Goal: Information Seeking & Learning: Learn about a topic

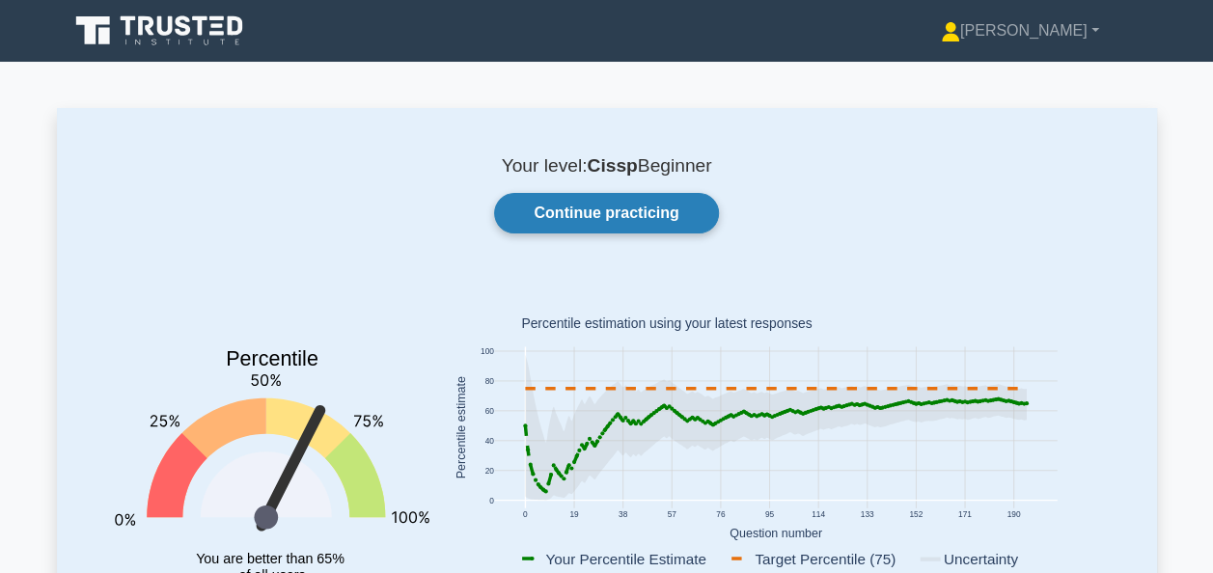
click at [637, 205] on link "Continue practicing" at bounding box center [606, 213] width 224 height 41
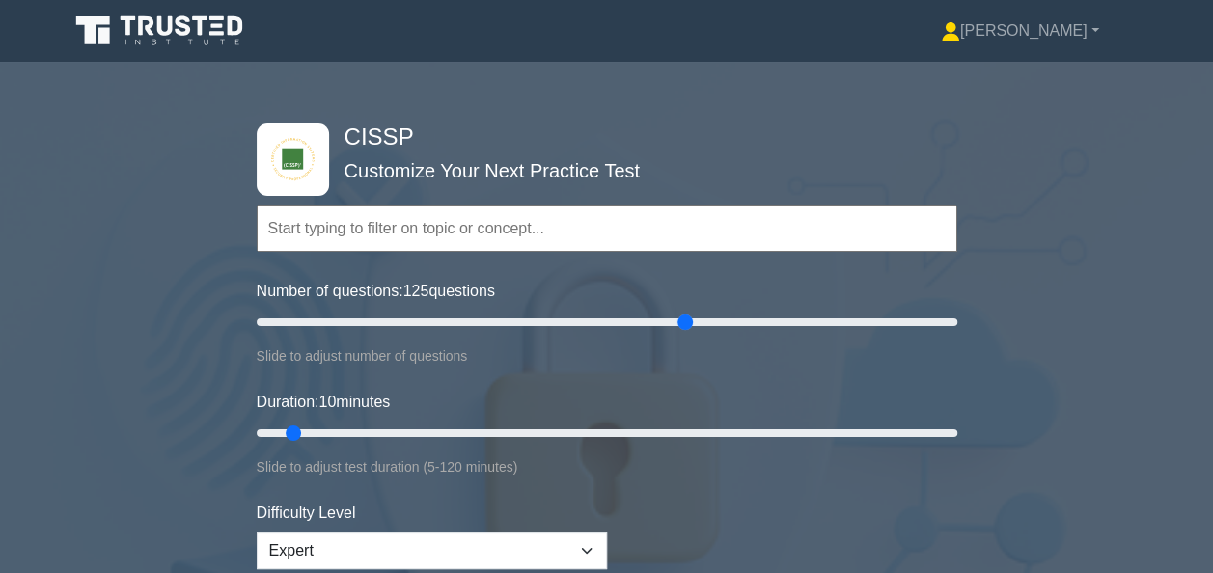
drag, startPoint x: 284, startPoint y: 318, endPoint x: 681, endPoint y: 316, distance: 397.5
type input "125"
click at [681, 316] on input "Number of questions: 125 questions" at bounding box center [607, 322] width 700 height 23
drag, startPoint x: 294, startPoint y: 428, endPoint x: 974, endPoint y: 467, distance: 681.3
type input "120"
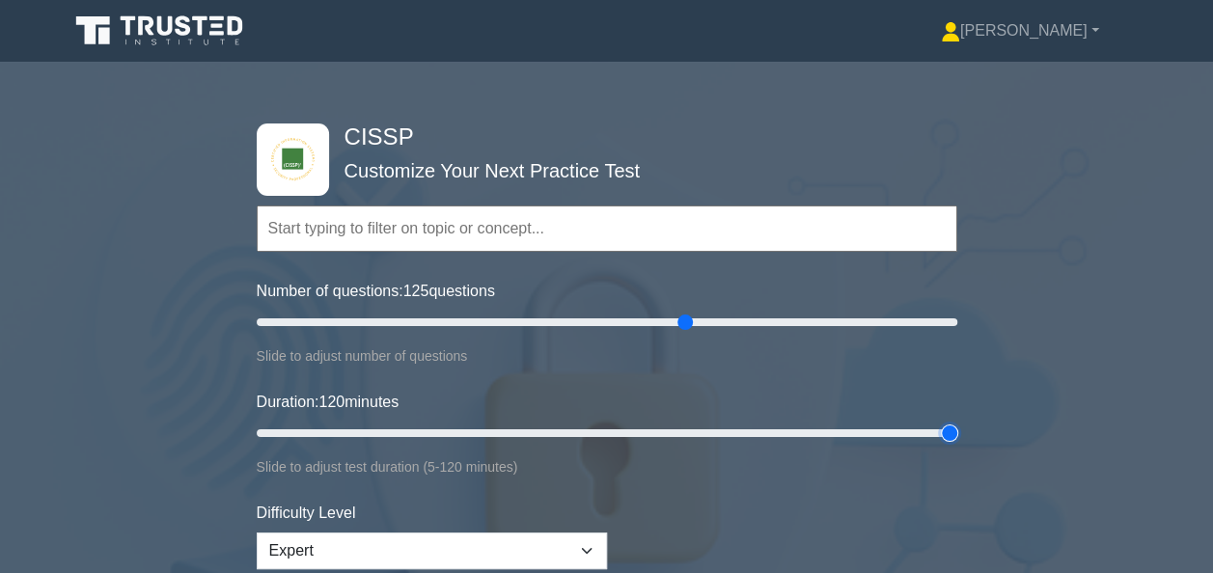
click at [957, 445] on input "Duration: 120 minutes" at bounding box center [607, 433] width 700 height 23
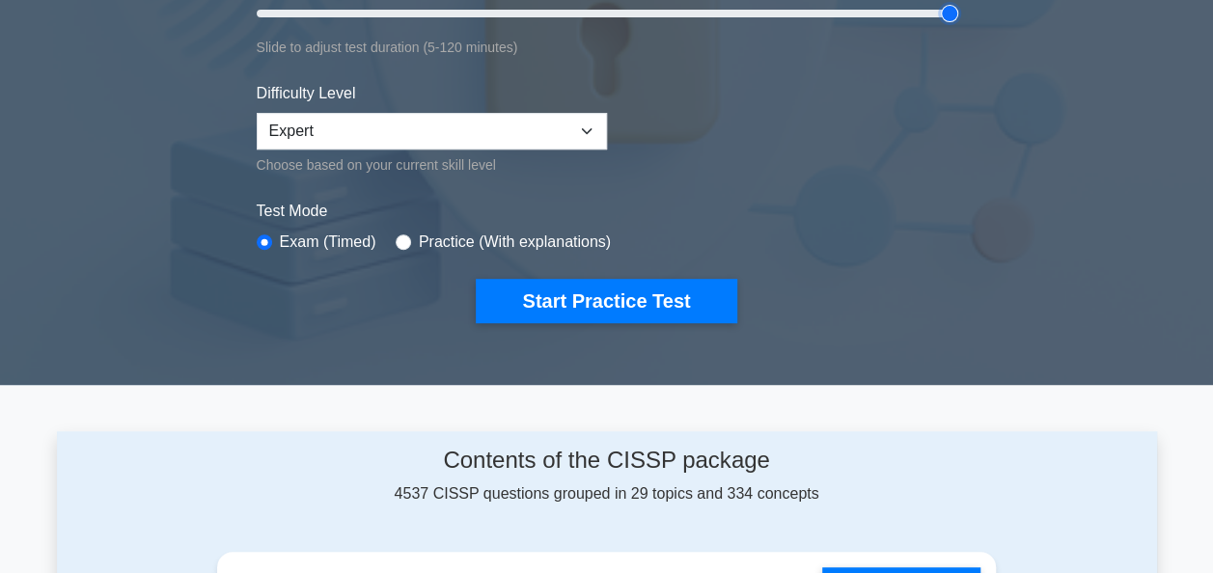
scroll to position [413, 0]
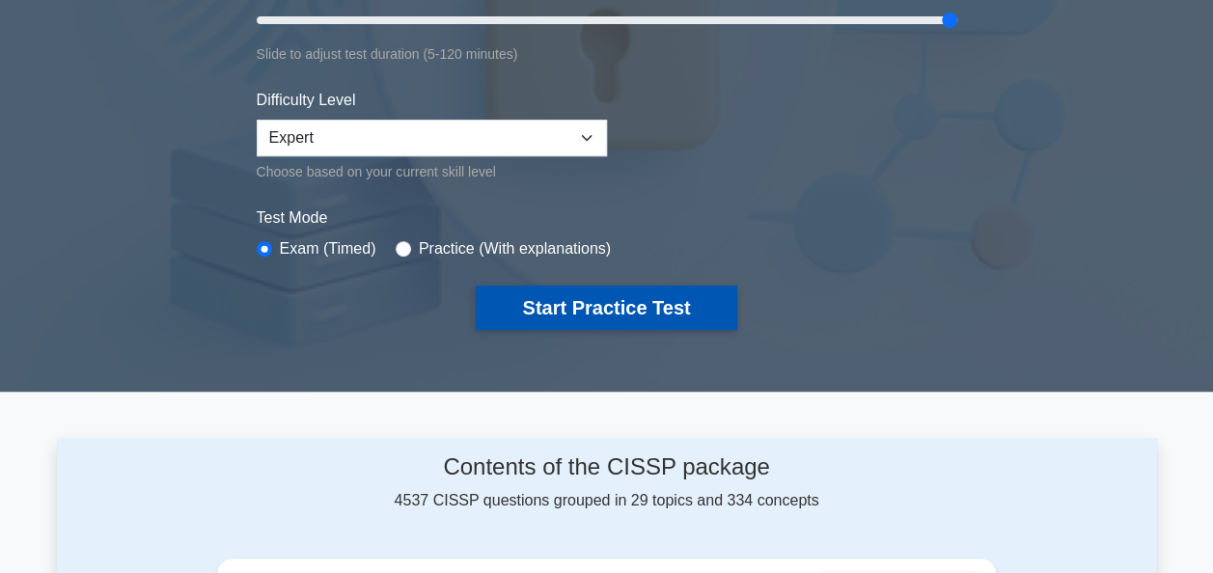
click at [587, 298] on button "Start Practice Test" at bounding box center [606, 308] width 260 height 44
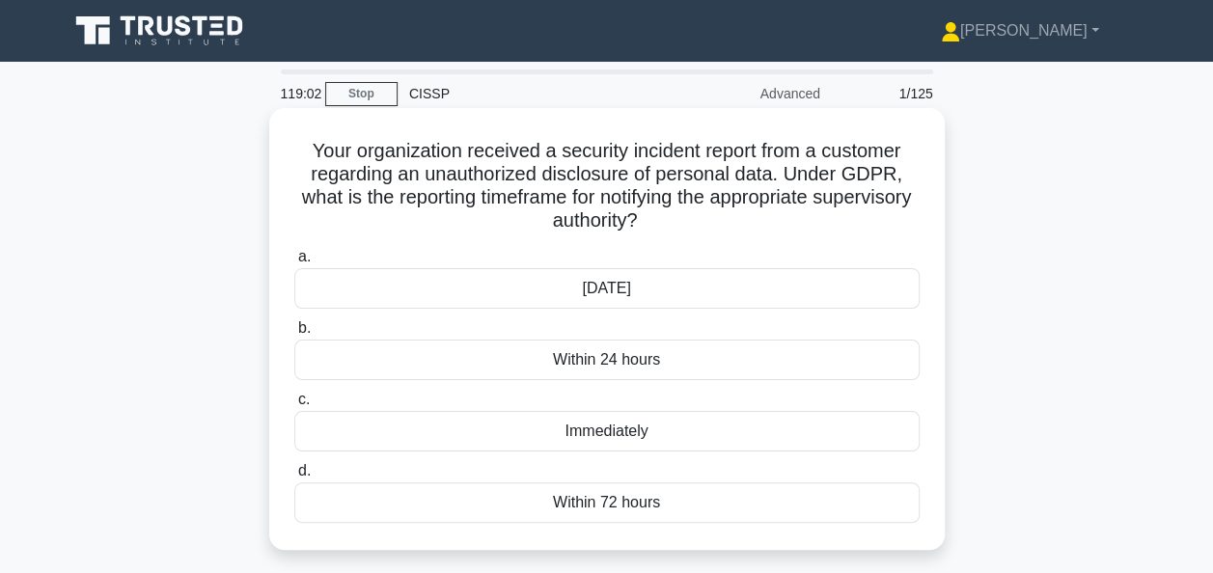
click at [605, 505] on div "Within 72 hours" at bounding box center [606, 502] width 625 height 41
click at [294, 478] on input "d. Within 72 hours" at bounding box center [294, 471] width 0 height 13
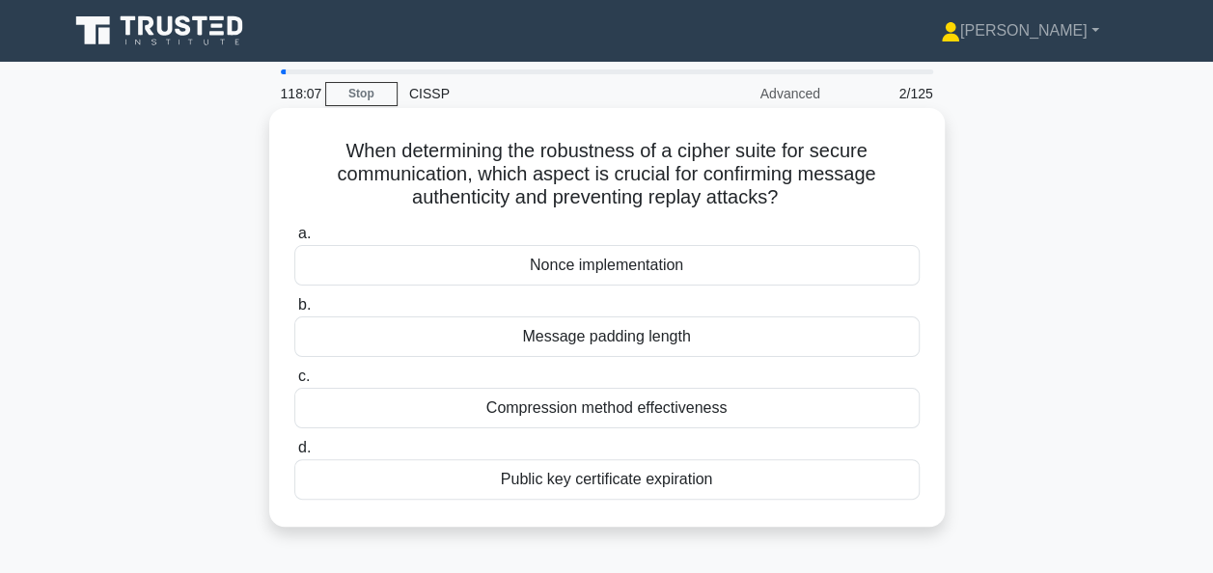
click at [556, 476] on div "Public key certificate expiration" at bounding box center [606, 479] width 625 height 41
click at [294, 454] on input "d. Public key certificate expiration" at bounding box center [294, 448] width 0 height 13
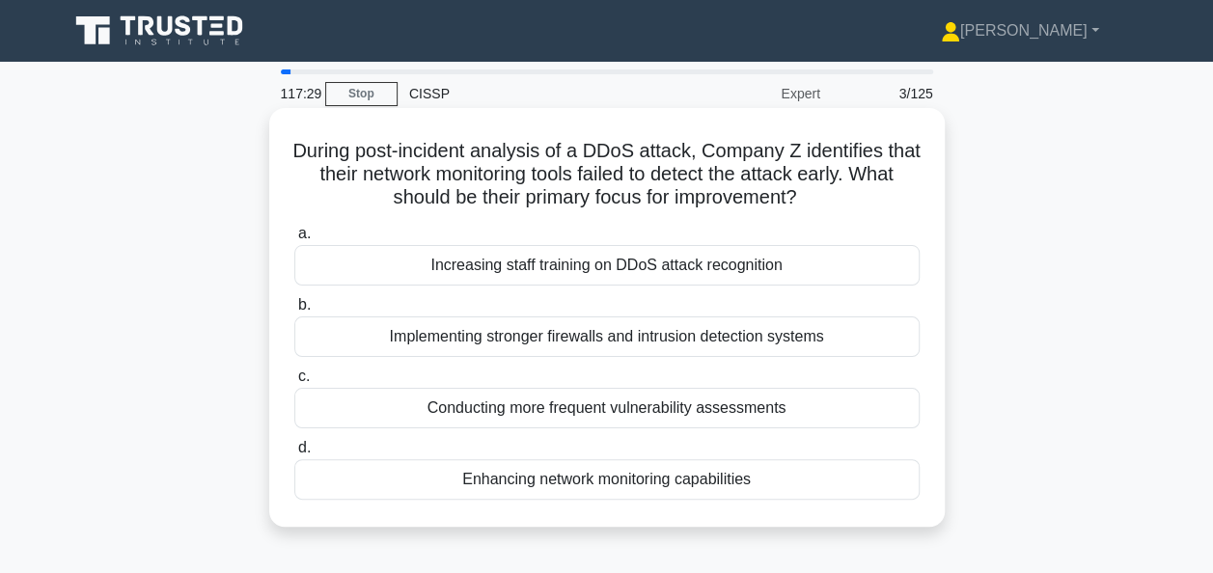
click at [542, 480] on div "Enhancing network monitoring capabilities" at bounding box center [606, 479] width 625 height 41
click at [294, 454] on input "d. Enhancing network monitoring capabilities" at bounding box center [294, 448] width 0 height 13
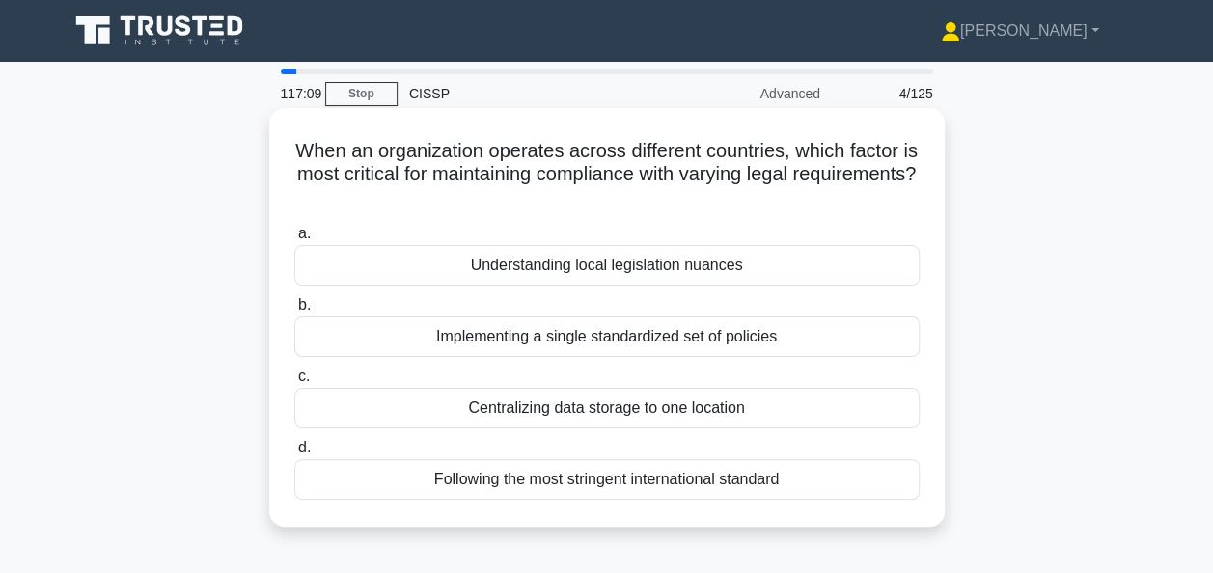
click at [484, 268] on div "Understanding local legislation nuances" at bounding box center [606, 265] width 625 height 41
click at [294, 240] on input "a. Understanding local legislation nuances" at bounding box center [294, 234] width 0 height 13
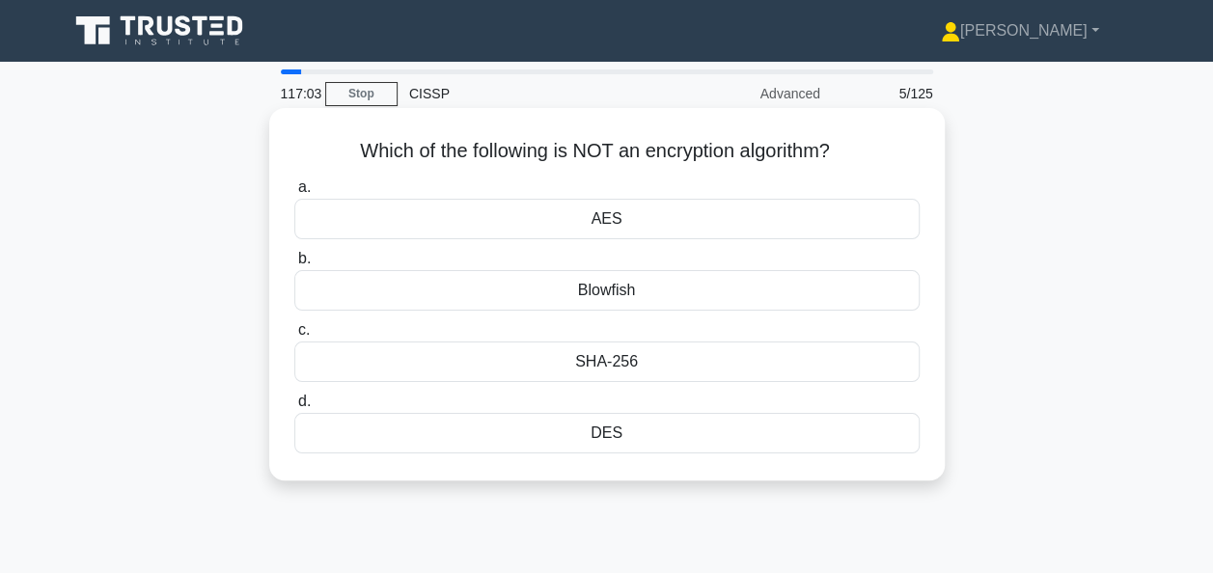
click at [504, 293] on div "Blowfish" at bounding box center [606, 290] width 625 height 41
click at [294, 265] on input "b. Blowfish" at bounding box center [294, 259] width 0 height 13
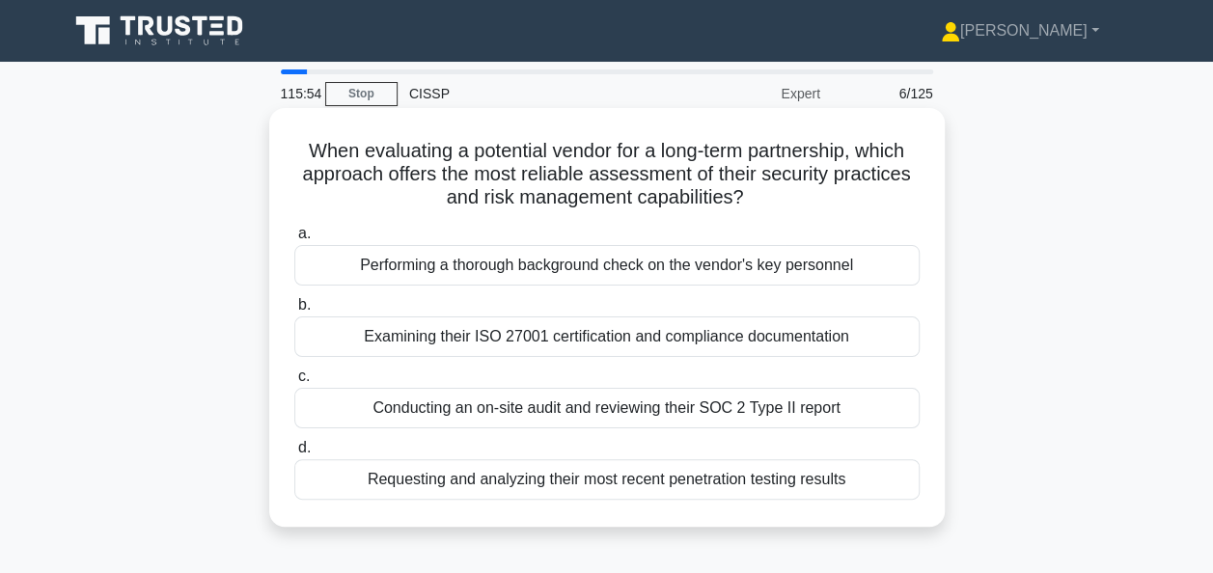
click at [514, 343] on div "Examining their ISO 27001 certification and compliance documentation" at bounding box center [606, 336] width 625 height 41
click at [294, 312] on input "b. Examining their ISO 27001 certification and compliance documentation" at bounding box center [294, 305] width 0 height 13
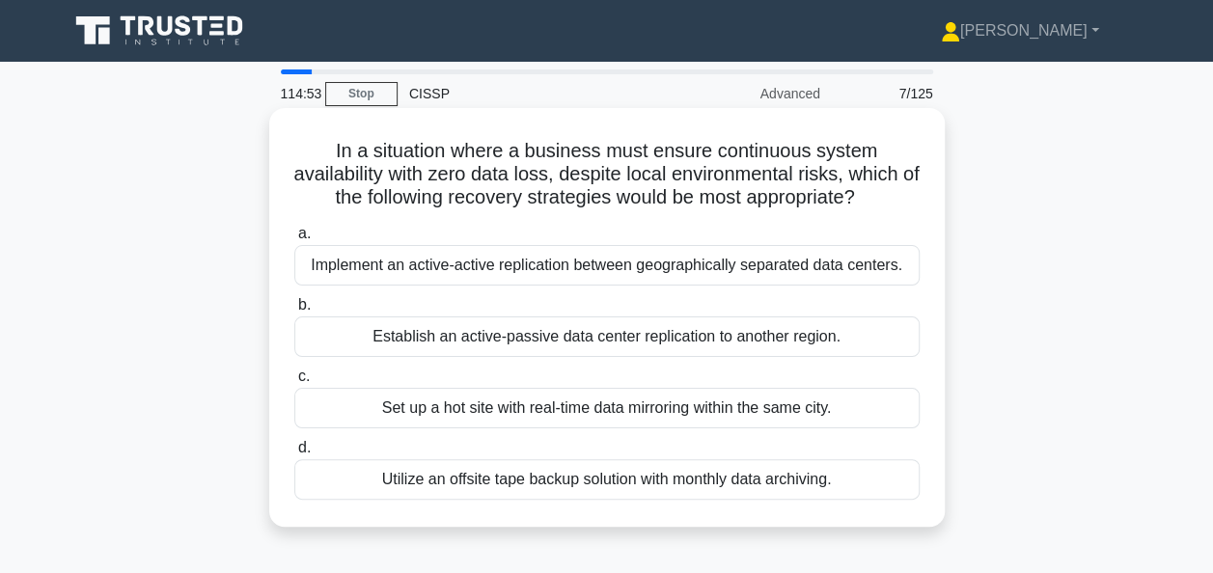
click at [480, 411] on div "Set up a hot site with real-time data mirroring within the same city." at bounding box center [606, 408] width 625 height 41
click at [294, 383] on input "c. Set up a hot site with real-time data mirroring within the same city." at bounding box center [294, 376] width 0 height 13
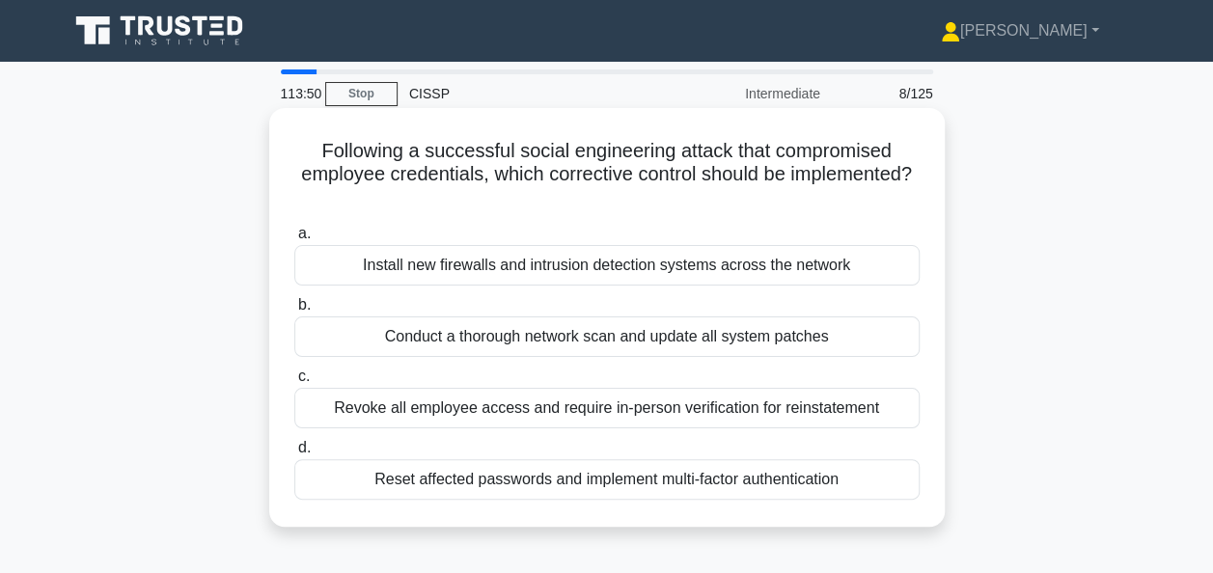
click at [499, 492] on div "Reset affected passwords and implement multi-factor authentication" at bounding box center [606, 479] width 625 height 41
click at [294, 454] on input "d. Reset affected passwords and implement multi-factor authentication" at bounding box center [294, 448] width 0 height 13
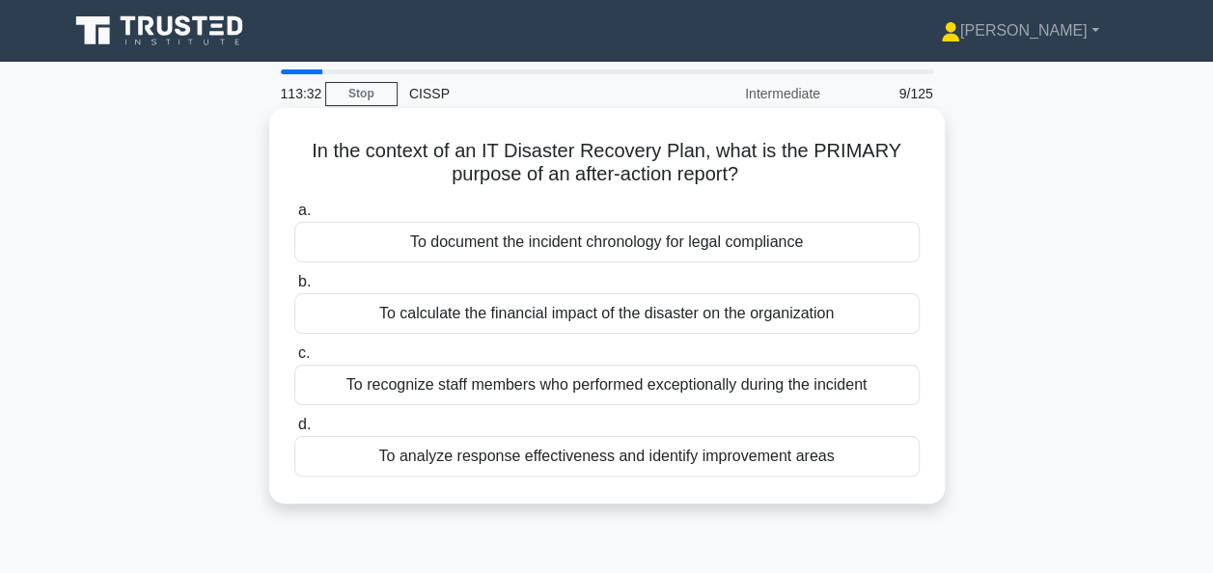
click at [527, 461] on div "To analyze response effectiveness and identify improvement areas" at bounding box center [606, 456] width 625 height 41
click at [294, 431] on input "d. To analyze response effectiveness and identify improvement areas" at bounding box center [294, 425] width 0 height 13
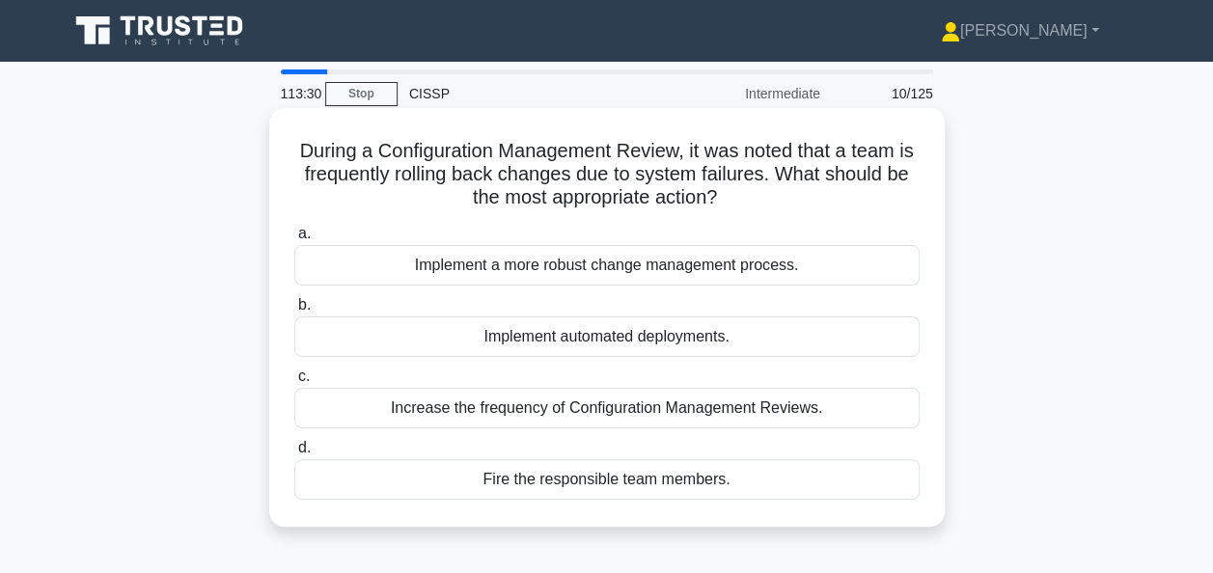
click at [548, 444] on label "d. Fire the responsible team members." at bounding box center [606, 468] width 625 height 64
click at [294, 444] on input "d. Fire the responsible team members." at bounding box center [294, 448] width 0 height 13
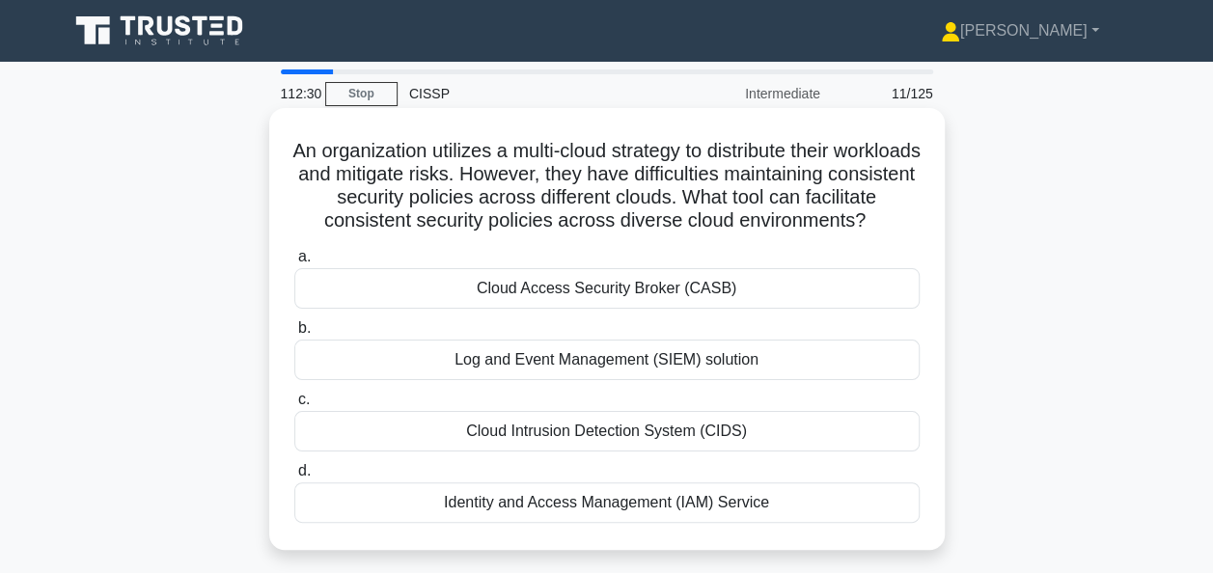
click at [778, 521] on div "Identity and Access Management (IAM) Service" at bounding box center [606, 502] width 625 height 41
click at [294, 478] on input "d. Identity and Access Management (IAM) Service" at bounding box center [294, 471] width 0 height 13
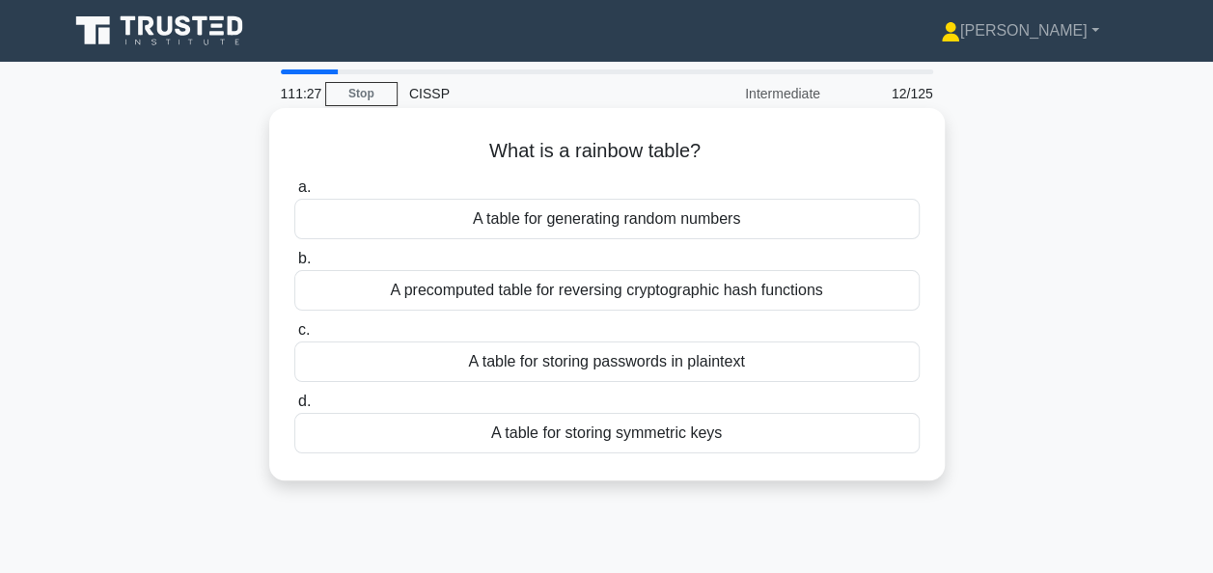
click at [579, 302] on div "A precomputed table for reversing cryptographic hash functions" at bounding box center [606, 290] width 625 height 41
click at [294, 265] on input "b. A precomputed table for reversing cryptographic hash functions" at bounding box center [294, 259] width 0 height 13
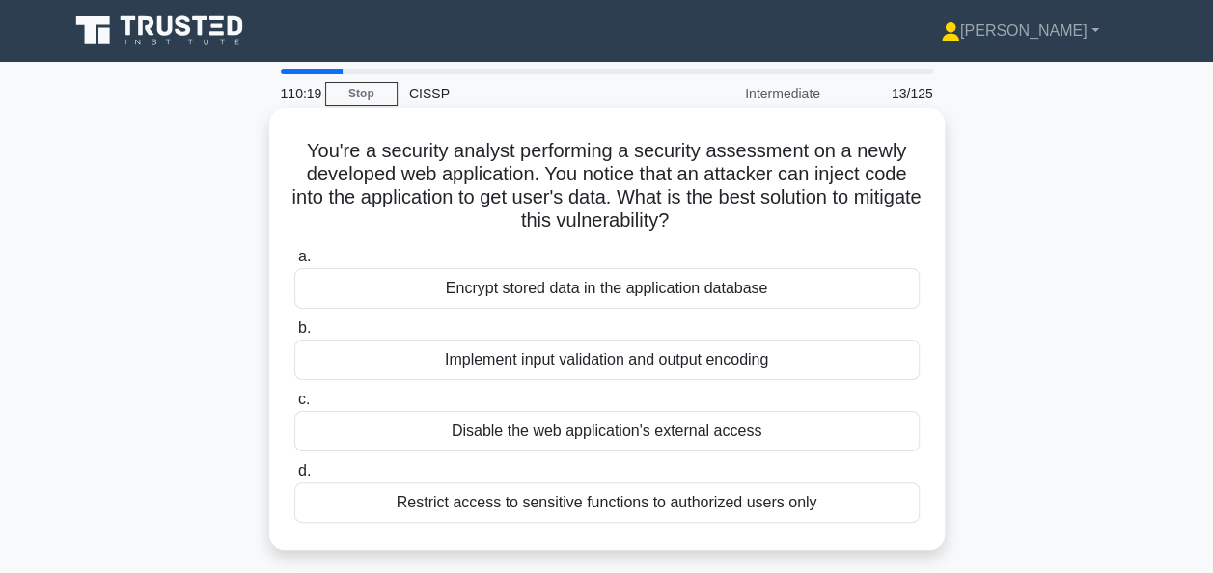
click at [549, 284] on div "Encrypt stored data in the application database" at bounding box center [606, 288] width 625 height 41
click at [294, 263] on input "a. Encrypt stored data in the application database" at bounding box center [294, 257] width 0 height 13
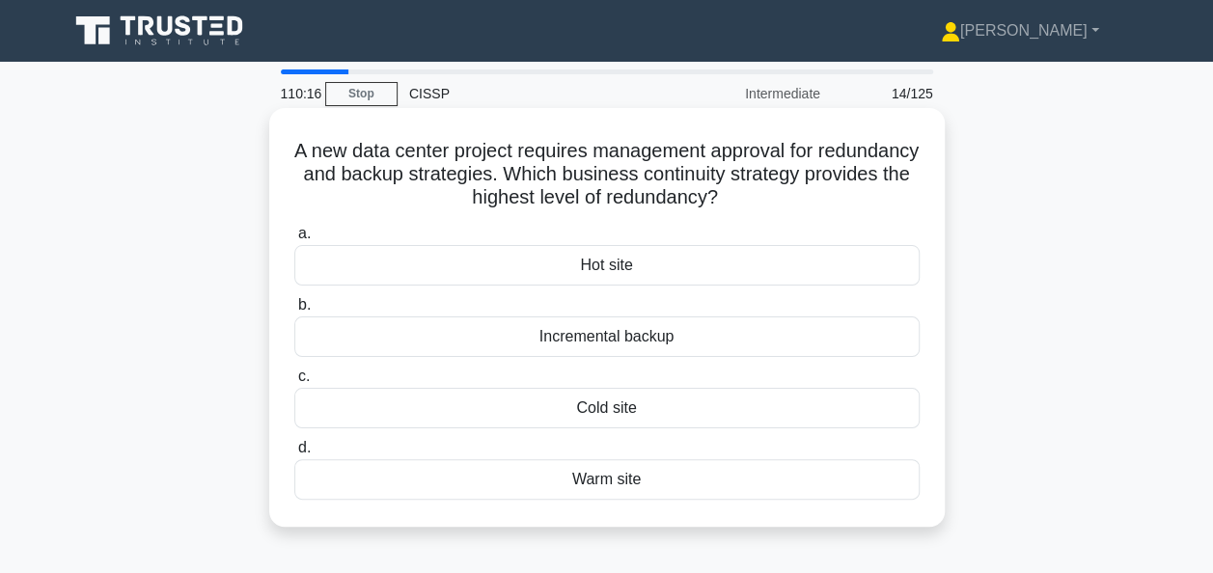
click at [511, 205] on h5 "A new data center project requires management approval for redundancy and backu…" at bounding box center [606, 174] width 629 height 71
click at [529, 260] on div "Hot site" at bounding box center [606, 265] width 625 height 41
click at [294, 240] on input "a. Hot site" at bounding box center [294, 234] width 0 height 13
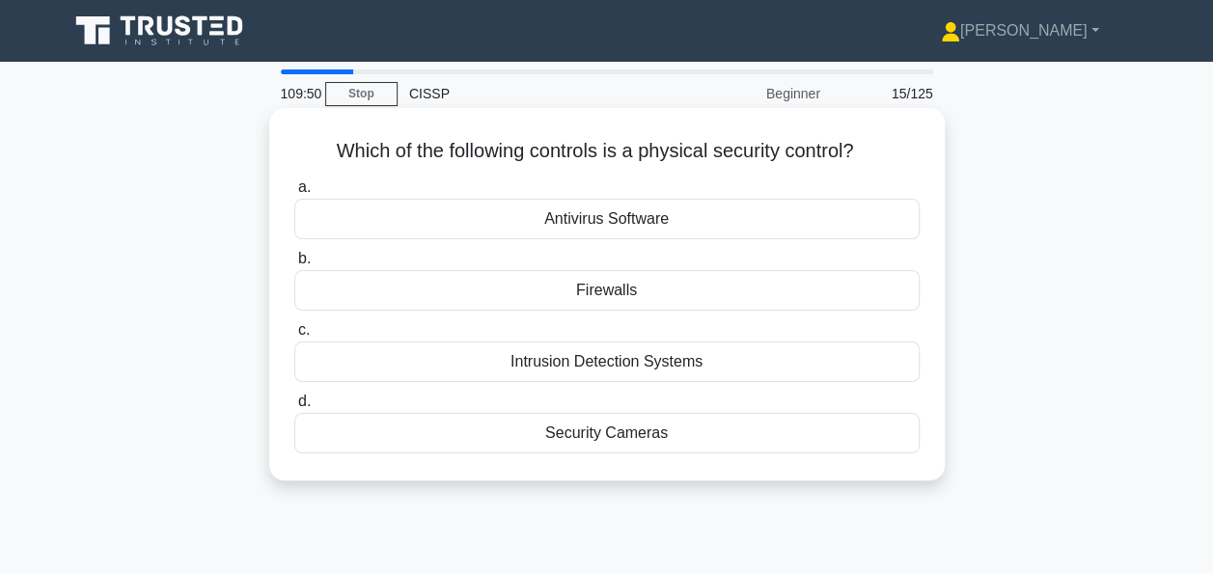
click at [575, 425] on div "Security Cameras" at bounding box center [606, 433] width 625 height 41
click at [294, 408] on input "d. Security Cameras" at bounding box center [294, 402] width 0 height 13
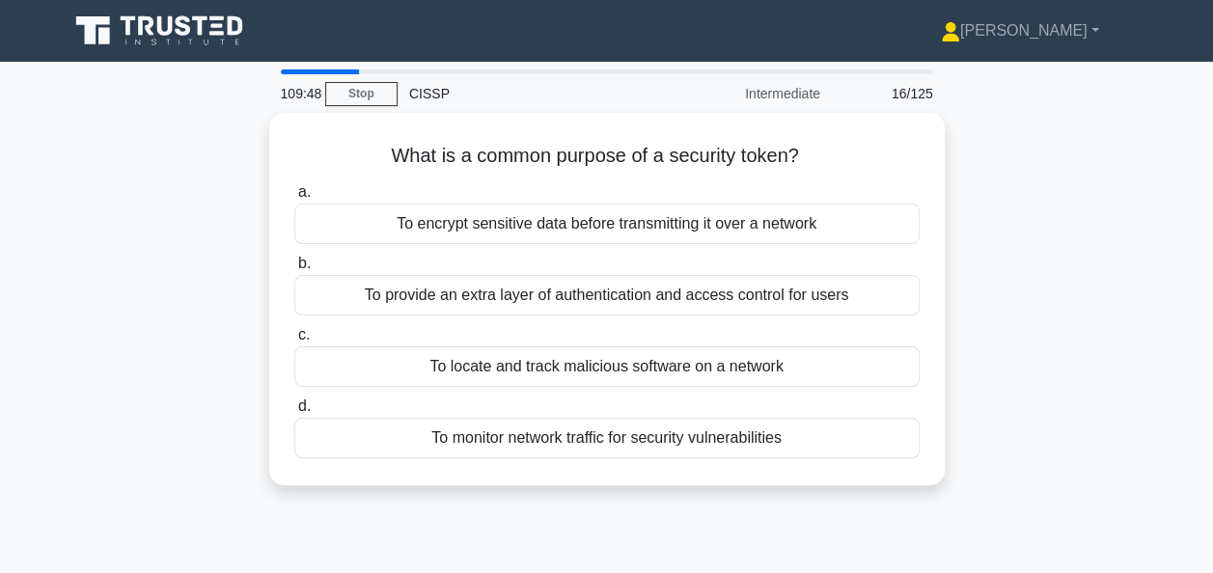
click at [579, 511] on div "109:48 Stop CISSP Intermediate 16/125 What is a common purpose of a security to…" at bounding box center [607, 551] width 1100 height 965
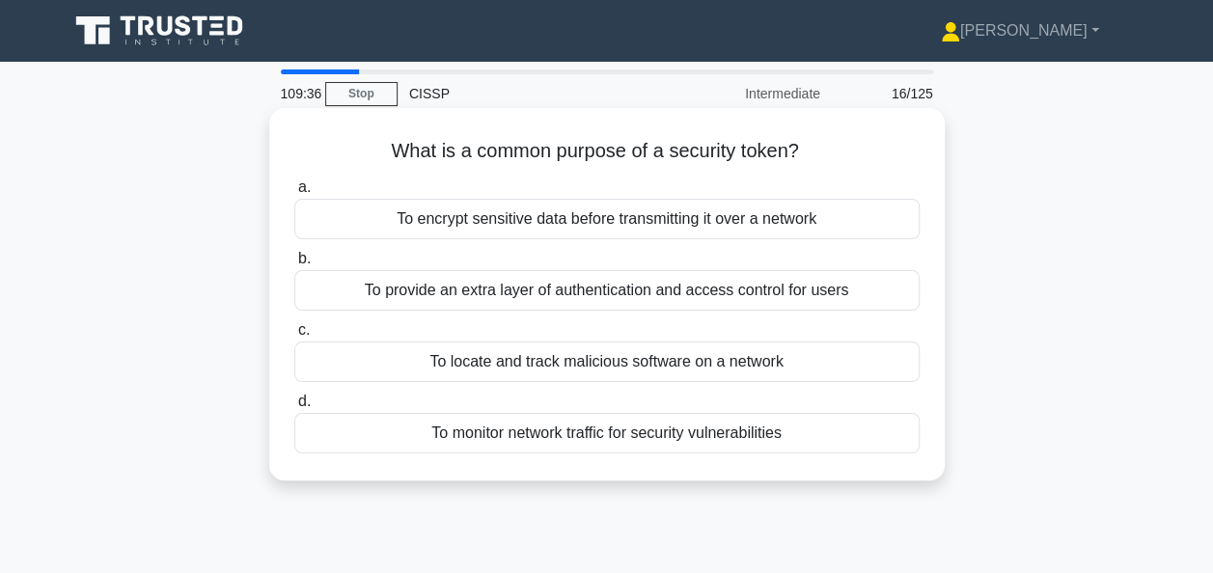
click at [571, 281] on div "To provide an extra layer of authentication and access control for users" at bounding box center [606, 290] width 625 height 41
click at [294, 265] on input "b. To provide an extra layer of authentication and access control for users" at bounding box center [294, 259] width 0 height 13
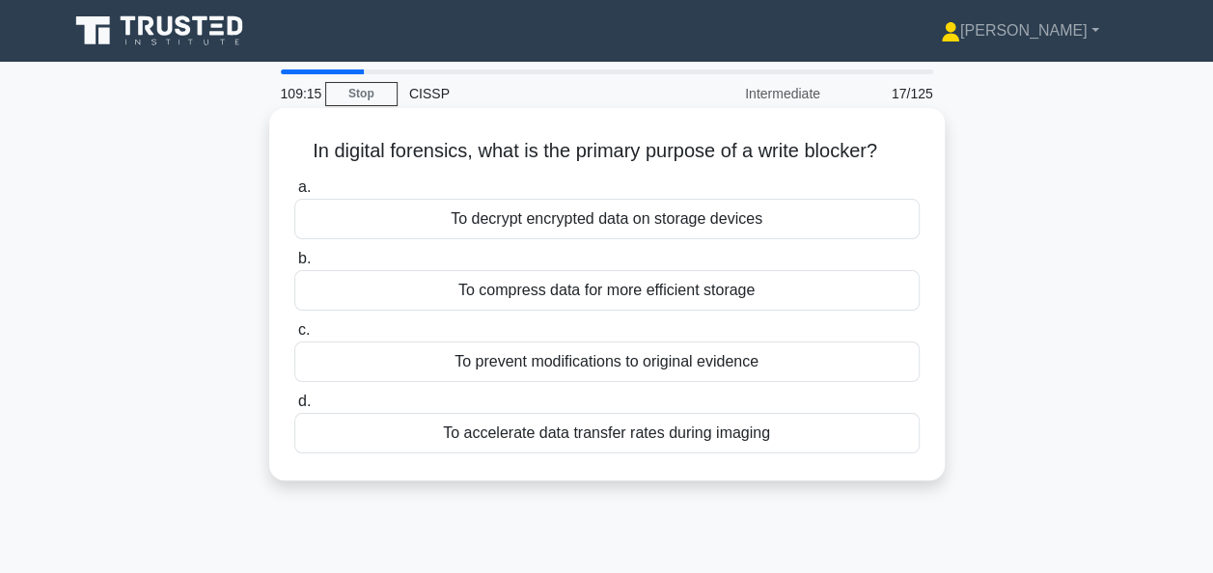
click at [604, 370] on div "To prevent modifications to original evidence" at bounding box center [606, 362] width 625 height 41
click at [294, 337] on input "c. To prevent modifications to original evidence" at bounding box center [294, 330] width 0 height 13
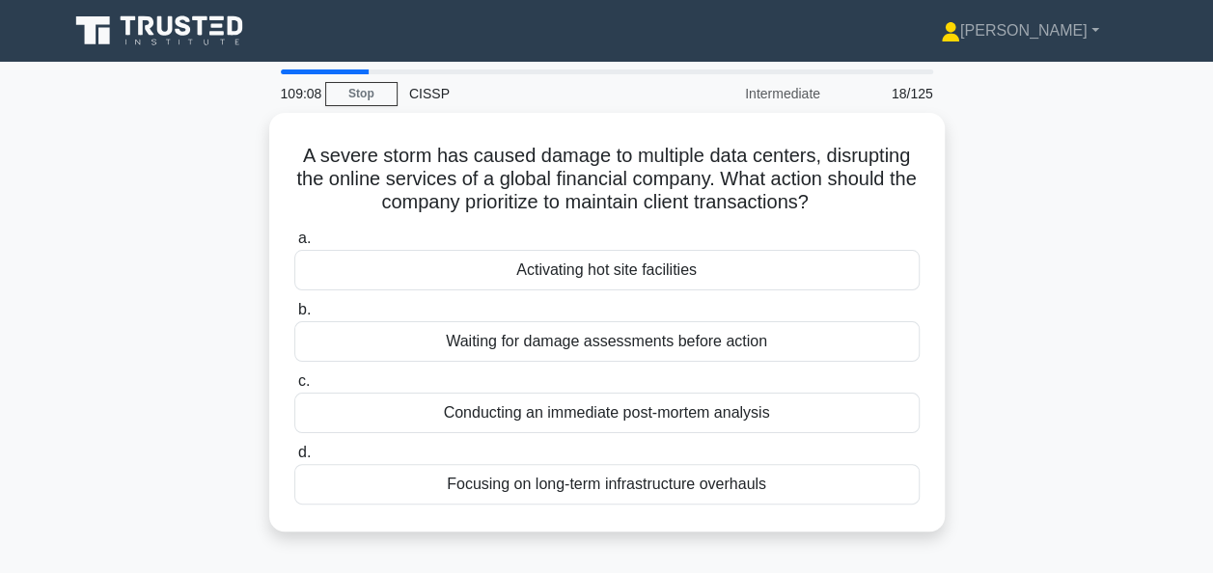
click at [992, 214] on div "A severe storm has caused damage to multiple data centers, disrupting the onlin…" at bounding box center [607, 334] width 1100 height 442
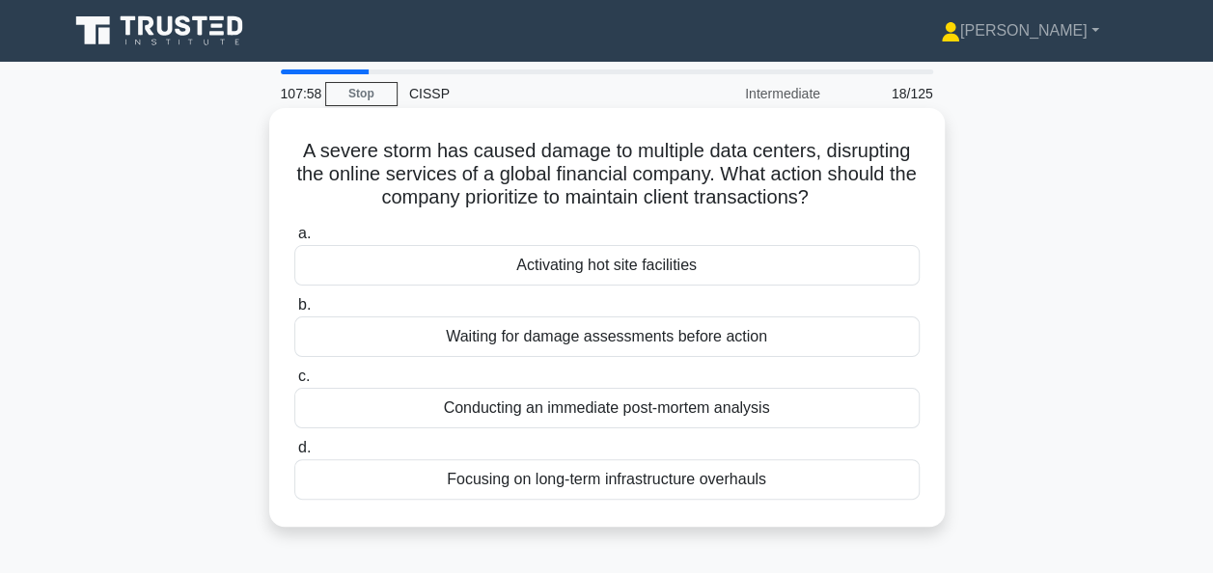
click at [717, 261] on div "Activating hot site facilities" at bounding box center [606, 265] width 625 height 41
click at [294, 240] on input "a. Activating hot site facilities" at bounding box center [294, 234] width 0 height 13
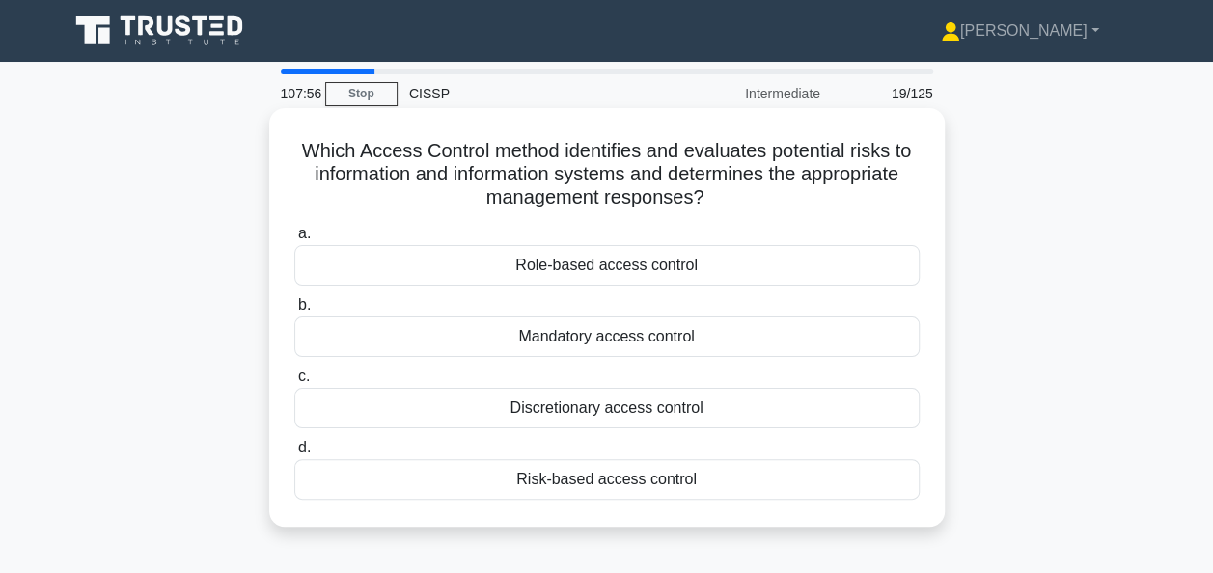
click at [743, 195] on h5 "Which Access Control method identifies and evaluates potential risks to informa…" at bounding box center [606, 174] width 629 height 71
click at [618, 473] on div "Risk-based access control" at bounding box center [606, 479] width 625 height 41
click at [294, 454] on input "d. Risk-based access control" at bounding box center [294, 448] width 0 height 13
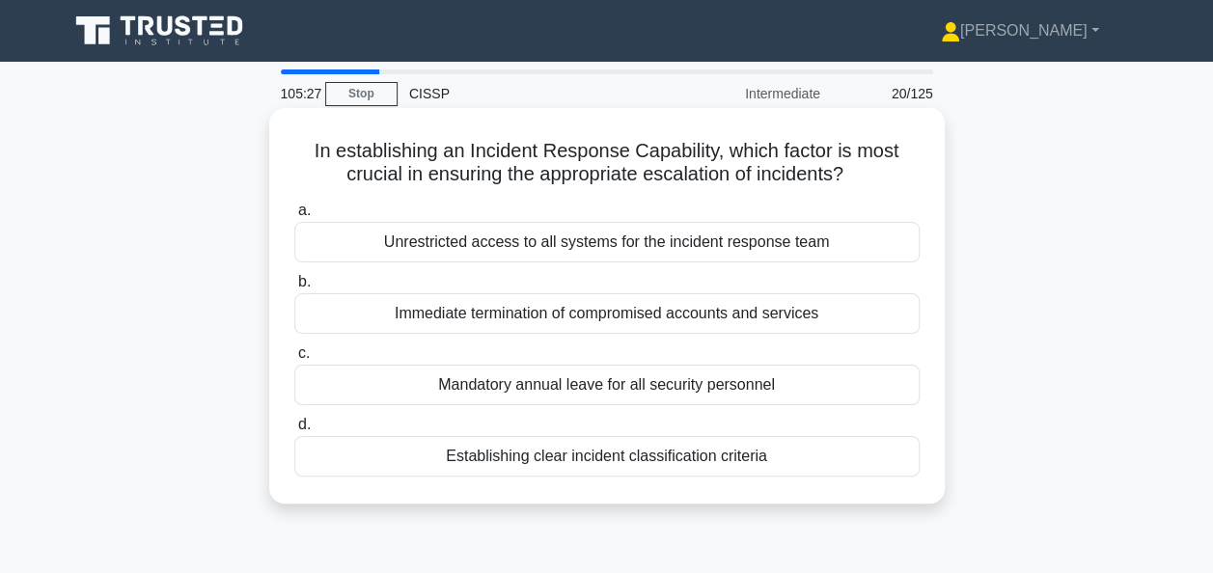
click at [599, 451] on div "Establishing clear incident classification criteria" at bounding box center [606, 456] width 625 height 41
click at [294, 431] on input "d. Establishing clear incident classification criteria" at bounding box center [294, 425] width 0 height 13
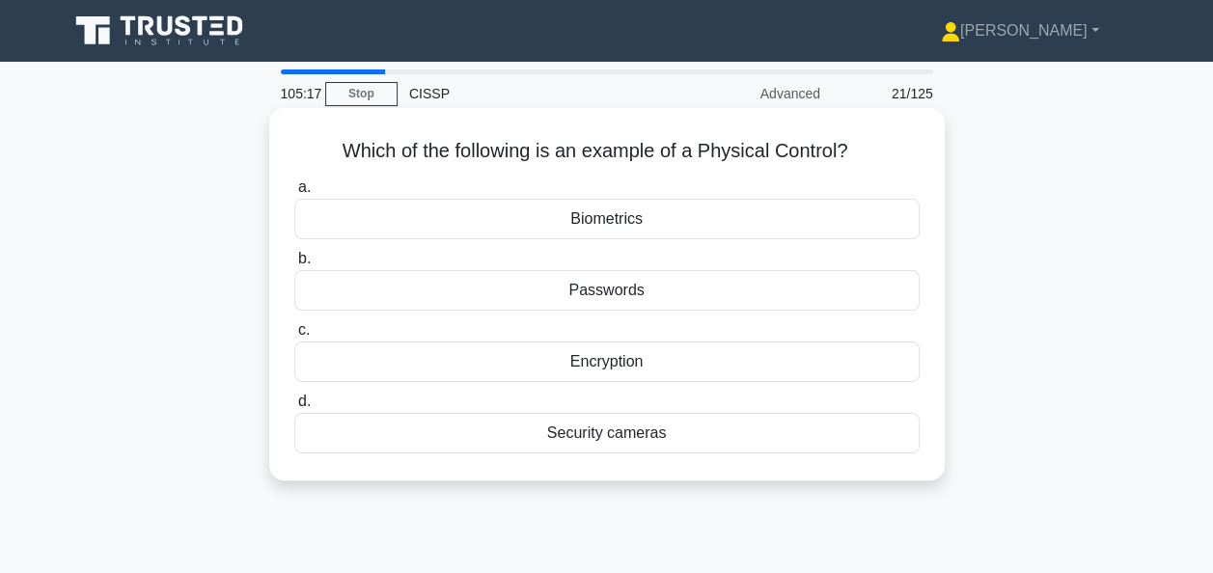
click at [600, 222] on div "Biometrics" at bounding box center [606, 219] width 625 height 41
click at [294, 194] on input "a. Biometrics" at bounding box center [294, 187] width 0 height 13
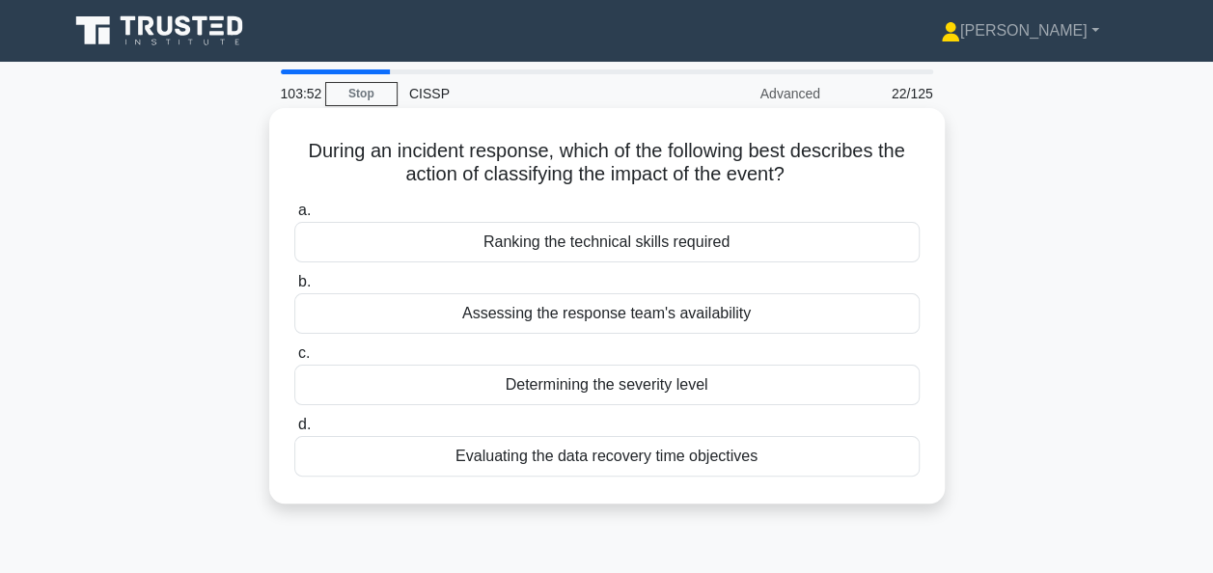
click at [556, 388] on div "Determining the severity level" at bounding box center [606, 385] width 625 height 41
click at [294, 360] on input "c. Determining the severity level" at bounding box center [294, 353] width 0 height 13
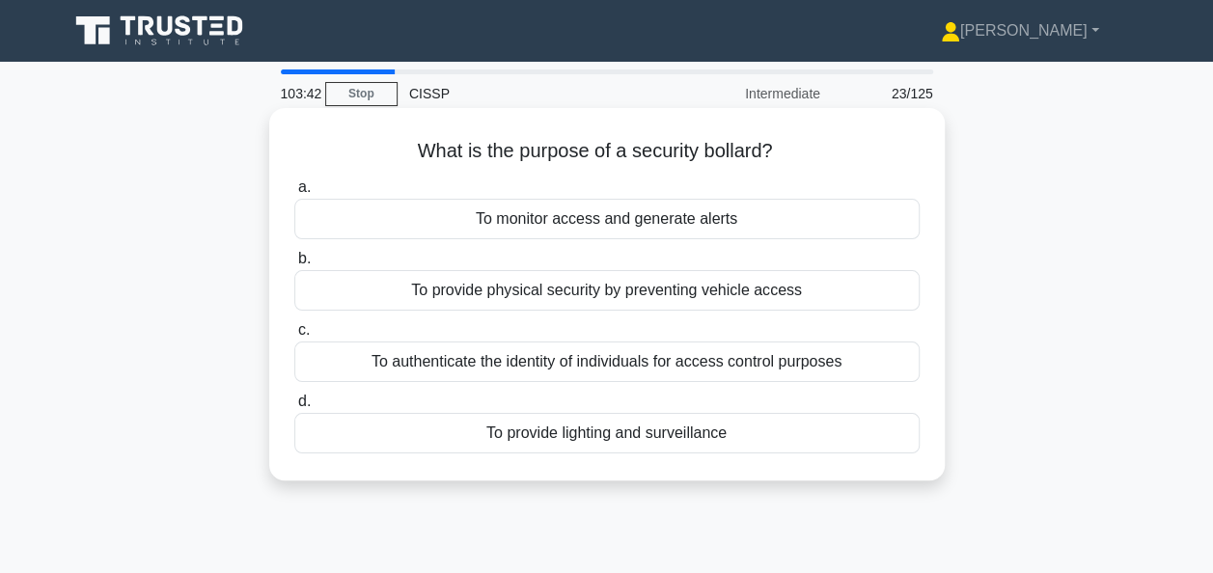
click at [550, 290] on div "To provide physical security by preventing vehicle access" at bounding box center [606, 290] width 625 height 41
click at [294, 265] on input "b. To provide physical security by preventing vehicle access" at bounding box center [294, 259] width 0 height 13
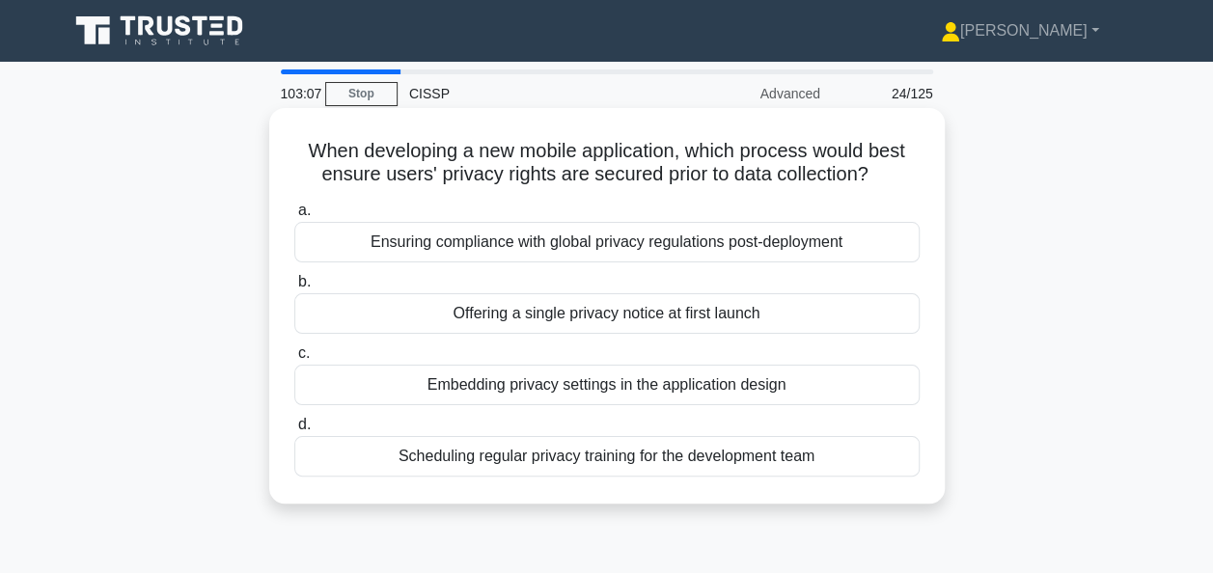
click at [569, 235] on div "Ensuring compliance with global privacy regulations post-deployment" at bounding box center [606, 242] width 625 height 41
click at [294, 217] on input "a. Ensuring compliance with global privacy regulations post-deployment" at bounding box center [294, 211] width 0 height 13
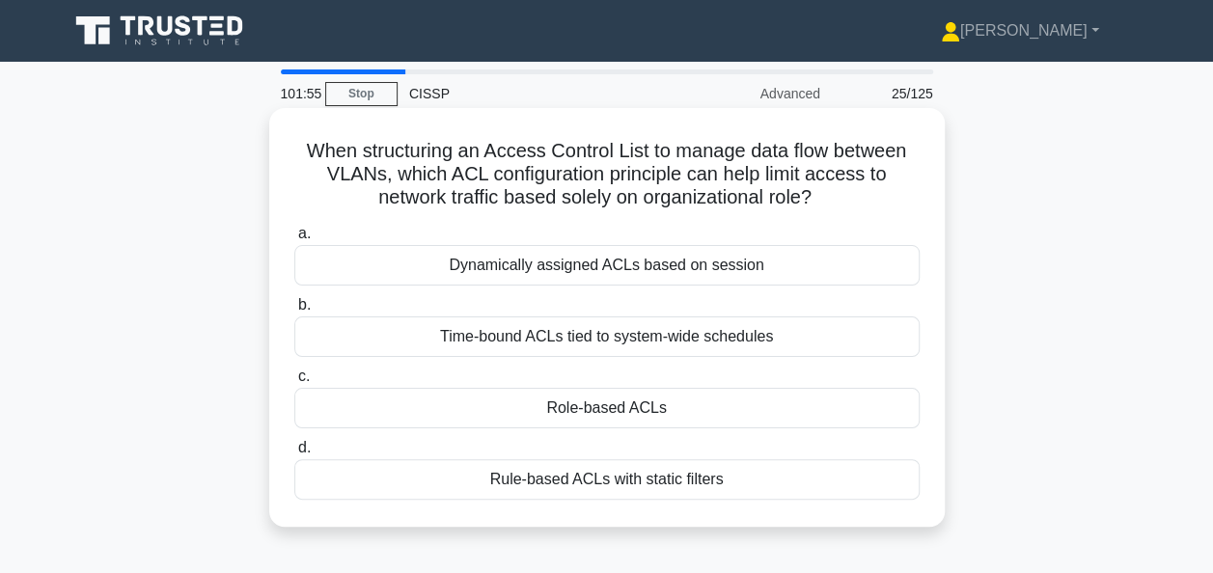
click at [500, 480] on div "Rule-based ACLs with static filters" at bounding box center [606, 479] width 625 height 41
click at [294, 454] on input "d. Rule-based ACLs with static filters" at bounding box center [294, 448] width 0 height 13
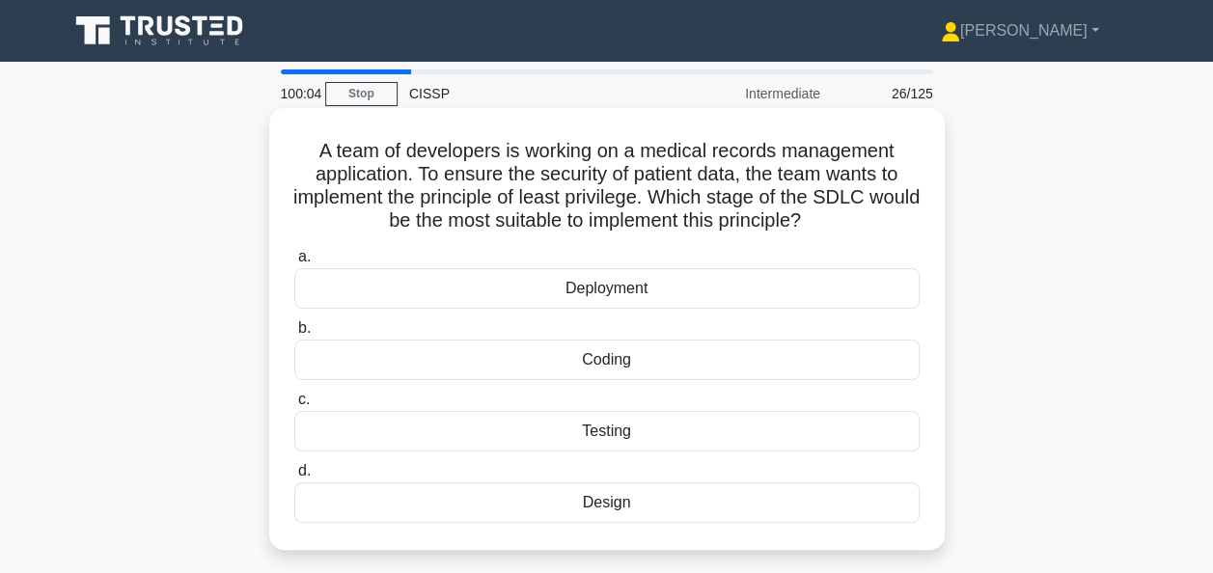
click at [579, 507] on div "Design" at bounding box center [606, 502] width 625 height 41
click at [294, 478] on input "d. Design" at bounding box center [294, 471] width 0 height 13
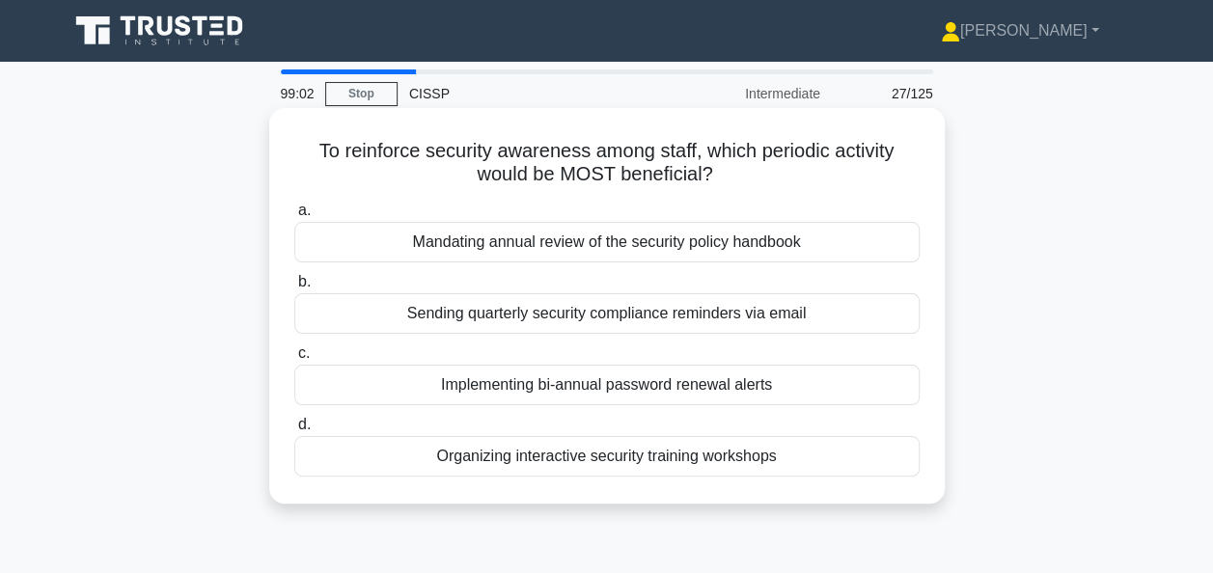
click at [602, 318] on div "Sending quarterly security compliance reminders via email" at bounding box center [606, 313] width 625 height 41
click at [294, 288] on input "b. Sending quarterly security compliance reminders via email" at bounding box center [294, 282] width 0 height 13
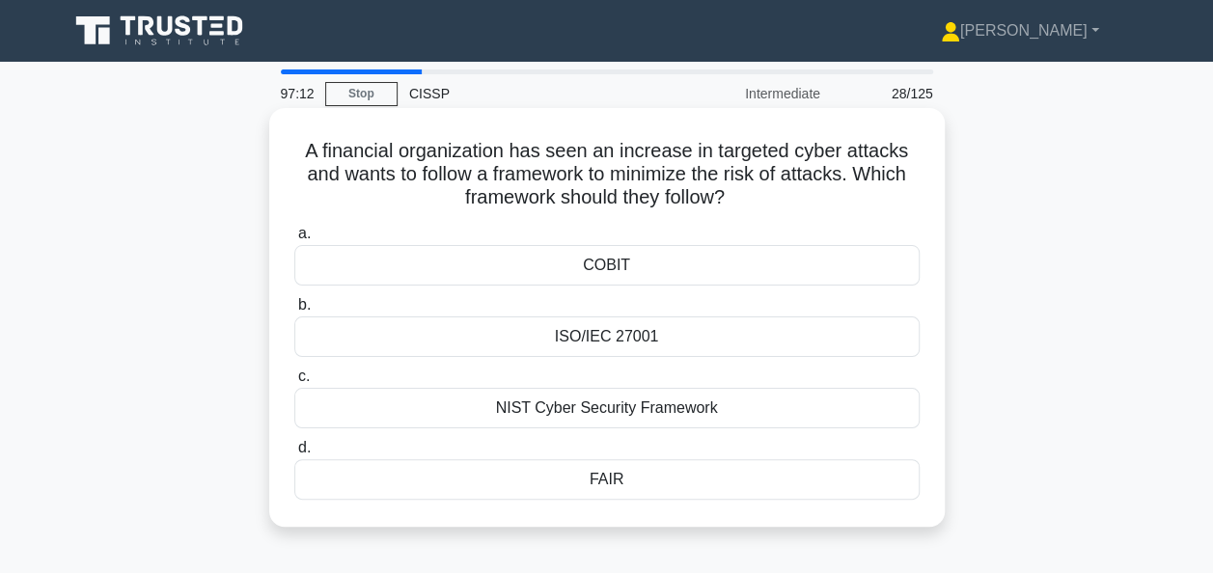
click at [602, 475] on div "FAIR" at bounding box center [606, 479] width 625 height 41
click at [294, 454] on input "d. FAIR" at bounding box center [294, 448] width 0 height 13
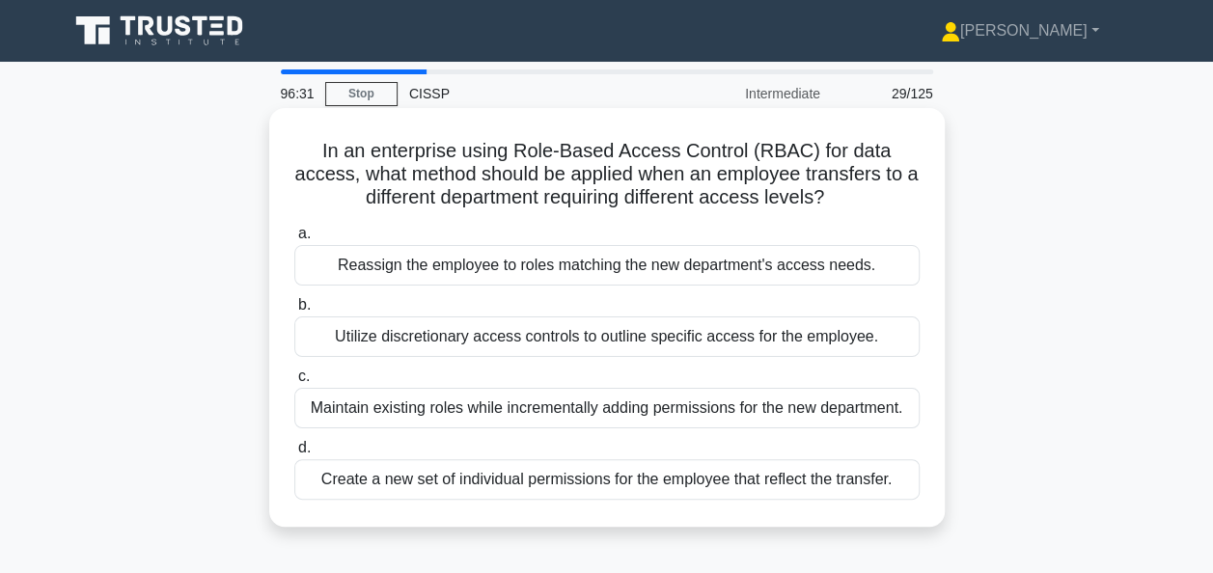
click at [544, 329] on div "Utilize discretionary access controls to outline specific access for the employ…" at bounding box center [606, 336] width 625 height 41
click at [294, 312] on input "b. Utilize discretionary access controls to outline specific access for the emp…" at bounding box center [294, 305] width 0 height 13
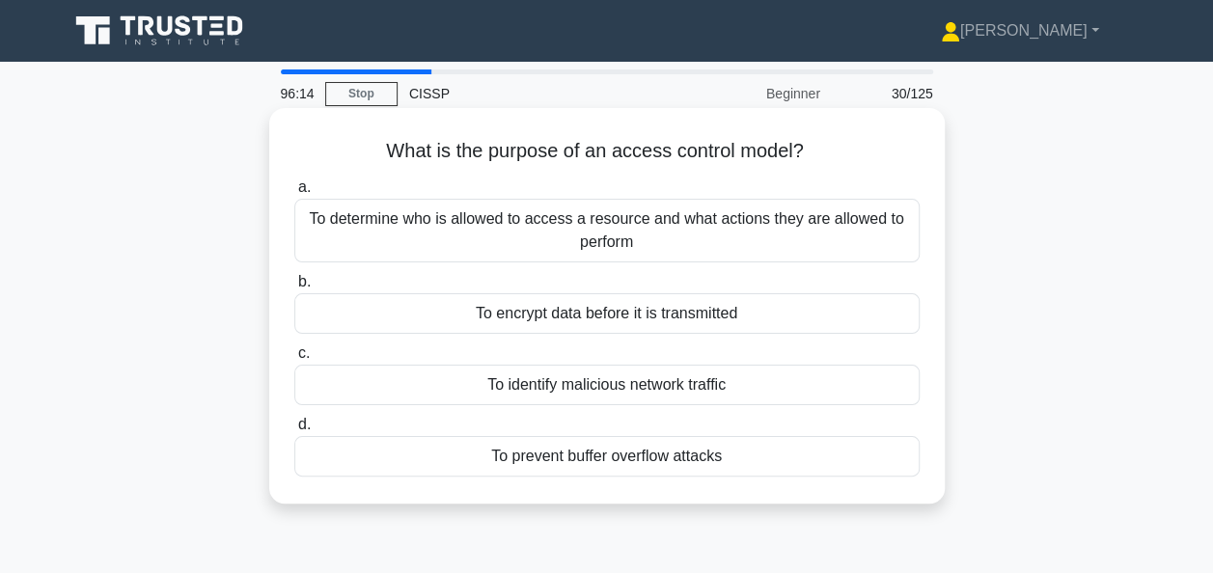
click at [441, 233] on div "To determine who is allowed to access a resource and what actions they are allo…" at bounding box center [606, 231] width 625 height 64
click at [294, 194] on input "a. To determine who is allowed to access a resource and what actions they are a…" at bounding box center [294, 187] width 0 height 13
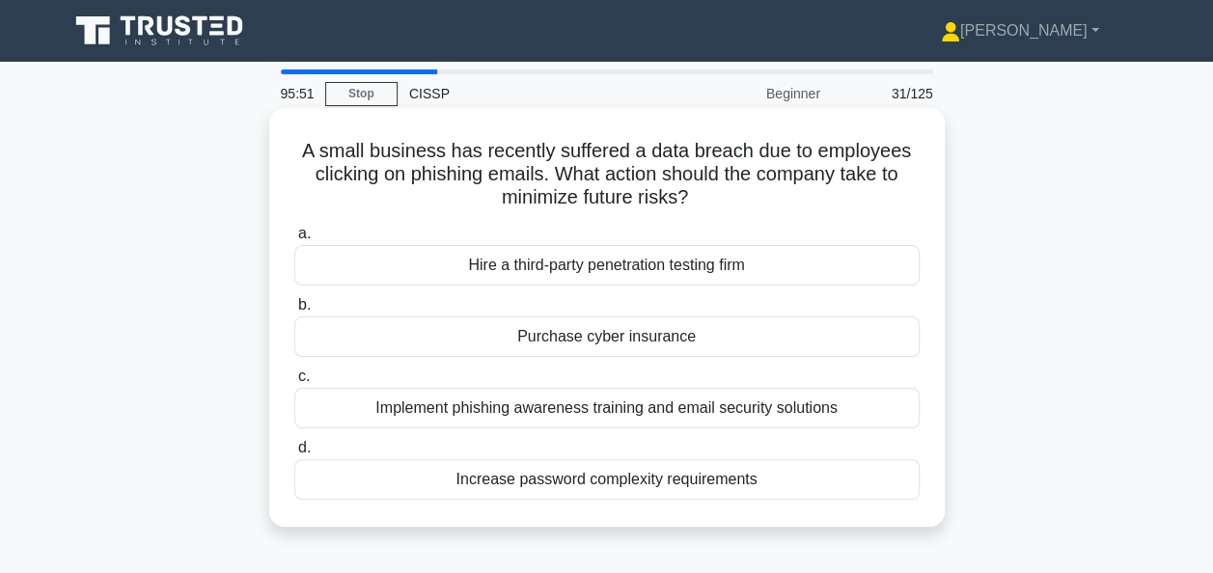
click at [492, 407] on div "Implement phishing awareness training and email security solutions" at bounding box center [606, 408] width 625 height 41
click at [294, 383] on input "c. Implement phishing awareness training and email security solutions" at bounding box center [294, 376] width 0 height 13
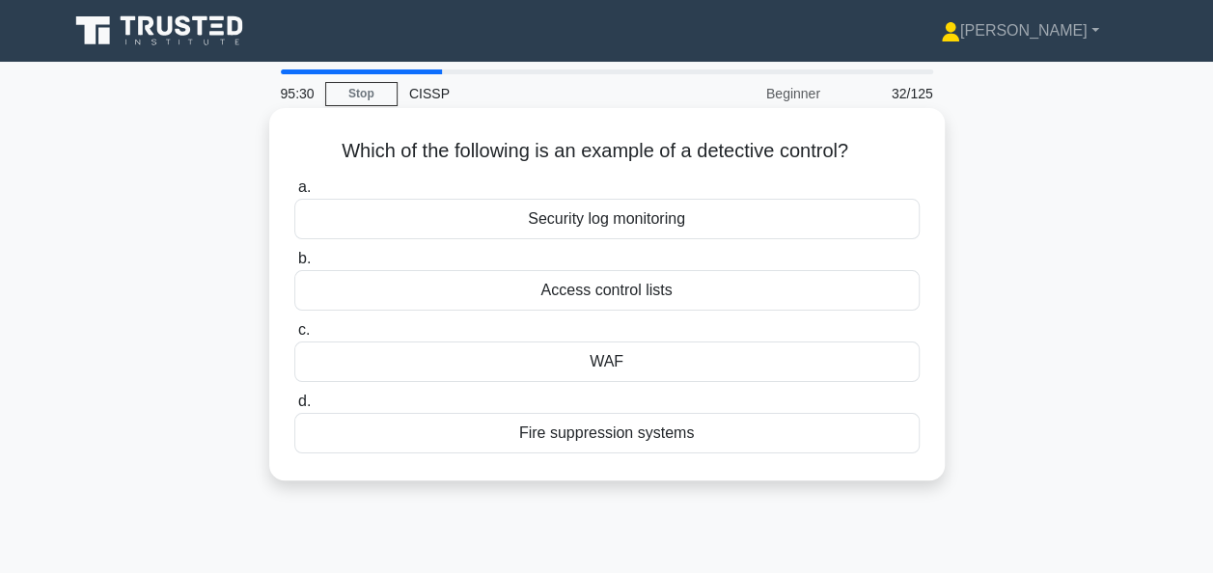
click at [515, 222] on div "Security log monitoring" at bounding box center [606, 219] width 625 height 41
click at [294, 194] on input "a. Security log monitoring" at bounding box center [294, 187] width 0 height 13
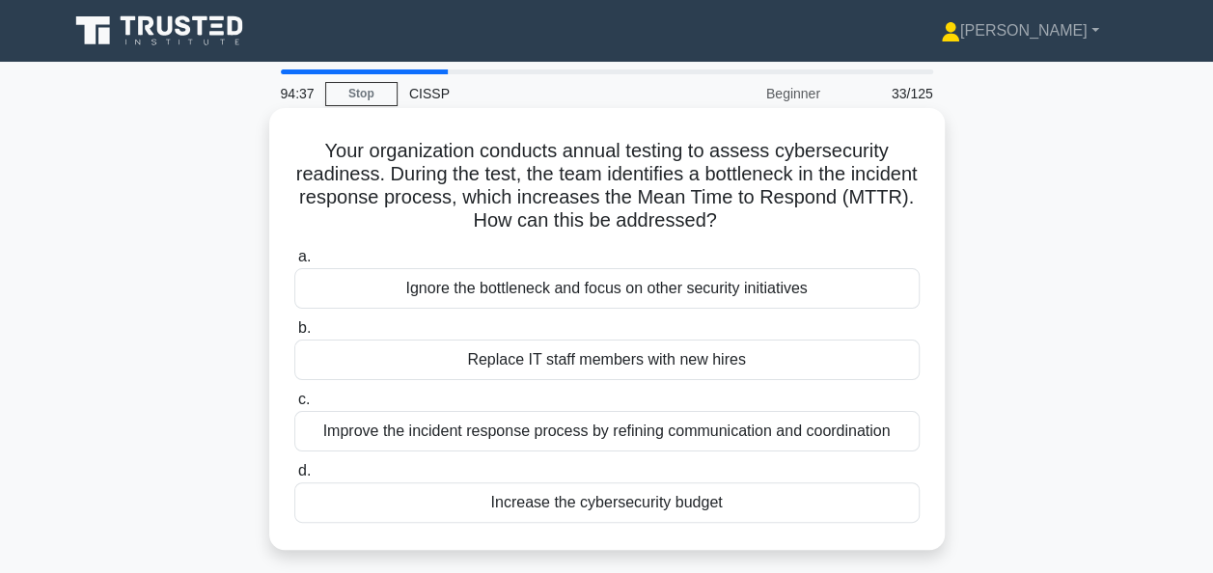
click at [454, 440] on div "Improve the incident response process by refining communication and coordination" at bounding box center [606, 431] width 625 height 41
click at [294, 406] on input "c. Improve the incident response process by refining communication and coordina…" at bounding box center [294, 400] width 0 height 13
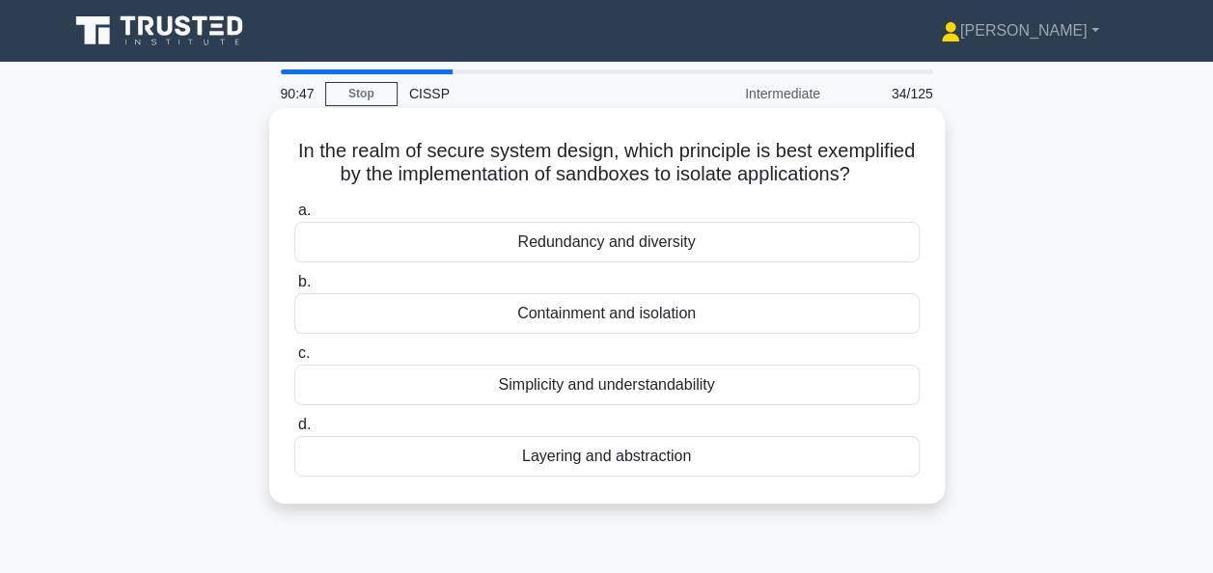
click at [478, 334] on div "Containment and isolation" at bounding box center [606, 313] width 625 height 41
click at [294, 288] on input "b. Containment and isolation" at bounding box center [294, 282] width 0 height 13
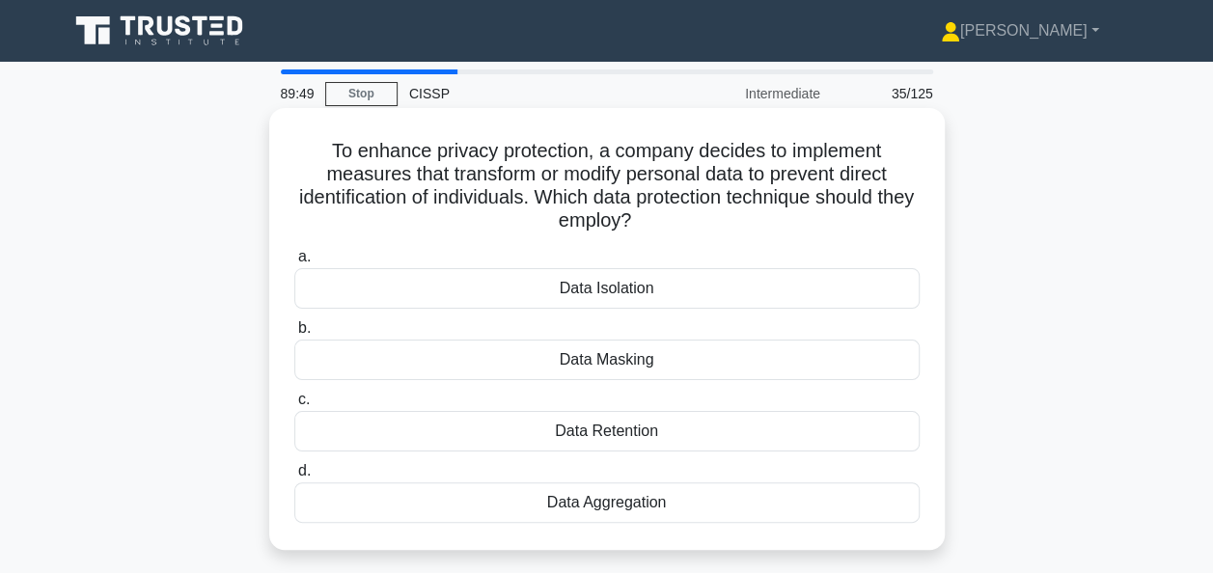
click at [473, 366] on div "Data Masking" at bounding box center [606, 360] width 625 height 41
click at [294, 335] on input "b. Data Masking" at bounding box center [294, 328] width 0 height 13
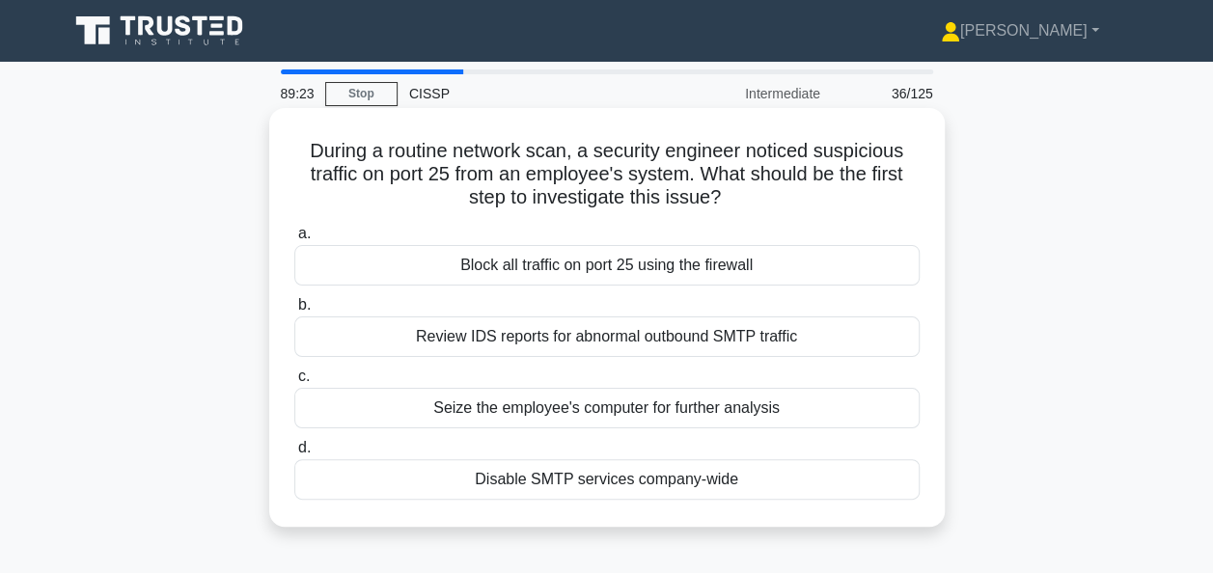
click at [449, 338] on div "Review IDS reports for abnormal outbound SMTP traffic" at bounding box center [606, 336] width 625 height 41
click at [294, 312] on input "b. Review IDS reports for abnormal outbound SMTP traffic" at bounding box center [294, 305] width 0 height 13
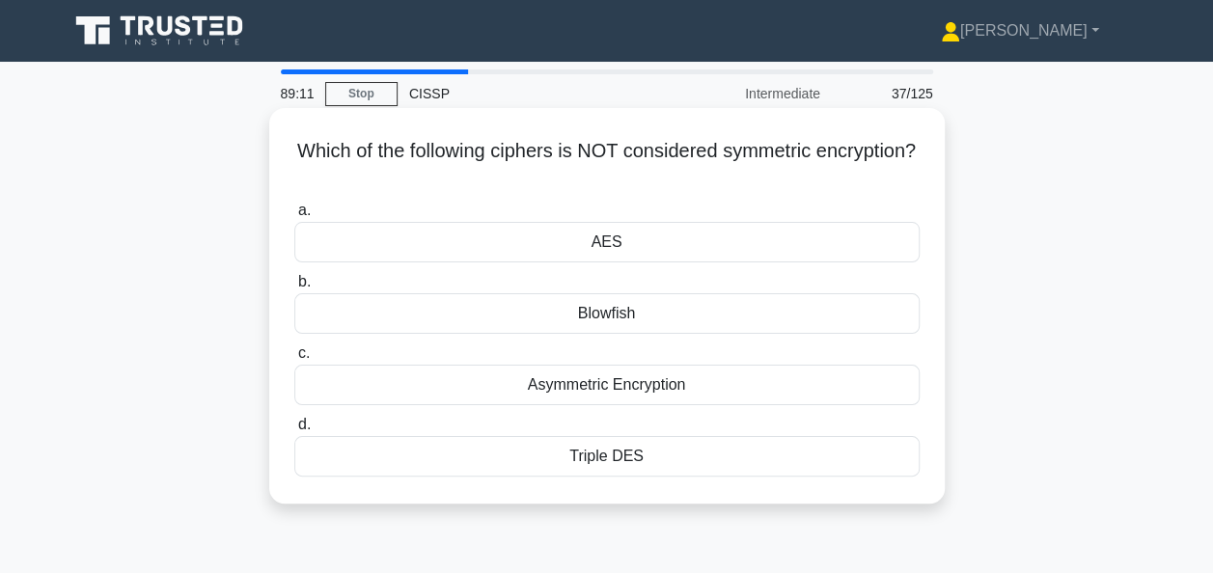
click at [502, 386] on div "Asymmetric Encryption" at bounding box center [606, 385] width 625 height 41
click at [294, 360] on input "c. Asymmetric Encryption" at bounding box center [294, 353] width 0 height 13
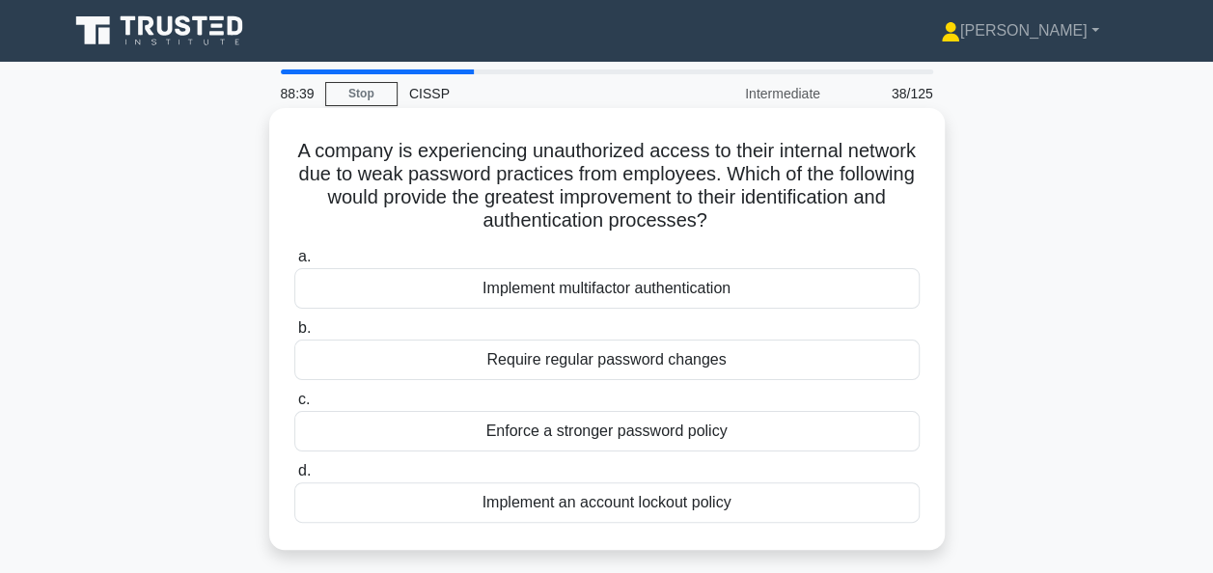
click at [430, 291] on div "Implement multifactor authentication" at bounding box center [606, 288] width 625 height 41
click at [294, 263] on input "a. Implement multifactor authentication" at bounding box center [294, 257] width 0 height 13
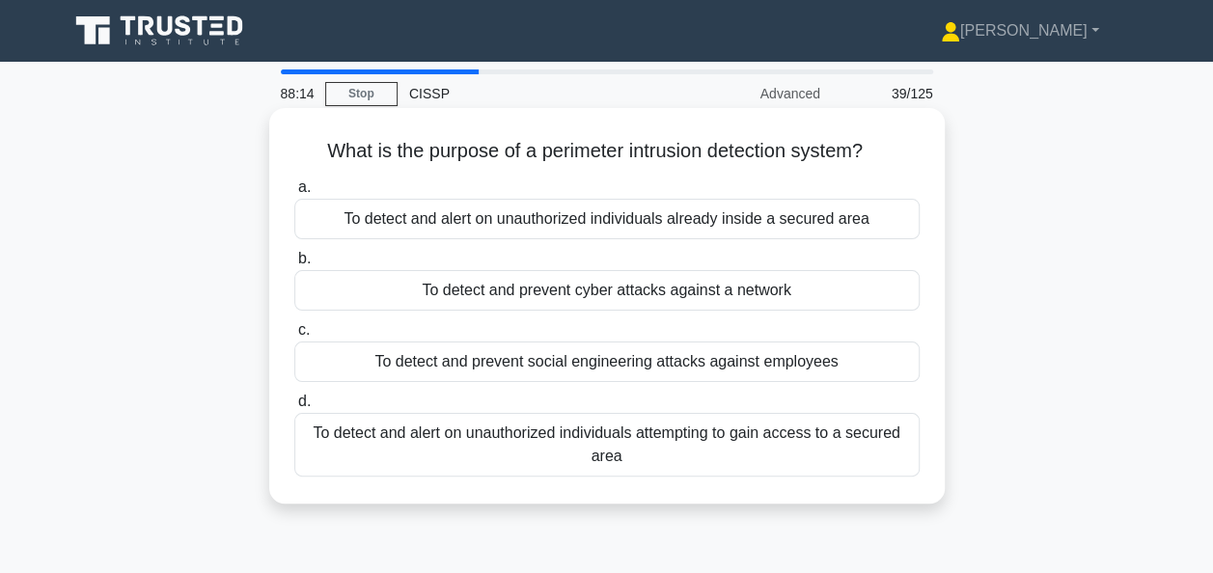
click at [495, 448] on div "To detect and alert on unauthorized individuals attempting to gain access to a …" at bounding box center [606, 445] width 625 height 64
click at [294, 408] on input "d. To detect and alert on unauthorized individuals attempting to gain access to…" at bounding box center [294, 402] width 0 height 13
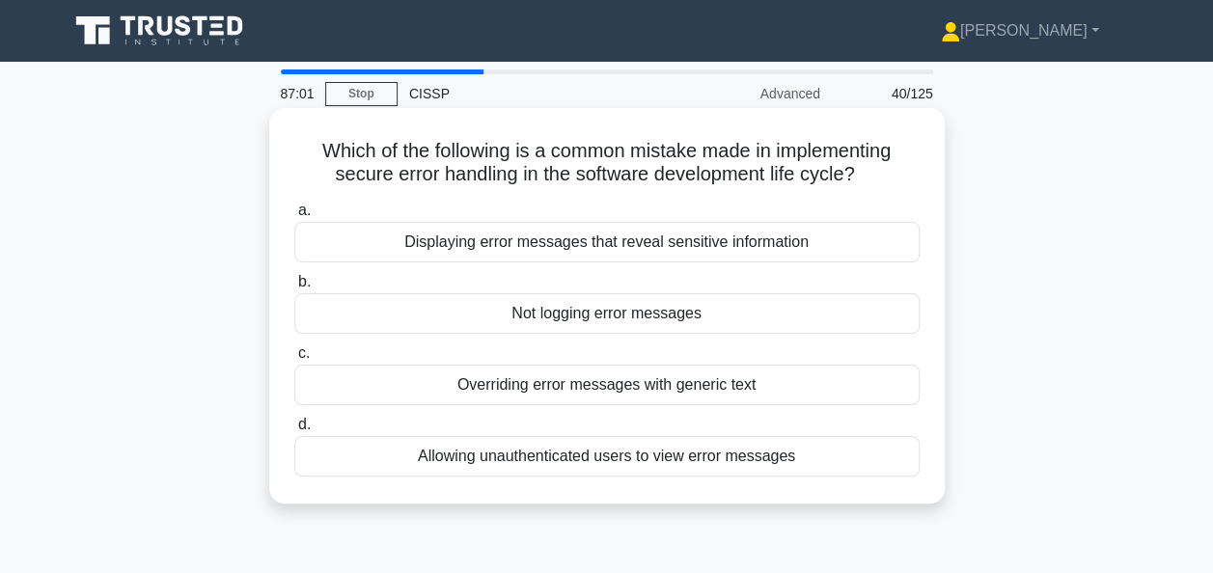
click at [412, 311] on div "Not logging error messages" at bounding box center [606, 313] width 625 height 41
click at [294, 288] on input "b. Not logging error messages" at bounding box center [294, 282] width 0 height 13
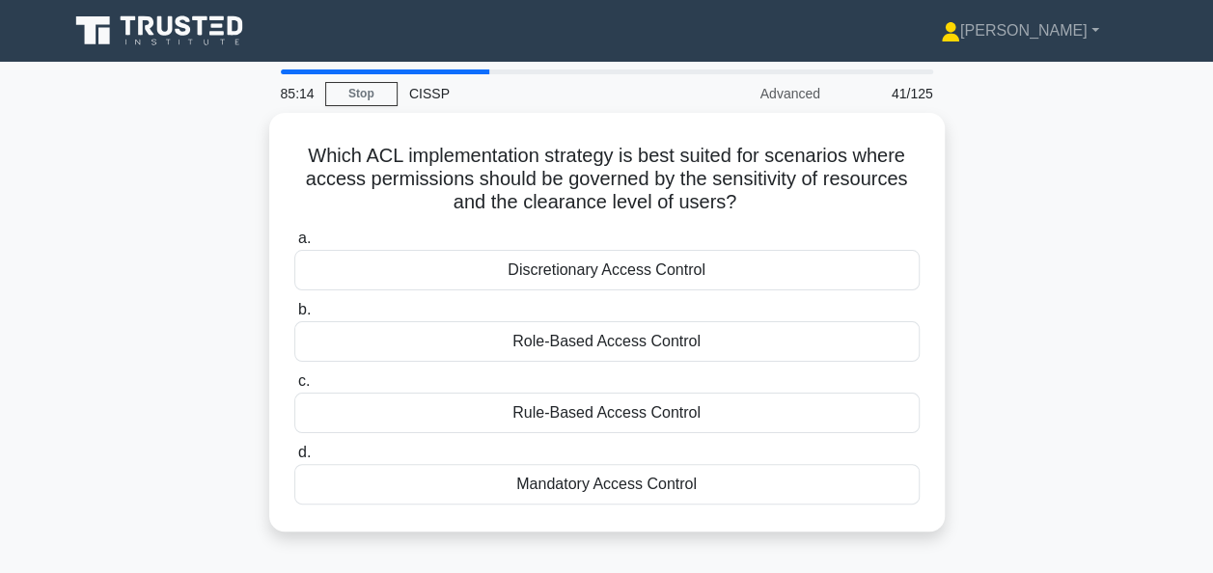
click at [1127, 268] on div "Which ACL implementation strategy is best suited for scenarios where access per…" at bounding box center [607, 334] width 1100 height 442
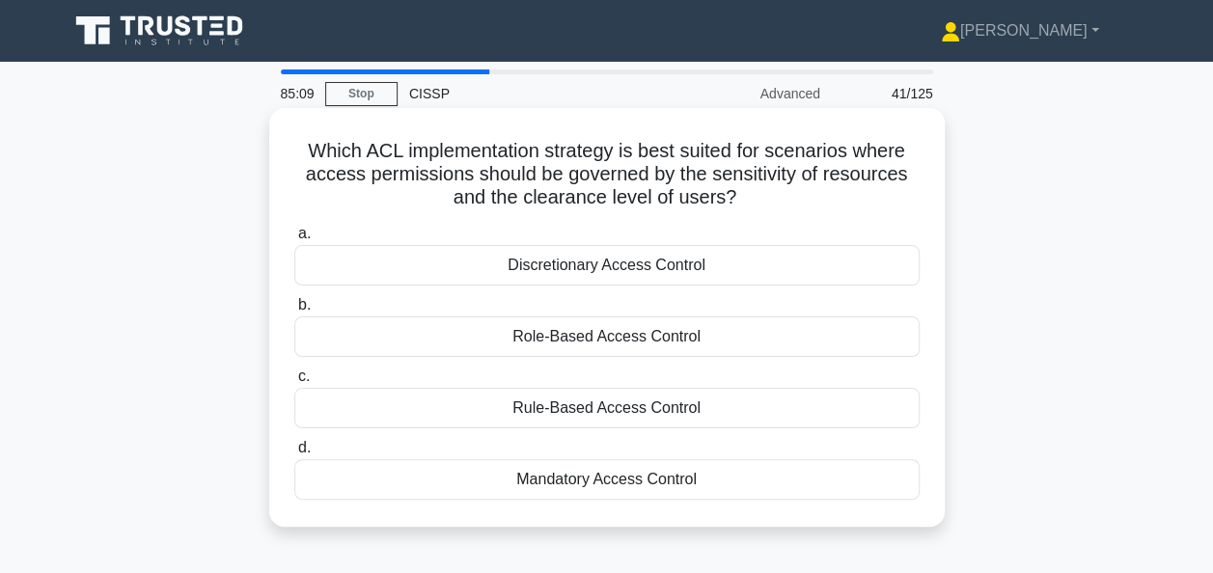
drag, startPoint x: 642, startPoint y: 409, endPoint x: 767, endPoint y: 417, distance: 125.7
click at [767, 417] on div "Rule-Based Access Control" at bounding box center [606, 408] width 625 height 41
drag, startPoint x: 767, startPoint y: 417, endPoint x: 737, endPoint y: 446, distance: 41.6
click at [737, 446] on label "d. Mandatory Access Control" at bounding box center [606, 468] width 625 height 64
click at [294, 446] on input "d. Mandatory Access Control" at bounding box center [294, 448] width 0 height 13
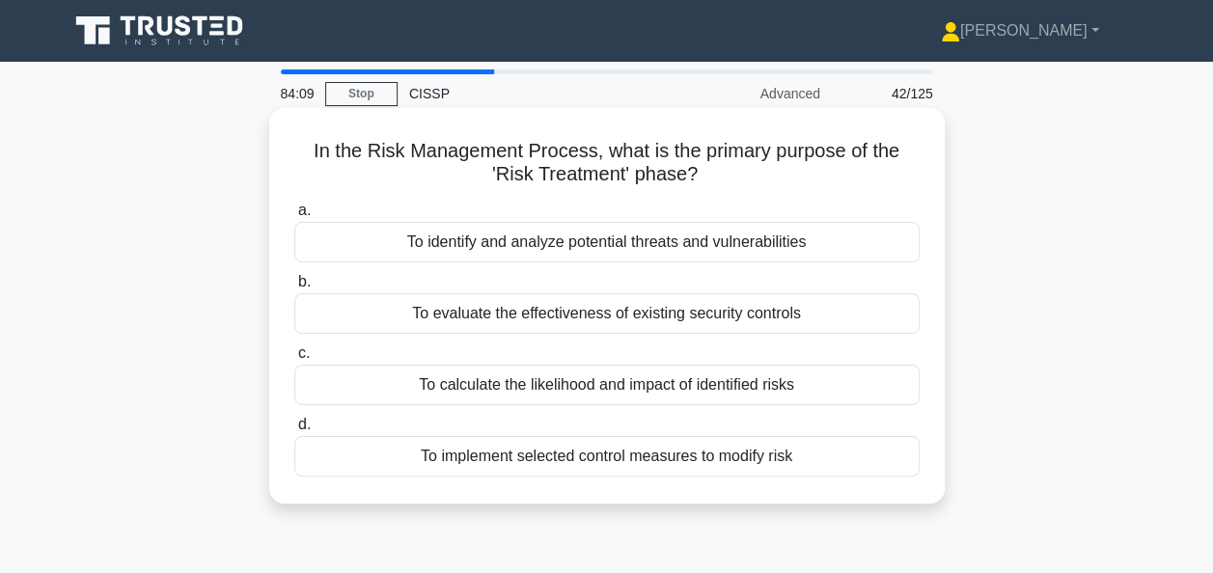
click at [546, 239] on div "To identify and analyze potential threats and vulnerabilities" at bounding box center [606, 242] width 625 height 41
click at [294, 217] on input "a. To identify and analyze potential threats and vulnerabilities" at bounding box center [294, 211] width 0 height 13
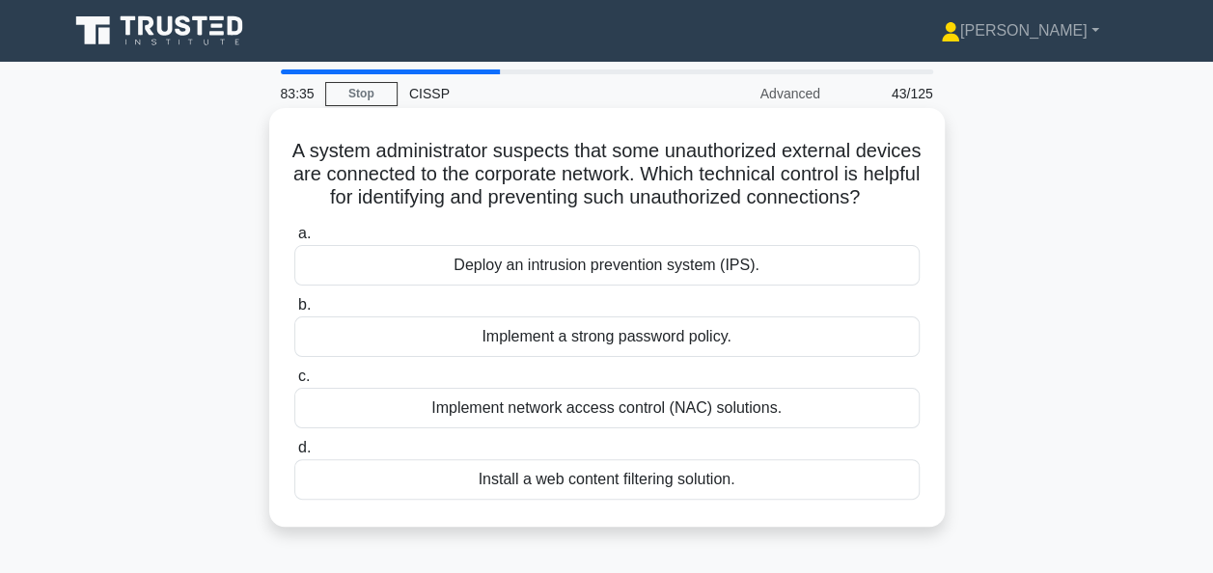
click at [457, 428] on div "Implement network access control (NAC) solutions." at bounding box center [606, 408] width 625 height 41
click at [294, 383] on input "c. Implement network access control (NAC) solutions." at bounding box center [294, 376] width 0 height 13
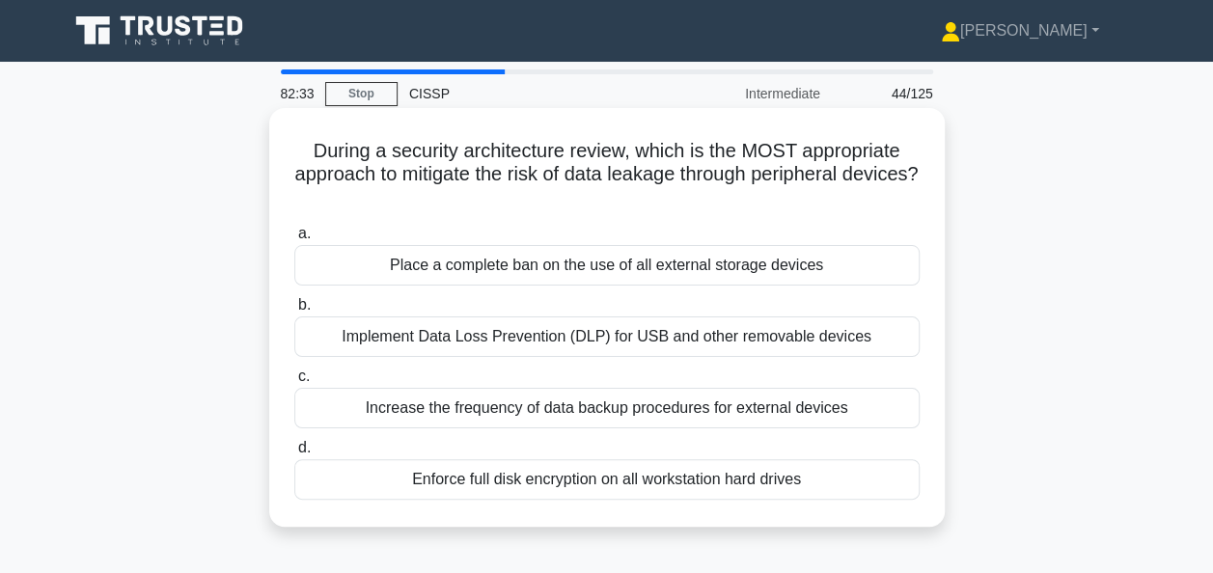
click at [441, 338] on div "Implement Data Loss Prevention (DLP) for USB and other removable devices" at bounding box center [606, 336] width 625 height 41
click at [294, 312] on input "b. Implement Data Loss Prevention (DLP) for USB and other removable devices" at bounding box center [294, 305] width 0 height 13
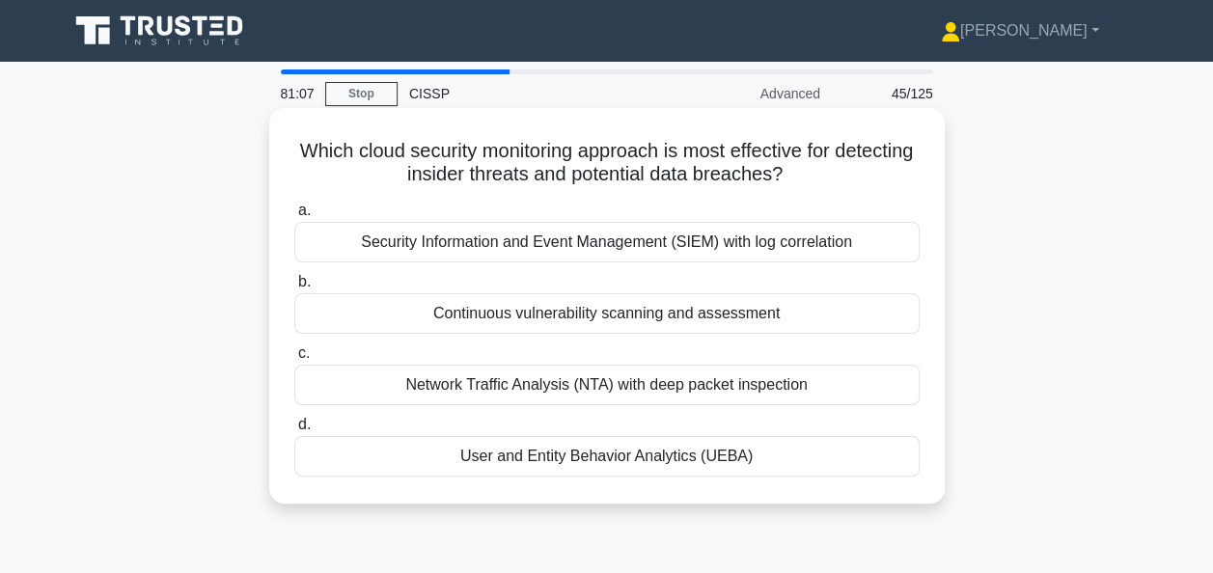
click at [473, 243] on div "Security Information and Event Management (SIEM) with log correlation" at bounding box center [606, 242] width 625 height 41
click at [294, 217] on input "a. Security Information and Event Management (SIEM) with log correlation" at bounding box center [294, 211] width 0 height 13
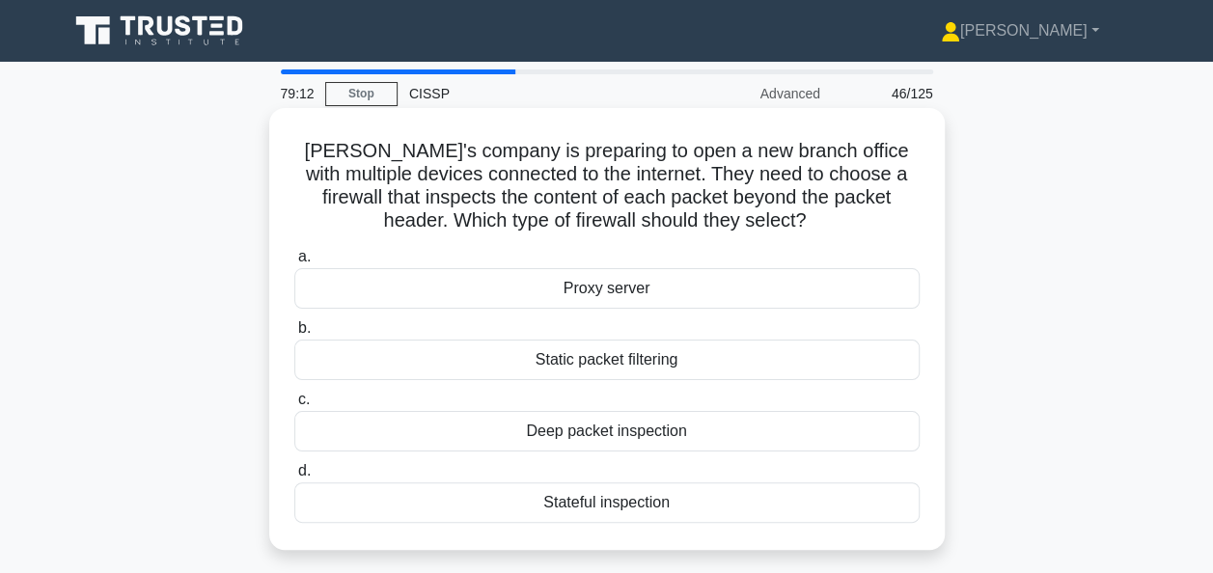
click at [504, 426] on div "Deep packet inspection" at bounding box center [606, 431] width 625 height 41
click at [294, 406] on input "c. Deep packet inspection" at bounding box center [294, 400] width 0 height 13
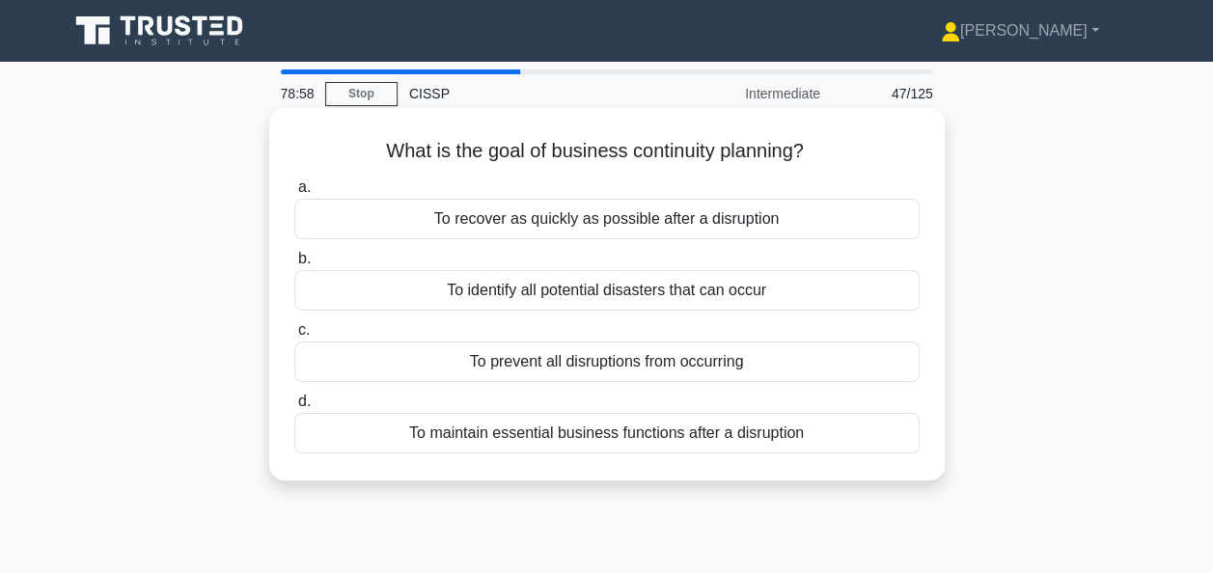
click at [573, 436] on div "To maintain essential business functions after a disruption" at bounding box center [606, 433] width 625 height 41
click at [294, 408] on input "d. To maintain essential business functions after a disruption" at bounding box center [294, 402] width 0 height 13
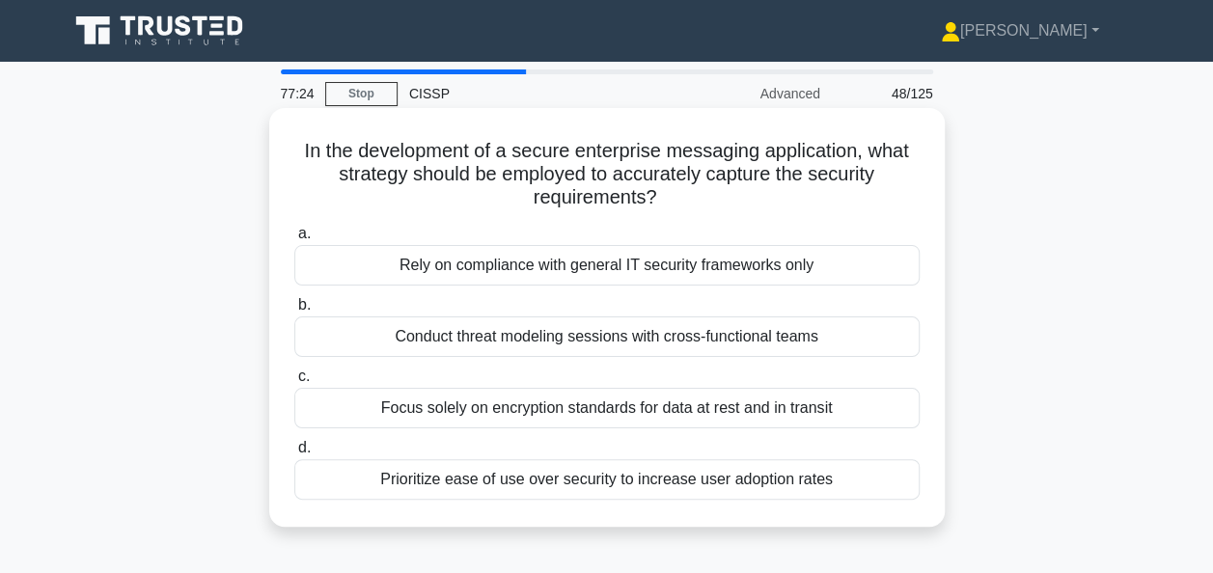
click at [521, 264] on div "Rely on compliance with general IT security frameworks only" at bounding box center [606, 265] width 625 height 41
click at [294, 240] on input "a. Rely on compliance with general IT security frameworks only" at bounding box center [294, 234] width 0 height 13
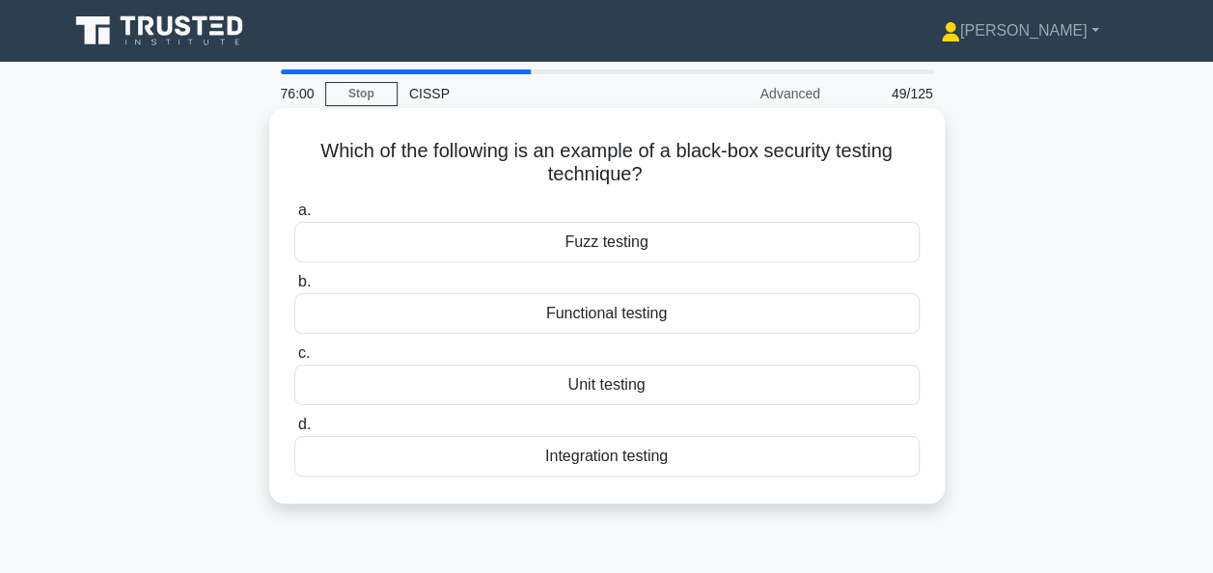
click at [562, 321] on div "Functional testing" at bounding box center [606, 313] width 625 height 41
click at [294, 288] on input "b. Functional testing" at bounding box center [294, 282] width 0 height 13
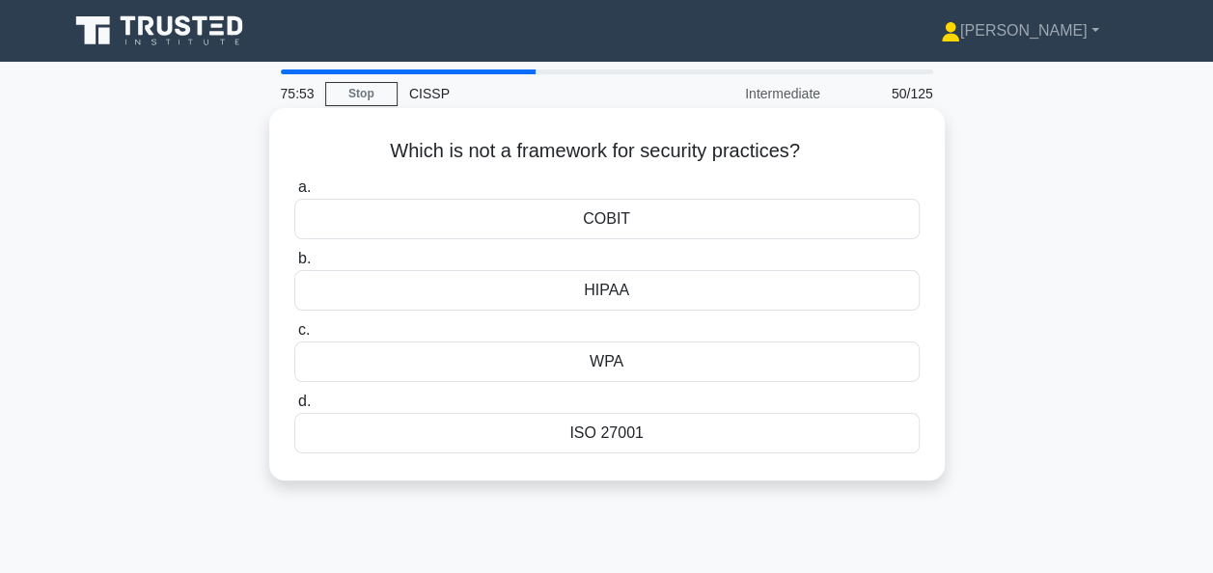
click at [571, 365] on div "WPA" at bounding box center [606, 362] width 625 height 41
click at [294, 337] on input "c. WPA" at bounding box center [294, 330] width 0 height 13
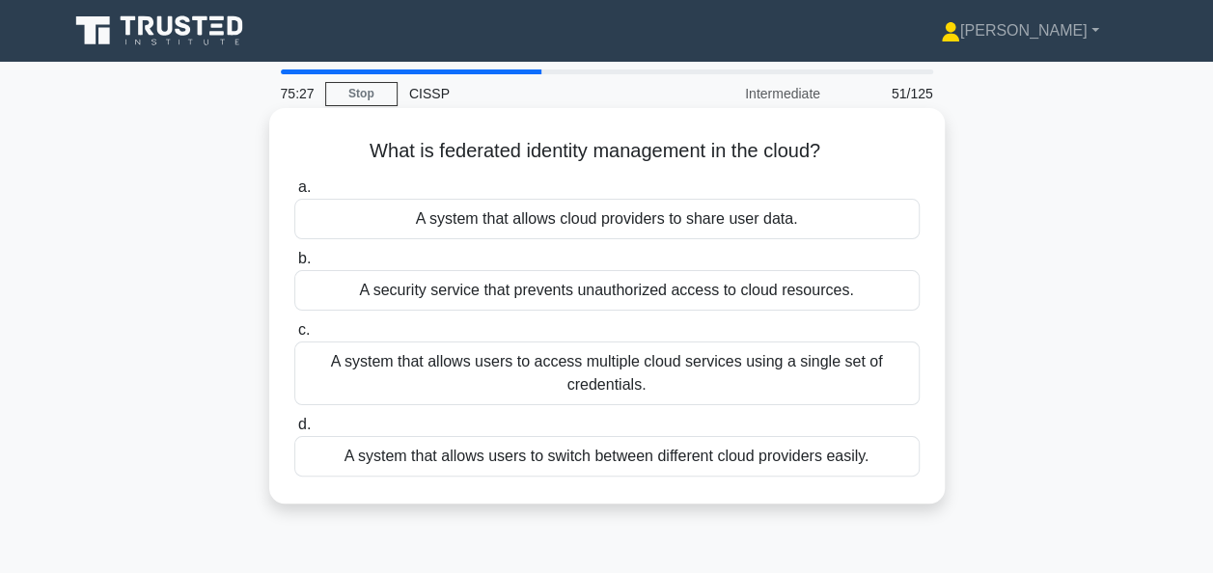
click at [507, 376] on div "A system that allows users to access multiple cloud services using a single set…" at bounding box center [606, 374] width 625 height 64
click at [294, 337] on input "c. A system that allows users to access multiple cloud services using a single …" at bounding box center [294, 330] width 0 height 13
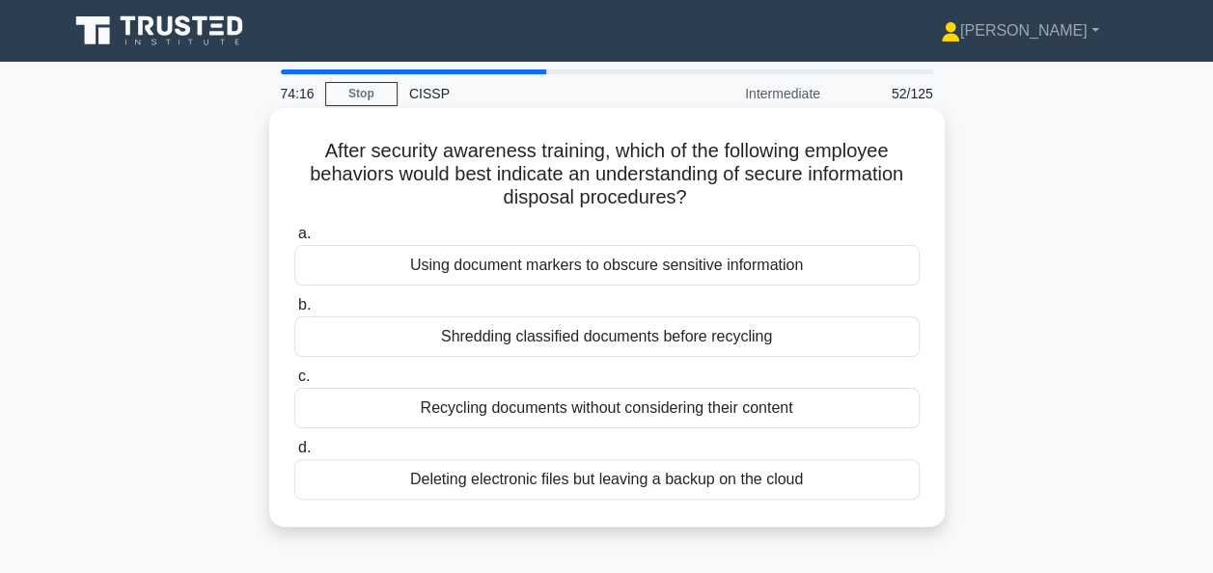
click at [480, 257] on div "Using document markers to obscure sensitive information" at bounding box center [606, 265] width 625 height 41
click at [294, 240] on input "a. Using document markers to obscure sensitive information" at bounding box center [294, 234] width 0 height 13
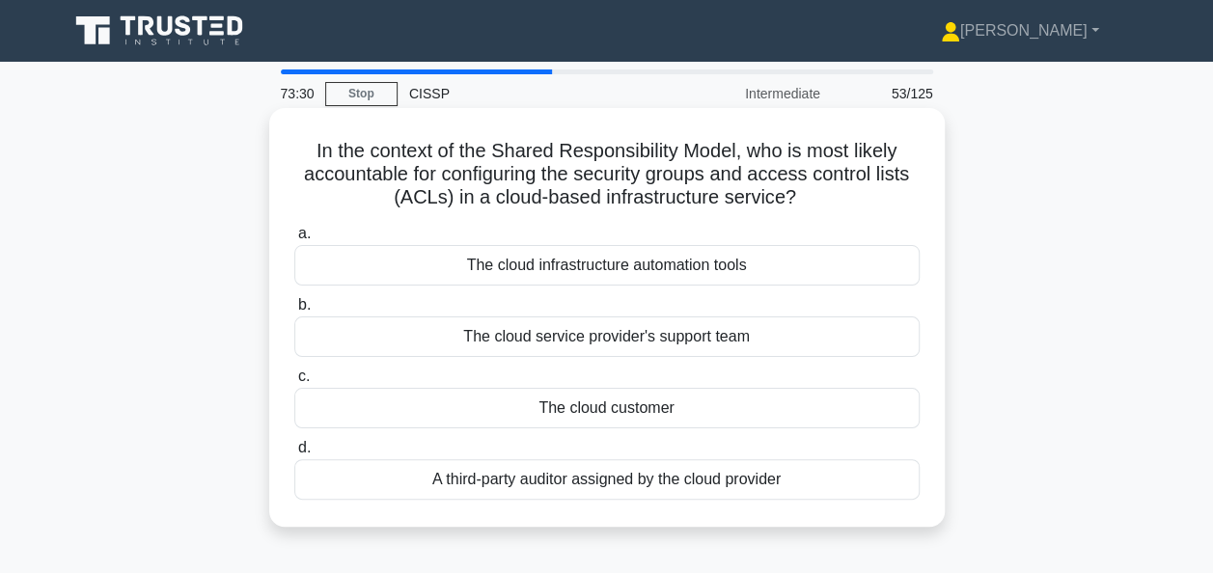
click at [475, 341] on div "The cloud service provider's support team" at bounding box center [606, 336] width 625 height 41
click at [294, 312] on input "b. The cloud service provider's support team" at bounding box center [294, 305] width 0 height 13
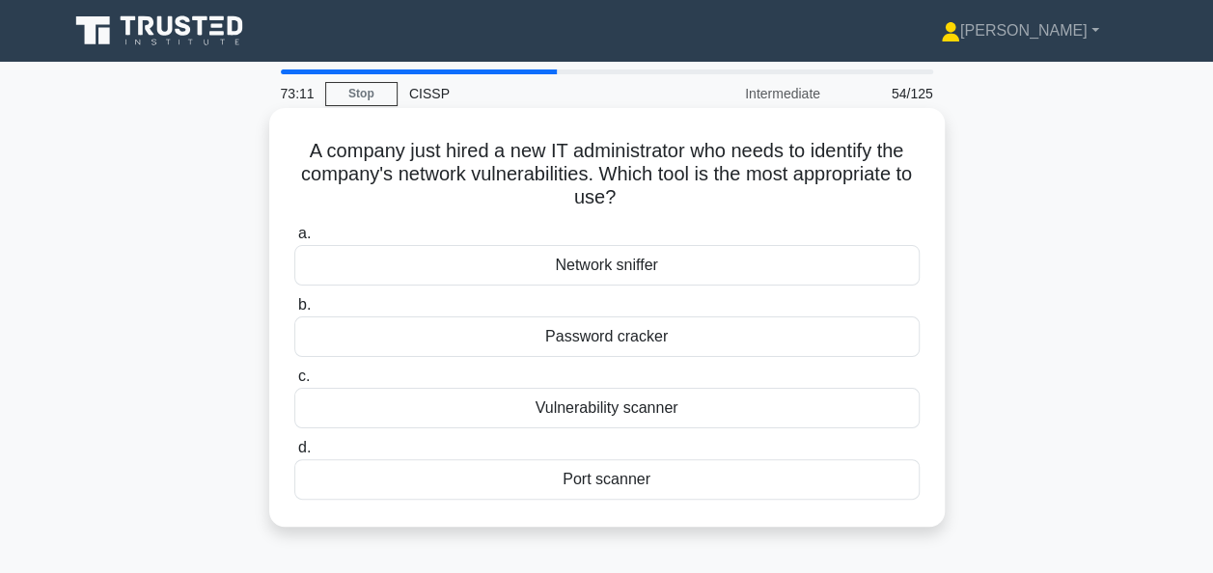
click at [518, 398] on div "Vulnerability scanner" at bounding box center [606, 408] width 625 height 41
click at [294, 383] on input "c. Vulnerability scanner" at bounding box center [294, 376] width 0 height 13
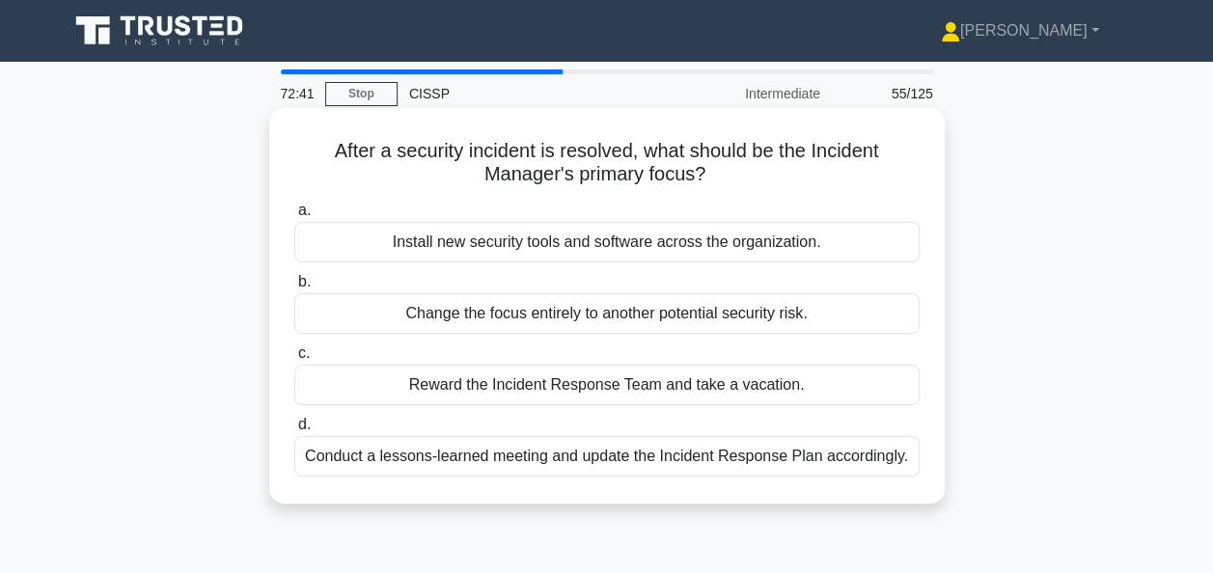
click at [498, 455] on div "Conduct a lessons-learned meeting and update the Incident Response Plan accordi…" at bounding box center [606, 456] width 625 height 41
click at [294, 431] on input "d. Conduct a lessons-learned meeting and update the Incident Response Plan acco…" at bounding box center [294, 425] width 0 height 13
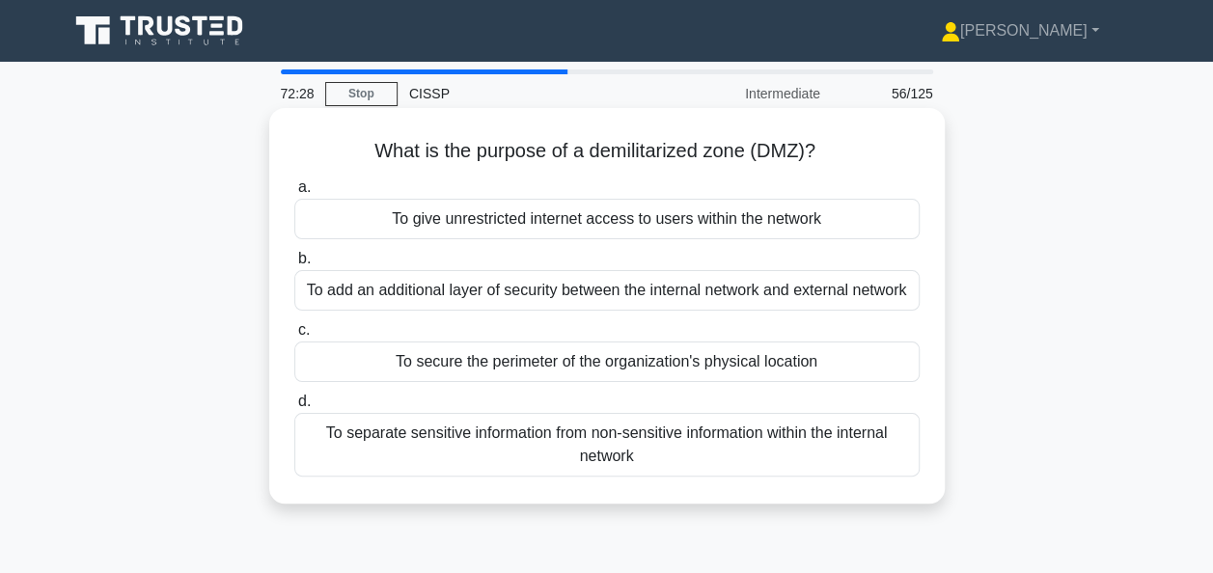
click at [441, 278] on div "To add an additional layer of security between the internal network and externa…" at bounding box center [606, 290] width 625 height 41
click at [294, 265] on input "b. To add an additional layer of security between the internal network and exte…" at bounding box center [294, 259] width 0 height 13
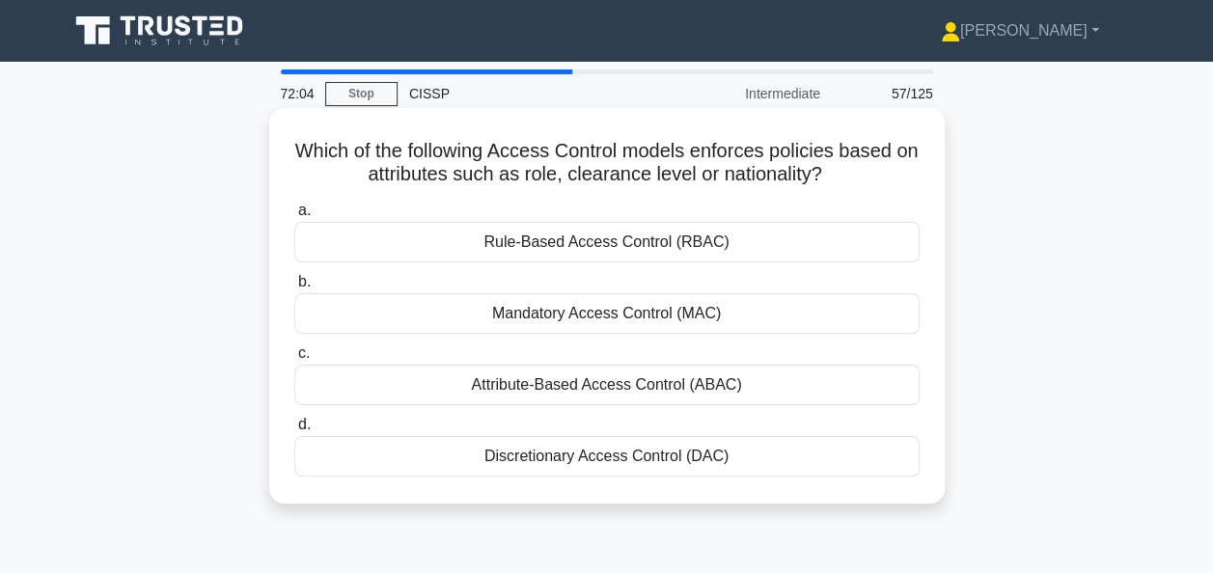
click at [528, 242] on div "Rule-Based Access Control (RBAC)" at bounding box center [606, 242] width 625 height 41
click at [294, 217] on input "a. Rule-Based Access Control (RBAC)" at bounding box center [294, 211] width 0 height 13
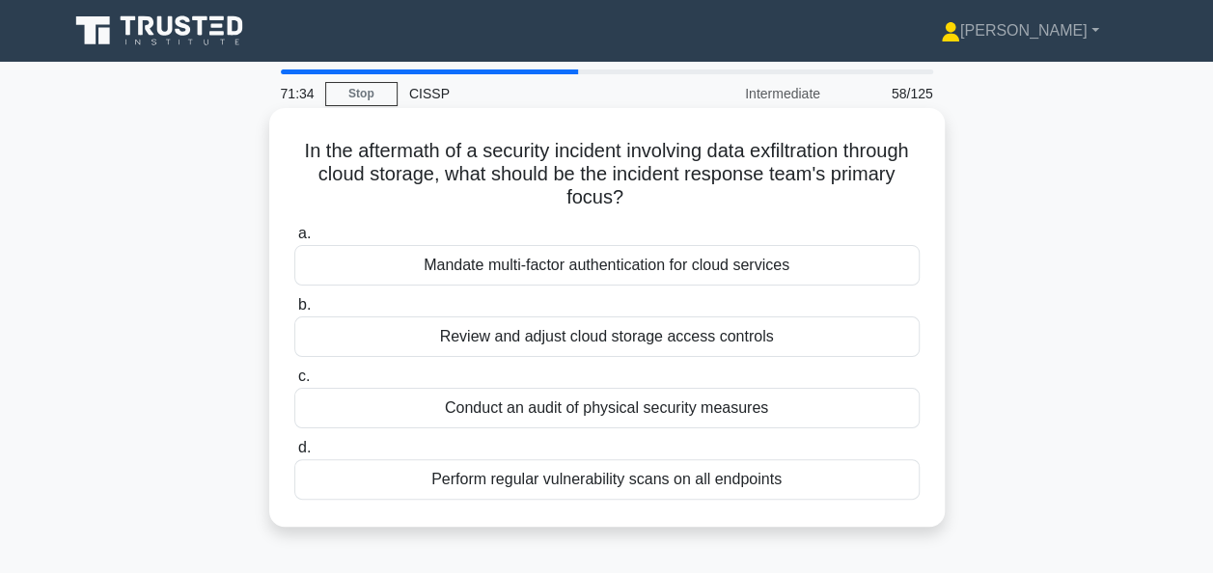
click at [550, 337] on div "Review and adjust cloud storage access controls" at bounding box center [606, 336] width 625 height 41
click at [294, 312] on input "b. Review and adjust cloud storage access controls" at bounding box center [294, 305] width 0 height 13
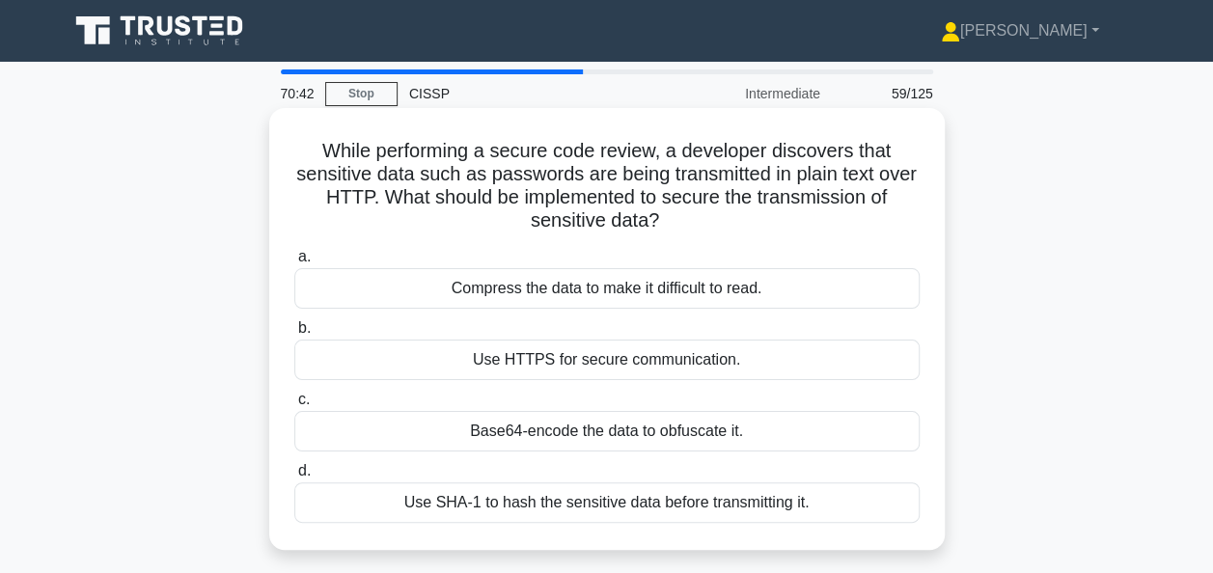
click at [463, 366] on div "Use HTTPS for secure communication." at bounding box center [606, 360] width 625 height 41
click at [294, 335] on input "b. Use HTTPS for secure communication." at bounding box center [294, 328] width 0 height 13
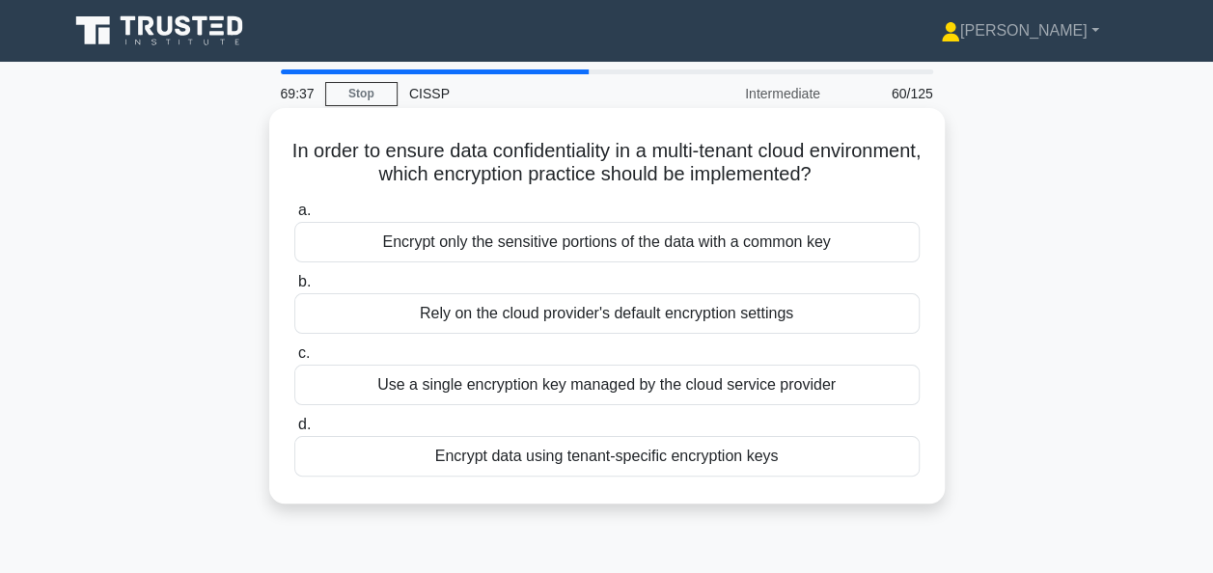
click at [485, 232] on div "Encrypt only the sensitive portions of the data with a common key" at bounding box center [606, 242] width 625 height 41
click at [294, 217] on input "a. Encrypt only the sensitive portions of the data with a common key" at bounding box center [294, 211] width 0 height 13
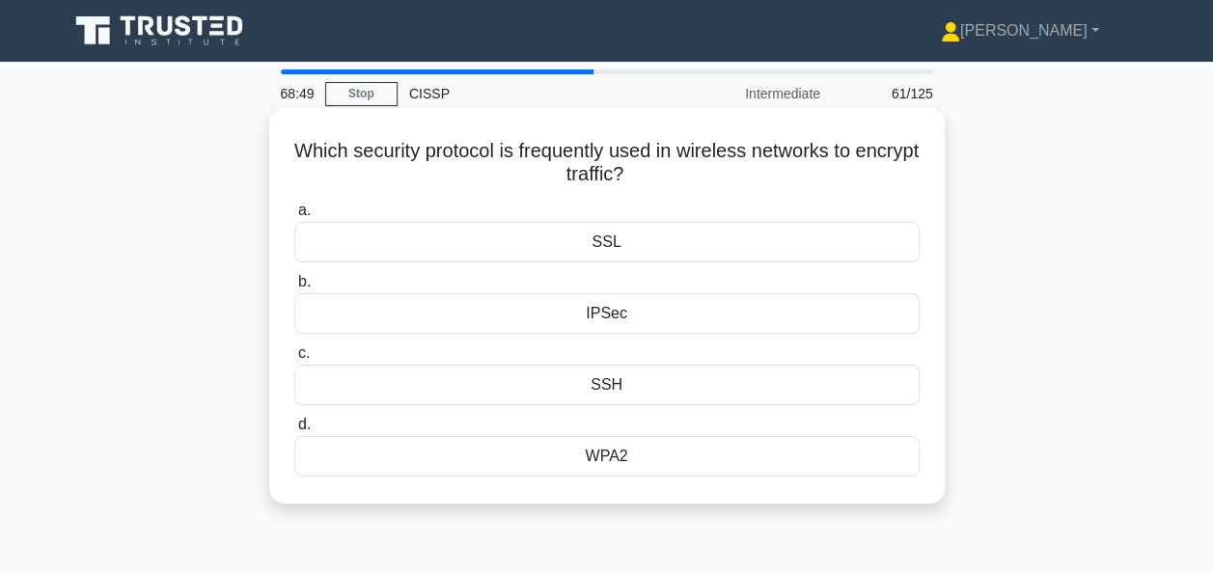
click at [556, 459] on div "WPA2" at bounding box center [606, 456] width 625 height 41
click at [294, 431] on input "d. WPA2" at bounding box center [294, 425] width 0 height 13
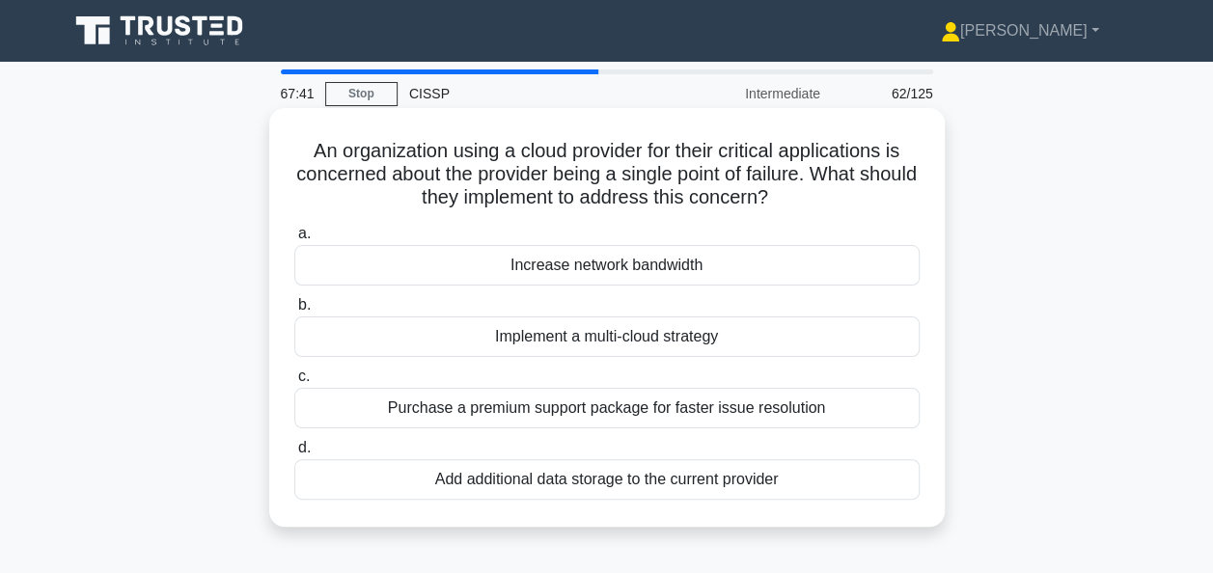
click at [583, 481] on div "Add additional data storage to the current provider" at bounding box center [606, 479] width 625 height 41
click at [294, 454] on input "d. Add additional data storage to the current provider" at bounding box center [294, 448] width 0 height 13
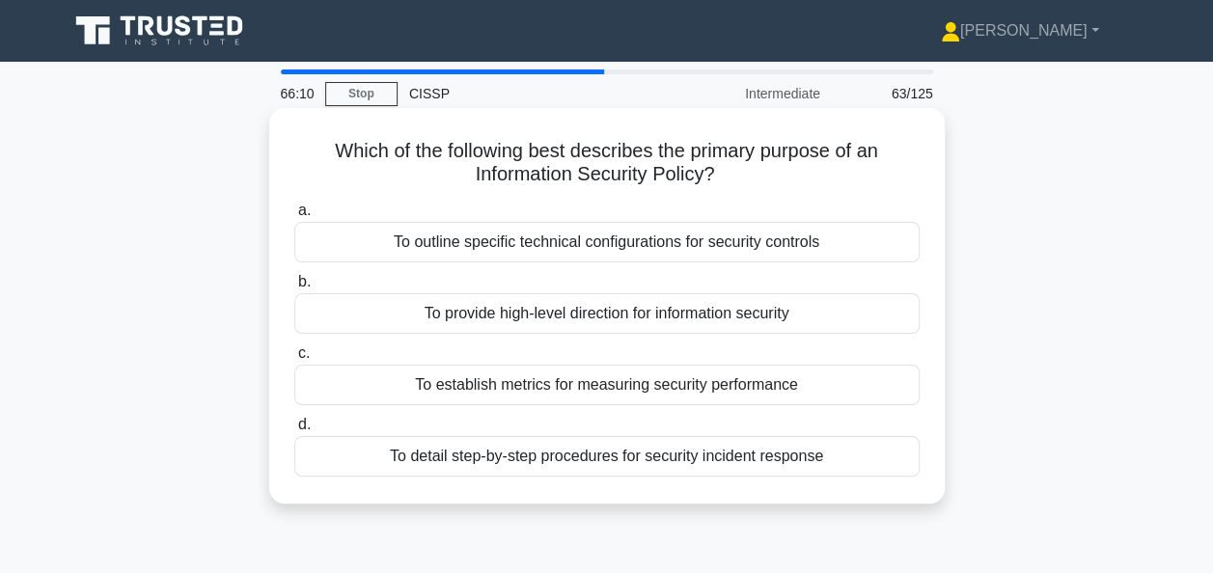
click at [441, 251] on div "To outline specific technical configurations for security controls" at bounding box center [606, 242] width 625 height 41
click at [294, 217] on input "a. To outline specific technical configurations for security controls" at bounding box center [294, 211] width 0 height 13
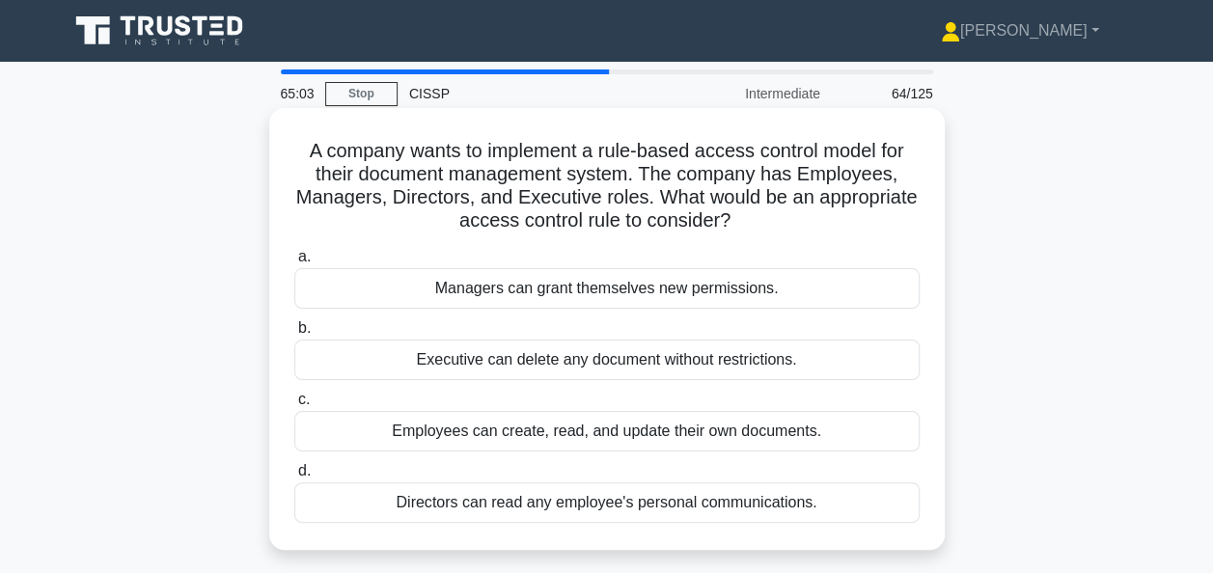
click at [456, 509] on div "Directors can read any employee's personal communications." at bounding box center [606, 502] width 625 height 41
click at [294, 478] on input "d. Directors can read any employee's personal communications." at bounding box center [294, 471] width 0 height 13
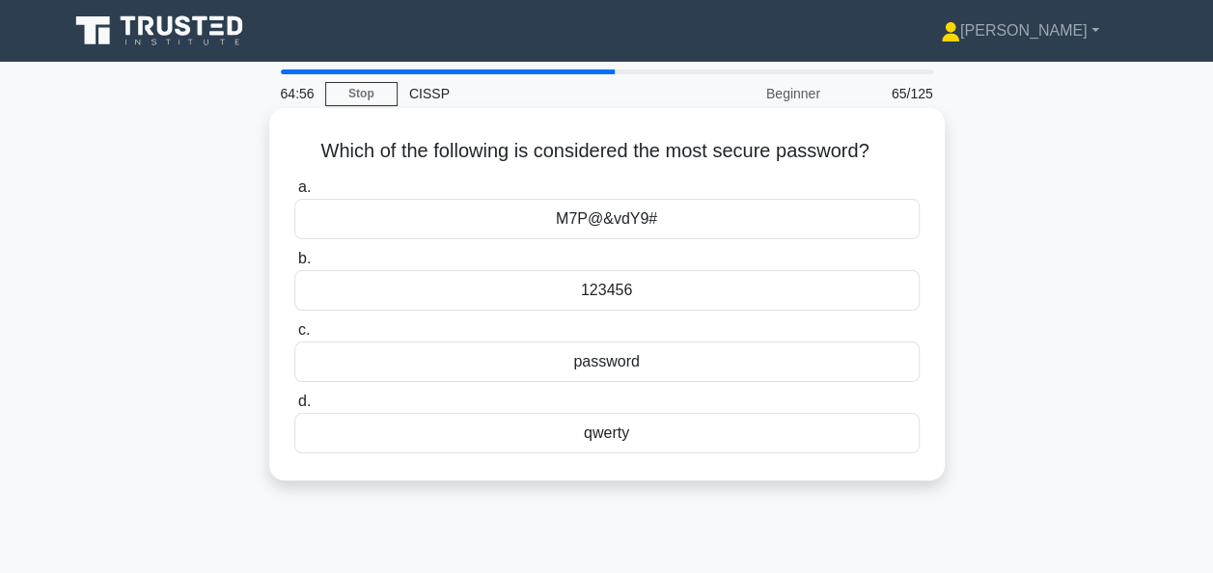
click at [521, 224] on div "M7P@&vdY9#" at bounding box center [606, 219] width 625 height 41
click at [294, 194] on input "a. M7P@&vdY9#" at bounding box center [294, 187] width 0 height 13
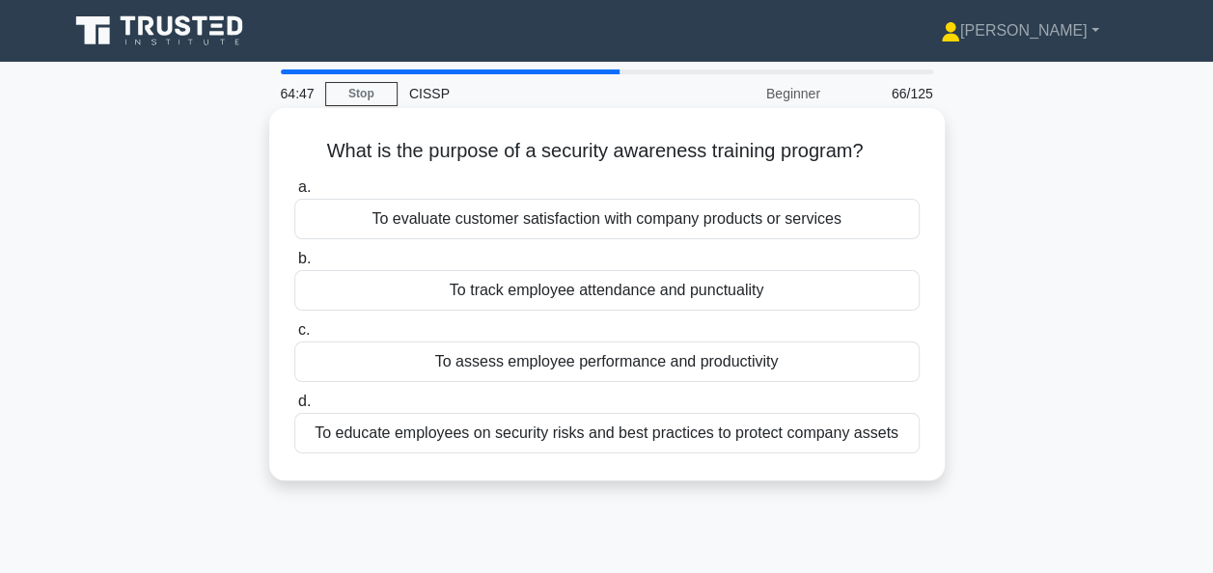
click at [400, 443] on div "To educate employees on security risks and best practices to protect company as…" at bounding box center [606, 433] width 625 height 41
click at [294, 408] on input "d. To educate employees on security risks and best practices to protect company…" at bounding box center [294, 402] width 0 height 13
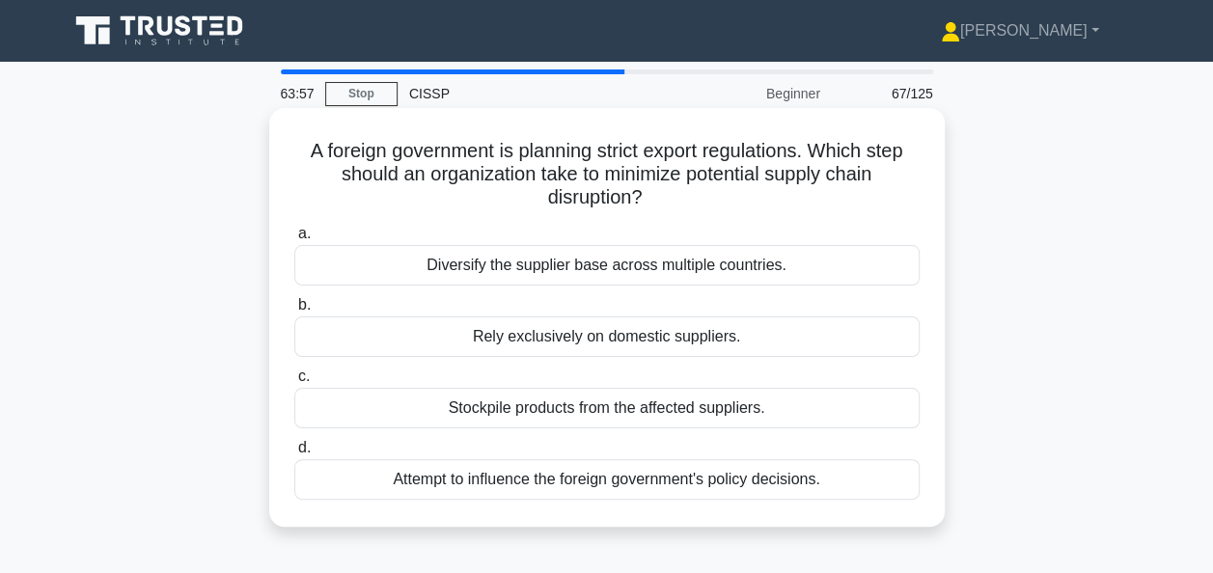
click at [394, 269] on div "Diversify the supplier base across multiple countries." at bounding box center [606, 265] width 625 height 41
click at [294, 240] on input "a. Diversify the supplier base across multiple countries." at bounding box center [294, 234] width 0 height 13
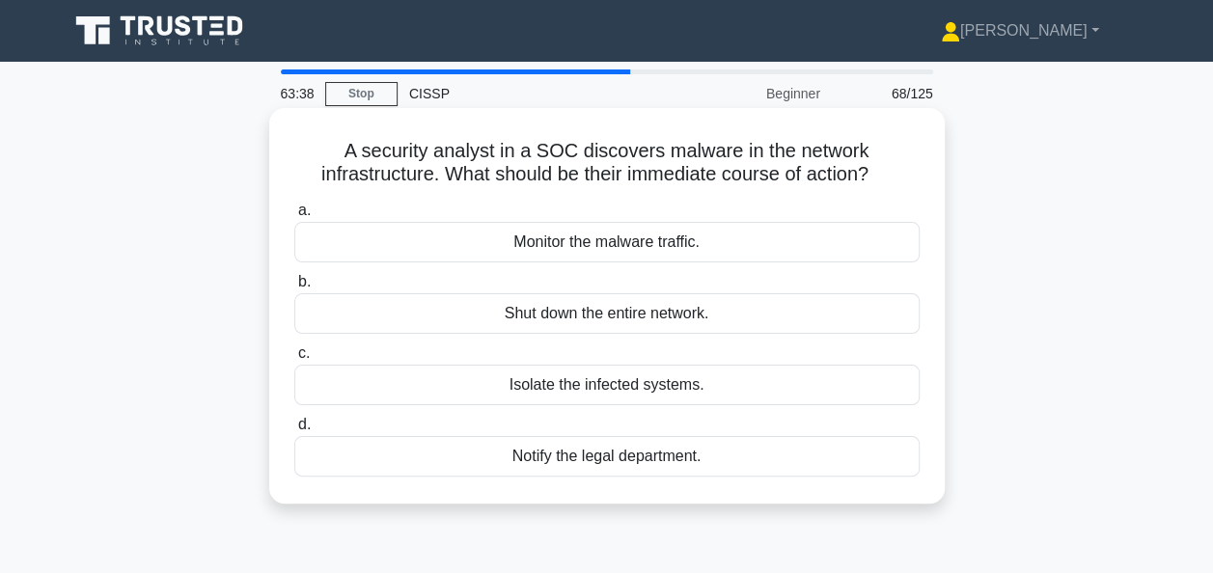
click at [464, 385] on div "Isolate the infected systems." at bounding box center [606, 385] width 625 height 41
click at [294, 360] on input "c. Isolate the infected systems." at bounding box center [294, 353] width 0 height 13
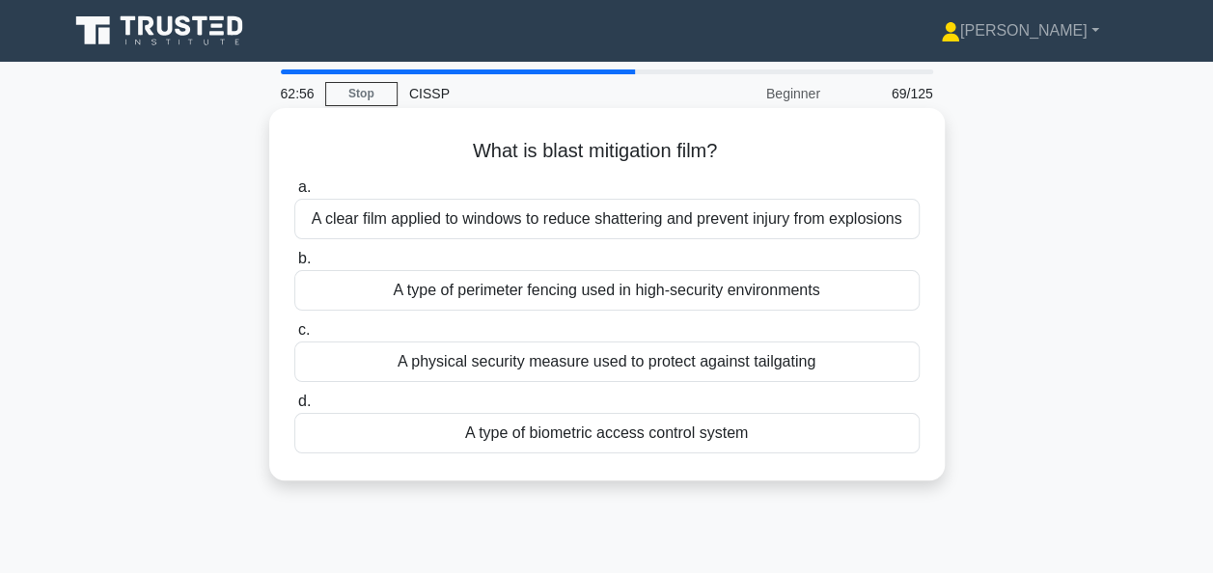
click at [436, 217] on div "A clear film applied to windows to reduce shattering and prevent injury from ex…" at bounding box center [606, 219] width 625 height 41
click at [294, 194] on input "a. A clear film applied to windows to reduce shattering and prevent injury from…" at bounding box center [294, 187] width 0 height 13
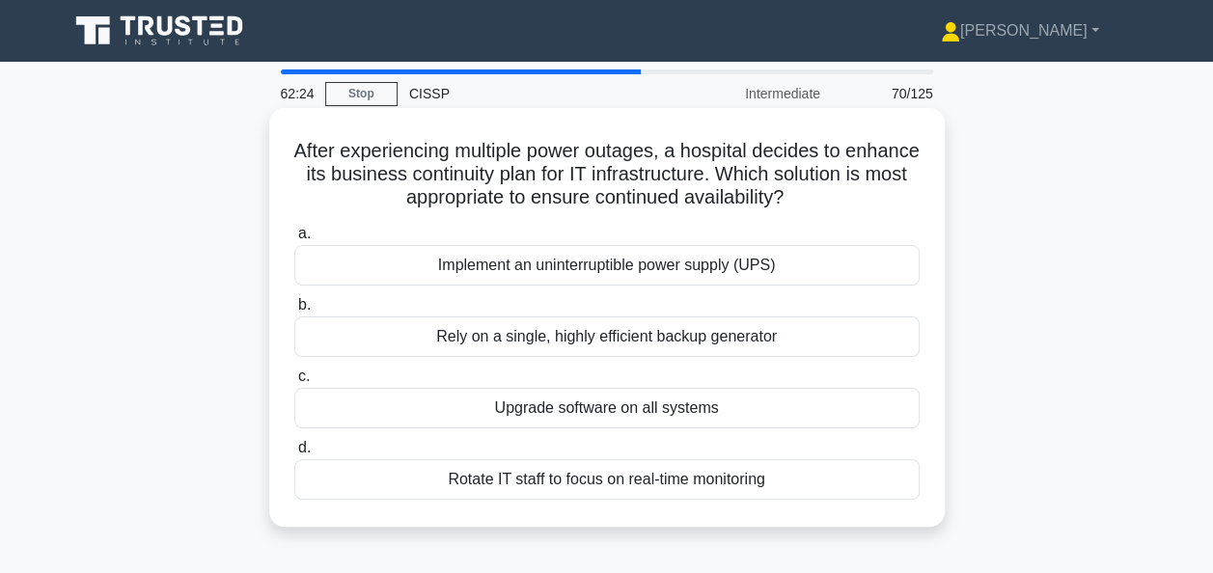
click at [499, 271] on div "Implement an uninterruptible power supply (UPS)" at bounding box center [606, 265] width 625 height 41
click at [294, 240] on input "a. Implement an uninterruptible power supply (UPS)" at bounding box center [294, 234] width 0 height 13
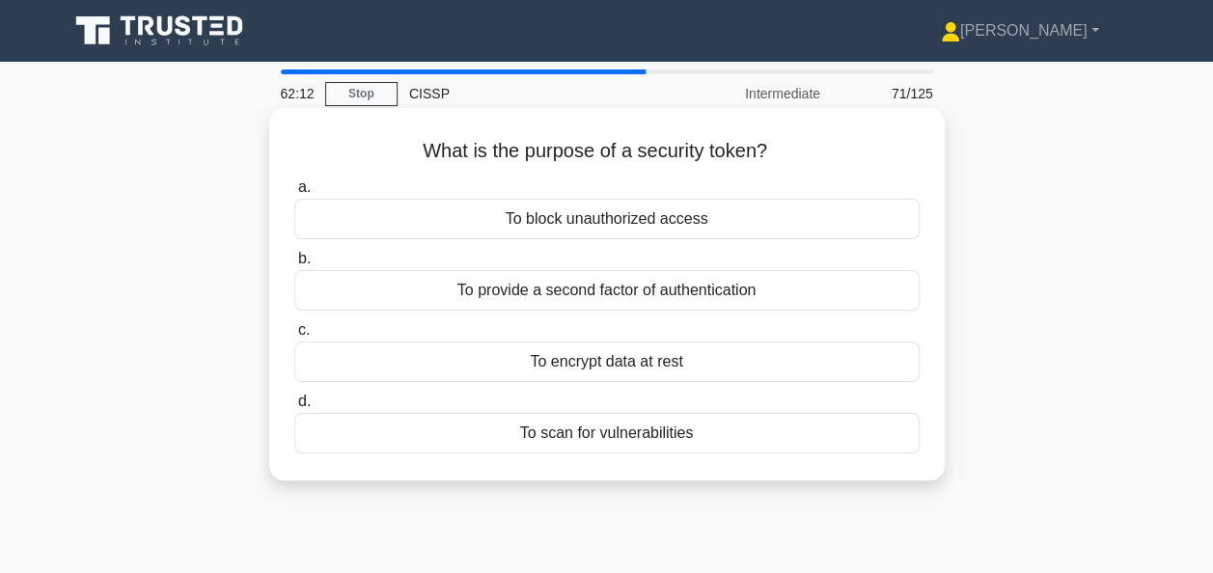
click at [447, 294] on div "To provide a second factor of authentication" at bounding box center [606, 290] width 625 height 41
click at [294, 265] on input "b. To provide a second factor of authentication" at bounding box center [294, 259] width 0 height 13
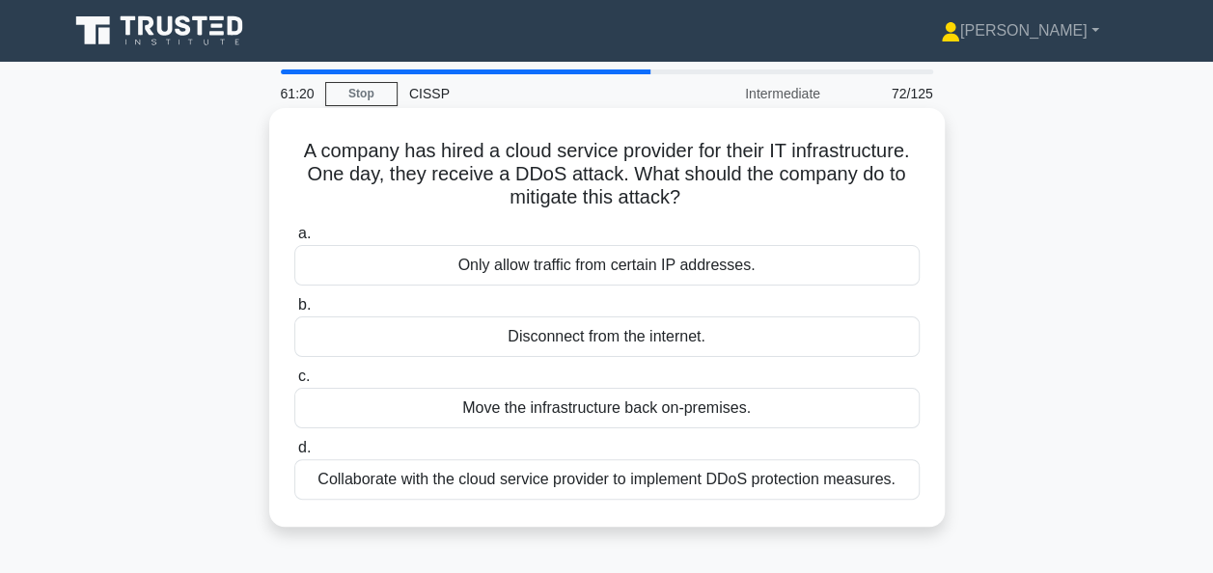
click at [444, 486] on div "Collaborate with the cloud service provider to implement DDoS protection measur…" at bounding box center [606, 479] width 625 height 41
click at [294, 454] on input "d. Collaborate with the cloud service provider to implement DDoS protection mea…" at bounding box center [294, 448] width 0 height 13
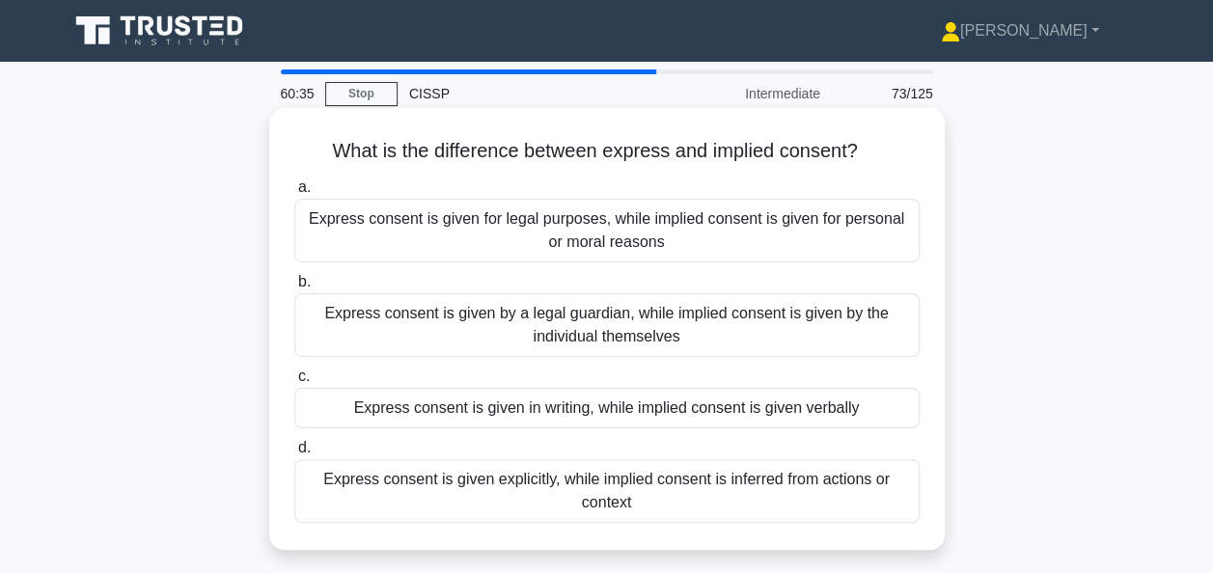
click at [507, 232] on div "Express consent is given for legal purposes, while implied consent is given for…" at bounding box center [606, 231] width 625 height 64
click at [294, 194] on input "a. Express consent is given for legal purposes, while implied consent is given …" at bounding box center [294, 187] width 0 height 13
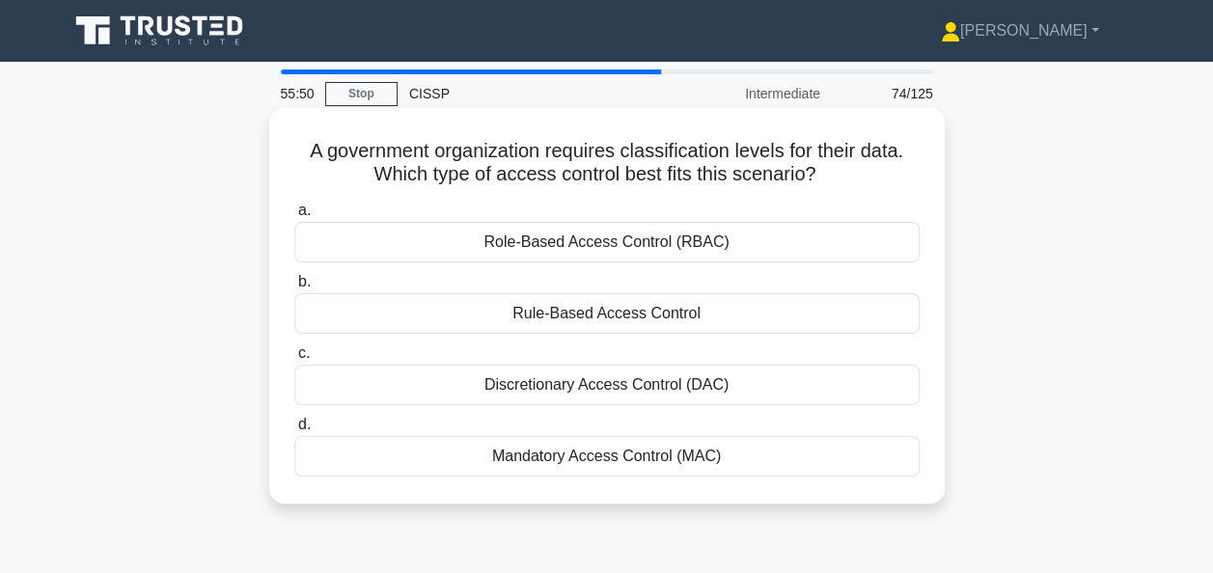
click at [484, 316] on div "Rule-Based Access Control" at bounding box center [606, 313] width 625 height 41
click at [294, 288] on input "b. Rule-Based Access Control" at bounding box center [294, 282] width 0 height 13
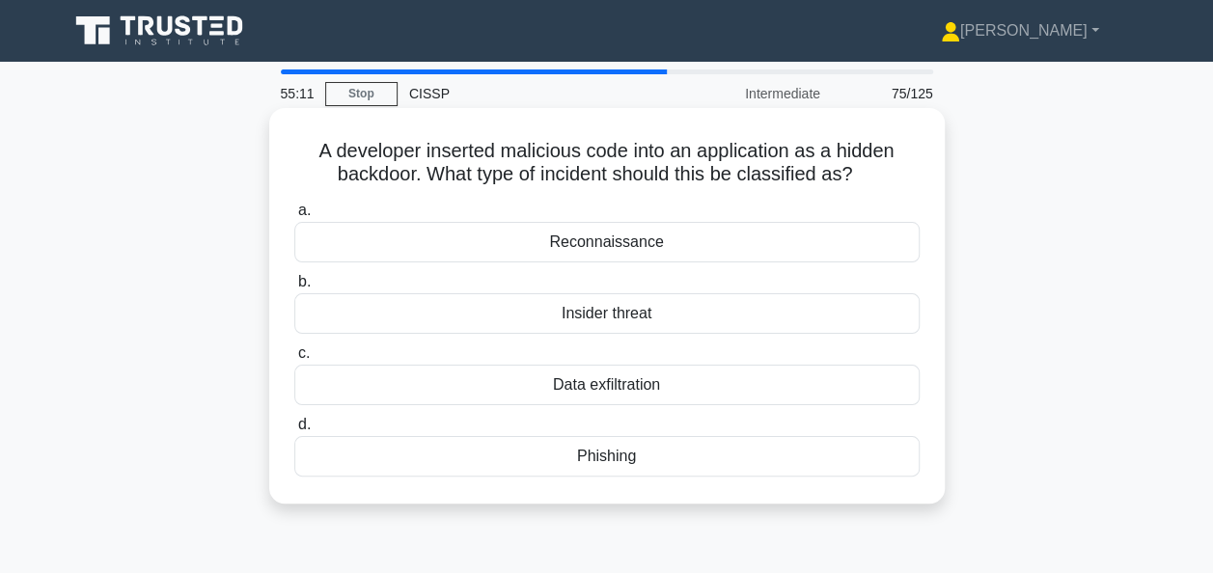
click at [496, 316] on div "Insider threat" at bounding box center [606, 313] width 625 height 41
click at [294, 288] on input "b. Insider threat" at bounding box center [294, 282] width 0 height 13
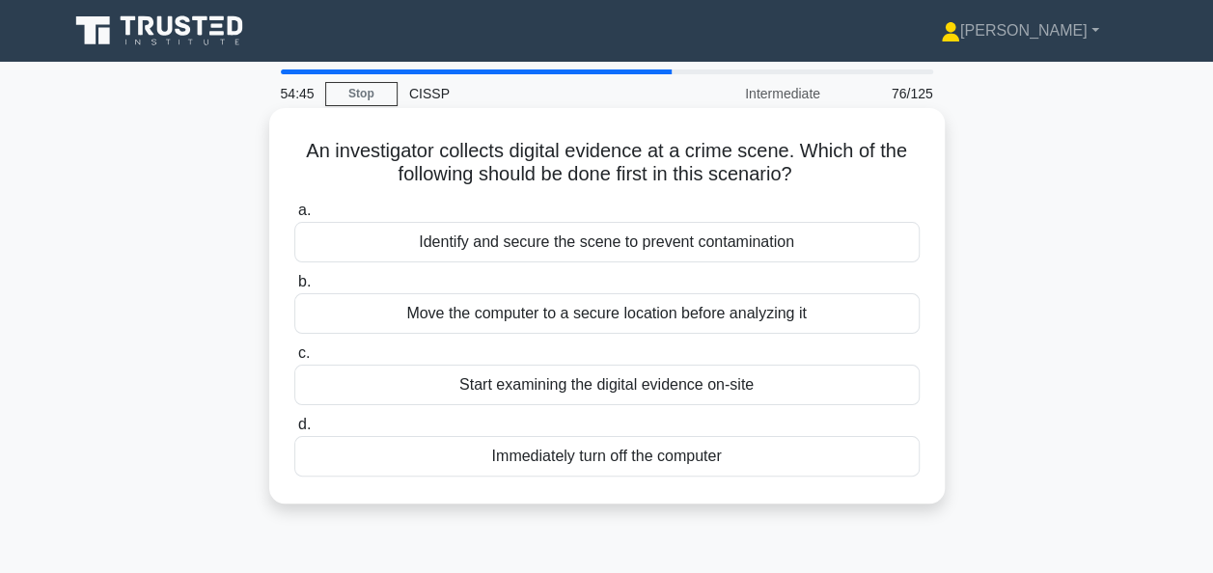
click at [451, 241] on div "Identify and secure the scene to prevent contamination" at bounding box center [606, 242] width 625 height 41
click at [294, 217] on input "a. Identify and secure the scene to prevent contamination" at bounding box center [294, 211] width 0 height 13
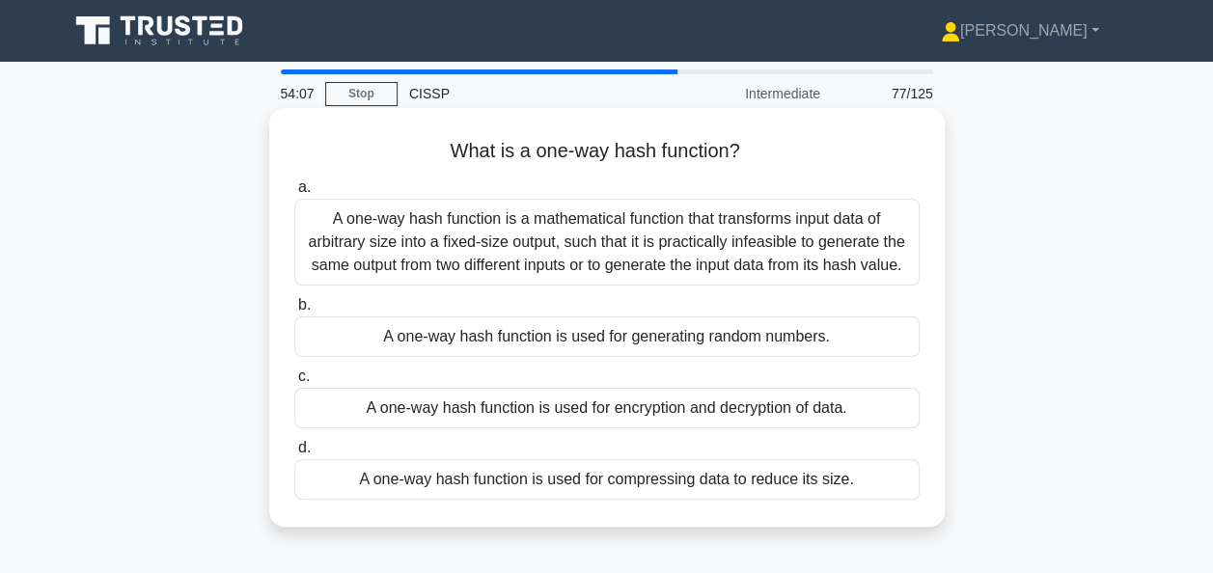
click at [605, 253] on div "A one-way hash function is a mathematical function that transforms input data o…" at bounding box center [606, 242] width 625 height 87
click at [294, 194] on input "a. A one-way hash function is a mathematical function that transforms input dat…" at bounding box center [294, 187] width 0 height 13
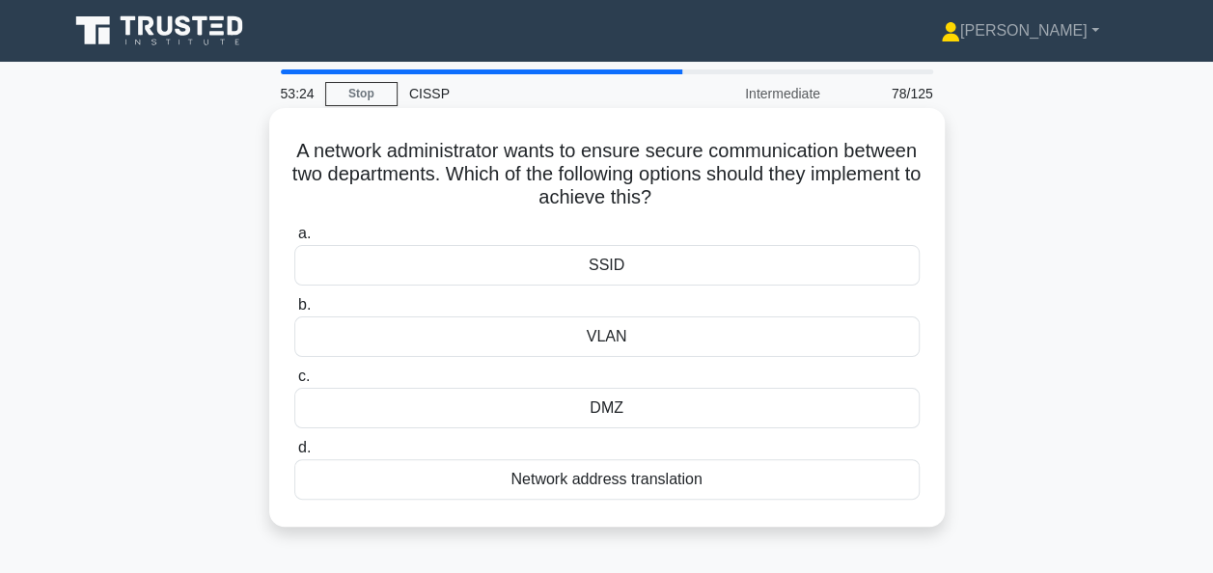
click at [569, 484] on div "Network address translation" at bounding box center [606, 479] width 625 height 41
click at [294, 454] on input "d. Network address translation" at bounding box center [294, 448] width 0 height 13
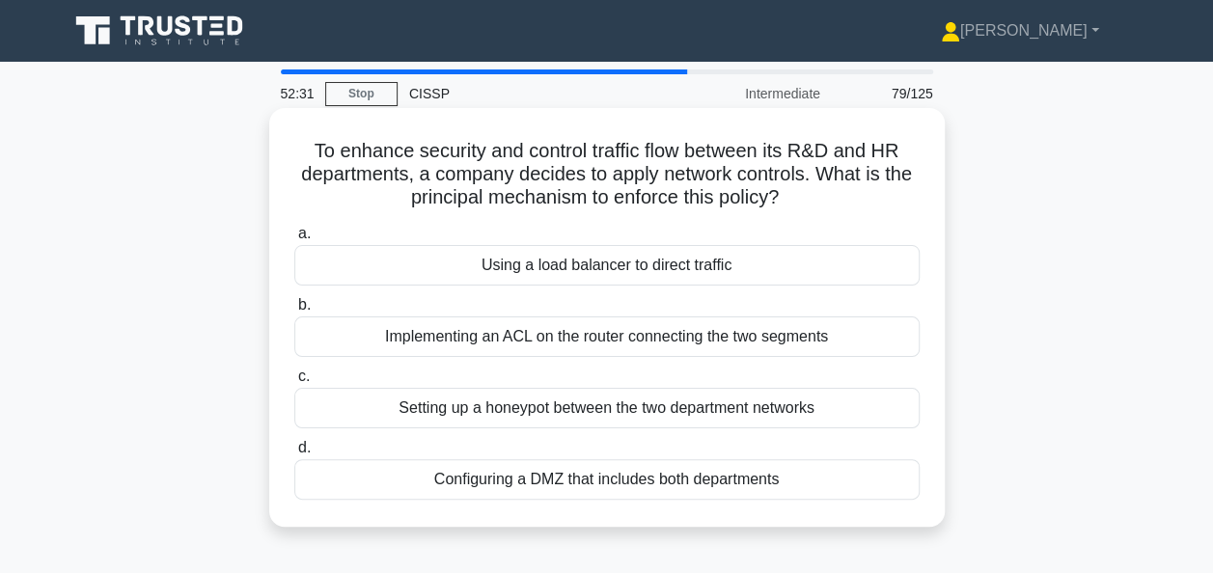
click at [501, 263] on div "Using a load balancer to direct traffic" at bounding box center [606, 265] width 625 height 41
click at [294, 240] on input "a. Using a load balancer to direct traffic" at bounding box center [294, 234] width 0 height 13
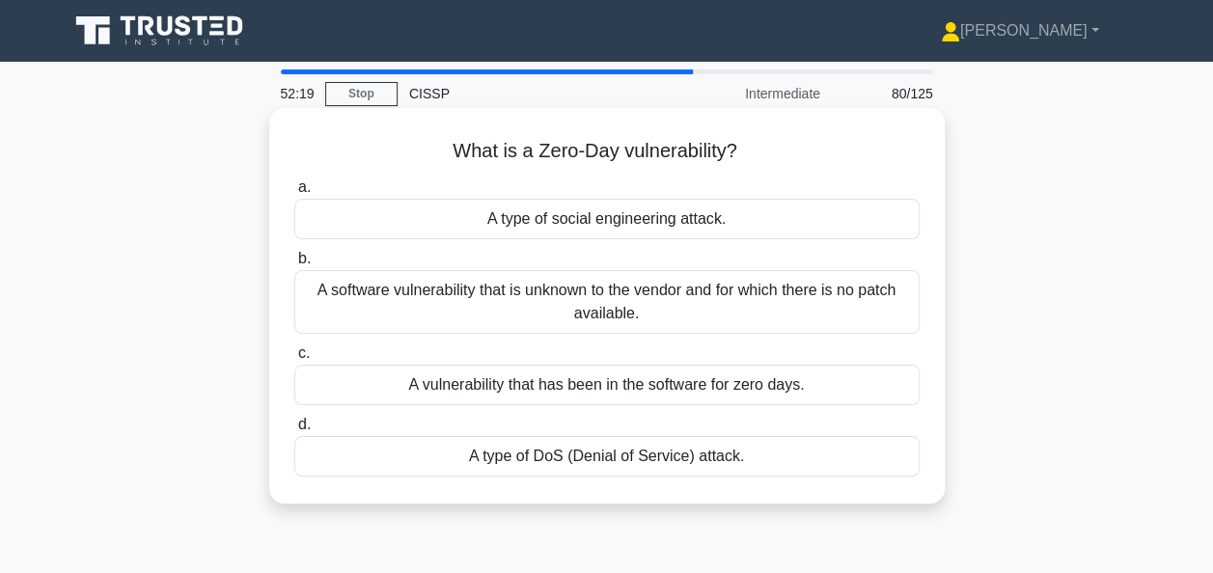
click at [494, 296] on div "A software vulnerability that is unknown to the vendor and for which there is n…" at bounding box center [606, 302] width 625 height 64
click at [294, 265] on input "b. A software vulnerability that is unknown to the vendor and for which there i…" at bounding box center [294, 259] width 0 height 13
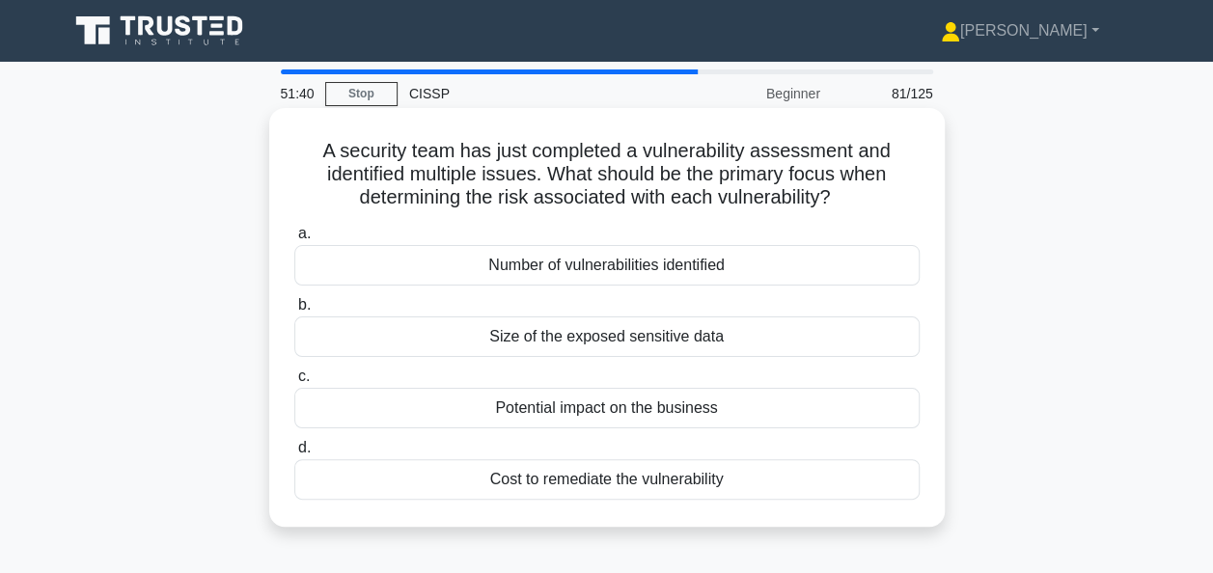
click at [467, 425] on div "Potential impact on the business" at bounding box center [606, 408] width 625 height 41
click at [294, 383] on input "c. Potential impact on the business" at bounding box center [294, 376] width 0 height 13
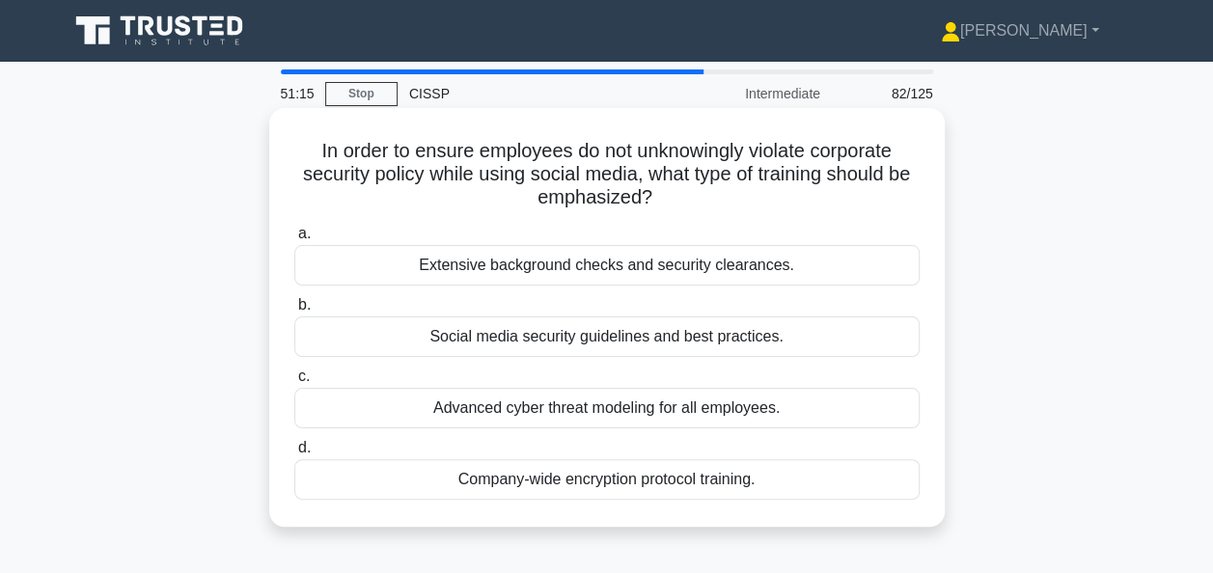
click at [454, 332] on div "Social media security guidelines and best practices." at bounding box center [606, 336] width 625 height 41
click at [294, 312] on input "b. Social media security guidelines and best practices." at bounding box center [294, 305] width 0 height 13
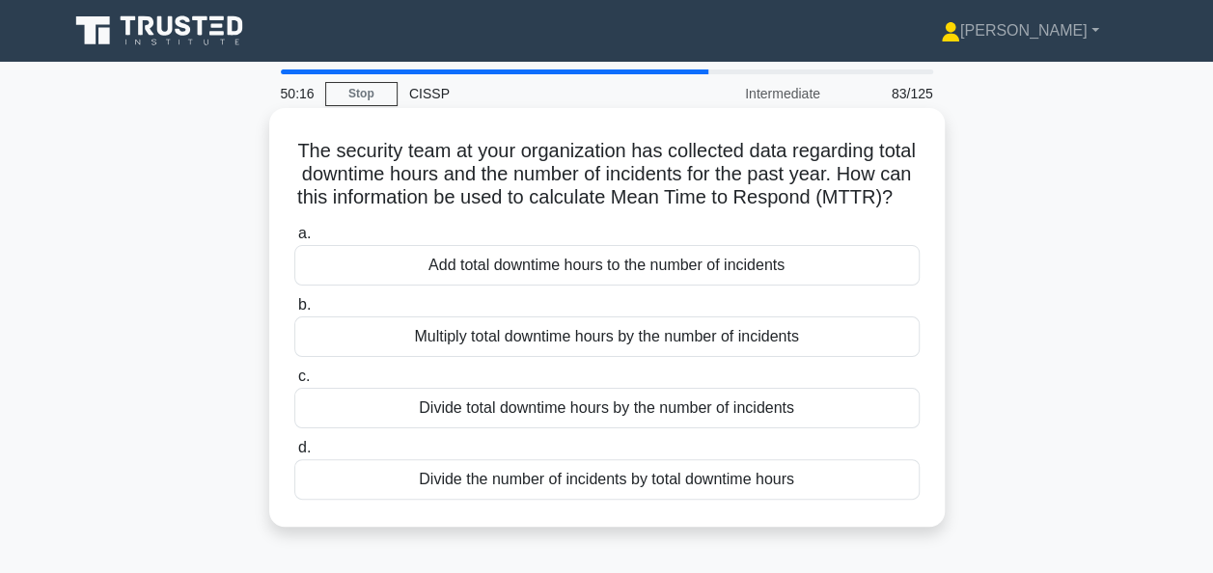
click at [492, 428] on div "Divide total downtime hours by the number of incidents" at bounding box center [606, 408] width 625 height 41
click at [294, 383] on input "c. Divide total downtime hours by the number of incidents" at bounding box center [294, 376] width 0 height 13
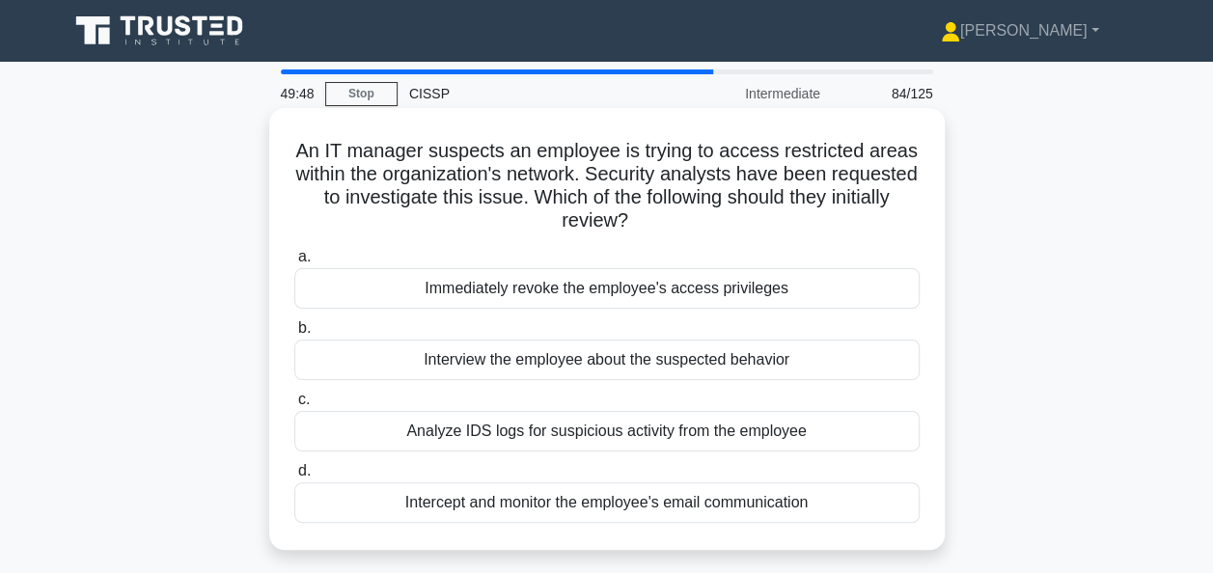
click at [468, 431] on div "Analyze IDS logs for suspicious activity from the employee" at bounding box center [606, 431] width 625 height 41
click at [294, 406] on input "c. Analyze IDS logs for suspicious activity from the employee" at bounding box center [294, 400] width 0 height 13
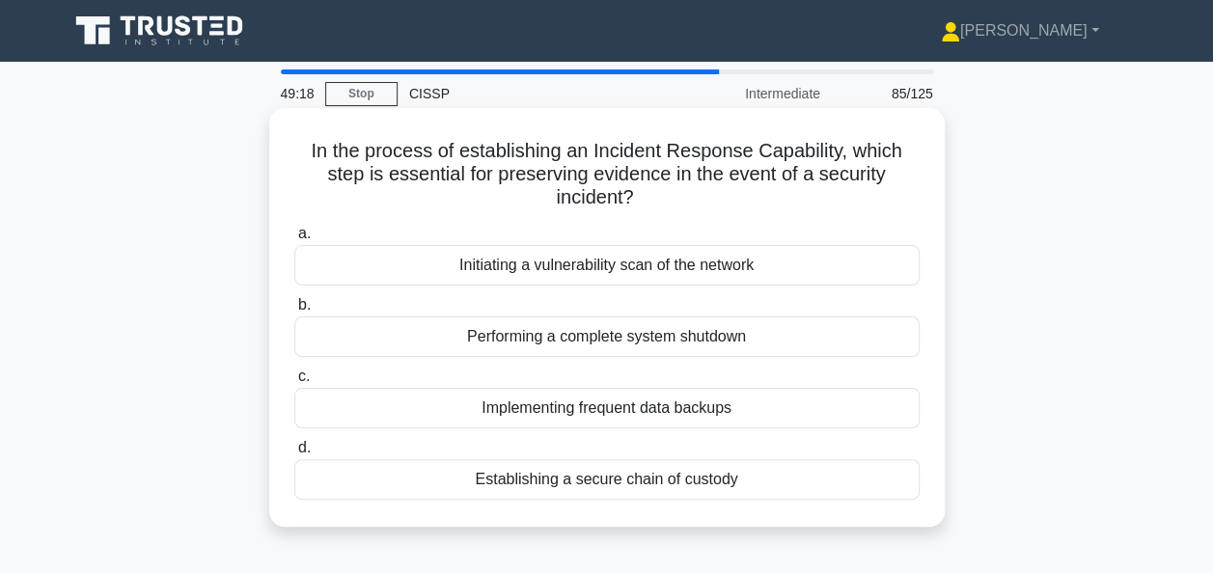
click at [434, 486] on div "Establishing a secure chain of custody" at bounding box center [606, 479] width 625 height 41
click at [294, 454] on input "d. Establishing a secure chain of custody" at bounding box center [294, 448] width 0 height 13
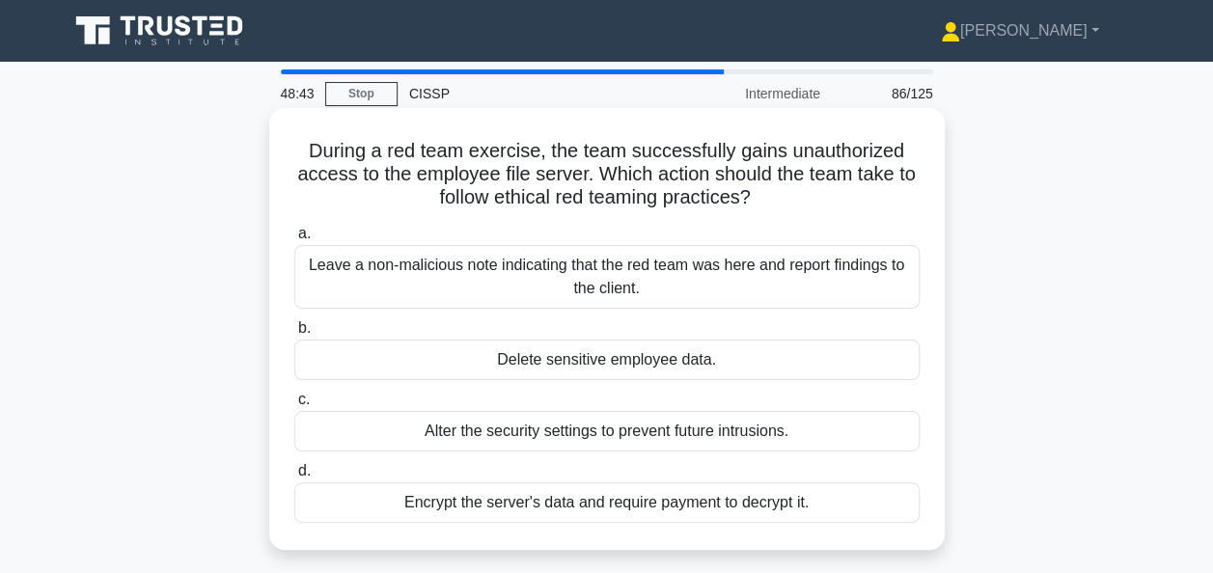
click at [495, 437] on div "Alter the security settings to prevent future intrusions." at bounding box center [606, 431] width 625 height 41
click at [294, 406] on input "c. Alter the security settings to prevent future intrusions." at bounding box center [294, 400] width 0 height 13
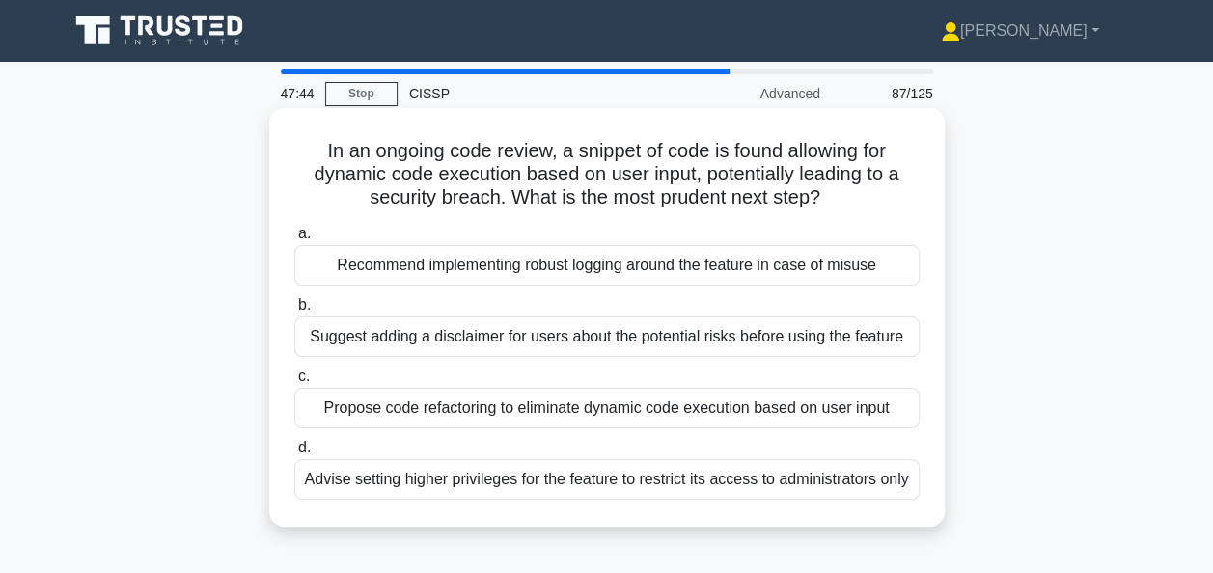
click at [408, 419] on div "Propose code refactoring to eliminate dynamic code execution based on user input" at bounding box center [606, 408] width 625 height 41
click at [294, 383] on input "c. Propose code refactoring to eliminate dynamic code execution based on user i…" at bounding box center [294, 376] width 0 height 13
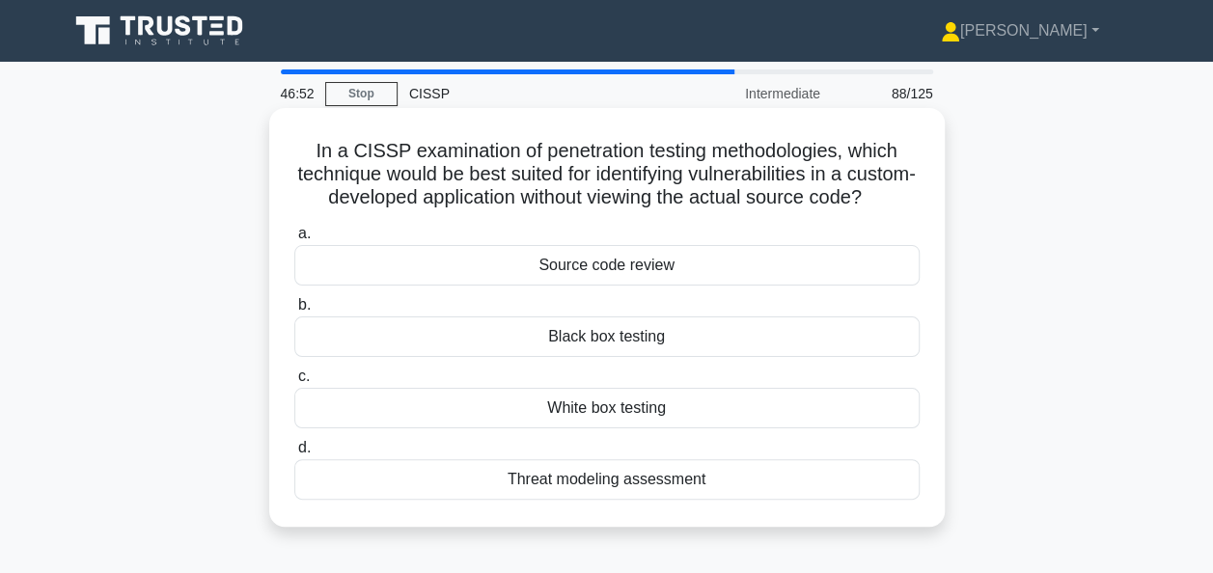
click at [548, 500] on div "Threat modeling assessment" at bounding box center [606, 479] width 625 height 41
click at [294, 454] on input "d. Threat modeling assessment" at bounding box center [294, 448] width 0 height 13
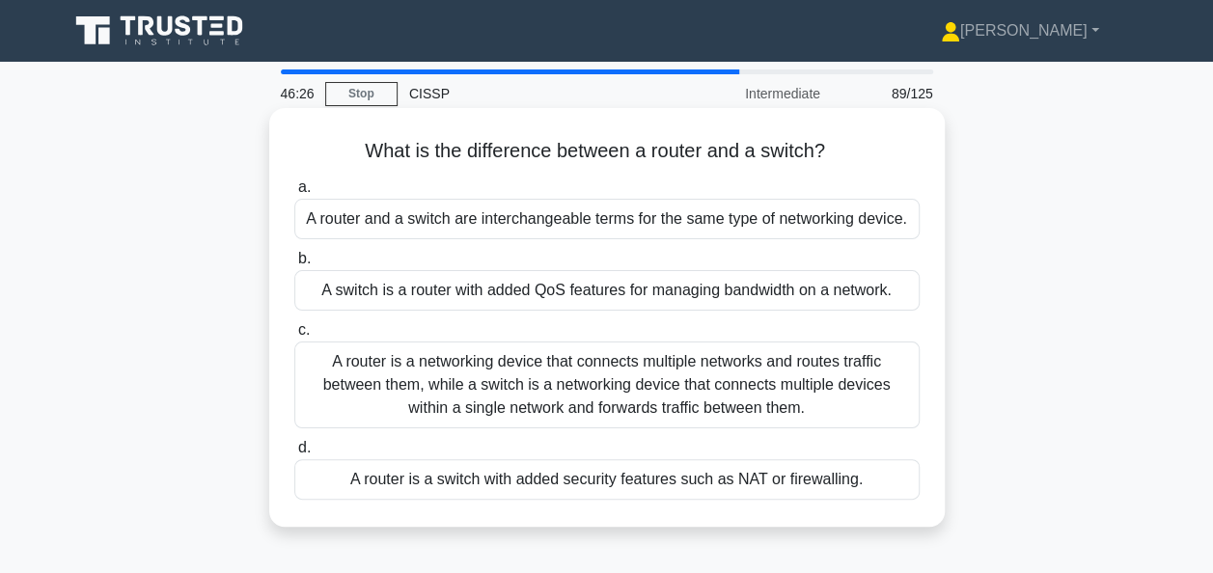
click at [497, 373] on div "A router is a networking device that connects multiple networks and routes traf…" at bounding box center [606, 385] width 625 height 87
click at [294, 337] on input "c. A router is a networking device that connects multiple networks and routes t…" at bounding box center [294, 330] width 0 height 13
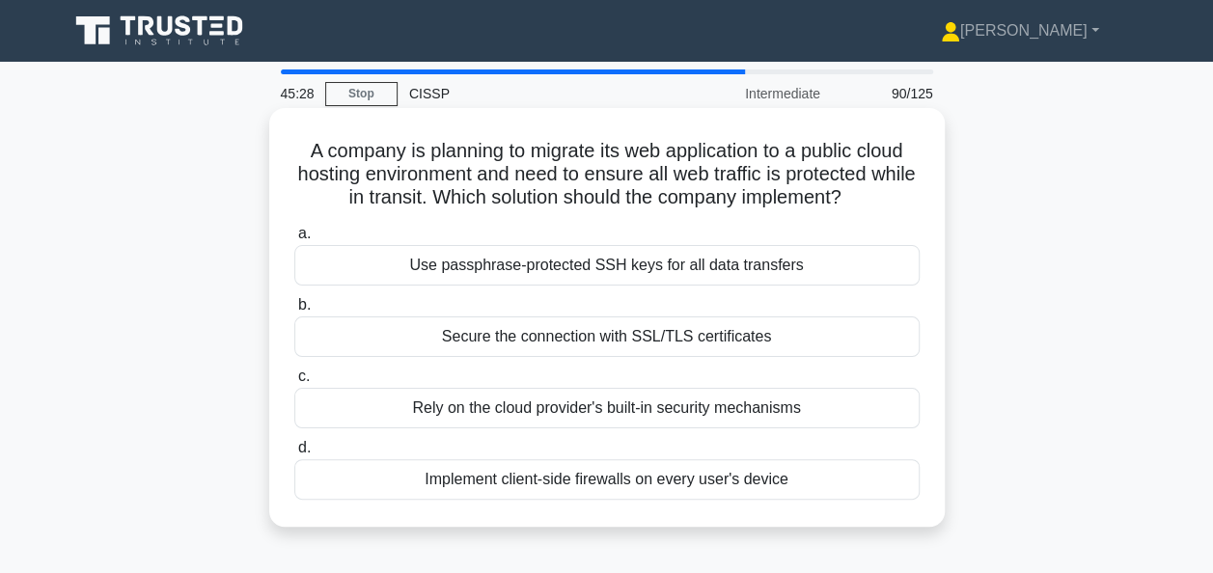
click at [513, 337] on div "Secure the connection with SSL/TLS certificates" at bounding box center [606, 336] width 625 height 41
click at [294, 312] on input "b. Secure the connection with SSL/TLS certificates" at bounding box center [294, 305] width 0 height 13
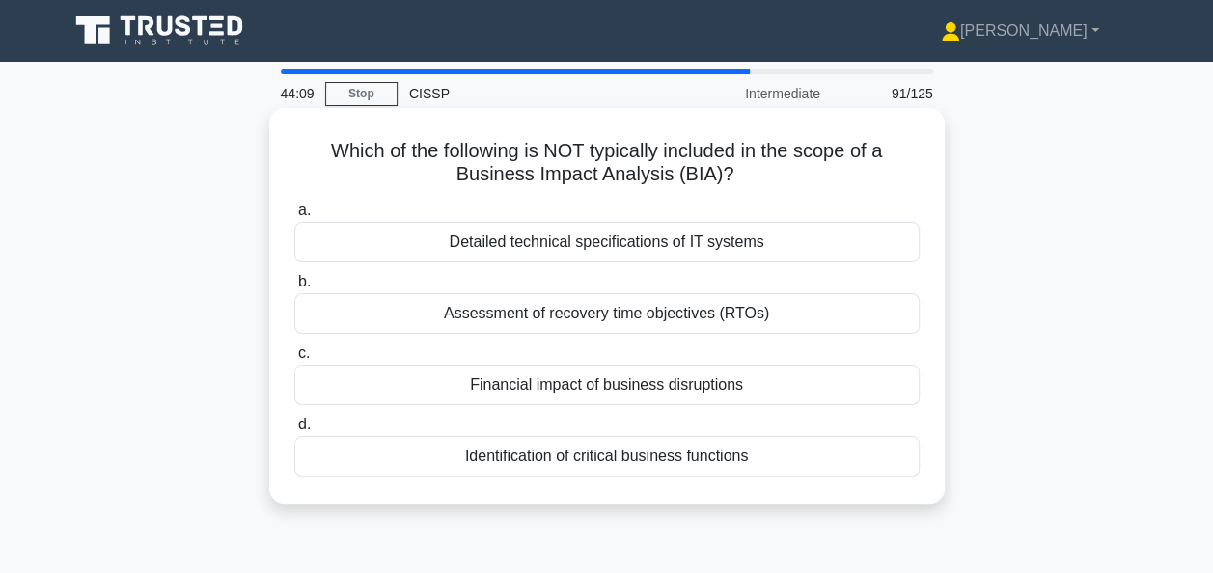
click at [523, 385] on div "Financial impact of business disruptions" at bounding box center [606, 385] width 625 height 41
click at [294, 360] on input "c. Financial impact of business disruptions" at bounding box center [294, 353] width 0 height 13
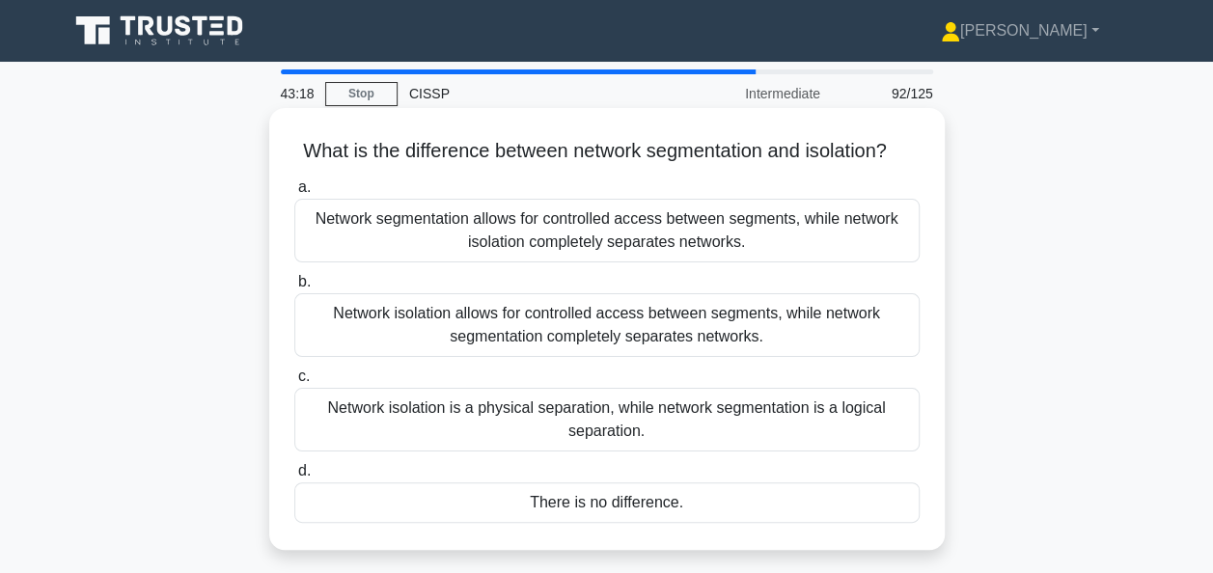
click at [532, 262] on div "Network segmentation allows for controlled access between segments, while netwo…" at bounding box center [606, 231] width 625 height 64
click at [294, 194] on input "a. Network segmentation allows for controlled access between segments, while ne…" at bounding box center [294, 187] width 0 height 13
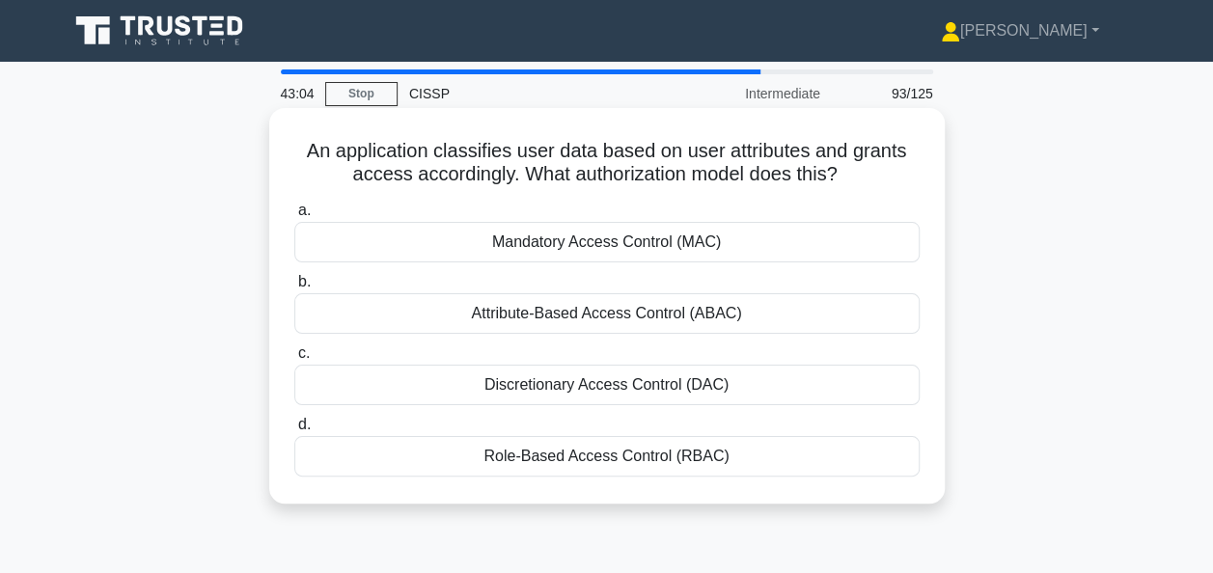
click at [537, 319] on div "Attribute-Based Access Control (ABAC)" at bounding box center [606, 313] width 625 height 41
click at [294, 288] on input "b. Attribute-Based Access Control (ABAC)" at bounding box center [294, 282] width 0 height 13
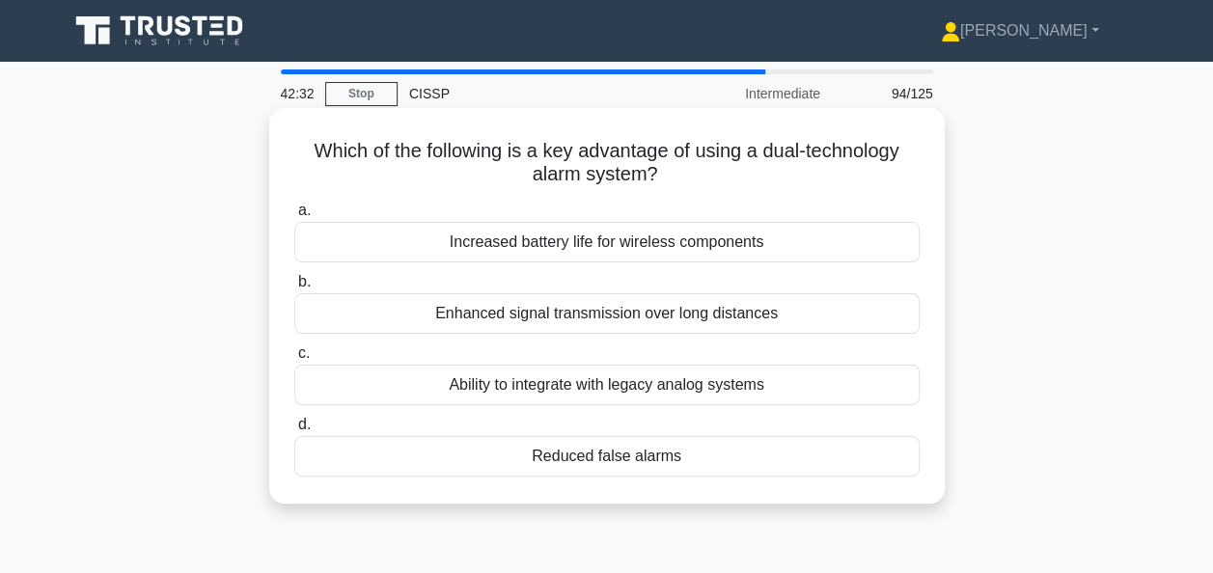
click at [529, 455] on div "Reduced false alarms" at bounding box center [606, 456] width 625 height 41
click at [294, 431] on input "d. Reduced false alarms" at bounding box center [294, 425] width 0 height 13
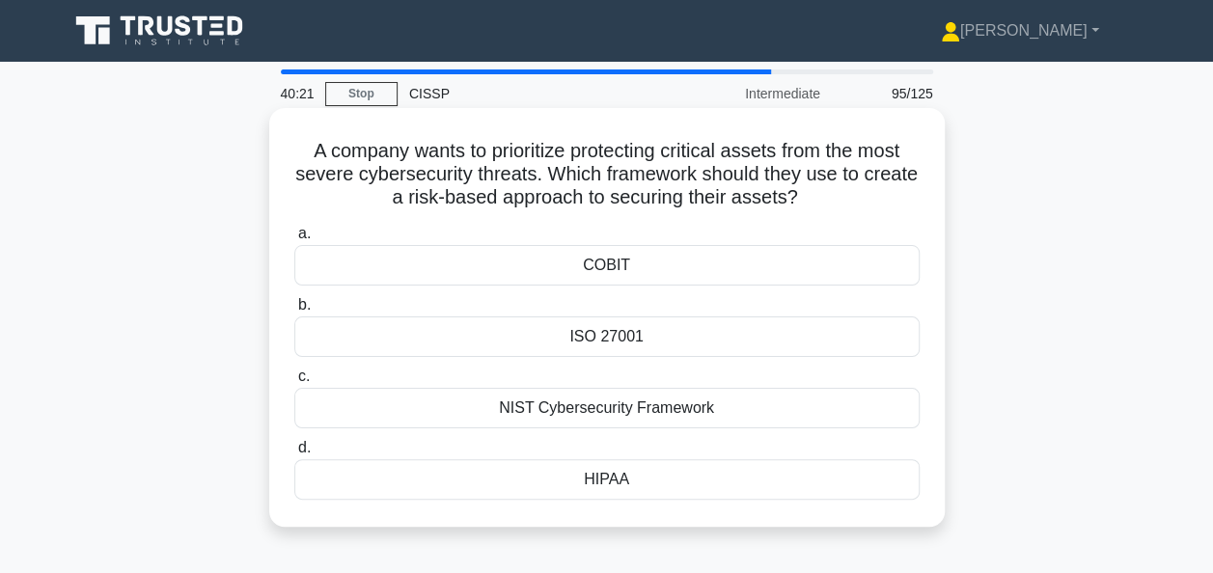
click at [558, 423] on div "NIST Cybersecurity Framework" at bounding box center [606, 408] width 625 height 41
click at [294, 383] on input "c. NIST Cybersecurity Framework" at bounding box center [294, 376] width 0 height 13
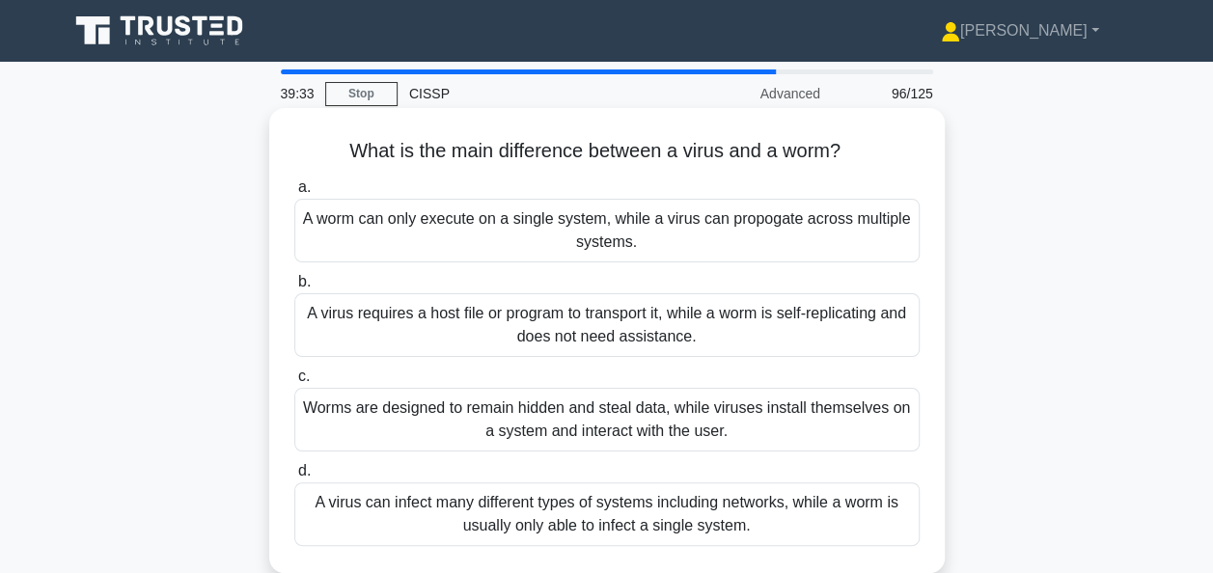
click at [641, 214] on div "A worm can only execute on a single system, while a virus can propogate across …" at bounding box center [606, 231] width 625 height 64
click at [294, 194] on input "a. A worm can only execute on a single system, while a virus can propogate acro…" at bounding box center [294, 187] width 0 height 13
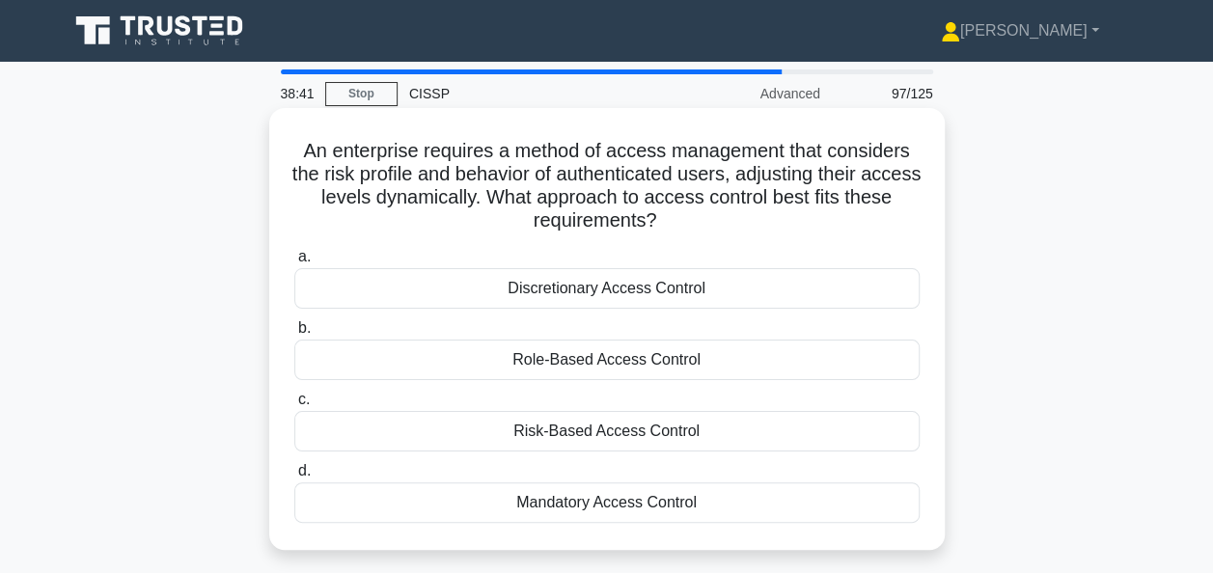
click at [423, 494] on div "Mandatory Access Control" at bounding box center [606, 502] width 625 height 41
click at [294, 478] on input "d. Mandatory Access Control" at bounding box center [294, 471] width 0 height 13
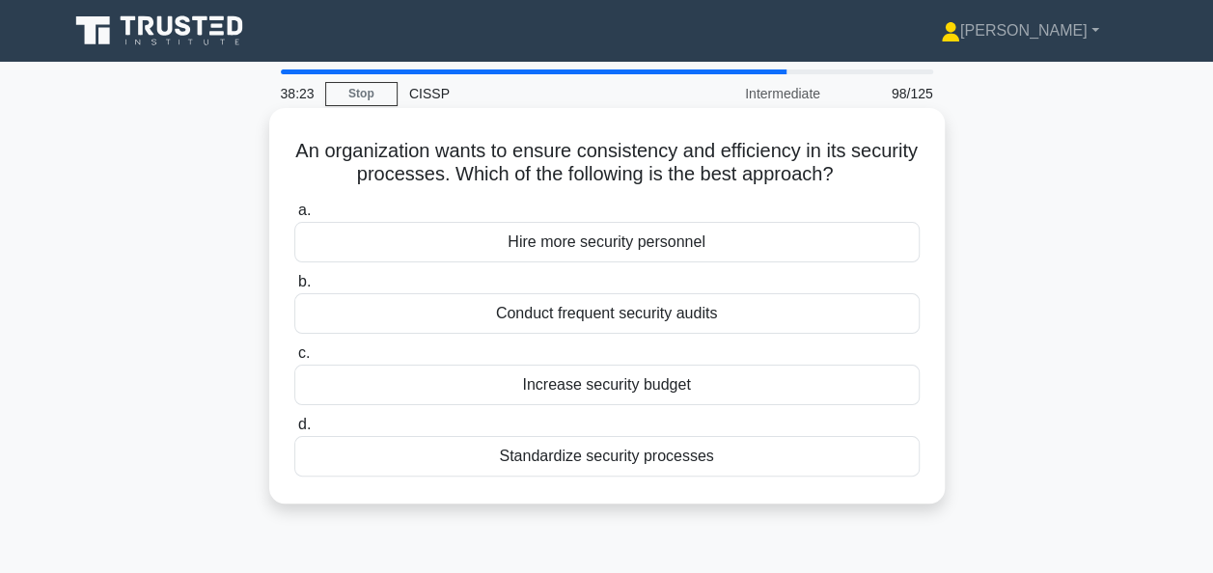
click at [430, 451] on div "Standardize security processes" at bounding box center [606, 456] width 625 height 41
click at [294, 431] on input "d. Standardize security processes" at bounding box center [294, 425] width 0 height 13
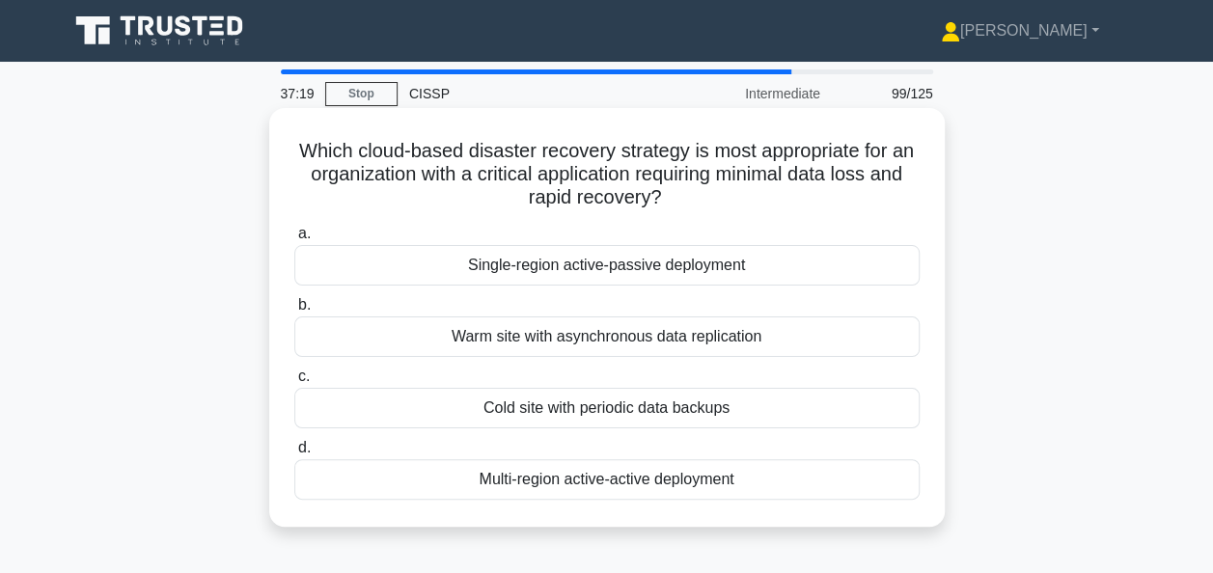
click at [501, 481] on div "Multi-region active-active deployment" at bounding box center [606, 479] width 625 height 41
click at [294, 454] on input "d. Multi-region active-active deployment" at bounding box center [294, 448] width 0 height 13
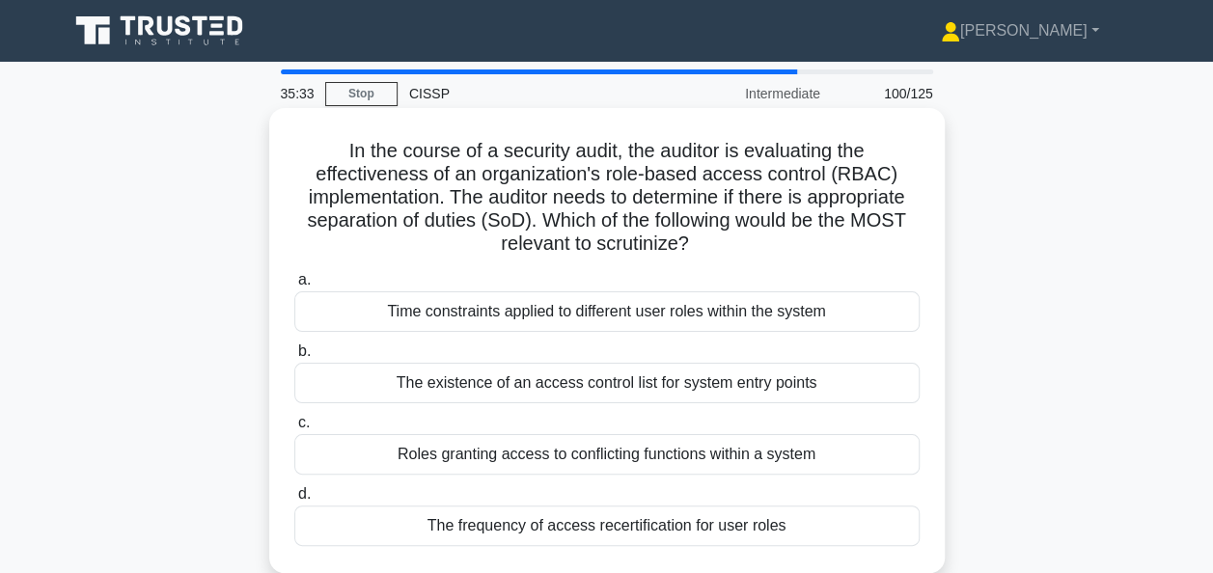
click at [751, 309] on div "Time constraints applied to different user roles within the system" at bounding box center [606, 311] width 625 height 41
click at [294, 287] on input "a. Time constraints applied to different user roles within the system" at bounding box center [294, 280] width 0 height 13
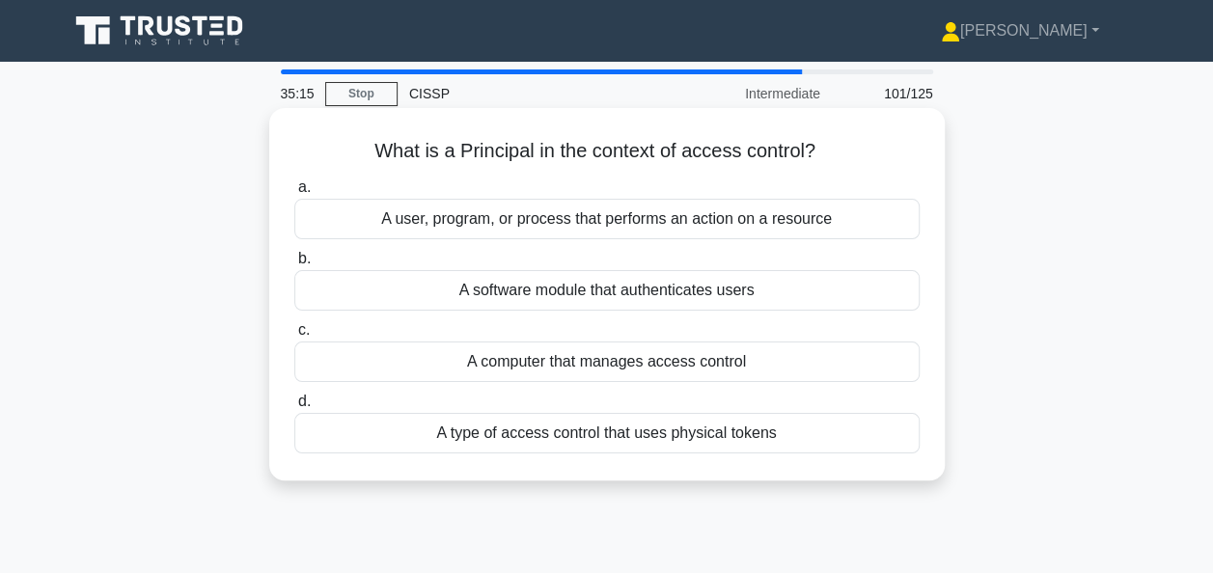
click at [758, 212] on div "A user, program, or process that performs an action on a resource" at bounding box center [606, 219] width 625 height 41
click at [294, 194] on input "a. A user, program, or process that performs an action on a resource" at bounding box center [294, 187] width 0 height 13
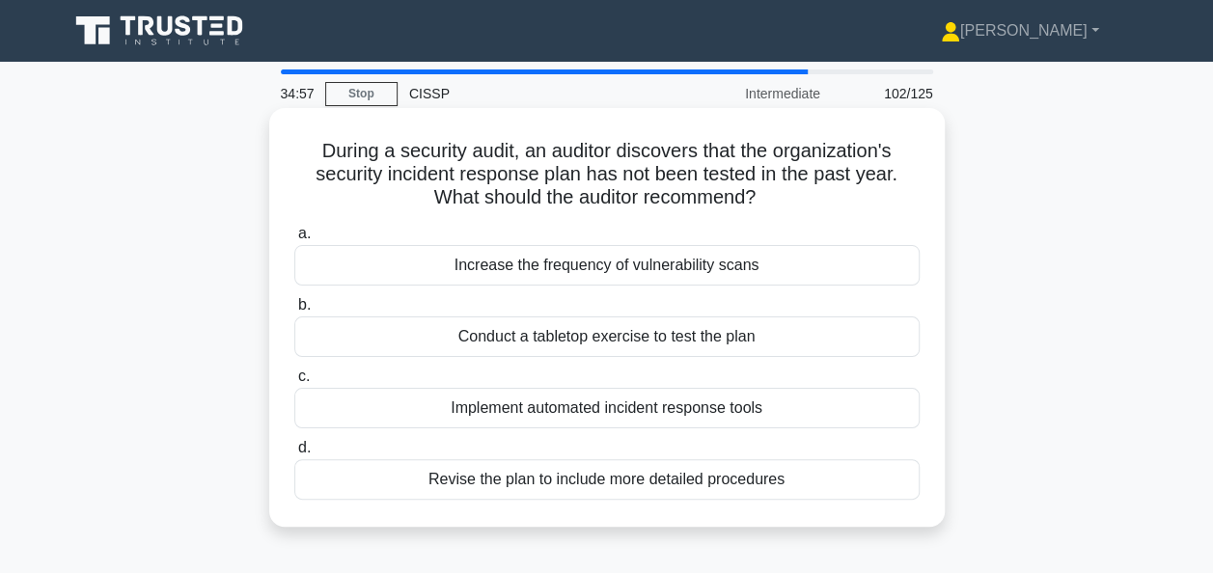
click at [654, 330] on div "Conduct a tabletop exercise to test the plan" at bounding box center [606, 336] width 625 height 41
click at [294, 312] on input "b. Conduct a tabletop exercise to test the plan" at bounding box center [294, 305] width 0 height 13
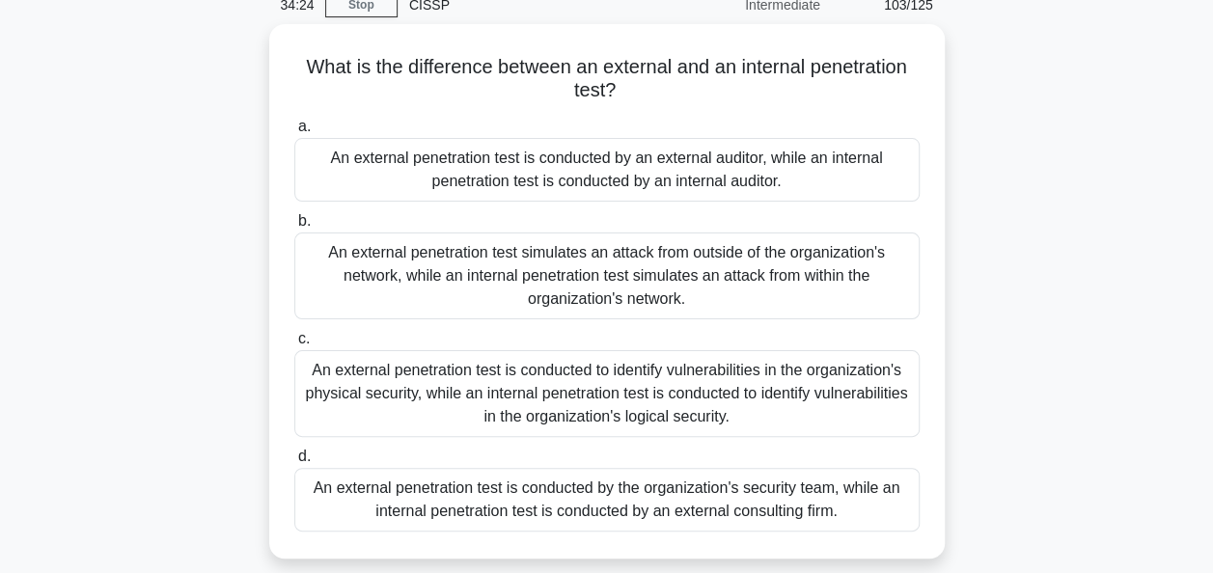
scroll to position [91, 0]
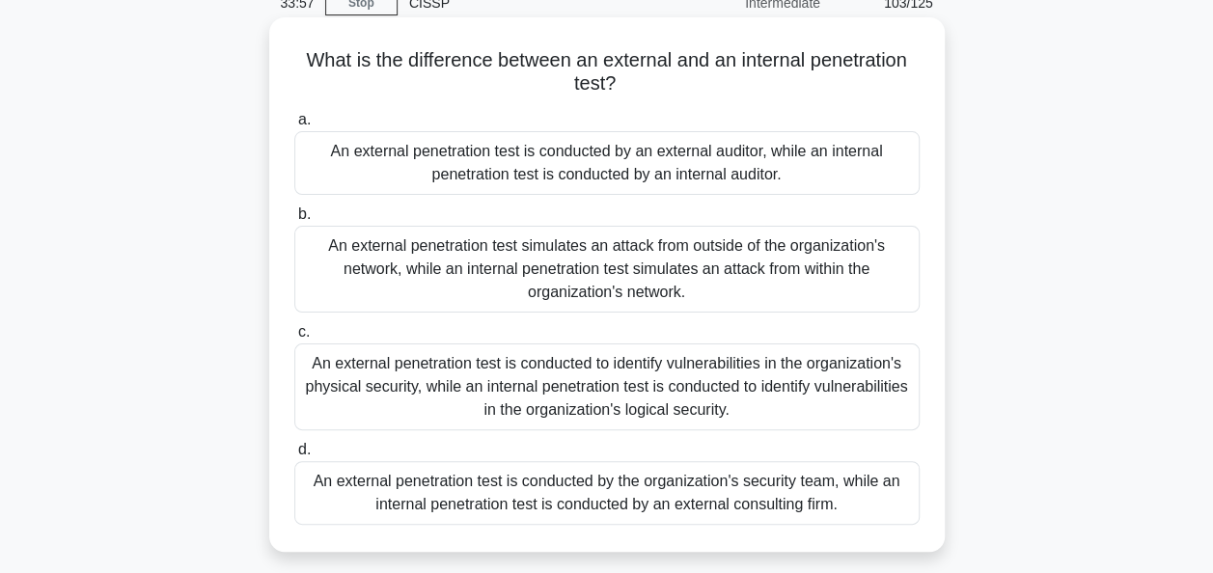
click at [673, 276] on div "An external penetration test simulates an attack from outside of the organizati…" at bounding box center [606, 269] width 625 height 87
click at [294, 221] on input "b. An external penetration test simulates an attack from outside of the organiz…" at bounding box center [294, 214] width 0 height 13
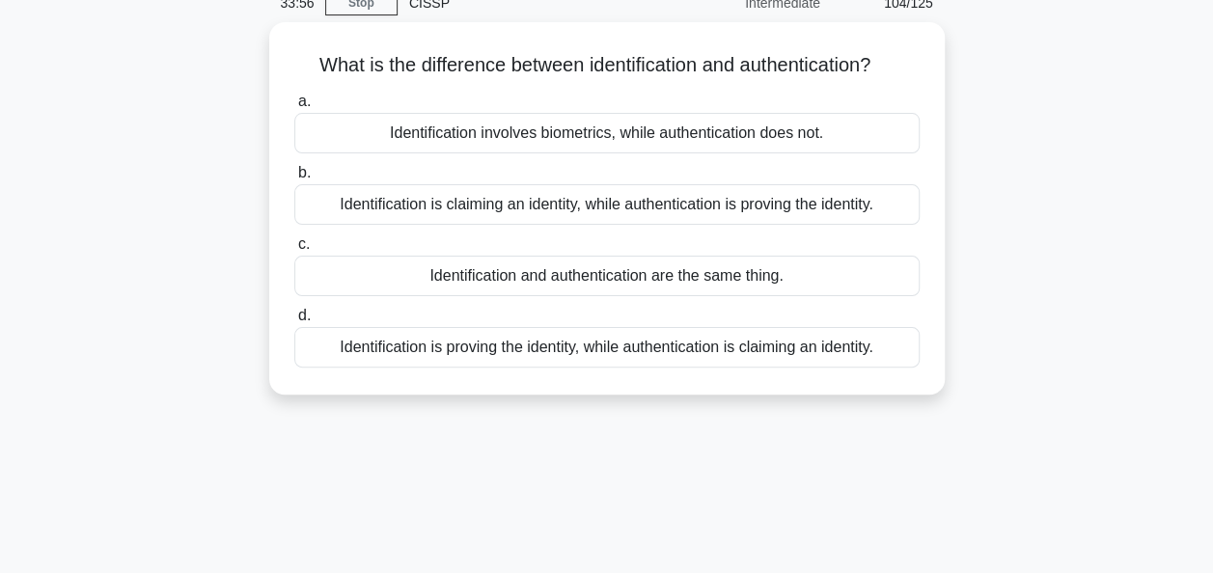
scroll to position [0, 0]
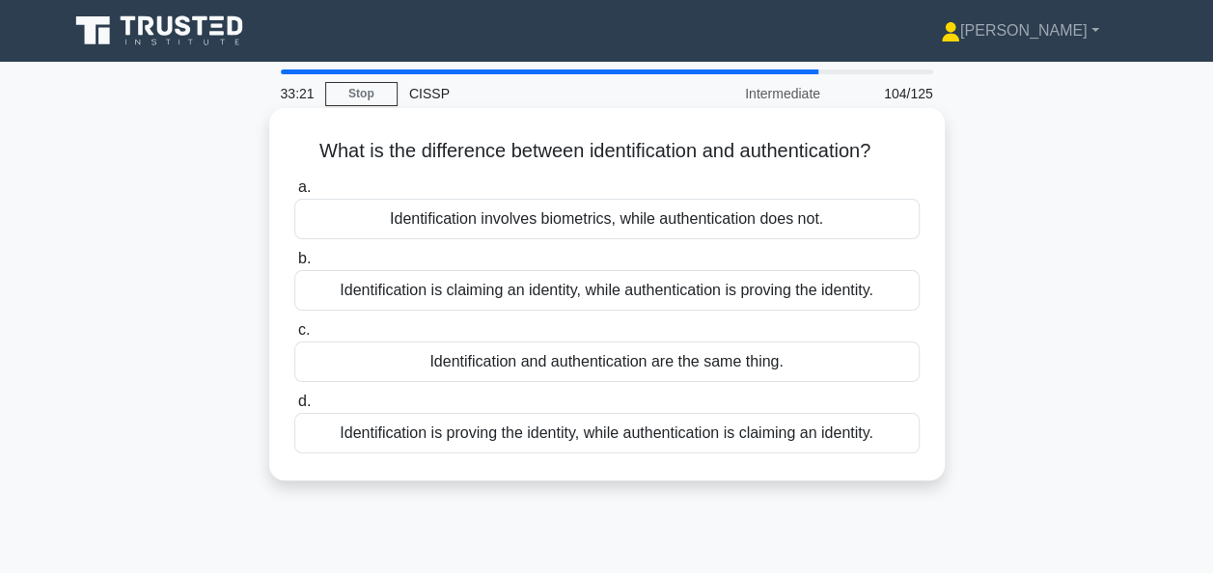
click at [772, 438] on div "Identification is proving the identity, while authentication is claiming an ide…" at bounding box center [606, 433] width 625 height 41
click at [294, 408] on input "d. Identification is proving the identity, while authentication is claiming an …" at bounding box center [294, 402] width 0 height 13
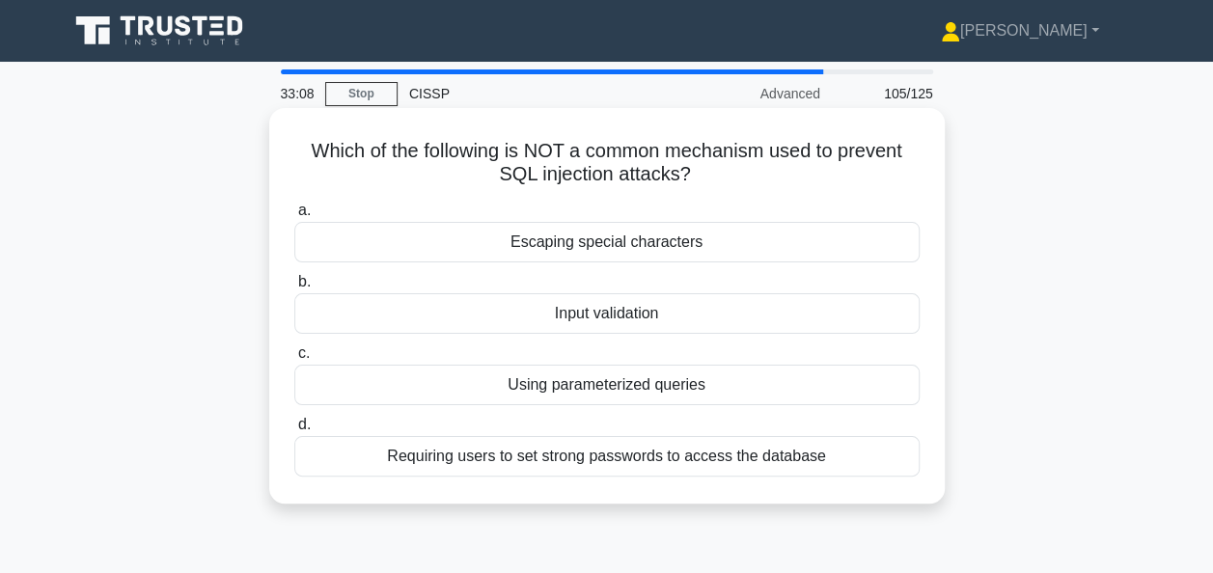
click at [605, 311] on div "Input validation" at bounding box center [606, 313] width 625 height 41
click at [294, 288] on input "b. Input validation" at bounding box center [294, 282] width 0 height 13
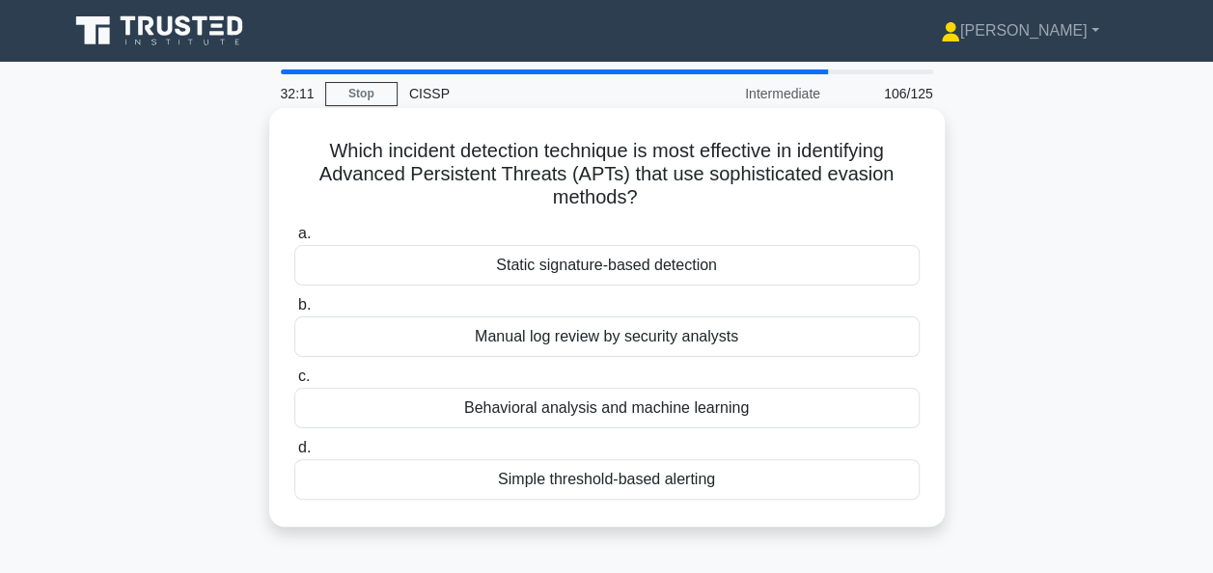
click at [619, 421] on div "Behavioral analysis and machine learning" at bounding box center [606, 408] width 625 height 41
click at [294, 383] on input "c. Behavioral analysis and machine learning" at bounding box center [294, 376] width 0 height 13
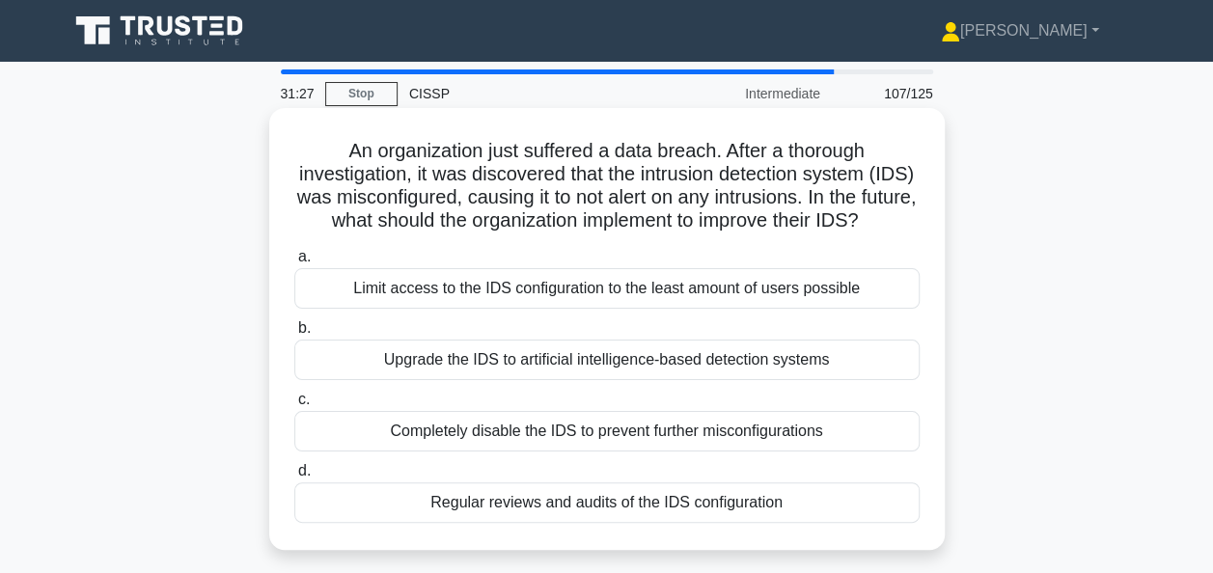
click at [639, 523] on div "Regular reviews and audits of the IDS configuration" at bounding box center [606, 502] width 625 height 41
click at [294, 478] on input "d. Regular reviews and audits of the IDS configuration" at bounding box center [294, 471] width 0 height 13
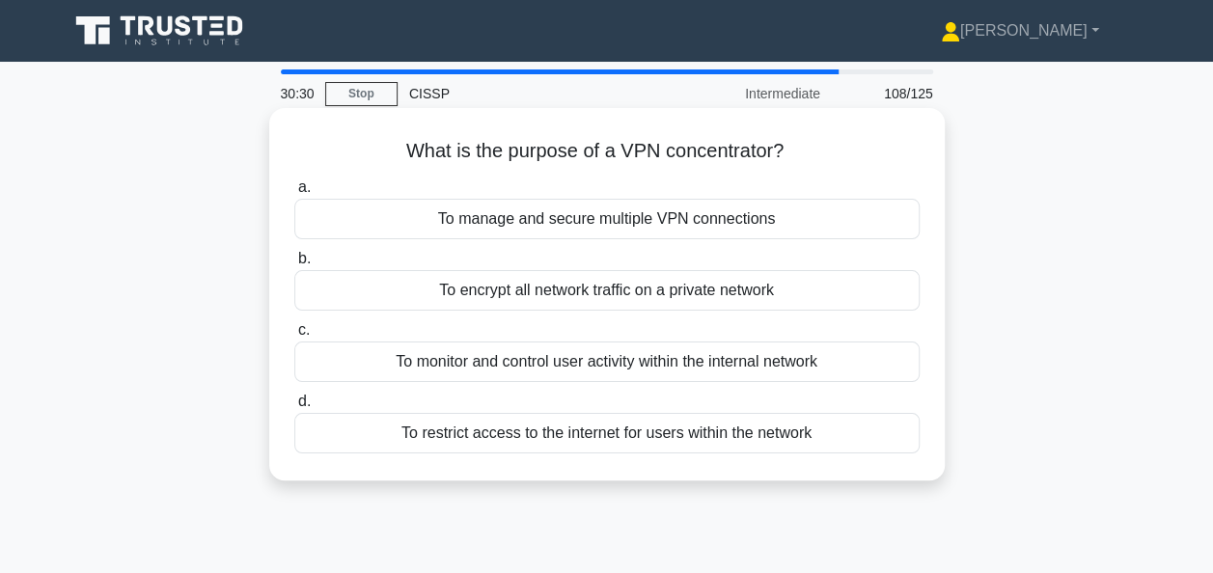
click at [715, 233] on div "To manage and secure multiple VPN connections" at bounding box center [606, 219] width 625 height 41
click at [294, 194] on input "a. To manage and secure multiple VPN connections" at bounding box center [294, 187] width 0 height 13
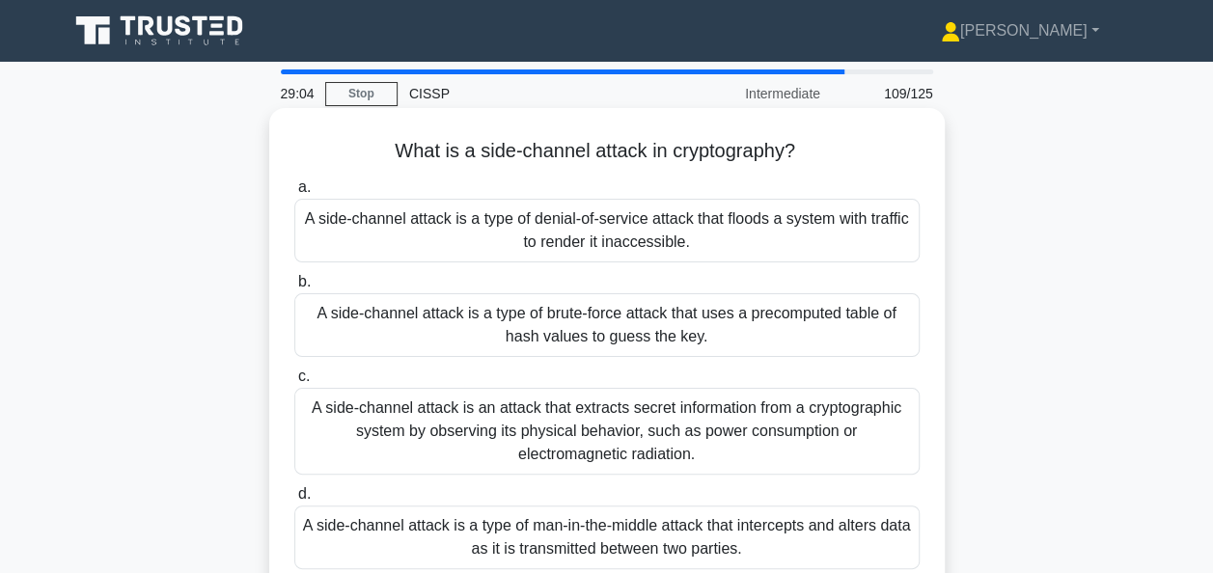
click at [699, 425] on div "A side-channel attack is an attack that extracts secret information from a cryp…" at bounding box center [606, 431] width 625 height 87
click at [294, 383] on input "c. A side-channel attack is an attack that extracts secret information from a c…" at bounding box center [294, 376] width 0 height 13
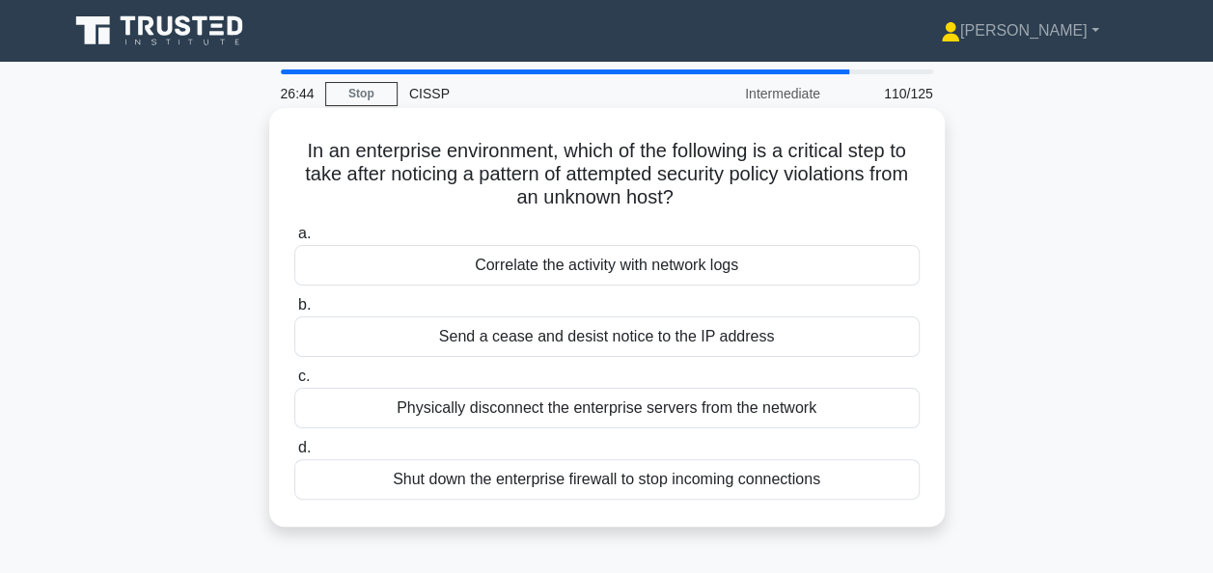
click at [687, 270] on div "Correlate the activity with network logs" at bounding box center [606, 265] width 625 height 41
click at [294, 240] on input "a. Correlate the activity with network logs" at bounding box center [294, 234] width 0 height 13
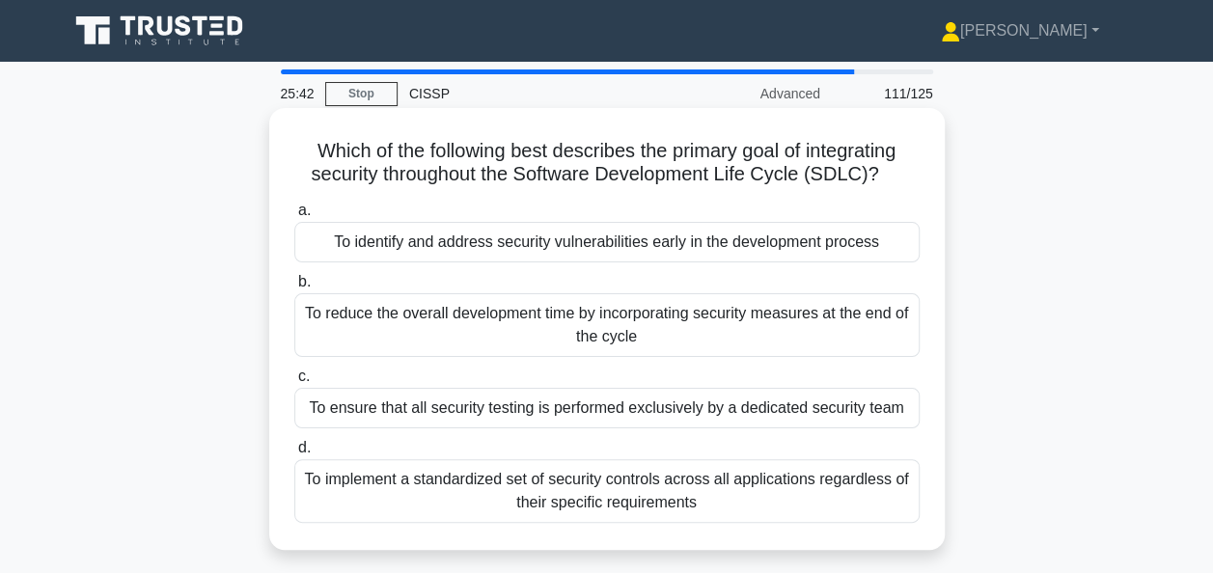
click at [648, 497] on div "To implement a standardized set of security controls across all applications re…" at bounding box center [606, 491] width 625 height 64
click at [294, 454] on input "d. To implement a standardized set of security controls across all applications…" at bounding box center [294, 448] width 0 height 13
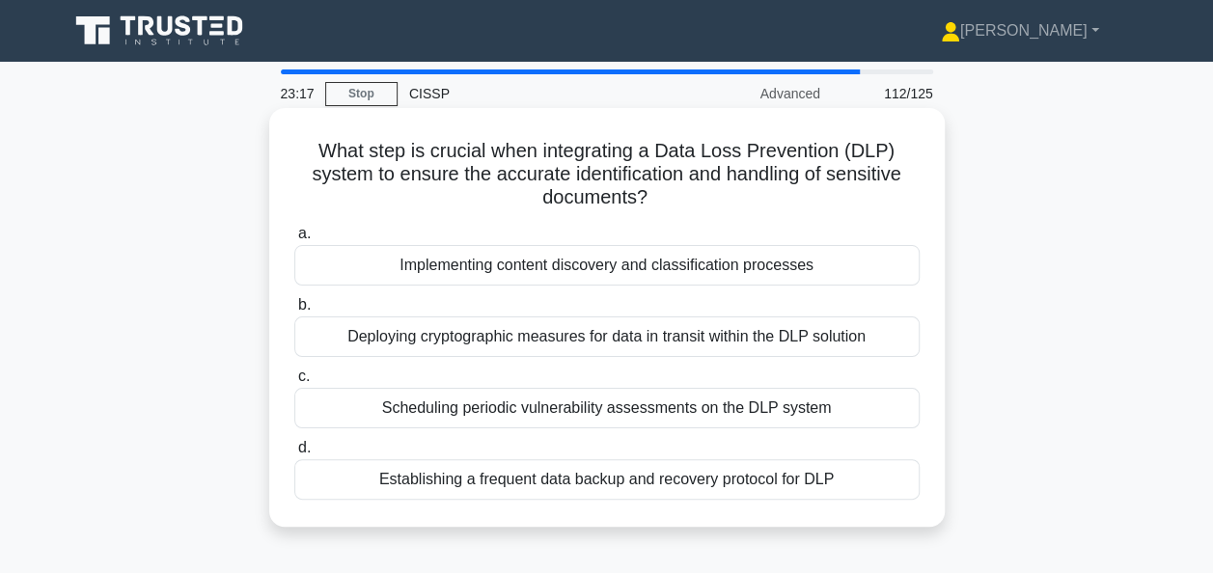
click at [656, 410] on div "Scheduling periodic vulnerability assessments on the DLP system" at bounding box center [606, 408] width 625 height 41
click at [294, 383] on input "c. Scheduling periodic vulnerability assessments on the DLP system" at bounding box center [294, 376] width 0 height 13
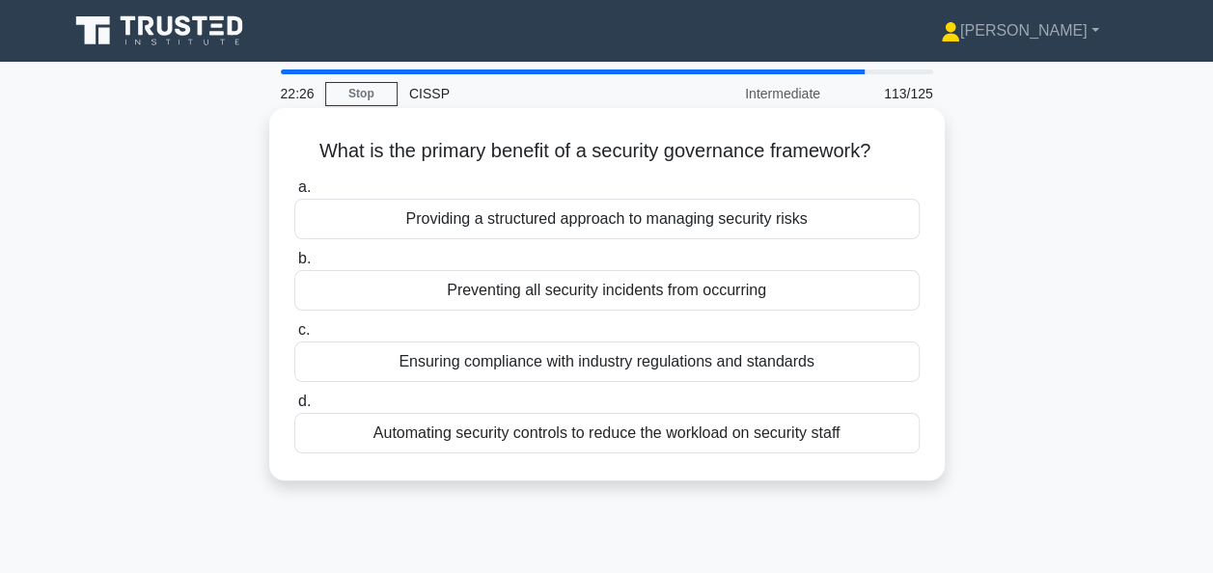
click at [721, 359] on div "Ensuring compliance with industry regulations and standards" at bounding box center [606, 362] width 625 height 41
click at [294, 337] on input "c. Ensuring compliance with industry regulations and standards" at bounding box center [294, 330] width 0 height 13
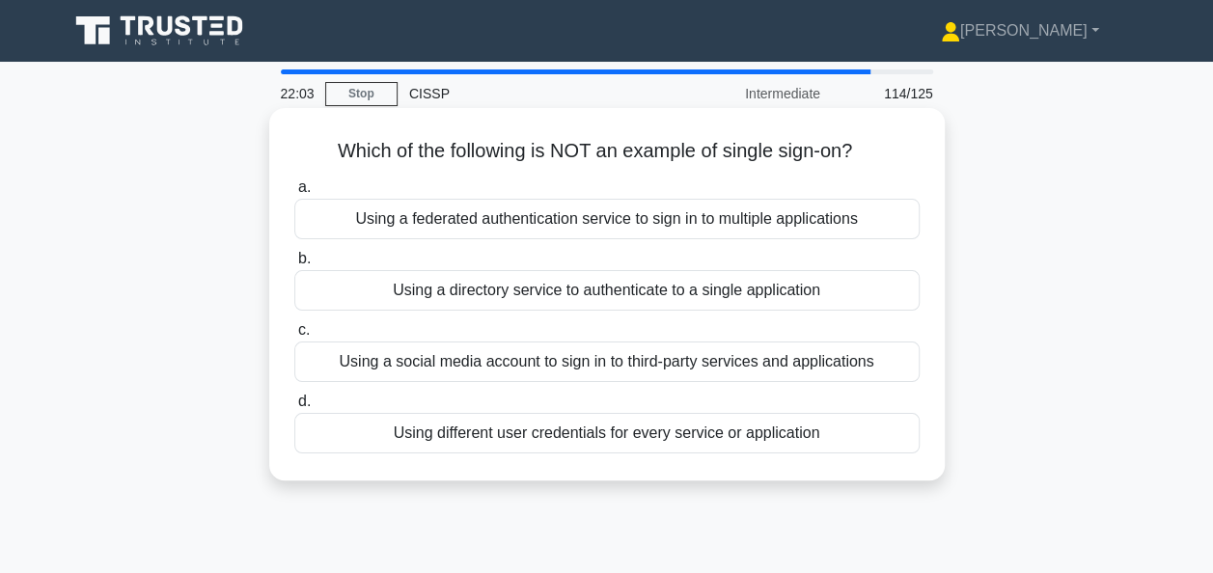
click at [658, 440] on div "Using different user credentials for every service or application" at bounding box center [606, 433] width 625 height 41
click at [294, 408] on input "d. Using different user credentials for every service or application" at bounding box center [294, 402] width 0 height 13
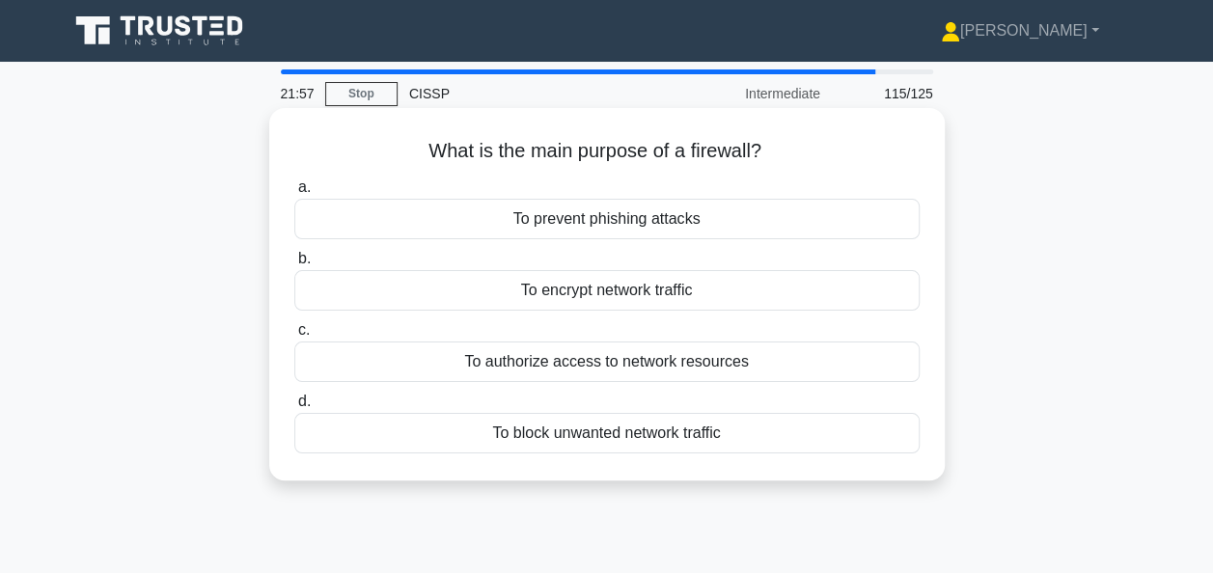
click at [670, 365] on div "To authorize access to network resources" at bounding box center [606, 362] width 625 height 41
click at [294, 337] on input "c. To authorize access to network resources" at bounding box center [294, 330] width 0 height 13
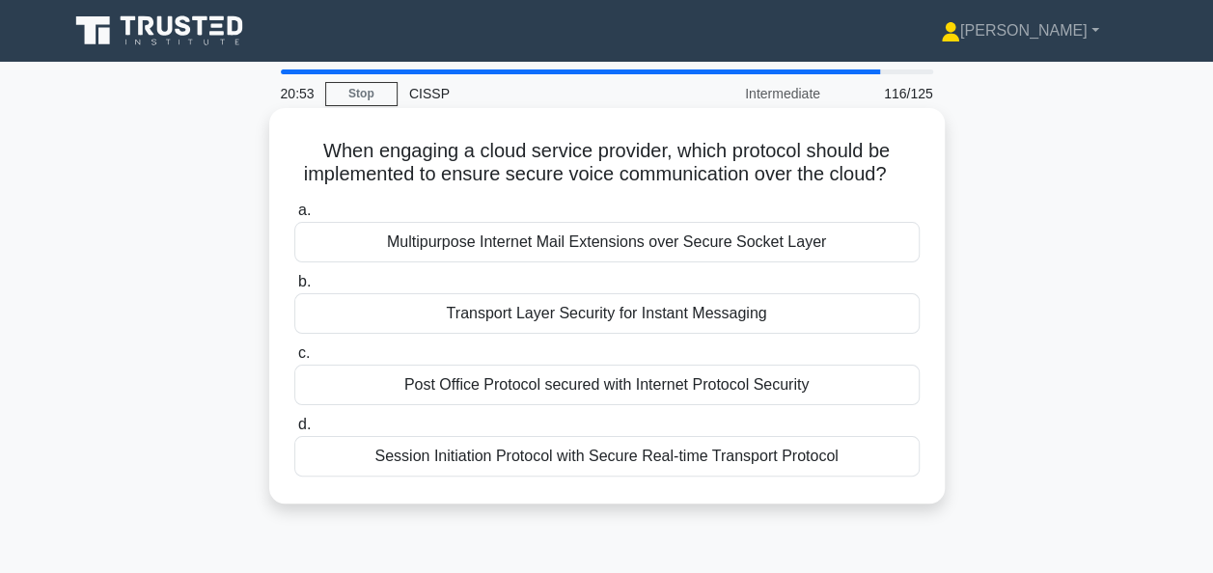
click at [376, 463] on div "Session Initiation Protocol with Secure Real-time Transport Protocol" at bounding box center [606, 456] width 625 height 41
click at [294, 431] on input "d. Session Initiation Protocol with Secure Real-time Transport Protocol" at bounding box center [294, 425] width 0 height 13
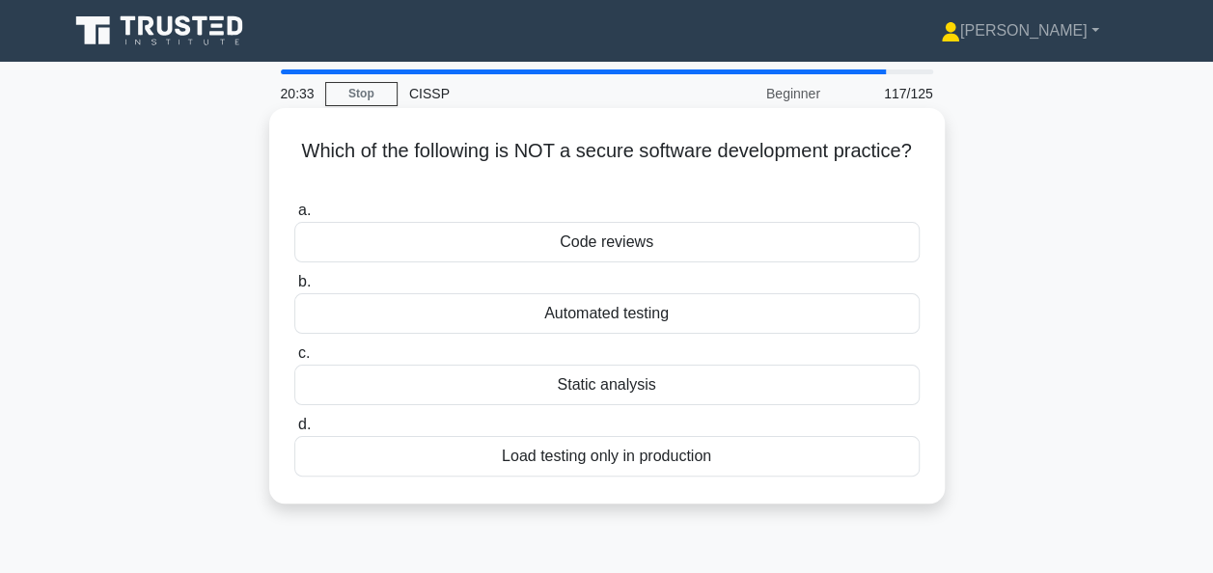
click at [347, 324] on div "Automated testing" at bounding box center [606, 313] width 625 height 41
click at [294, 288] on input "b. Automated testing" at bounding box center [294, 282] width 0 height 13
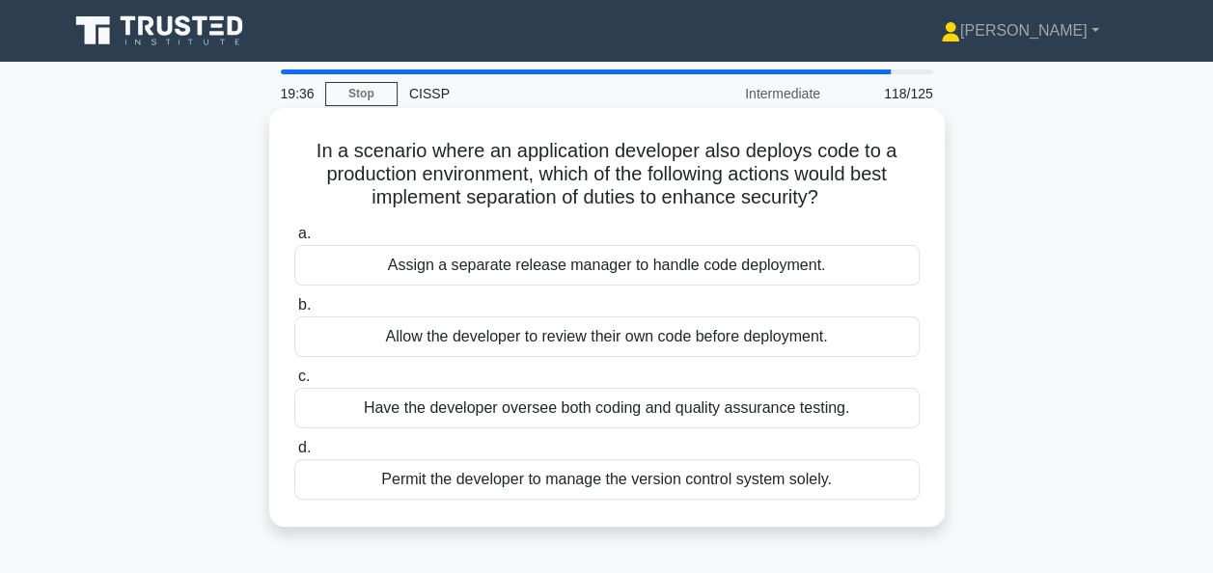
click at [512, 275] on div "Assign a separate release manager to handle code deployment." at bounding box center [606, 265] width 625 height 41
click at [294, 240] on input "a. Assign a separate release manager to handle code deployment." at bounding box center [294, 234] width 0 height 13
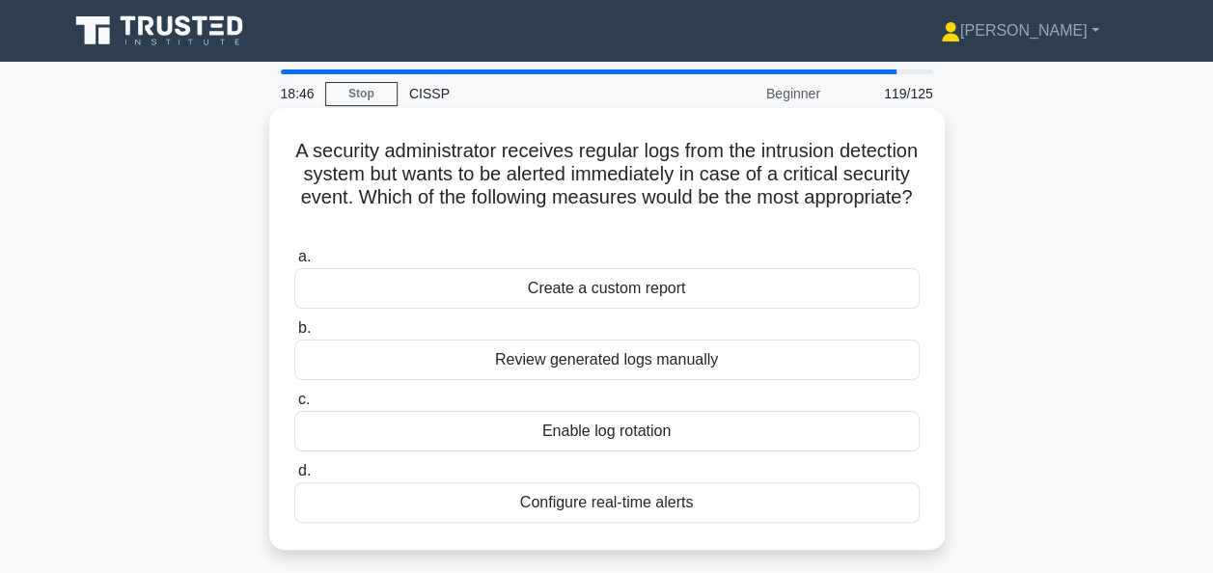
click at [473, 293] on div "Create a custom report" at bounding box center [606, 288] width 625 height 41
click at [294, 263] on input "a. Create a custom report" at bounding box center [294, 257] width 0 height 13
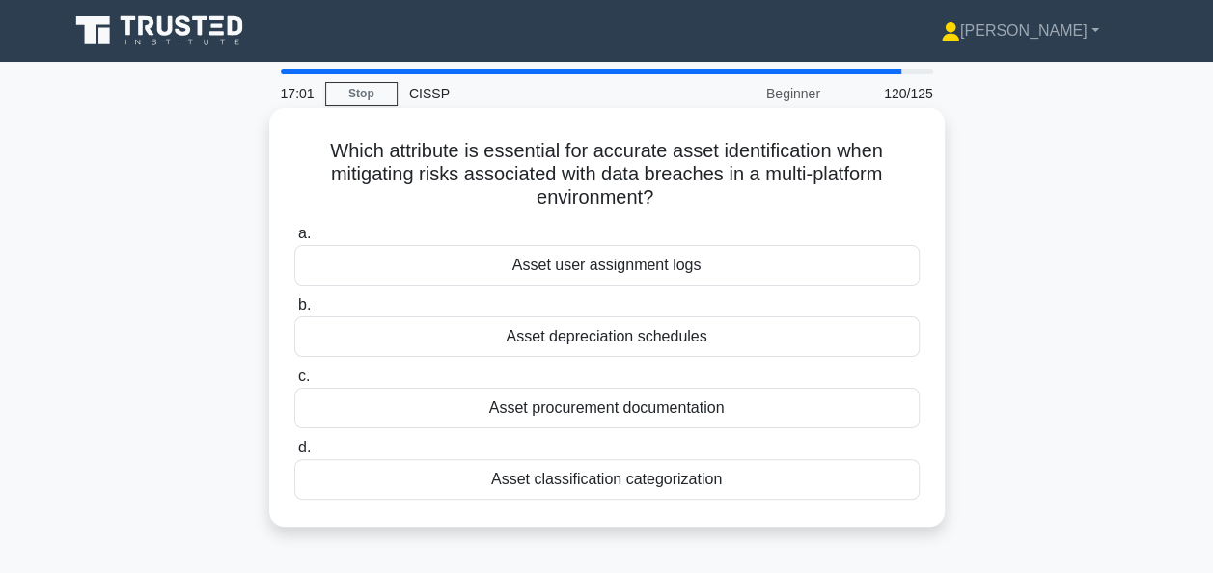
click at [456, 482] on div "Asset classification categorization" at bounding box center [606, 479] width 625 height 41
click at [294, 454] on input "d. Asset classification categorization" at bounding box center [294, 448] width 0 height 13
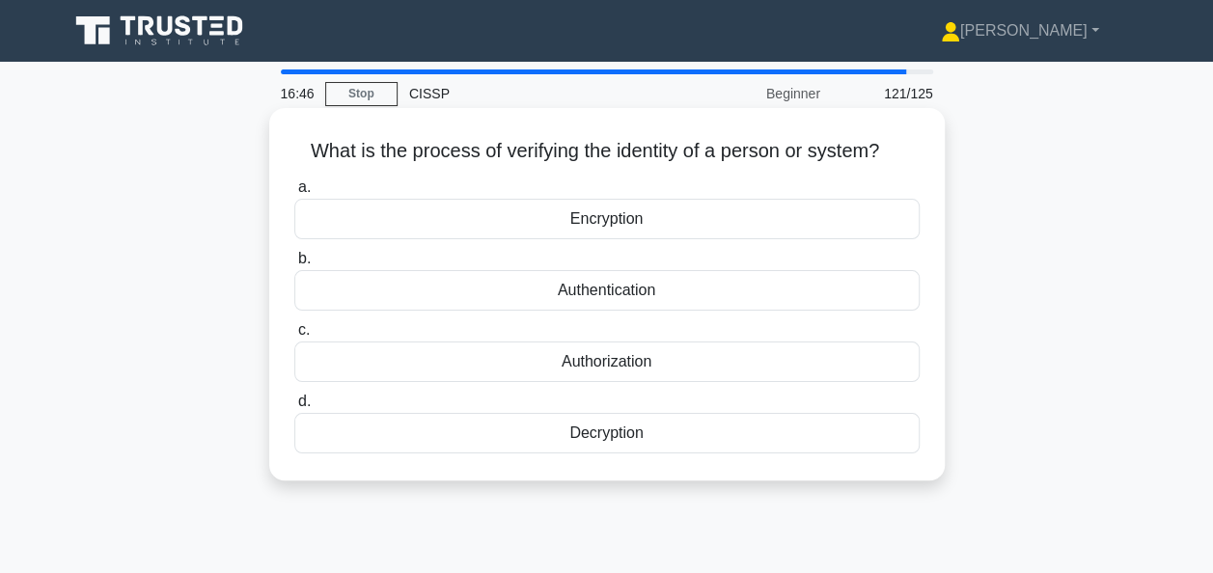
click at [494, 293] on div "Authentication" at bounding box center [606, 290] width 625 height 41
click at [294, 265] on input "b. Authentication" at bounding box center [294, 259] width 0 height 13
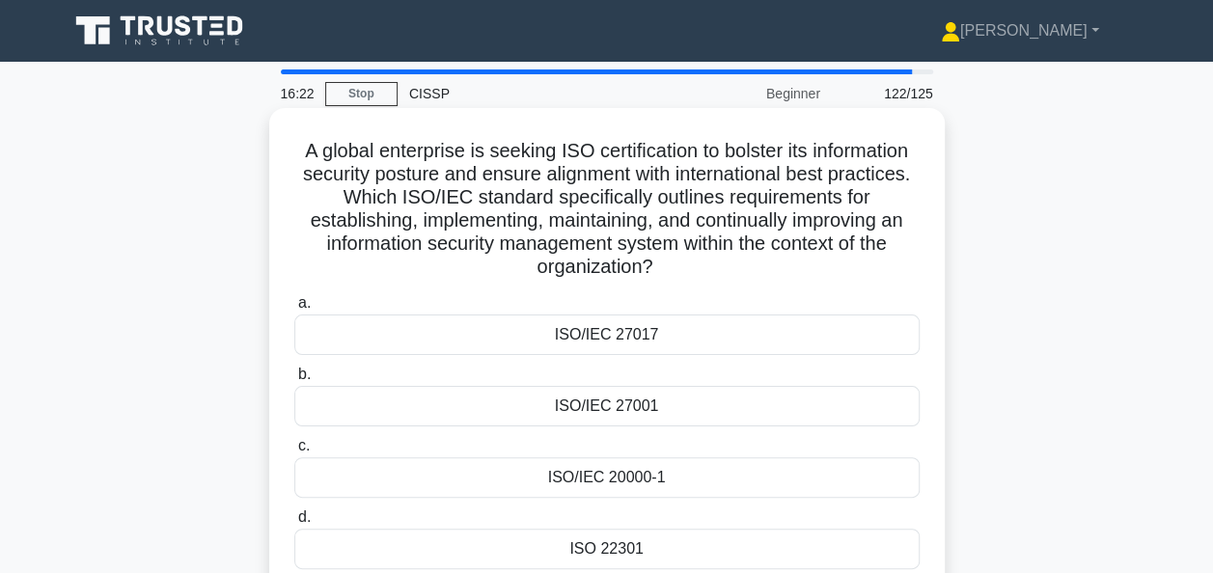
click at [572, 409] on div "ISO/IEC 27001" at bounding box center [606, 406] width 625 height 41
click at [294, 381] on input "b. ISO/IEC 27001" at bounding box center [294, 375] width 0 height 13
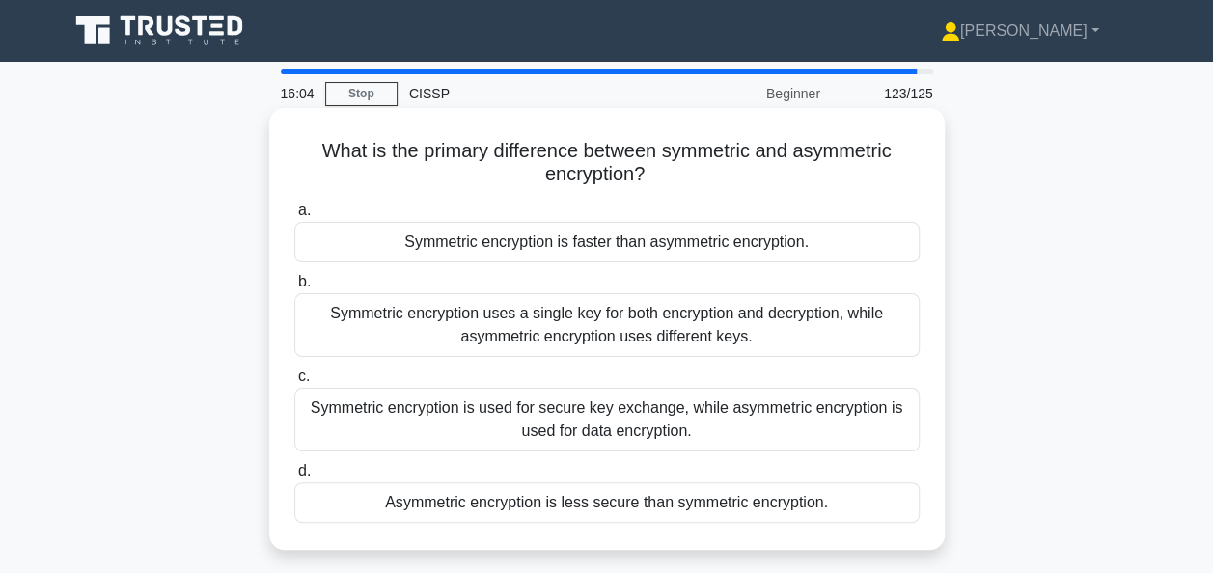
click at [415, 325] on div "Symmetric encryption uses a single key for both encryption and decryption, whil…" at bounding box center [606, 325] width 625 height 64
click at [294, 288] on input "b. Symmetric encryption uses a single key for both encryption and decryption, w…" at bounding box center [294, 282] width 0 height 13
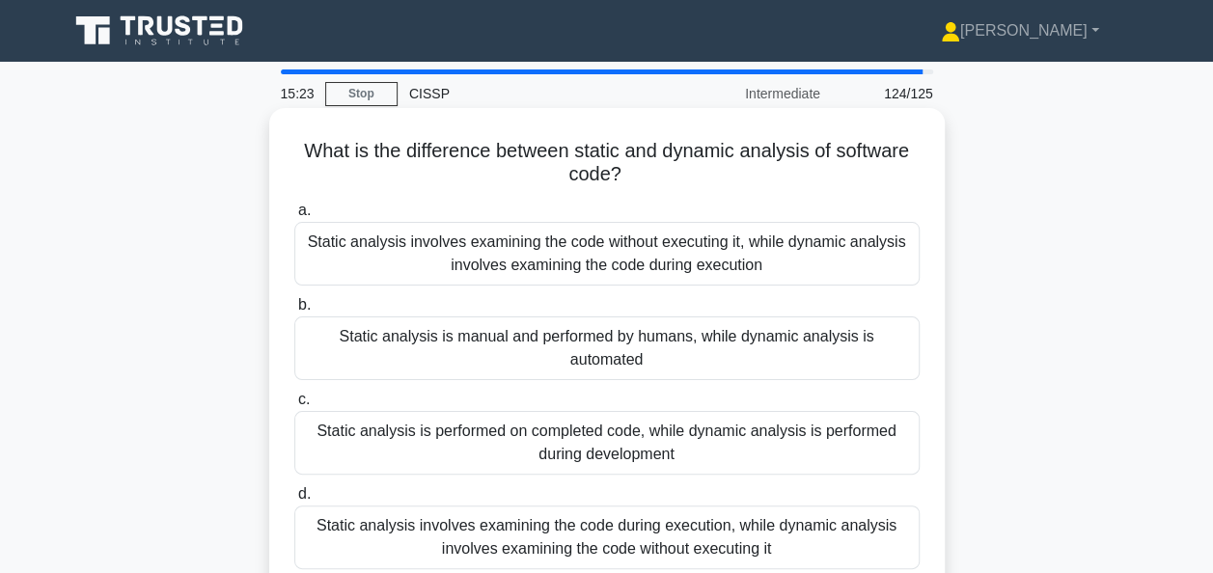
click at [445, 245] on div "Static analysis involves examining the code without executing it, while dynamic…" at bounding box center [606, 254] width 625 height 64
click at [294, 217] on input "a. Static analysis involves examining the code without executing it, while dyna…" at bounding box center [294, 211] width 0 height 13
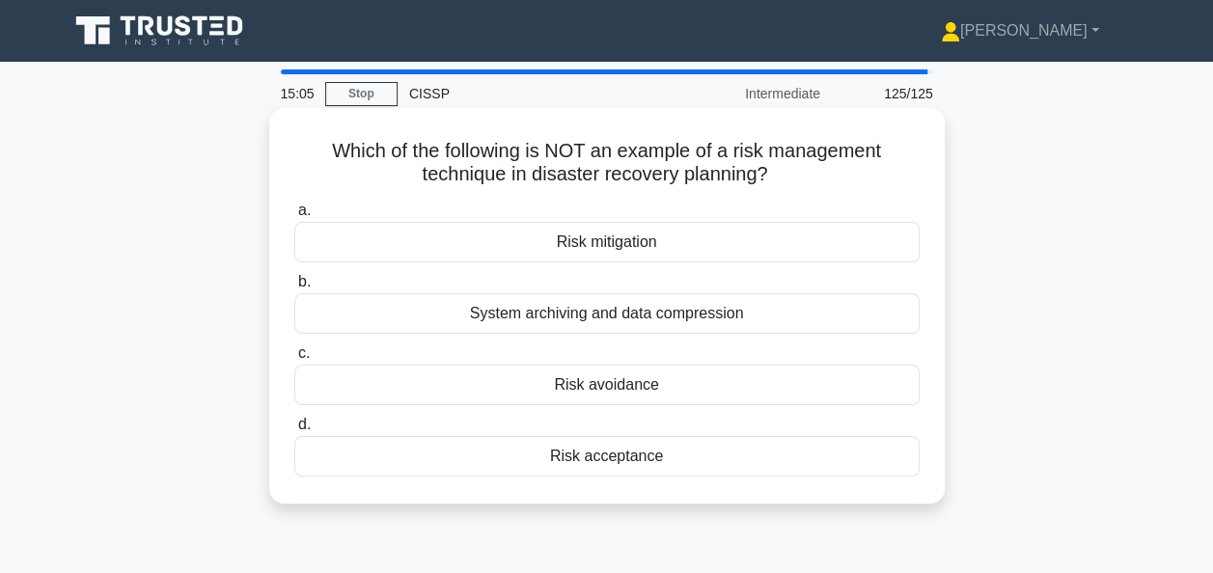
click at [543, 375] on div "Risk avoidance" at bounding box center [606, 385] width 625 height 41
click at [294, 360] on input "c. Risk avoidance" at bounding box center [294, 353] width 0 height 13
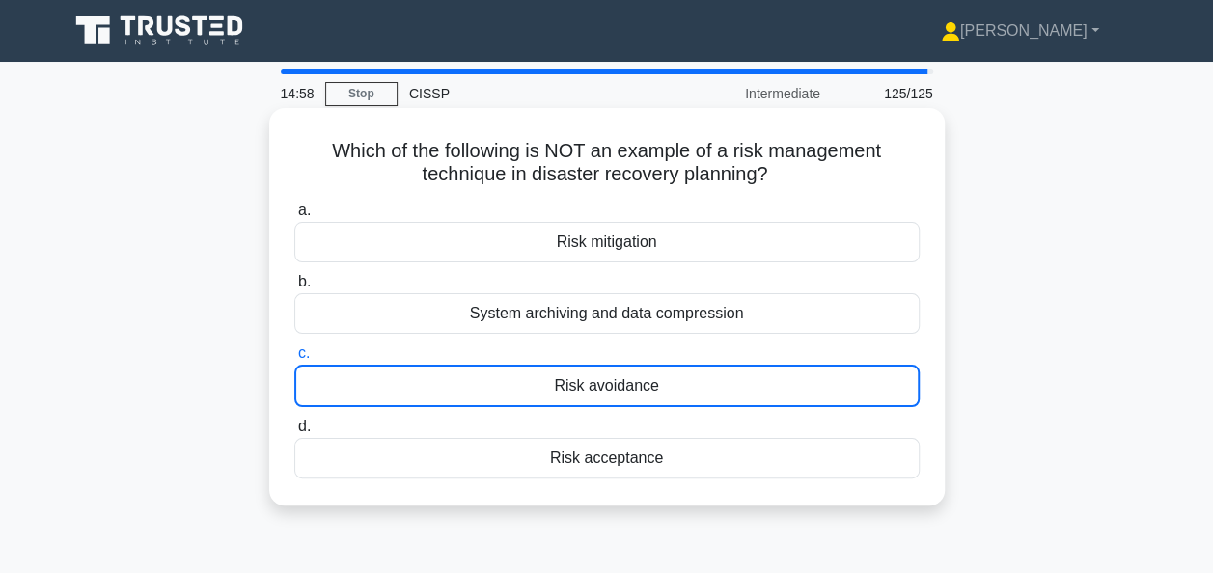
click at [543, 375] on div "Risk avoidance" at bounding box center [606, 386] width 625 height 42
click at [294, 360] on input "c. Risk avoidance" at bounding box center [294, 353] width 0 height 13
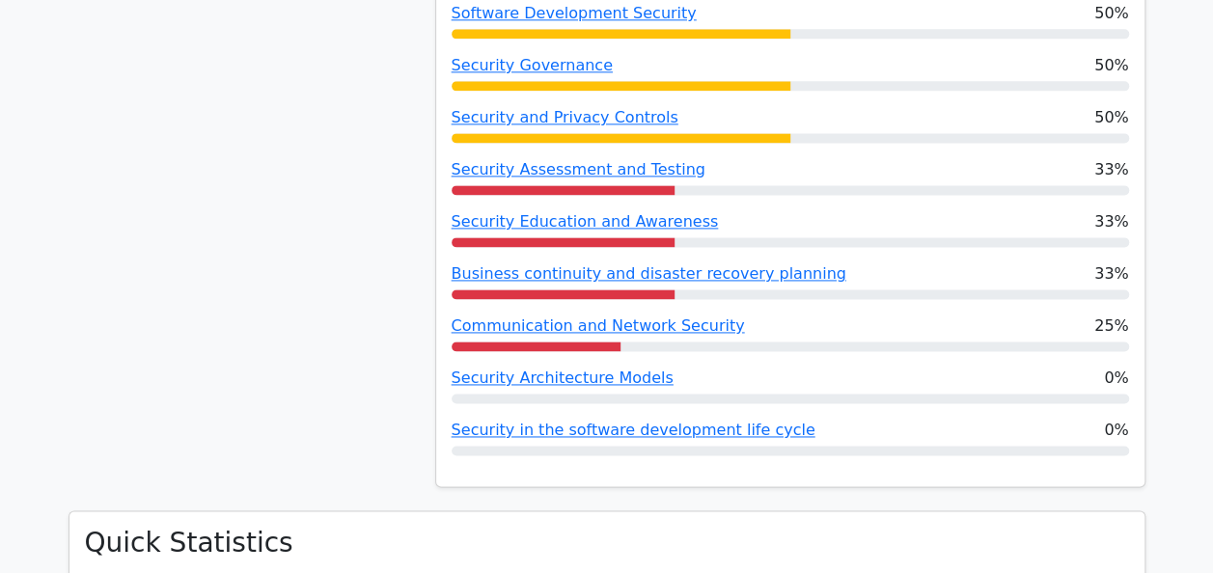
scroll to position [1363, 0]
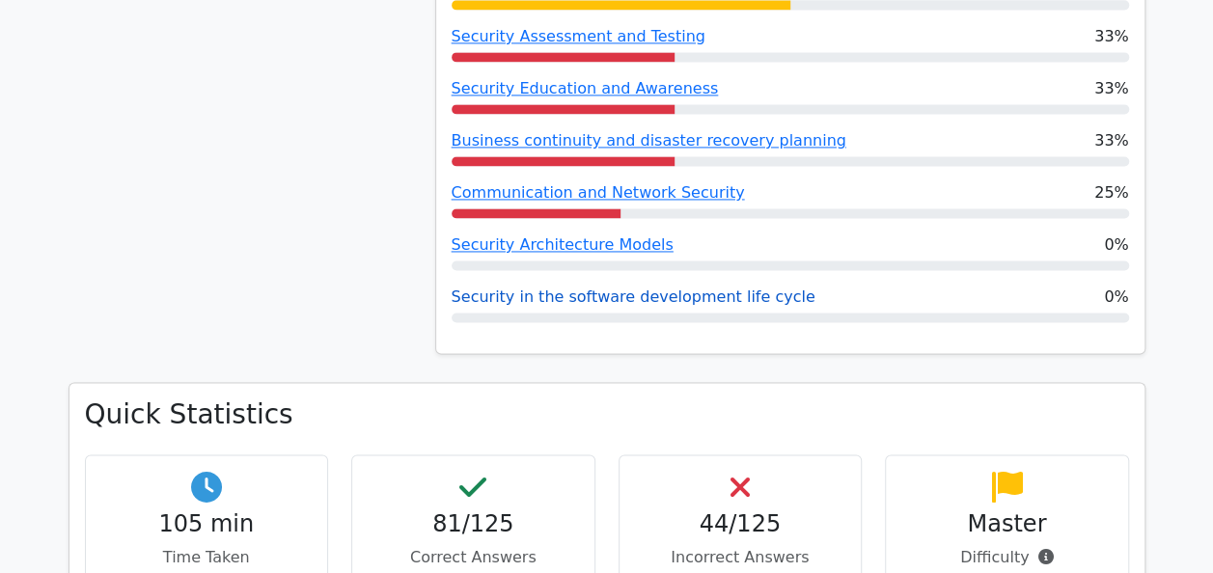
click at [646, 299] on link "Security in the software development life cycle" at bounding box center [634, 297] width 364 height 18
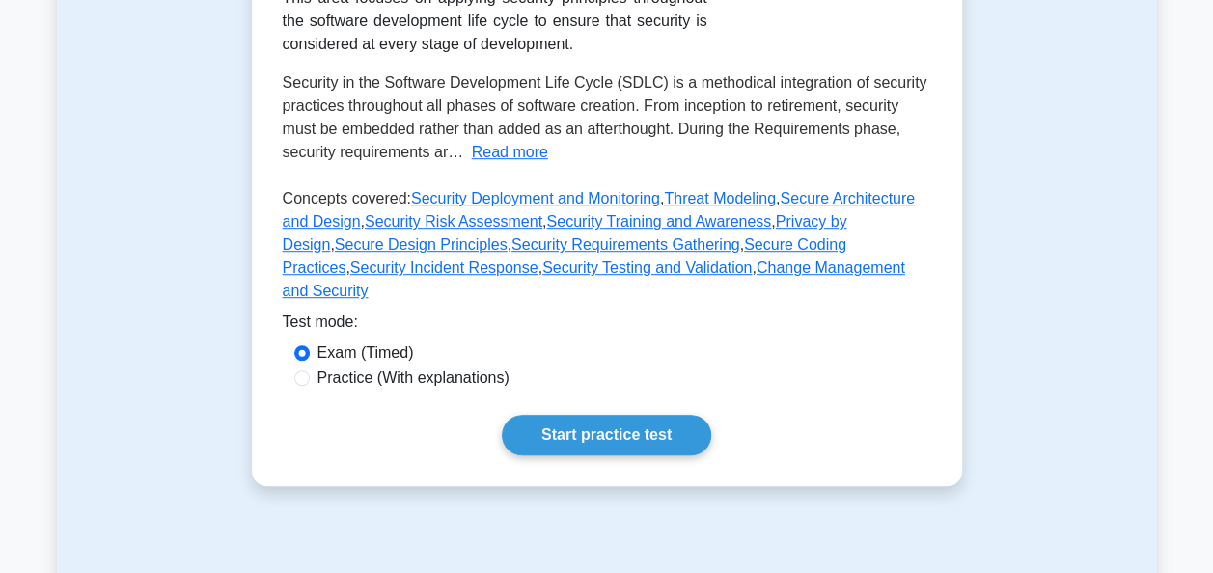
scroll to position [482, 0]
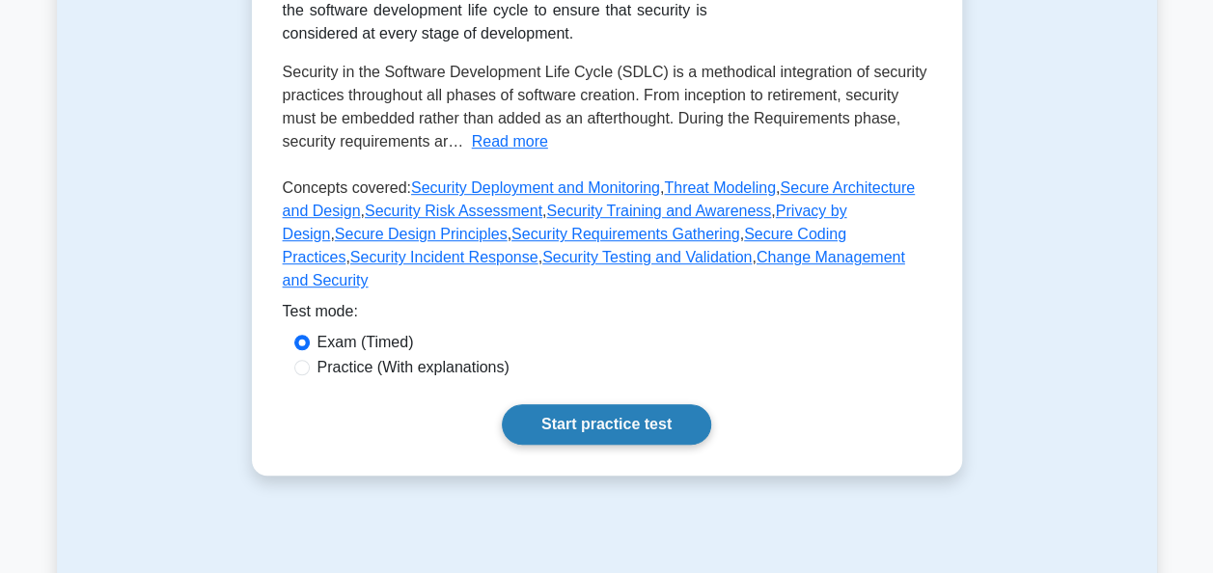
click at [626, 404] on link "Start practice test" at bounding box center [606, 424] width 209 height 41
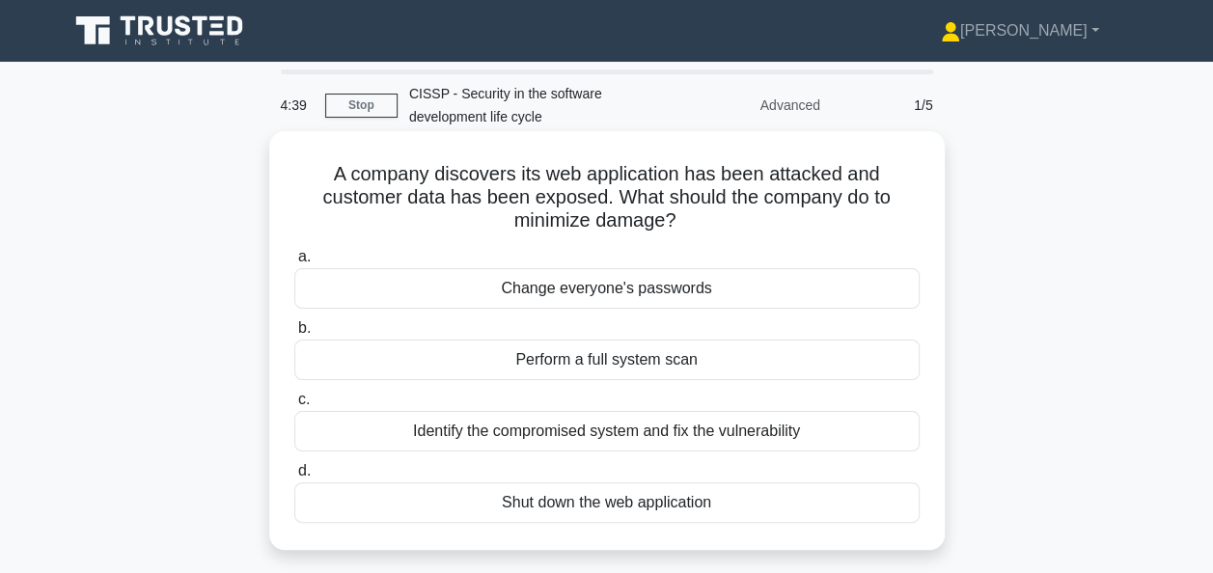
click at [518, 438] on div "Identify the compromised system and fix the vulnerability" at bounding box center [606, 431] width 625 height 41
click at [294, 406] on input "c. Identify the compromised system and fix the vulnerability" at bounding box center [294, 400] width 0 height 13
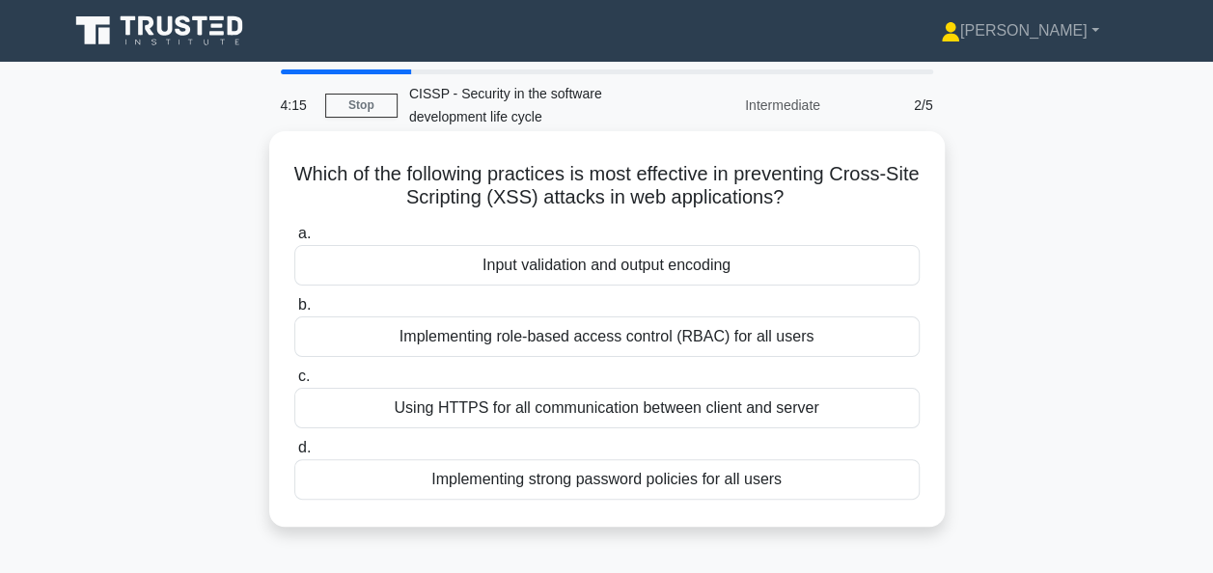
click at [463, 408] on div "Using HTTPS for all communication between client and server" at bounding box center [606, 408] width 625 height 41
click at [294, 383] on input "c. Using HTTPS for all communication between client and server" at bounding box center [294, 376] width 0 height 13
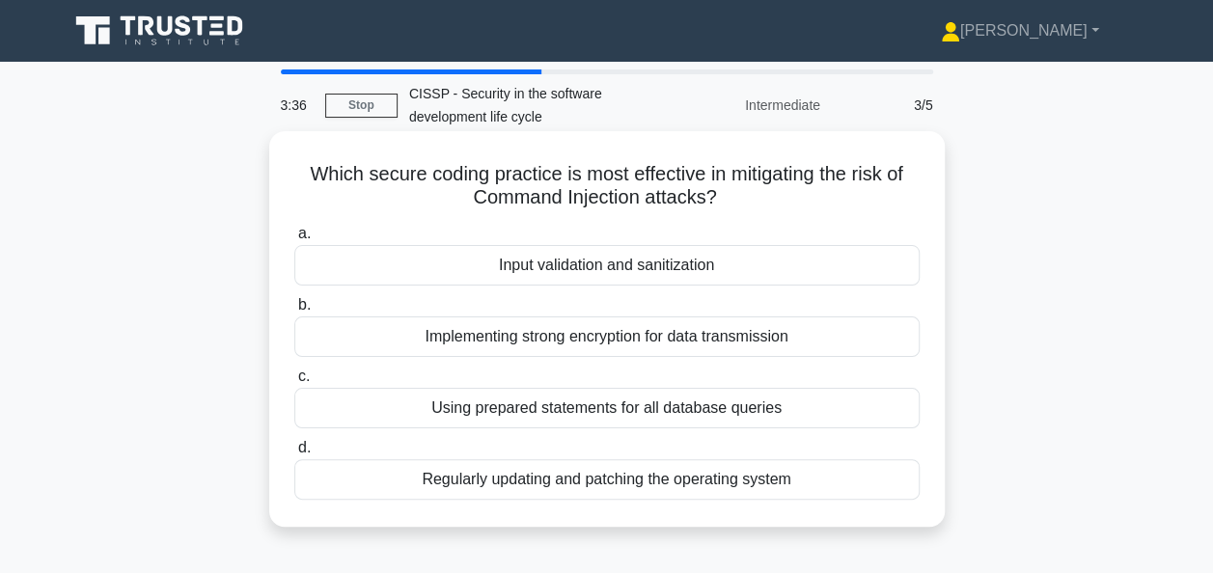
click at [416, 349] on div "Implementing strong encryption for data transmission" at bounding box center [606, 336] width 625 height 41
click at [294, 312] on input "b. Implementing strong encryption for data transmission" at bounding box center [294, 305] width 0 height 13
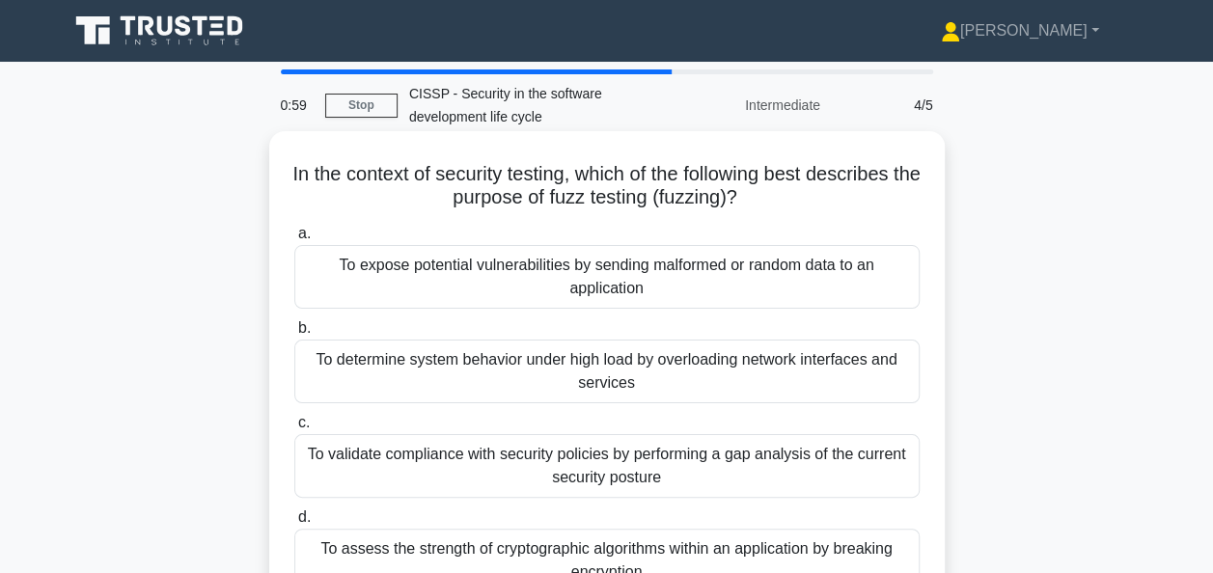
click at [699, 277] on div "To expose potential vulnerabilities by sending malformed or random data to an a…" at bounding box center [606, 277] width 625 height 64
click at [294, 240] on input "a. To expose potential vulnerabilities by sending malformed or random data to a…" at bounding box center [294, 234] width 0 height 13
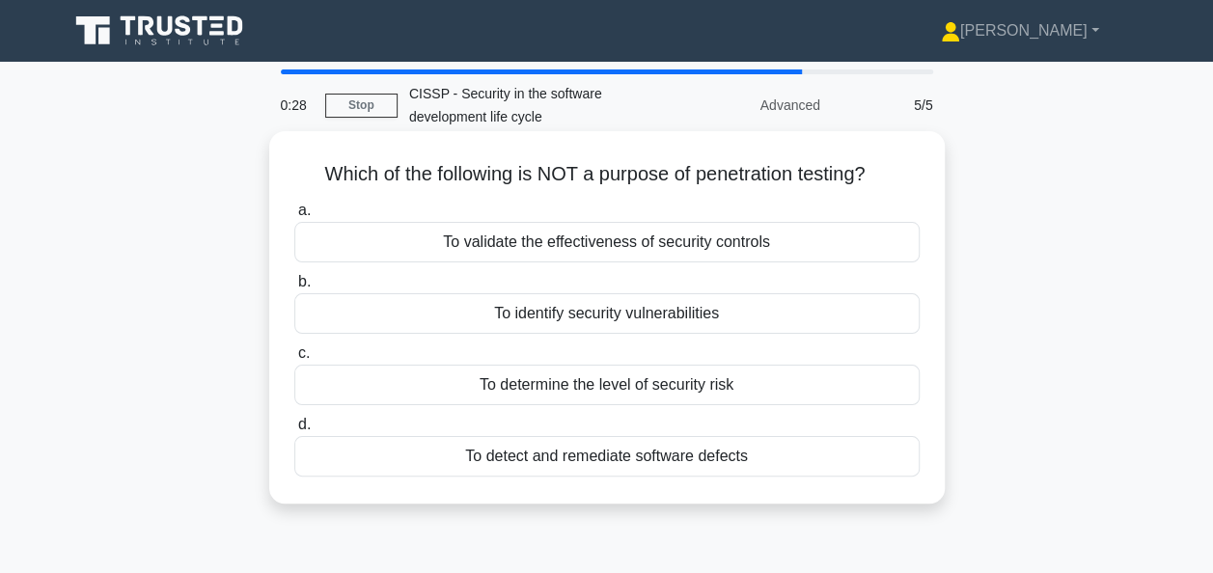
click at [589, 460] on div "To detect and remediate software defects" at bounding box center [606, 456] width 625 height 41
click at [294, 431] on input "d. To detect and remediate software defects" at bounding box center [294, 425] width 0 height 13
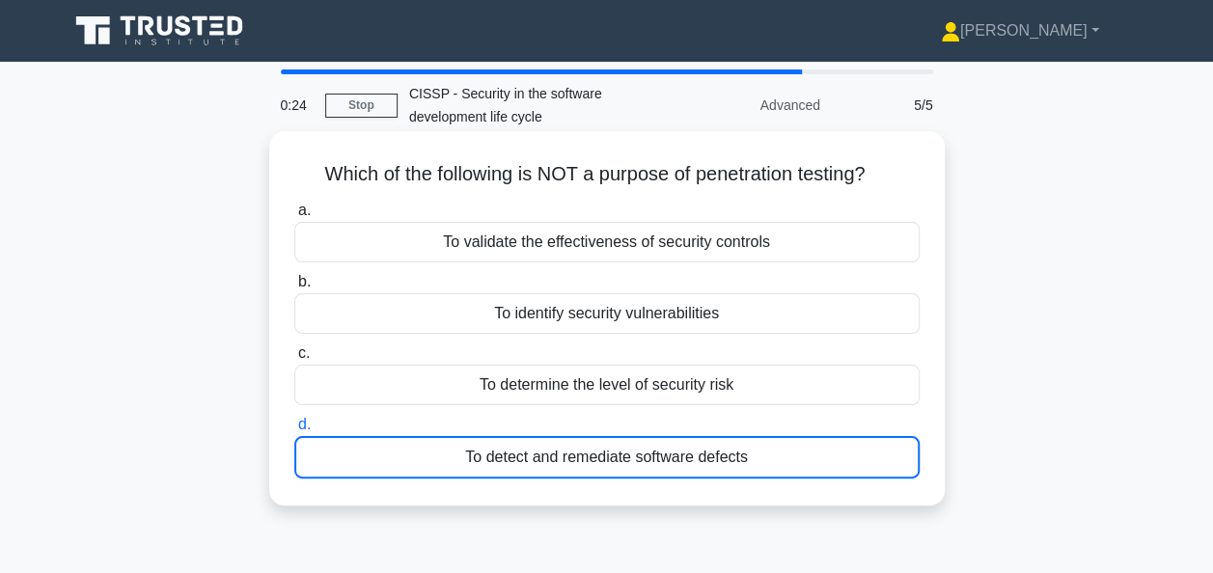
click at [589, 460] on div "To detect and remediate software defects" at bounding box center [606, 457] width 625 height 42
click at [294, 431] on input "d. To detect and remediate software defects" at bounding box center [294, 425] width 0 height 13
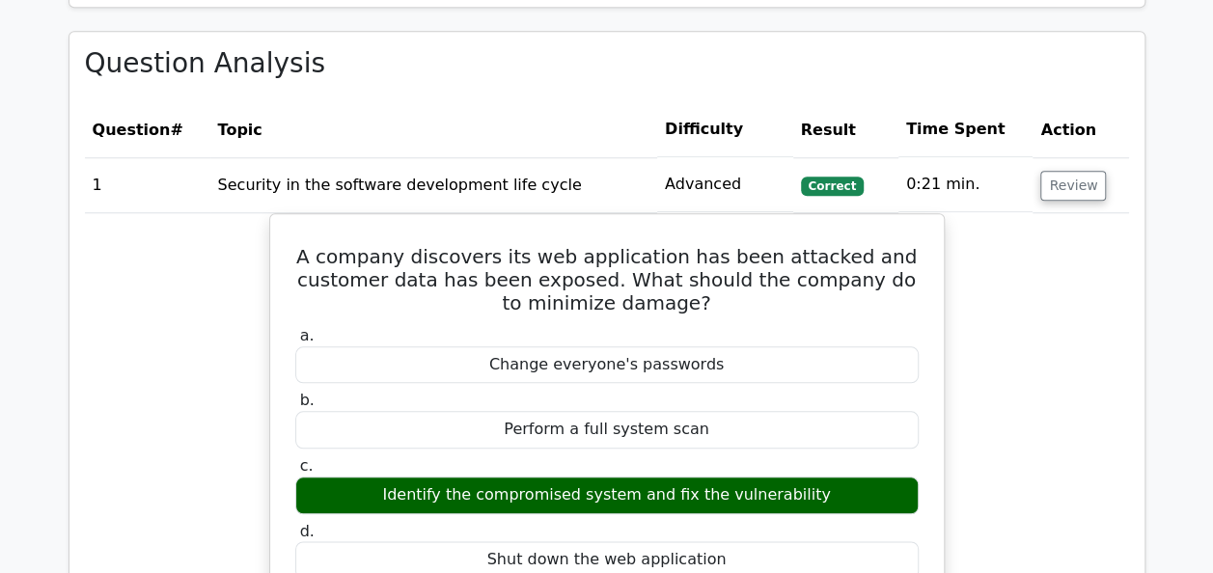
scroll to position [836, 0]
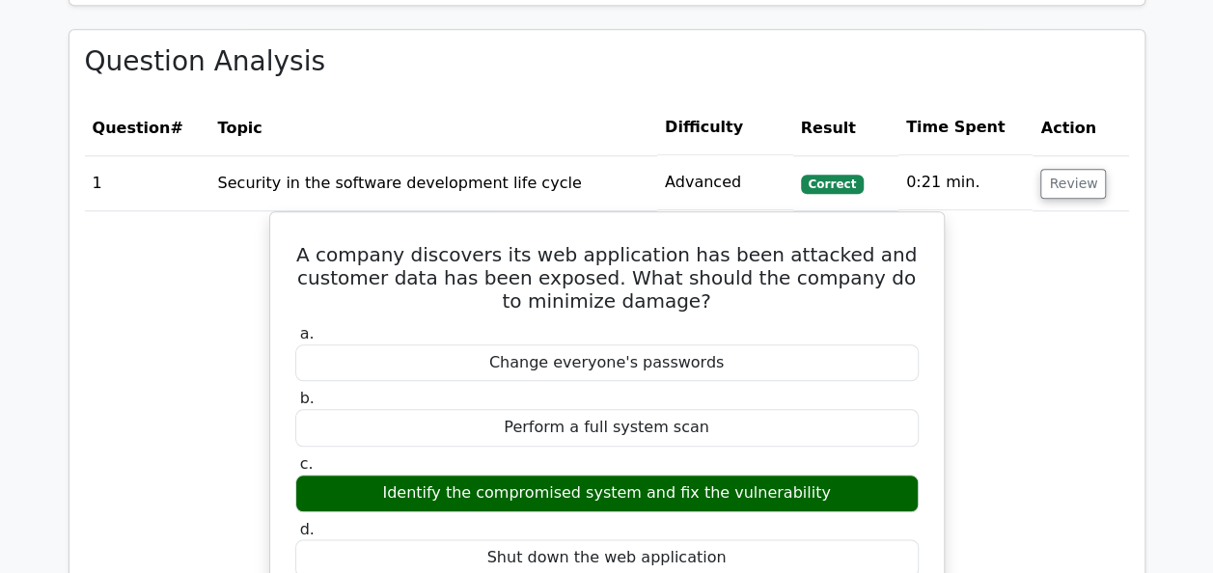
drag, startPoint x: 1212, startPoint y: 288, endPoint x: 1216, endPoint y: 343, distance: 56.1
click at [1212, 343] on html "[PERSON_NAME] Profile Settings Profile" at bounding box center [606, 318] width 1213 height 2308
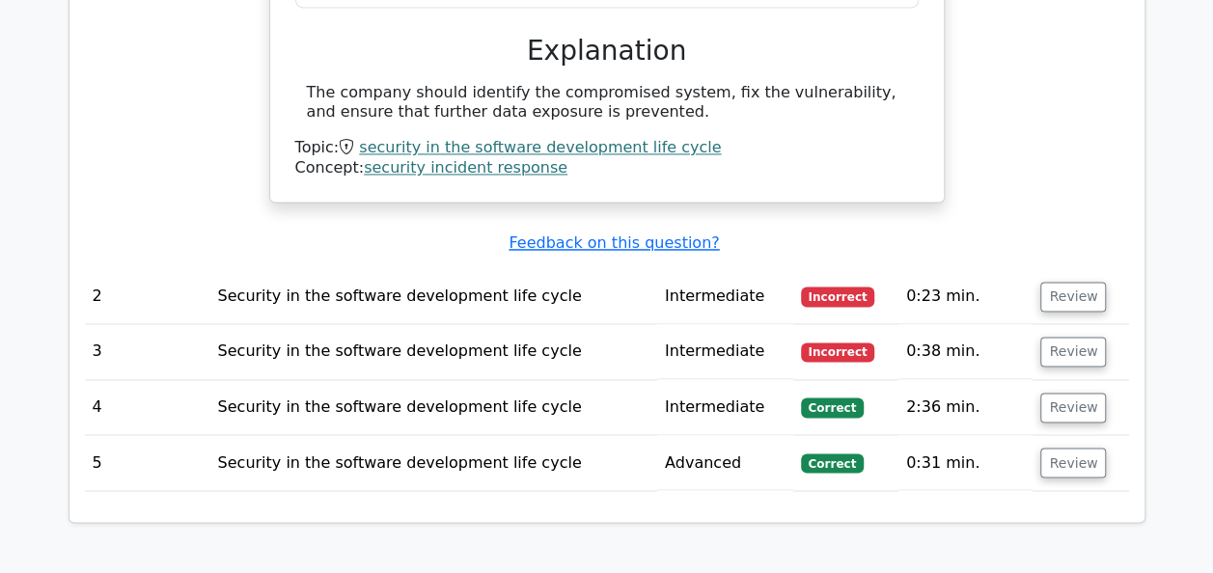
scroll to position [1419, 0]
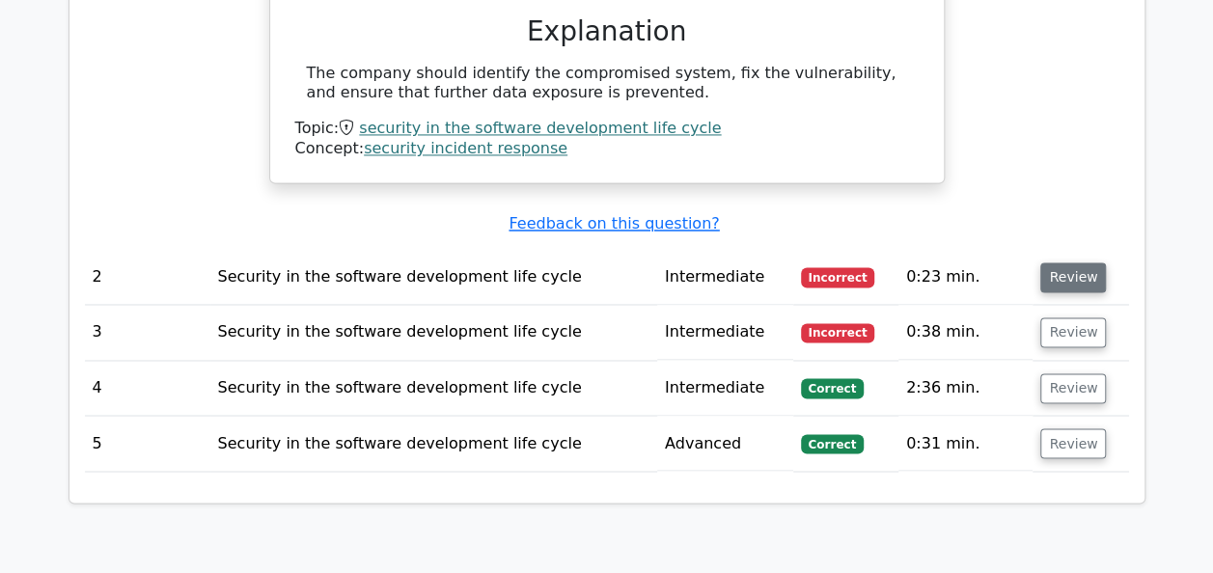
click at [1060, 272] on button "Review" at bounding box center [1073, 277] width 66 height 30
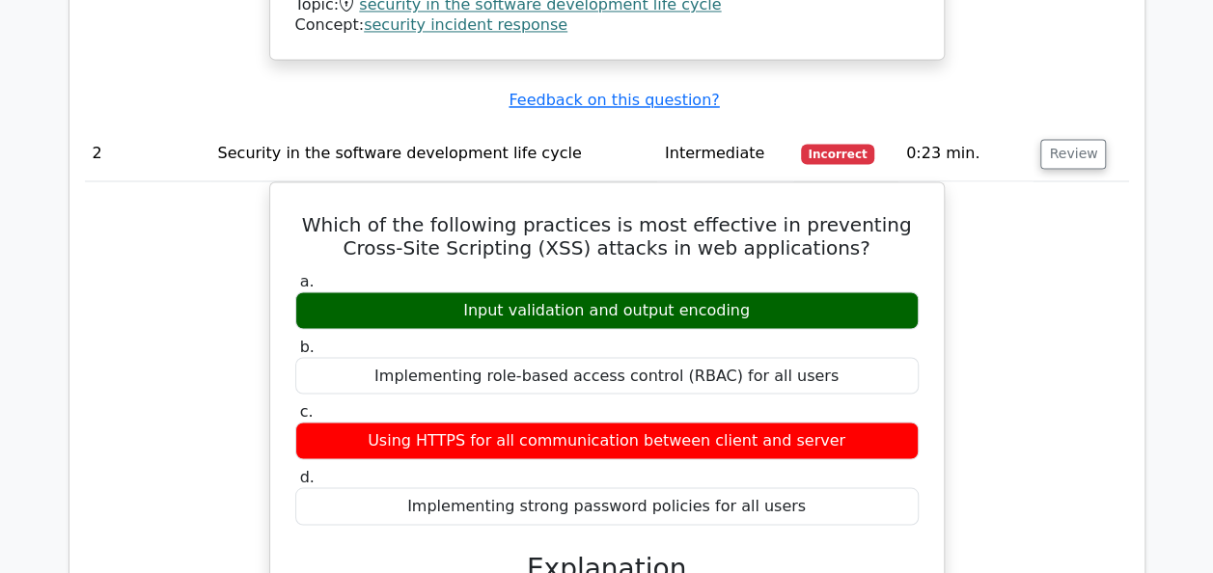
scroll to position [1631, 0]
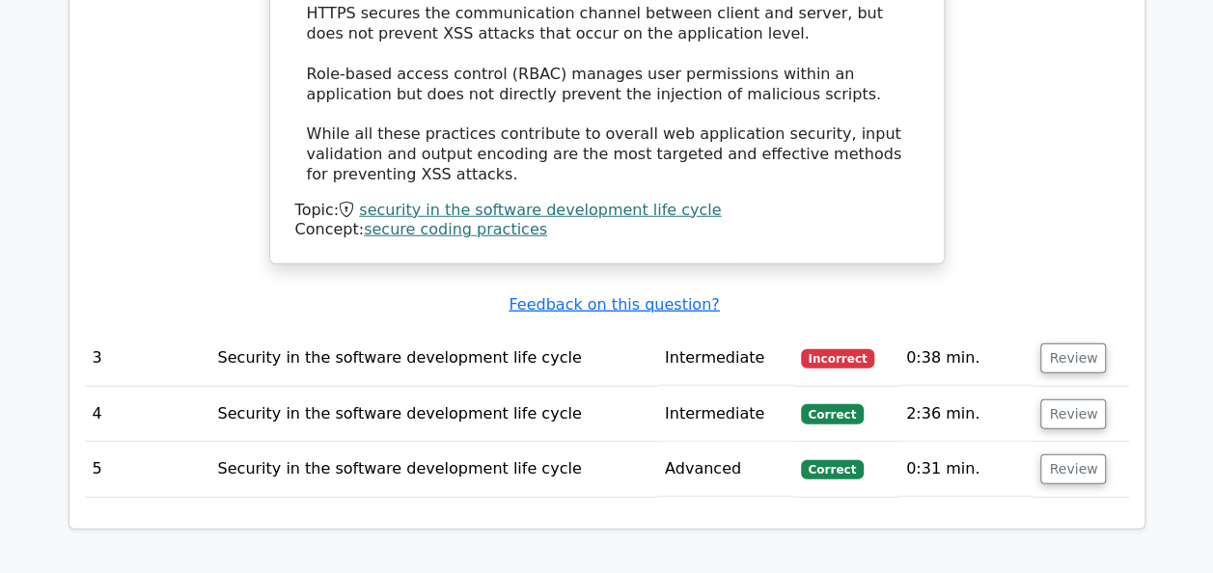
scroll to position [2516, 0]
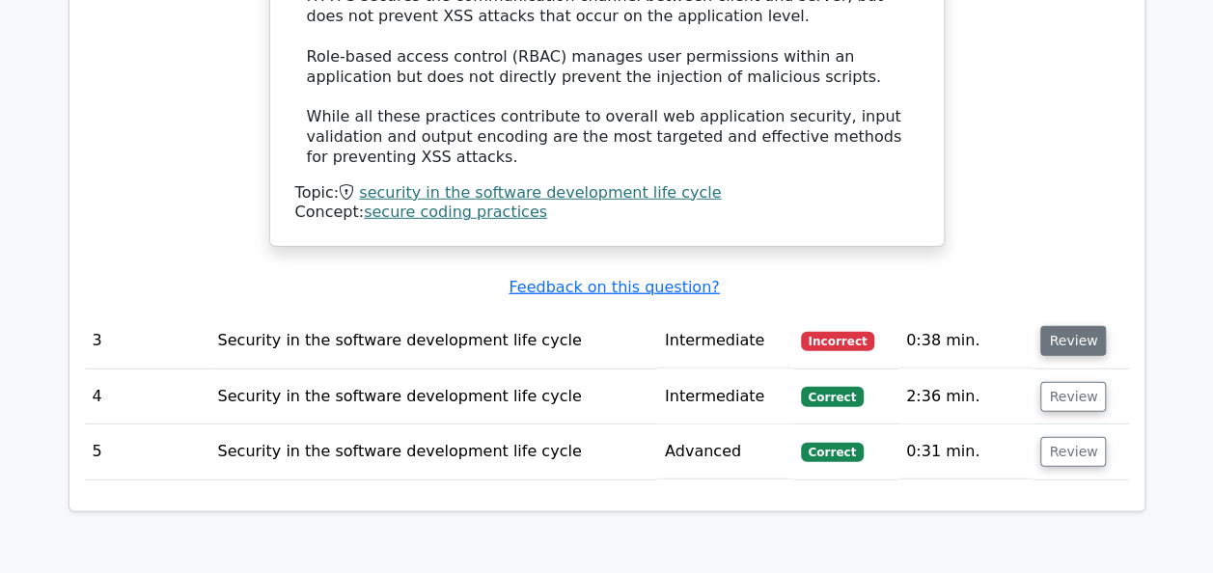
click at [1056, 326] on button "Review" at bounding box center [1073, 341] width 66 height 30
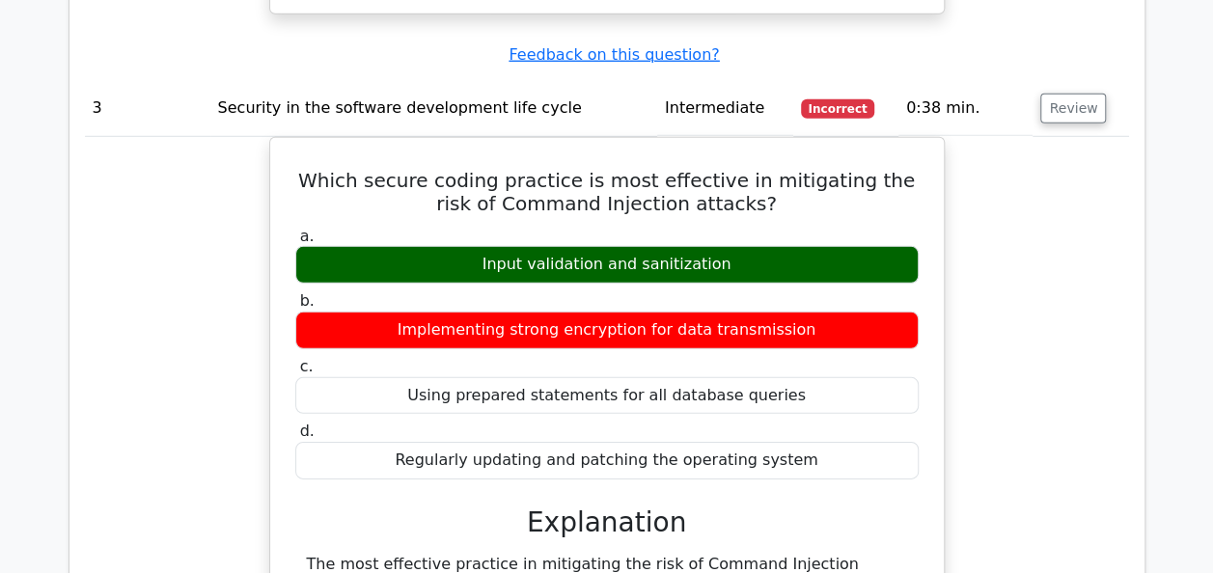
scroll to position [2780, 0]
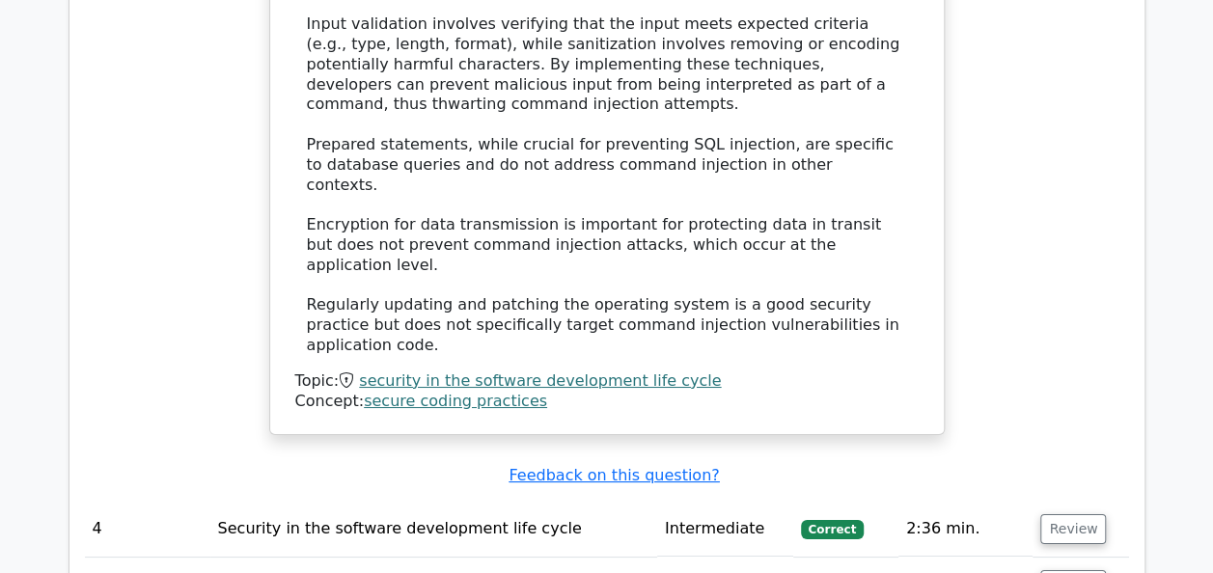
scroll to position [3419, 0]
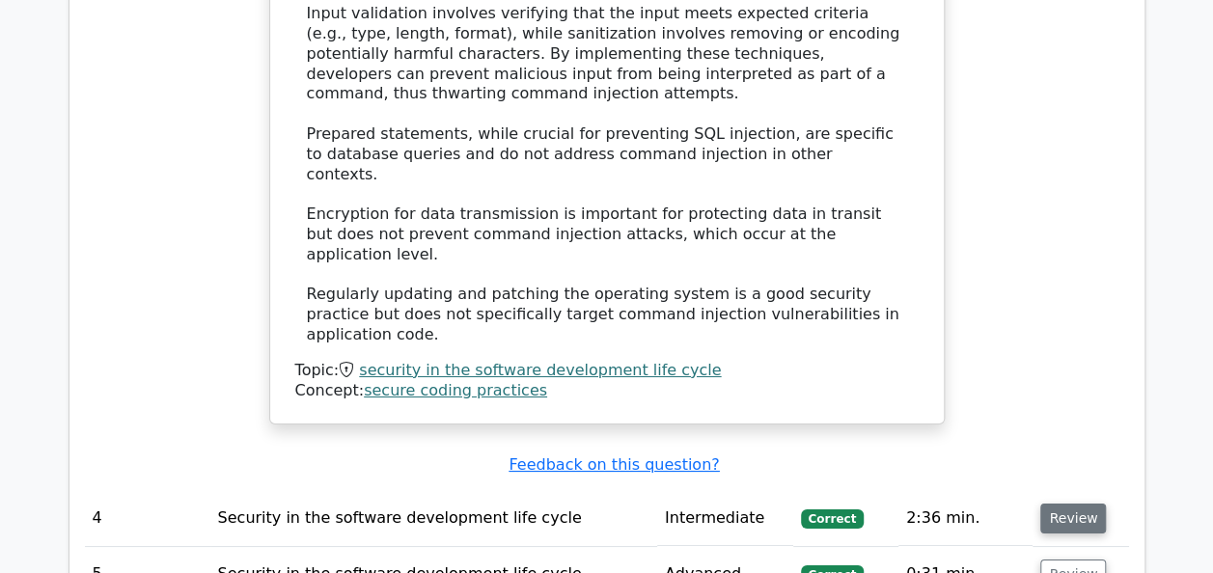
click at [1062, 504] on button "Review" at bounding box center [1073, 519] width 66 height 30
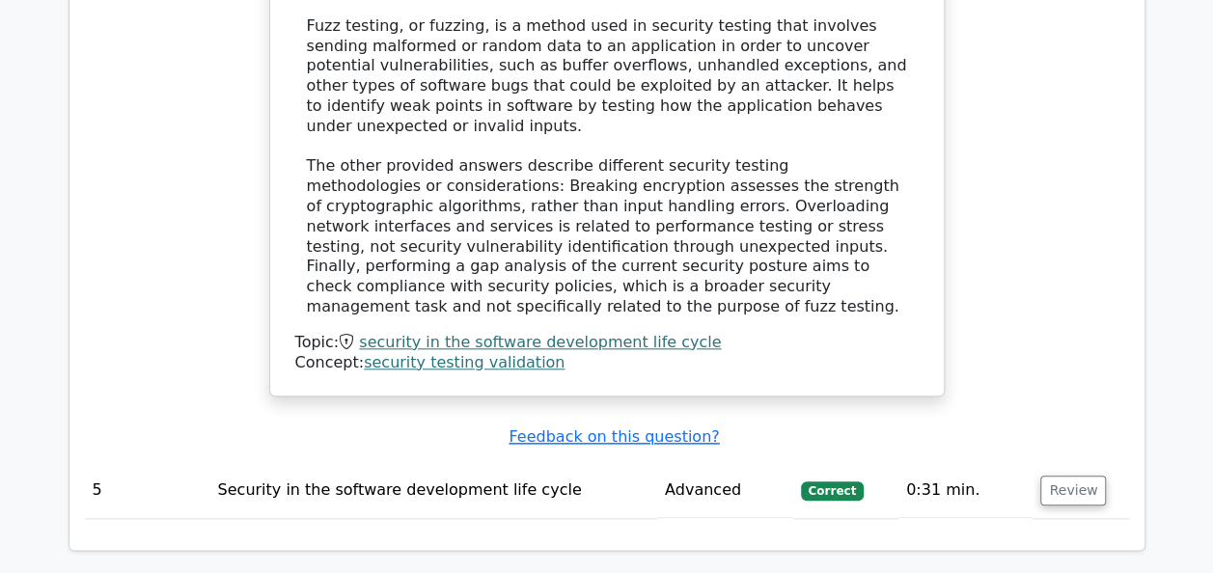
scroll to position [4491, 0]
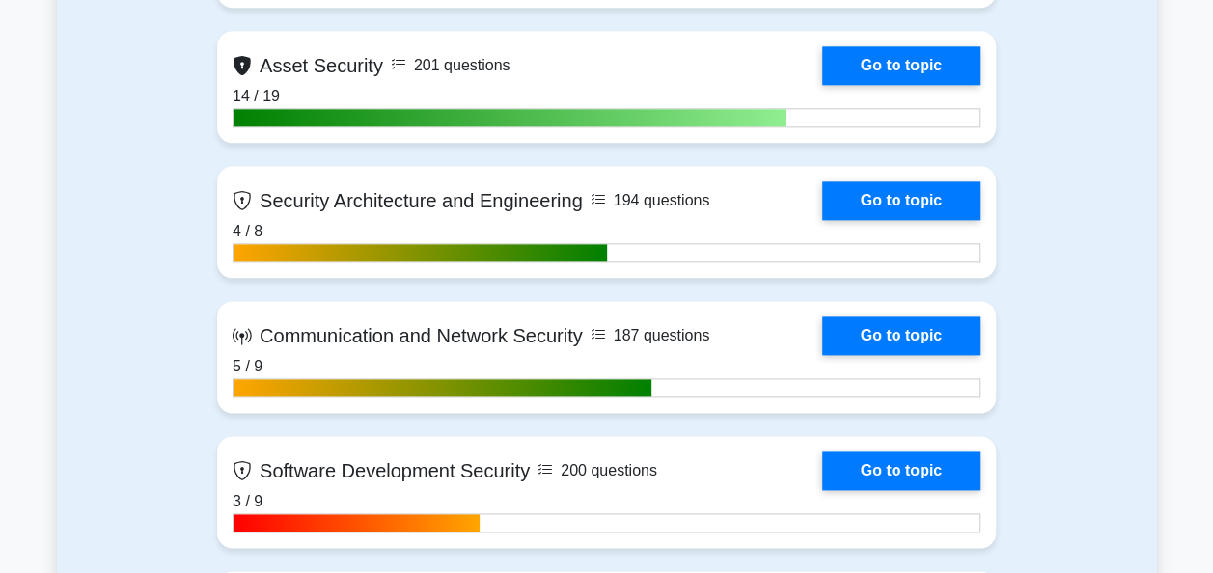
scroll to position [1090, 0]
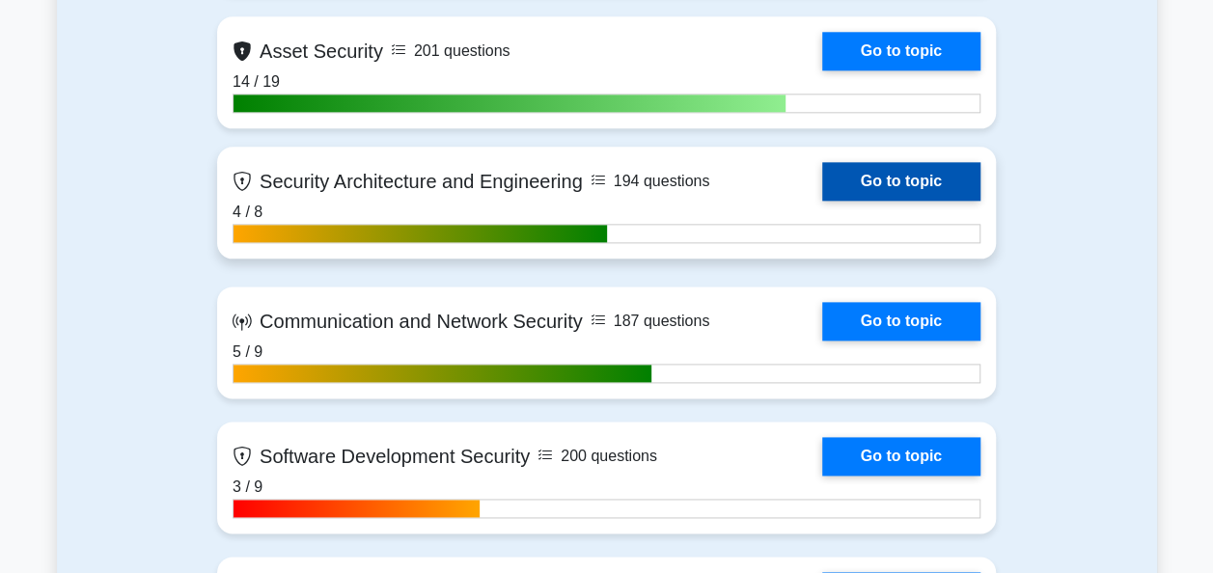
click at [891, 177] on link "Go to topic" at bounding box center [901, 181] width 158 height 39
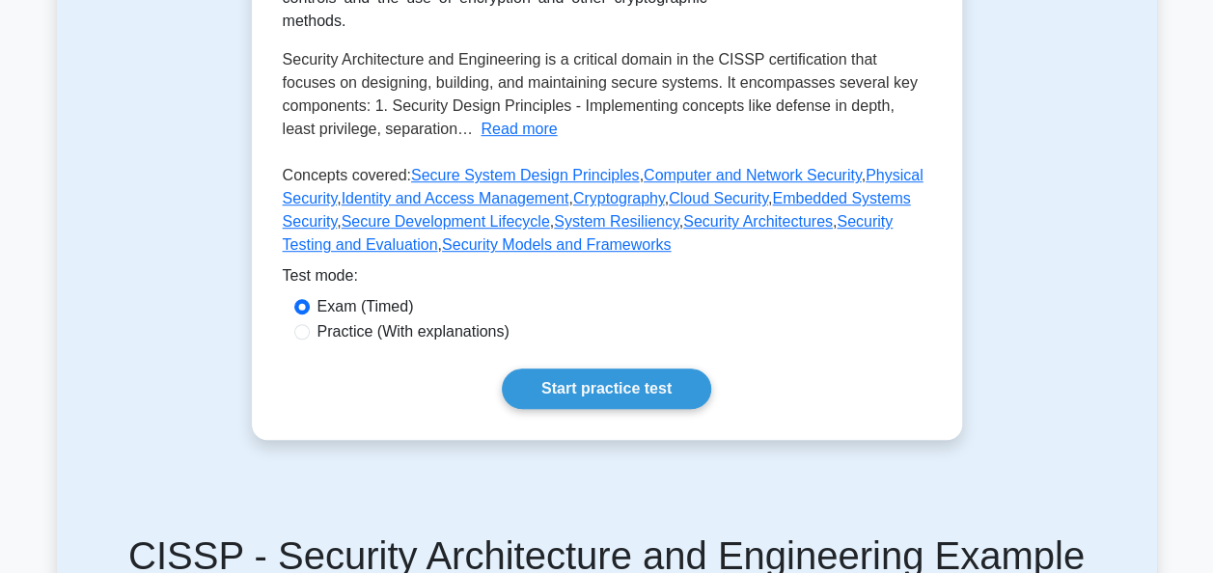
scroll to position [481, 0]
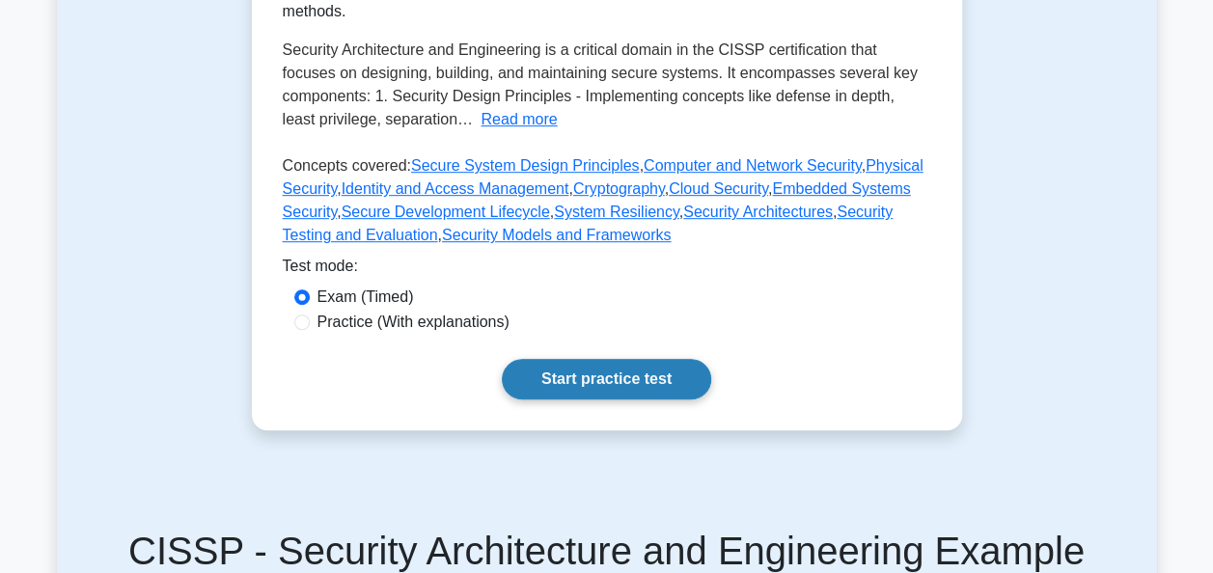
click at [575, 377] on link "Start practice test" at bounding box center [606, 379] width 209 height 41
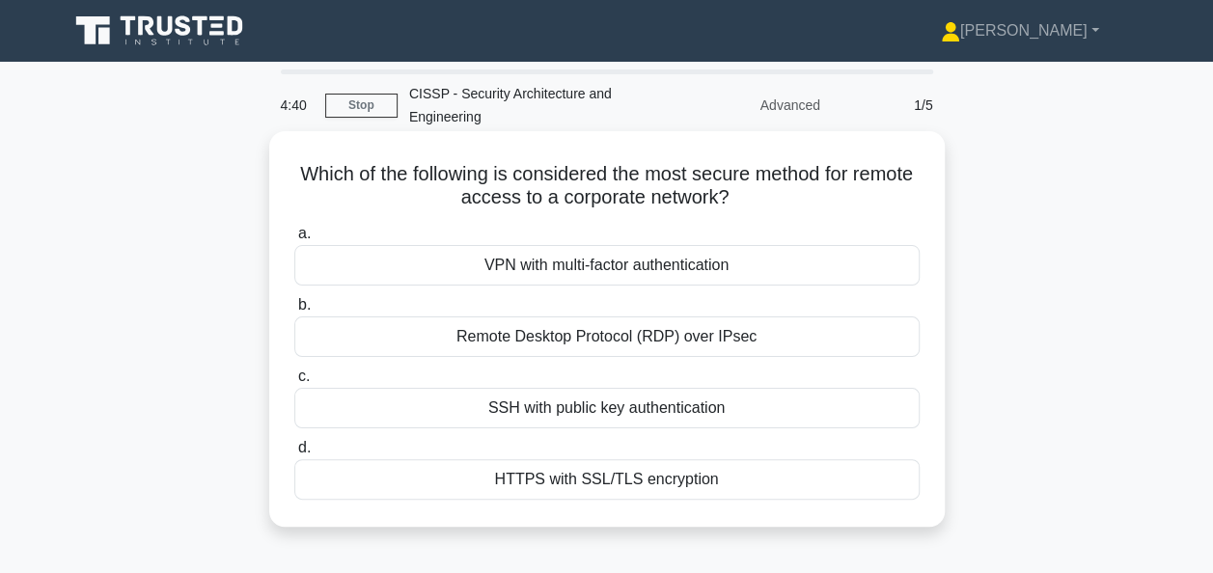
click at [435, 326] on div "Remote Desktop Protocol (RDP) over IPsec" at bounding box center [606, 336] width 625 height 41
click at [294, 312] on input "b. Remote Desktop Protocol (RDP) over IPsec" at bounding box center [294, 305] width 0 height 13
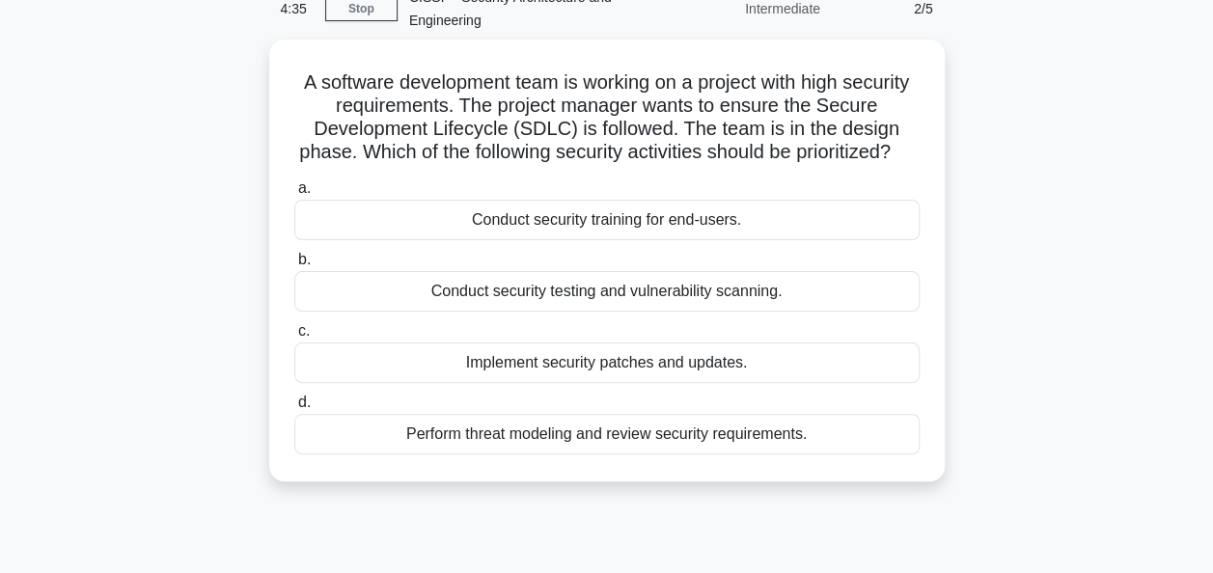
scroll to position [102, 0]
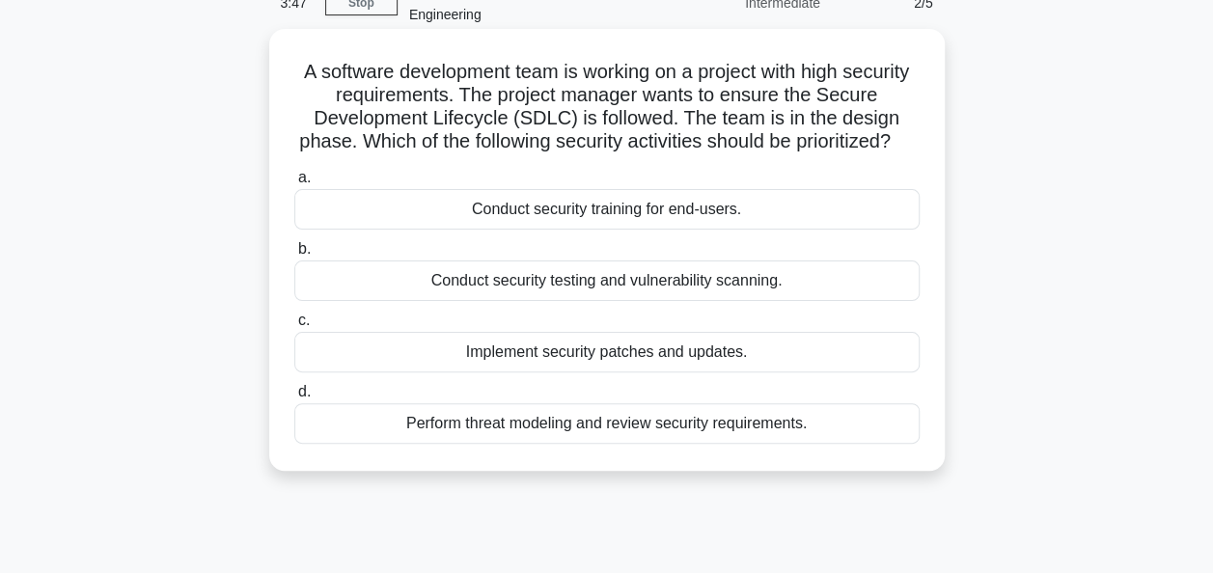
click at [655, 444] on div "Perform threat modeling and review security requirements." at bounding box center [606, 423] width 625 height 41
click at [294, 398] on input "d. Perform threat modeling and review security requirements." at bounding box center [294, 392] width 0 height 13
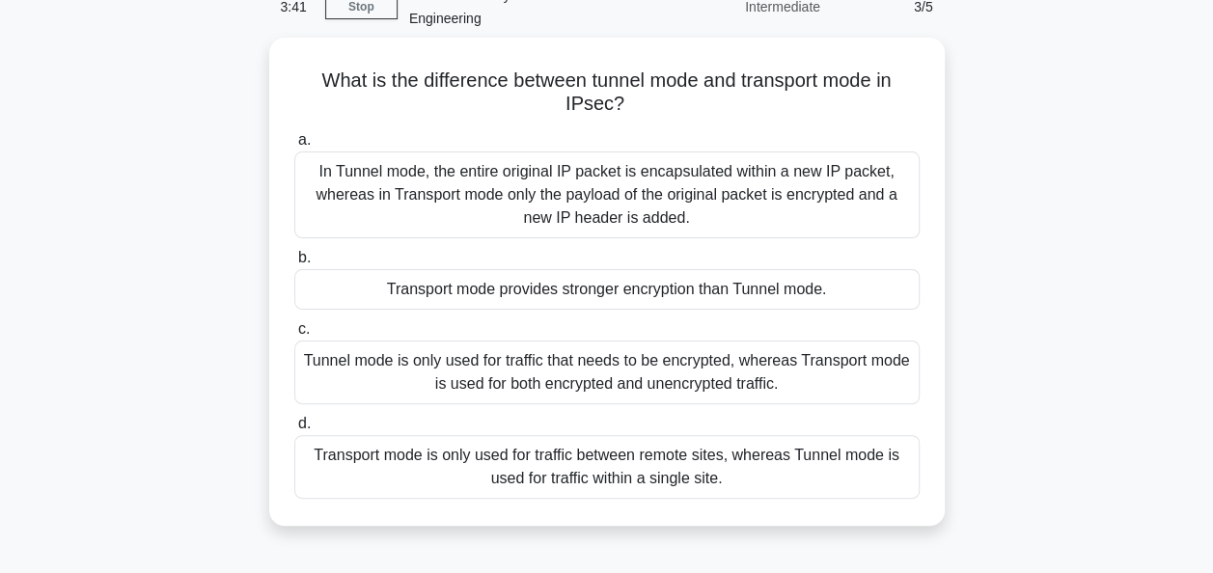
scroll to position [114, 0]
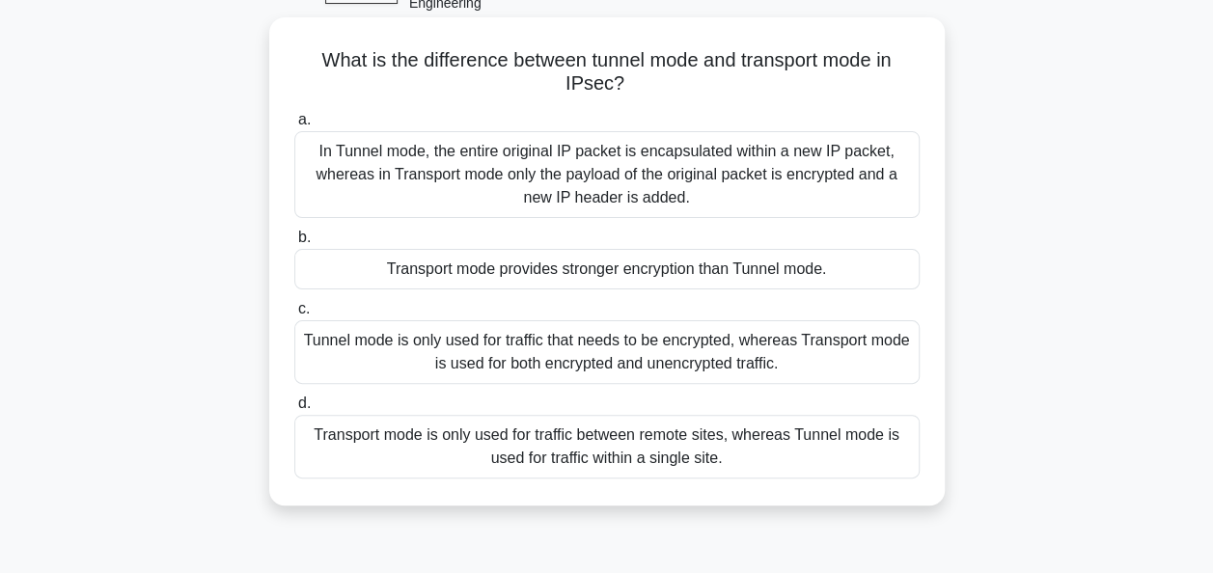
click at [767, 357] on div "Tunnel mode is only used for traffic that needs to be encrypted, whereas Transp…" at bounding box center [606, 352] width 625 height 64
click at [294, 315] on input "c. Tunnel mode is only used for traffic that needs to be encrypted, whereas Tra…" at bounding box center [294, 309] width 0 height 13
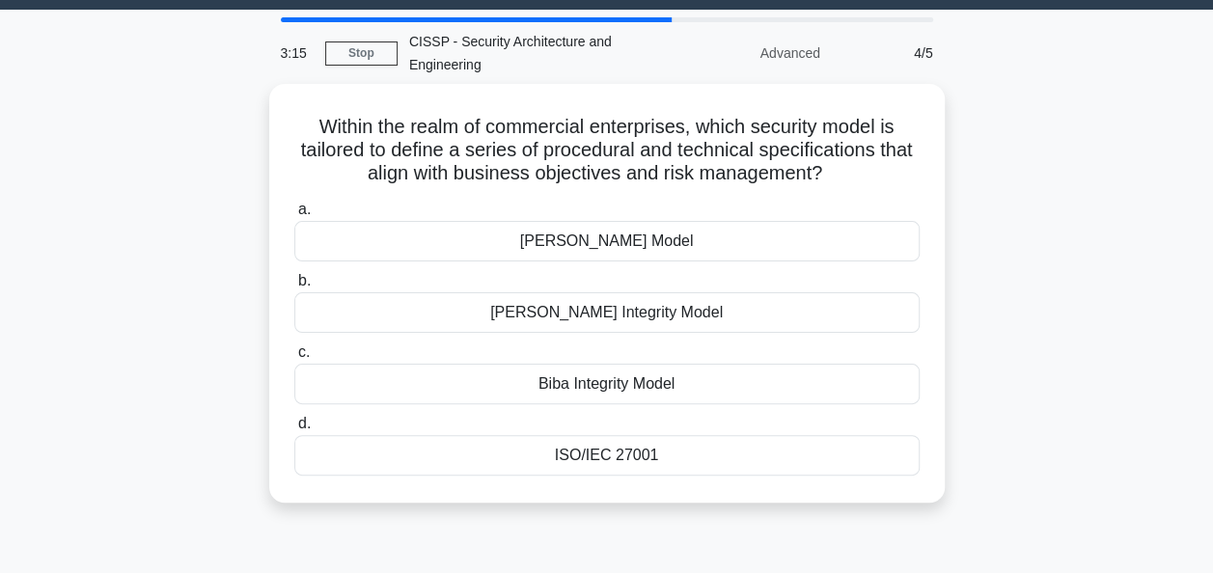
scroll to position [0, 0]
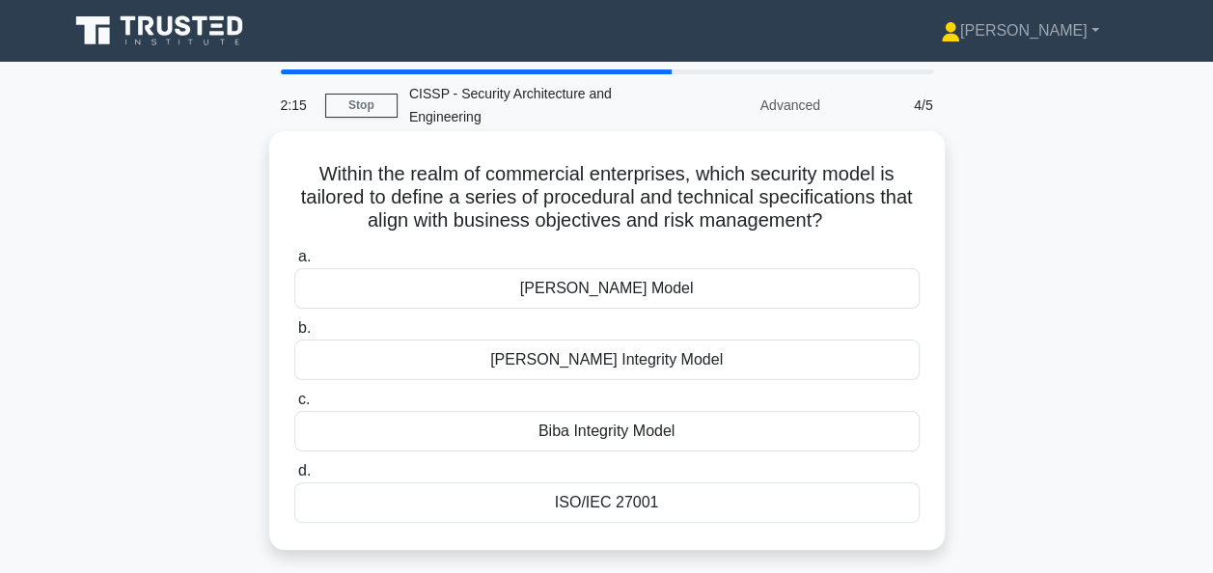
click at [665, 502] on div "ISO/IEC 27001" at bounding box center [606, 502] width 625 height 41
click at [294, 478] on input "d. ISO/IEC 27001" at bounding box center [294, 471] width 0 height 13
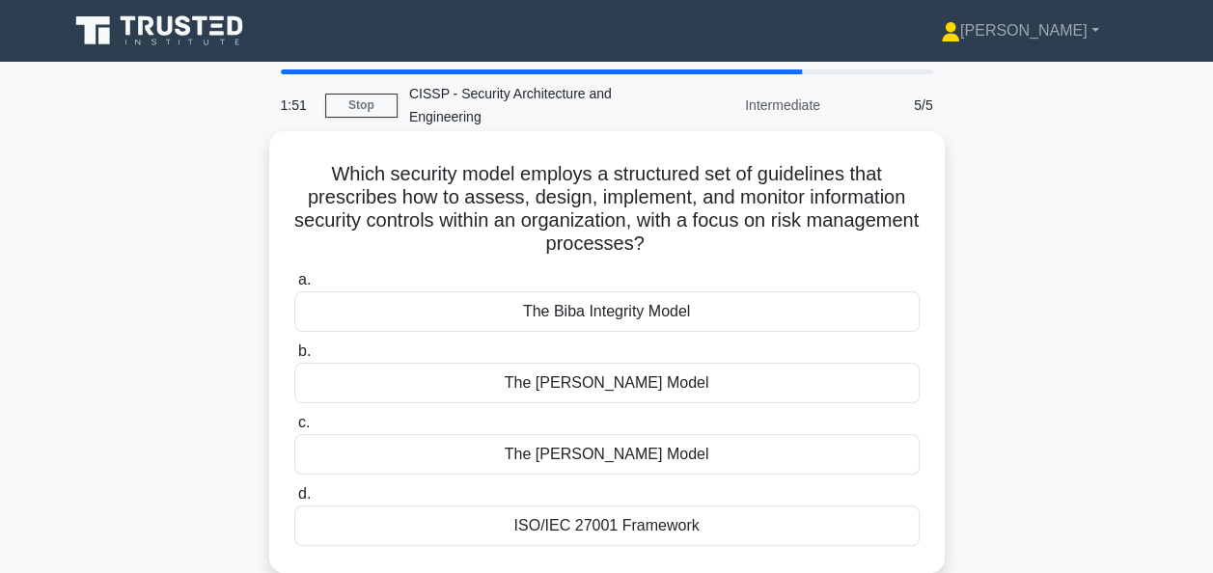
click at [643, 529] on div "ISO/IEC 27001 Framework" at bounding box center [606, 526] width 625 height 41
click at [294, 501] on input "d. ISO/IEC 27001 Framework" at bounding box center [294, 494] width 0 height 13
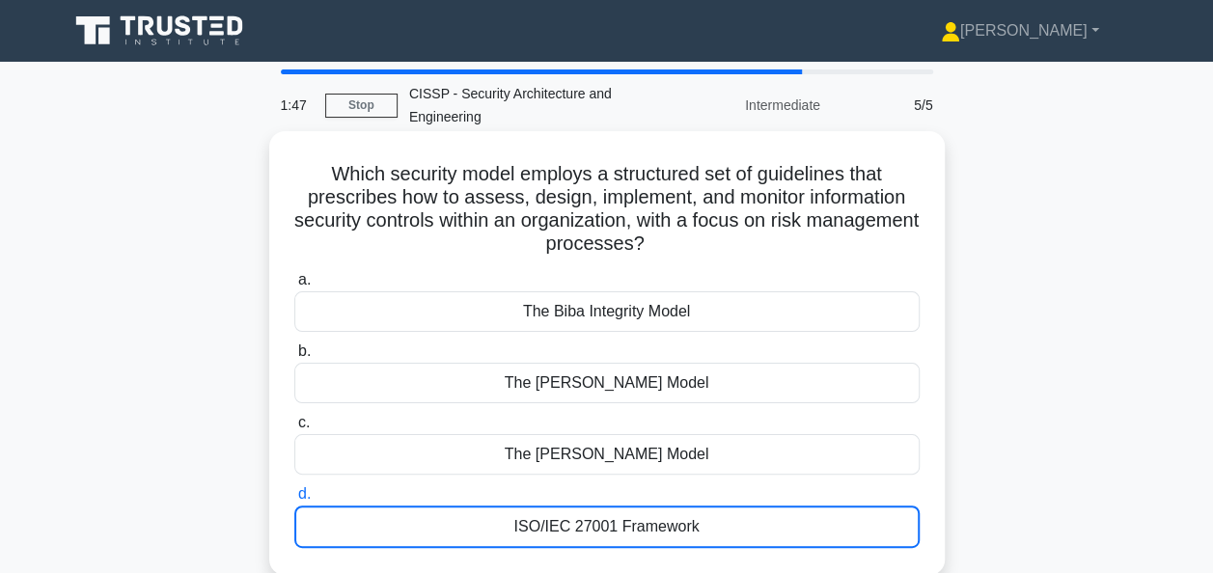
click at [643, 529] on div "ISO/IEC 27001 Framework" at bounding box center [606, 527] width 625 height 42
click at [294, 501] on input "d. ISO/IEC 27001 Framework" at bounding box center [294, 494] width 0 height 13
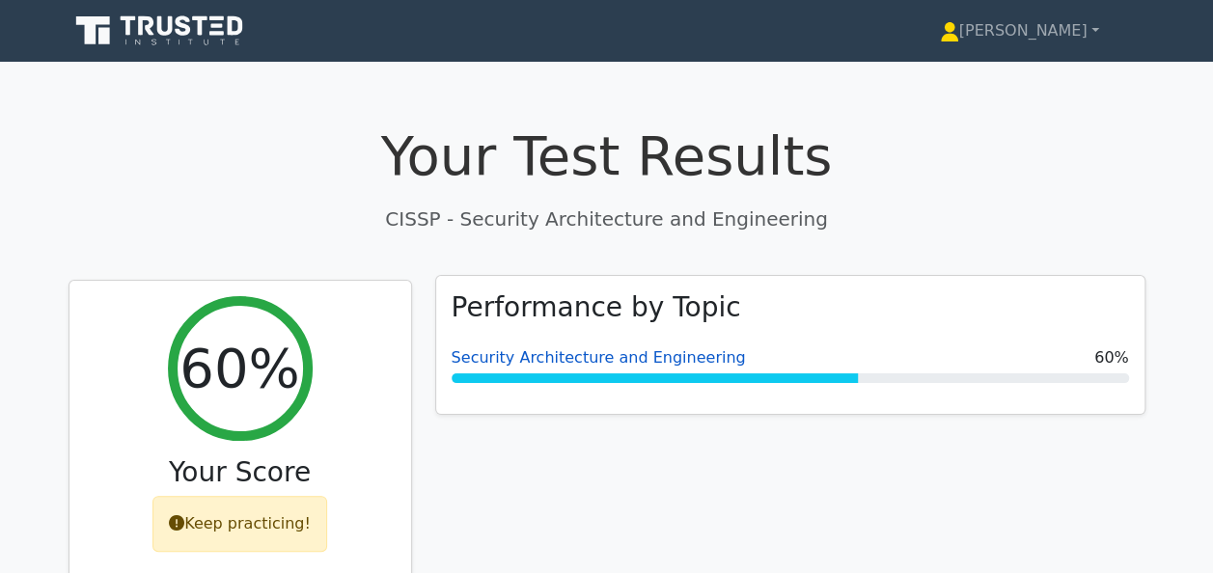
click at [603, 355] on link "Security Architecture and Engineering" at bounding box center [599, 357] width 294 height 18
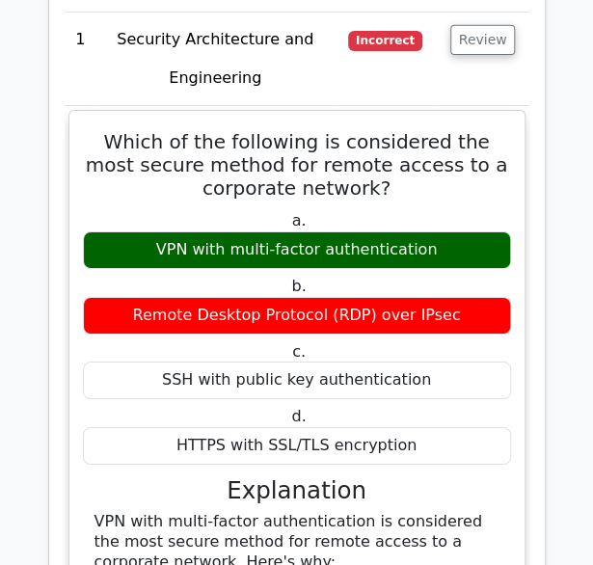
scroll to position [1520, 0]
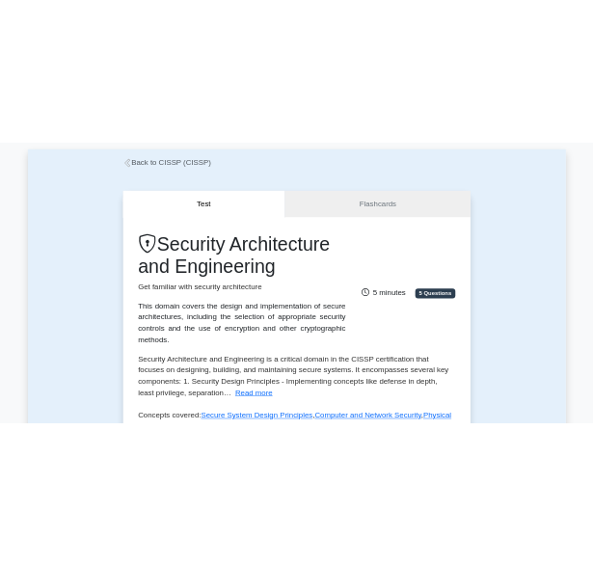
scroll to position [93, 0]
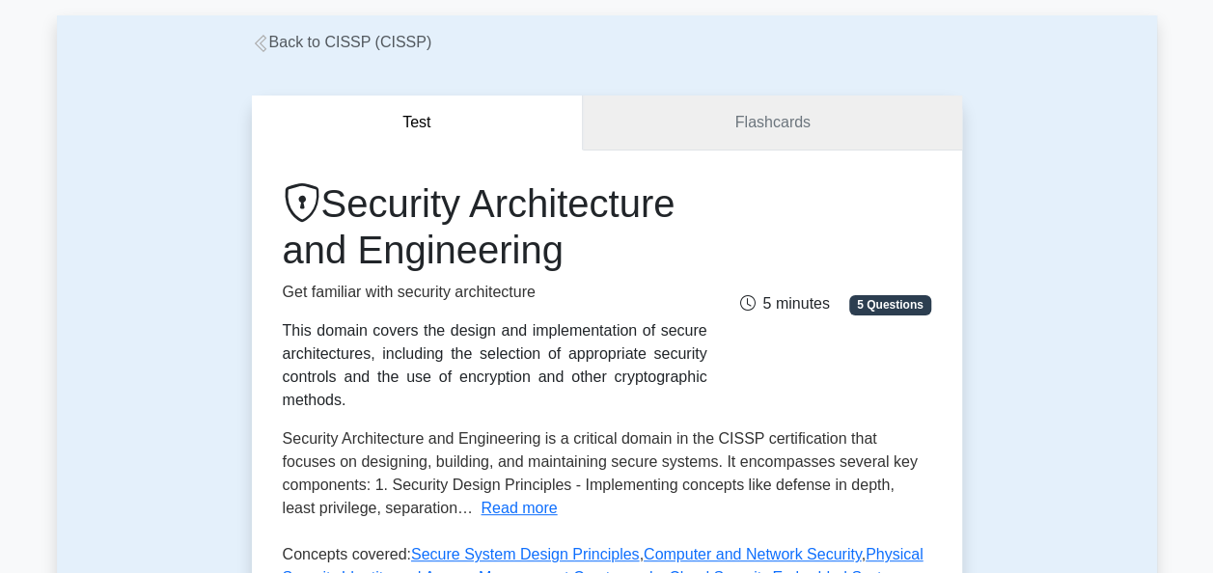
click at [763, 126] on link "Flashcards" at bounding box center [772, 123] width 378 height 55
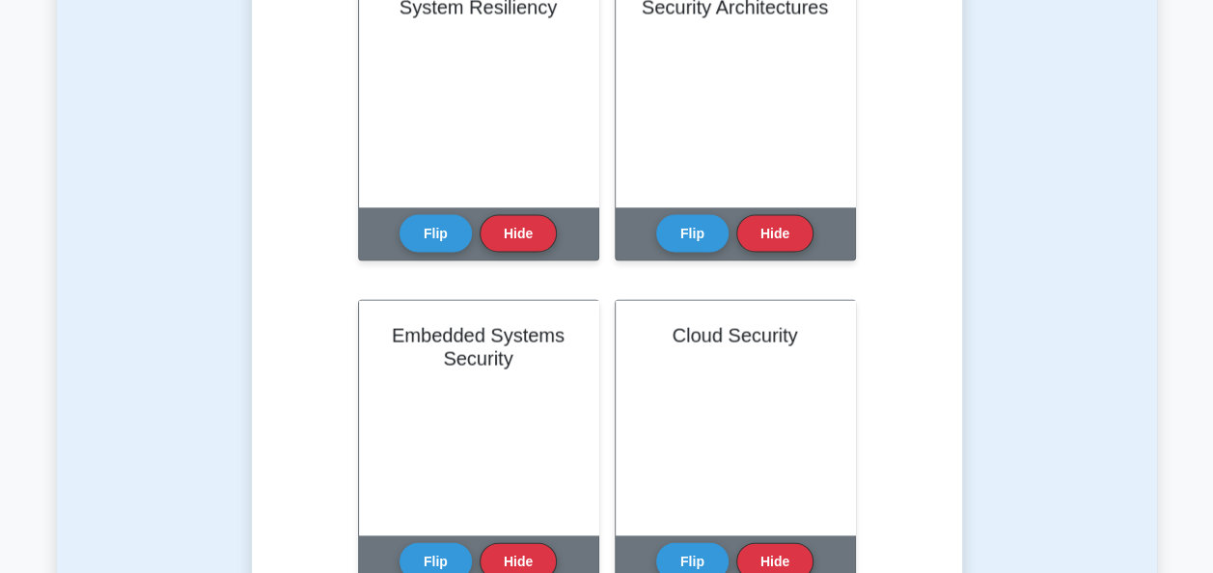
scroll to position [1908, 0]
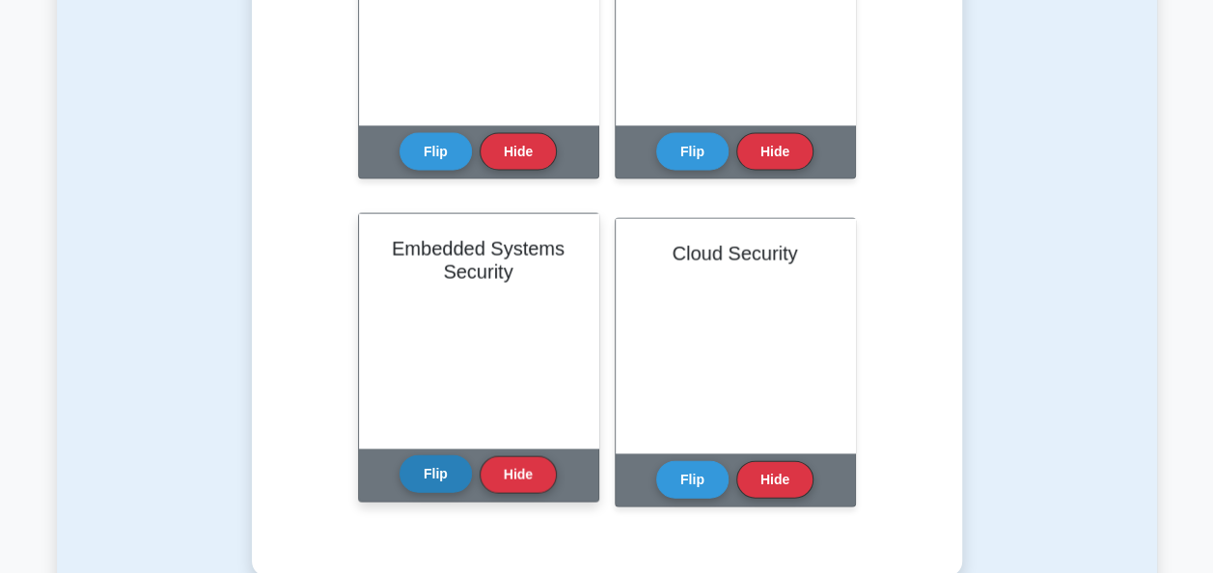
click at [439, 471] on button "Flip" at bounding box center [435, 474] width 72 height 38
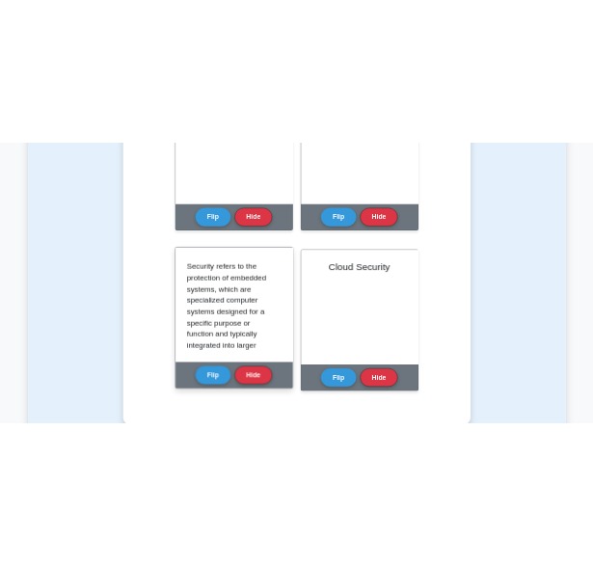
scroll to position [0, 0]
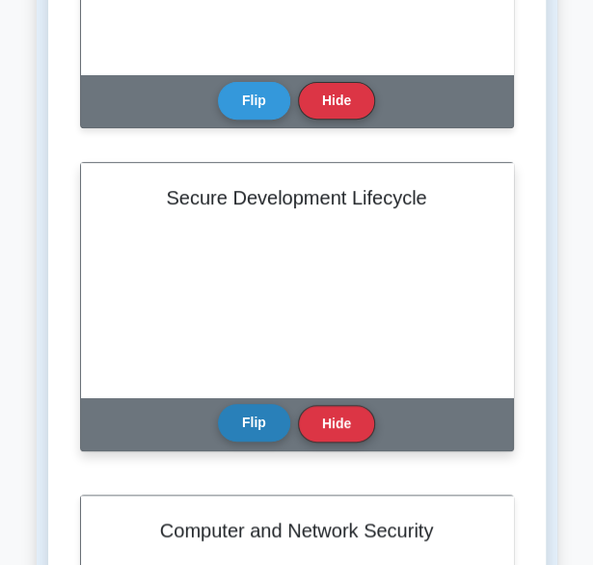
click at [256, 414] on button "Flip" at bounding box center [254, 423] width 72 height 38
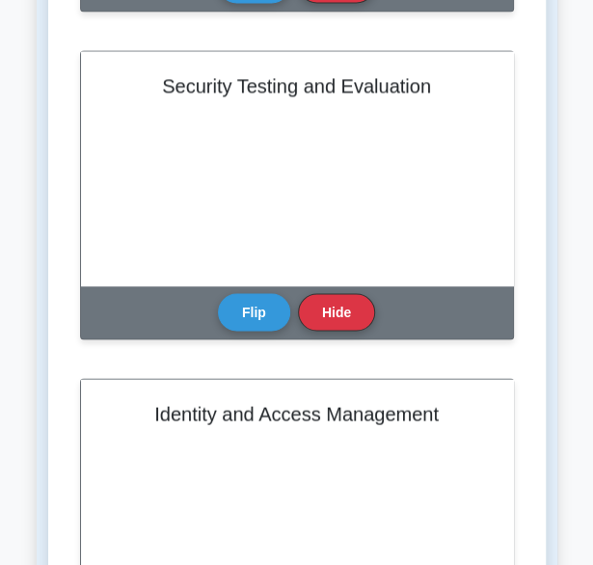
scroll to position [730, 0]
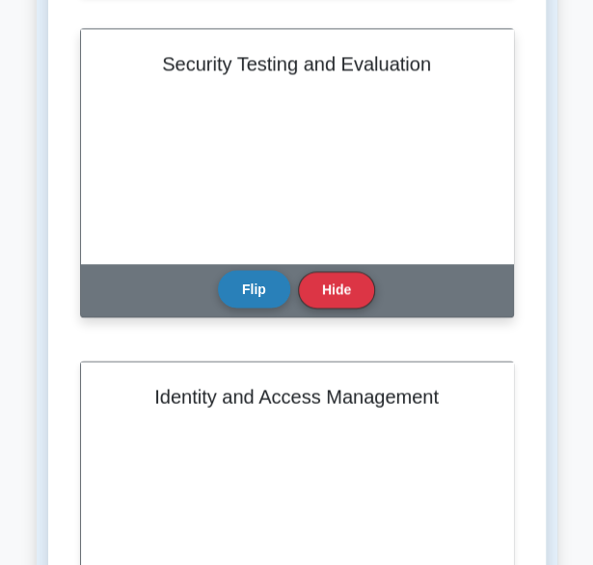
click at [243, 283] on button "Flip" at bounding box center [254, 289] width 72 height 38
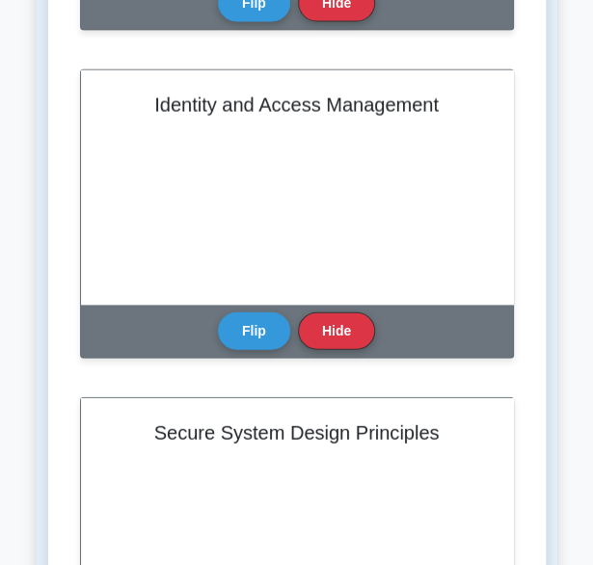
scroll to position [1052, 0]
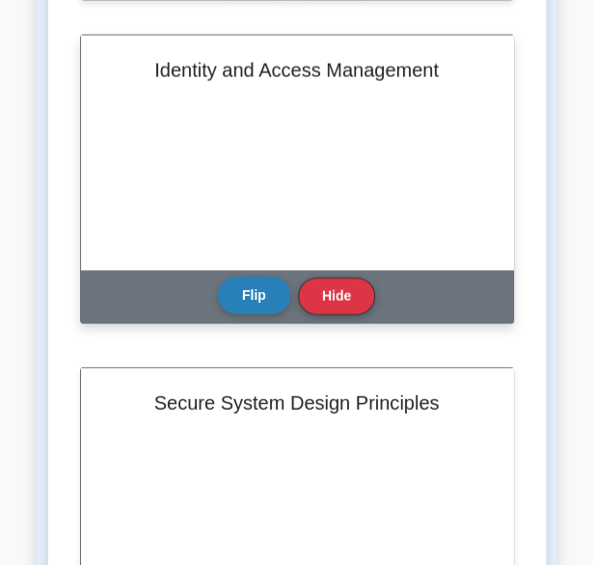
click at [234, 294] on button "Flip" at bounding box center [254, 296] width 72 height 38
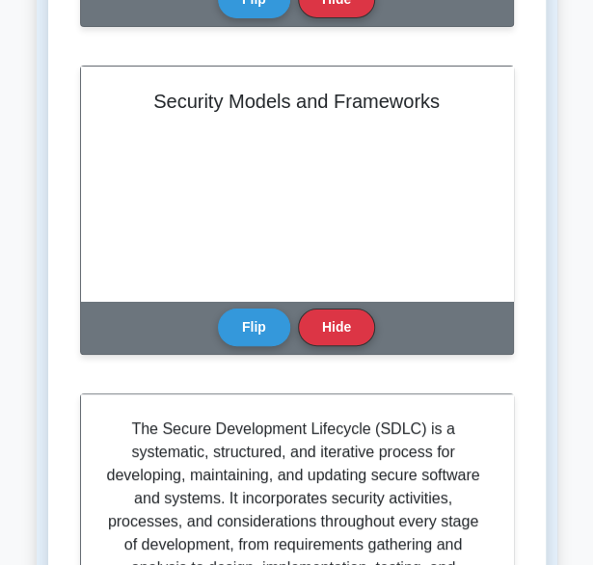
scroll to position [1730, 0]
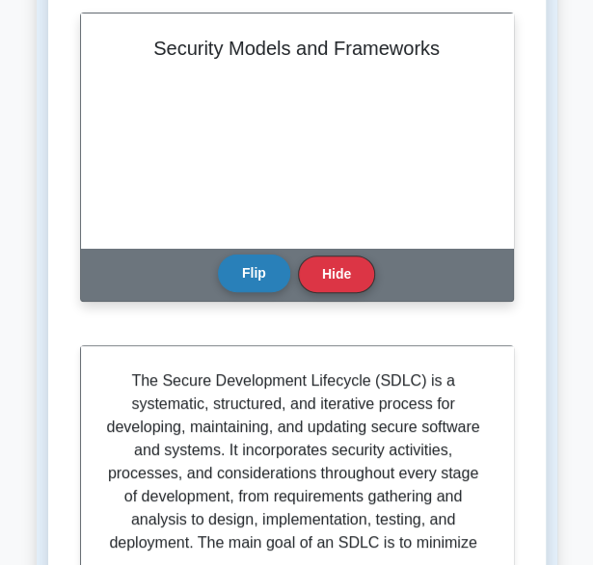
click at [238, 279] on button "Flip" at bounding box center [254, 274] width 72 height 38
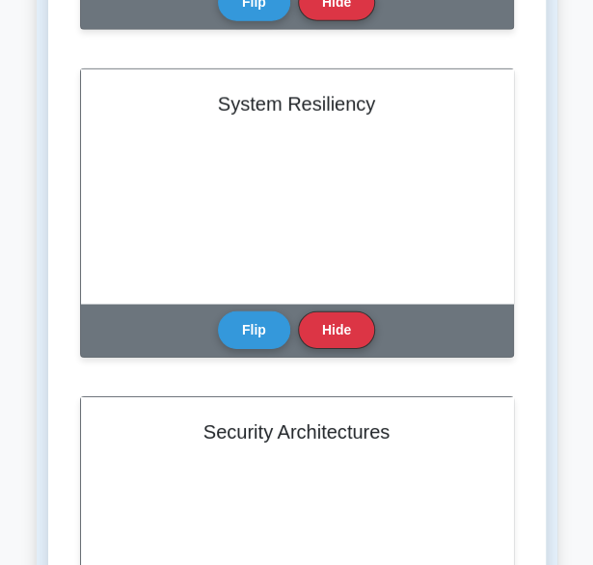
scroll to position [3008, 0]
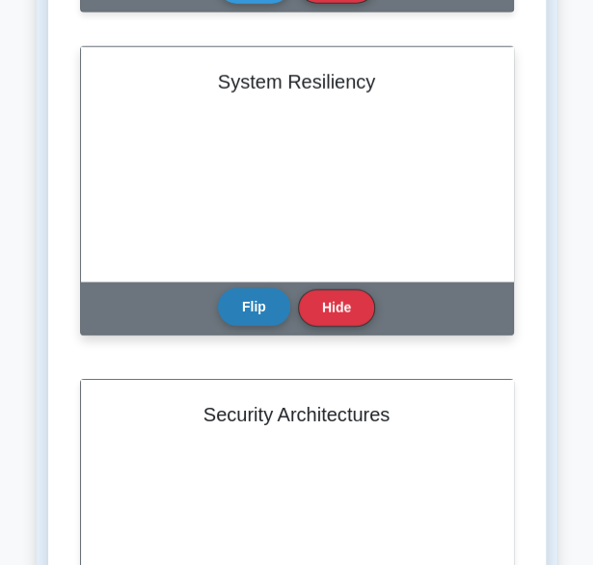
click at [250, 315] on button "Flip" at bounding box center [254, 307] width 72 height 38
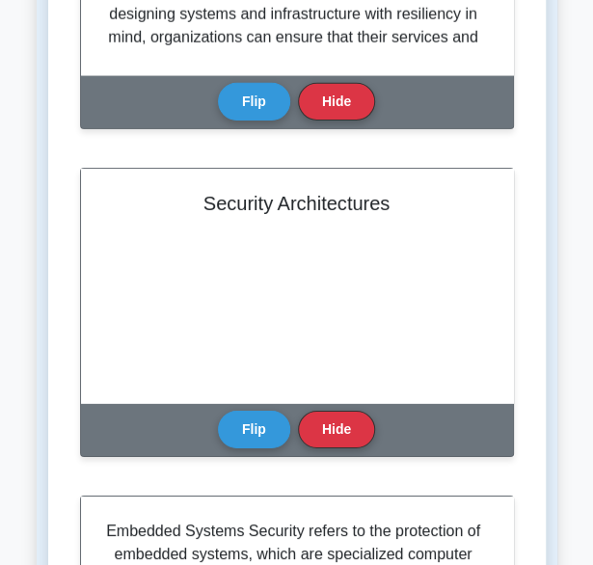
scroll to position [3243, 0]
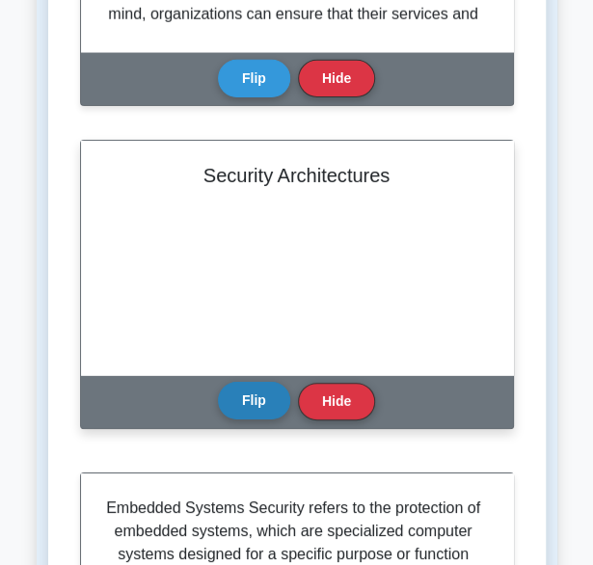
click at [242, 394] on button "Flip" at bounding box center [254, 401] width 72 height 38
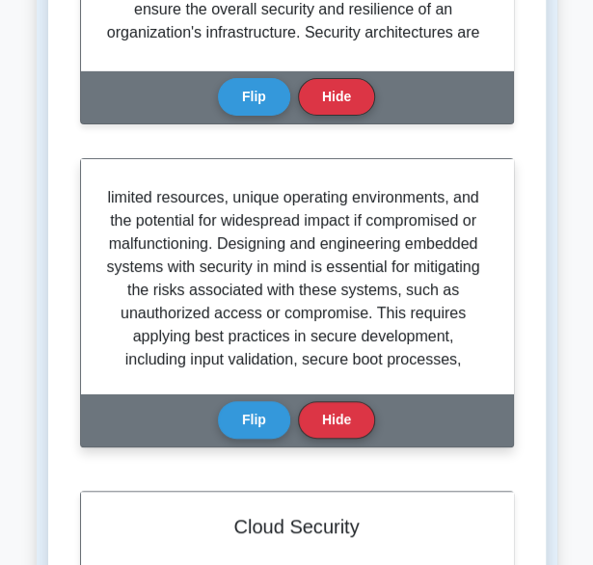
scroll to position [160, 0]
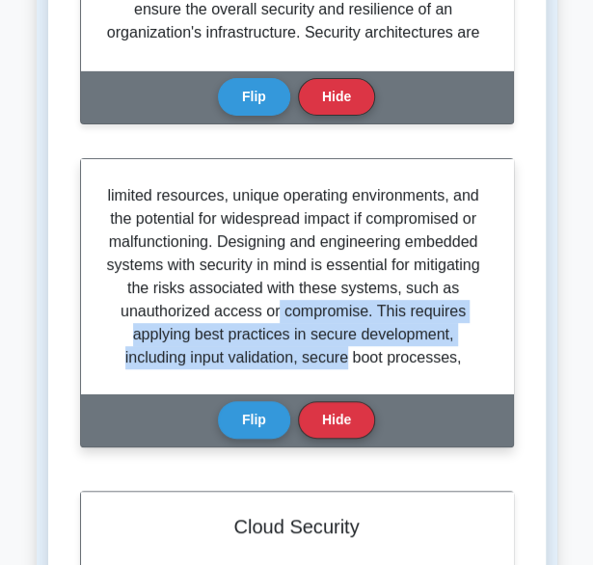
drag, startPoint x: 490, startPoint y: 322, endPoint x: 487, endPoint y: 347, distance: 25.3
click at [487, 347] on div "Embedded Systems Security refers to the protection of embedded systems, which a…" at bounding box center [297, 276] width 432 height 234
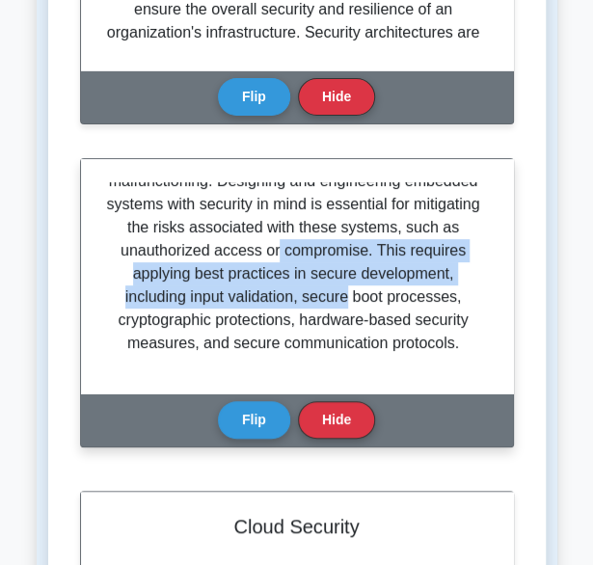
scroll to position [242, 0]
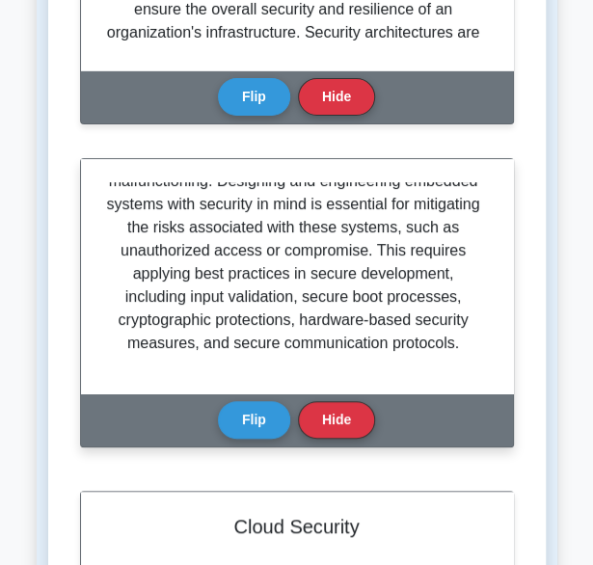
click at [406, 322] on p "Embedded Systems Security refers to the protection of embedded systems, which a…" at bounding box center [293, 158] width 378 height 394
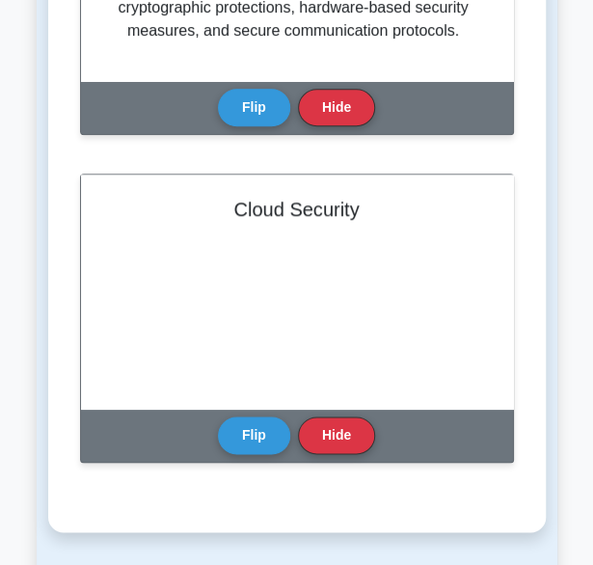
scroll to position [3893, 0]
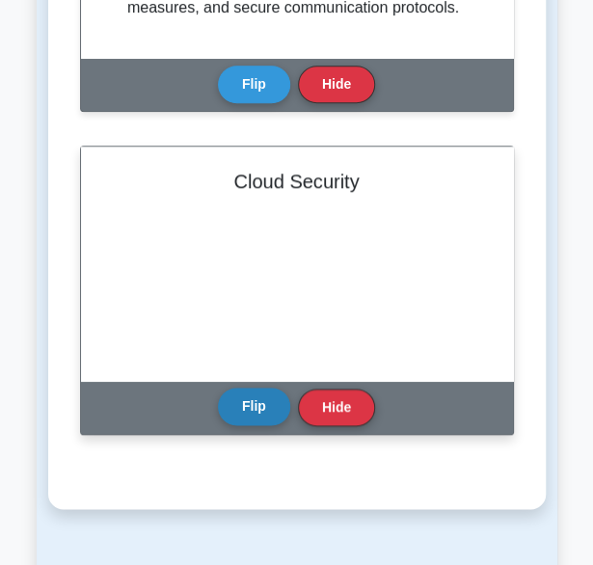
click at [274, 412] on button "Flip" at bounding box center [254, 407] width 72 height 38
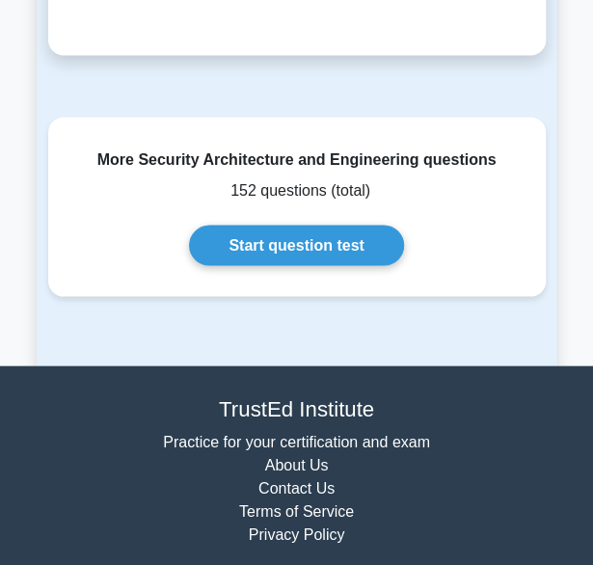
scroll to position [4452, 0]
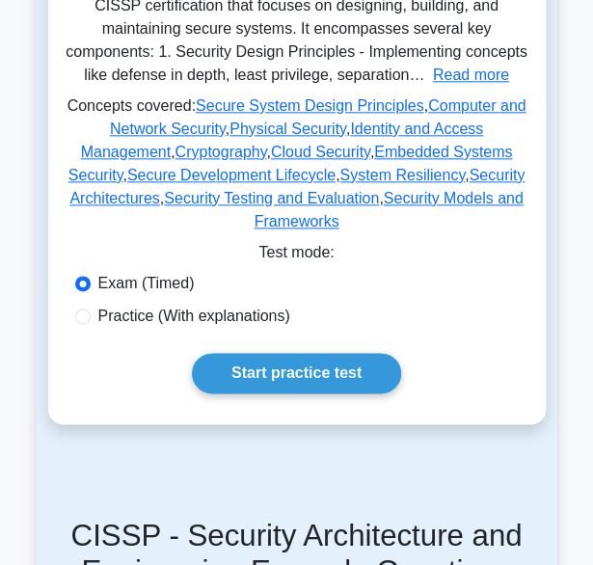
scroll to position [481, 0]
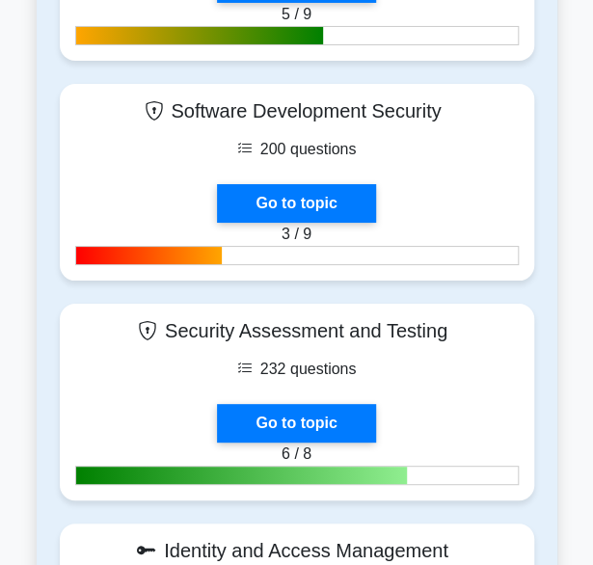
scroll to position [1689, 0]
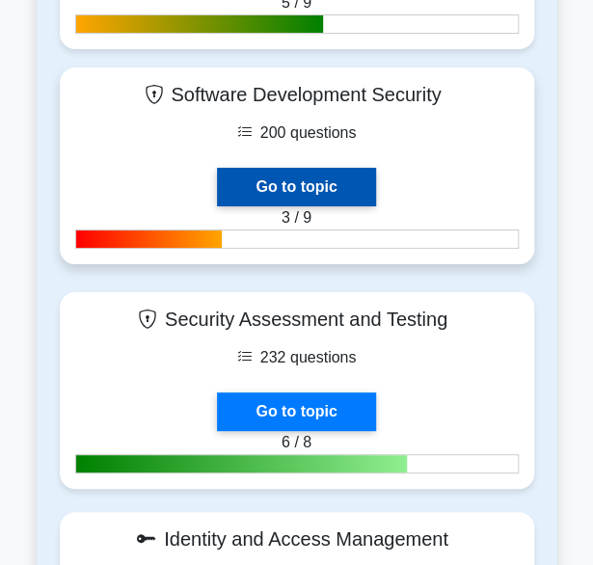
click at [284, 178] on link "Go to topic" at bounding box center [296, 187] width 158 height 39
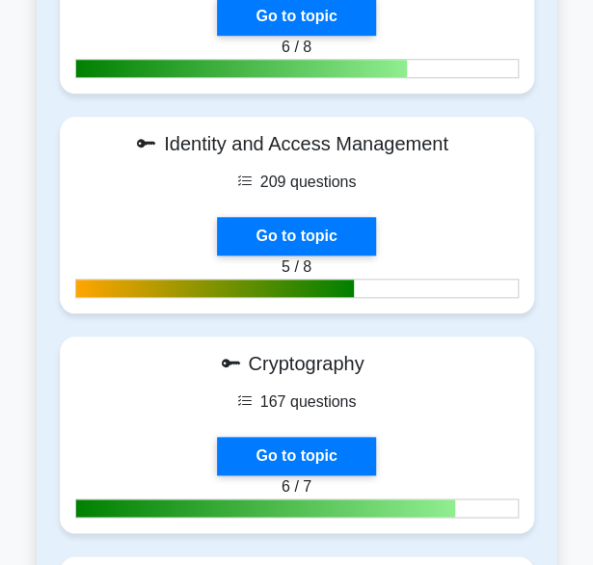
scroll to position [2097, 0]
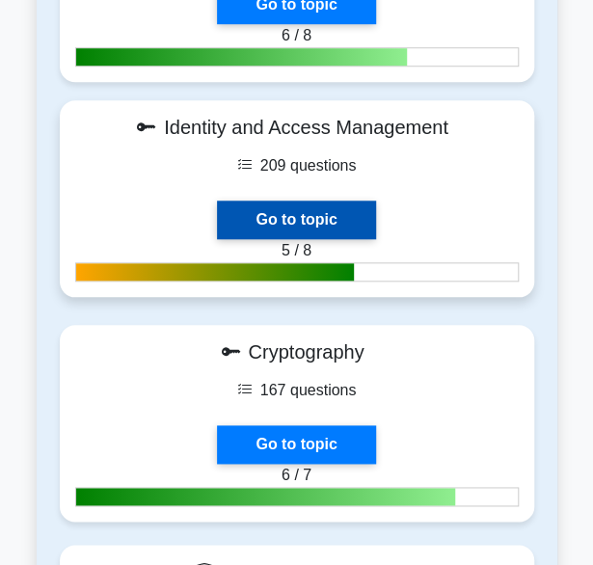
click at [347, 213] on link "Go to topic" at bounding box center [296, 220] width 158 height 39
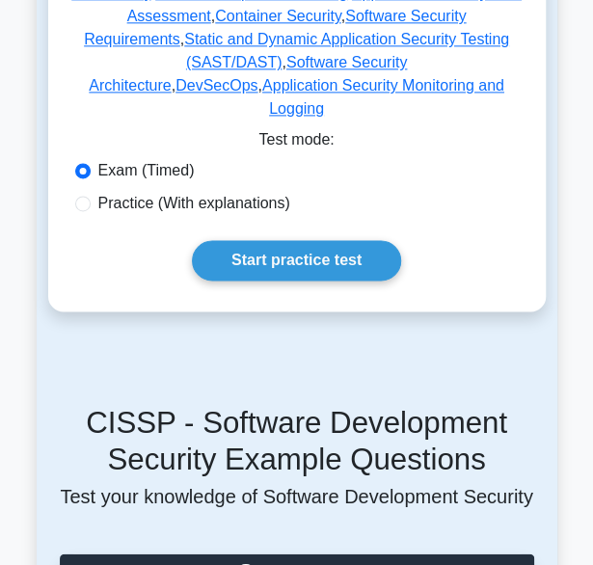
scroll to position [606, 0]
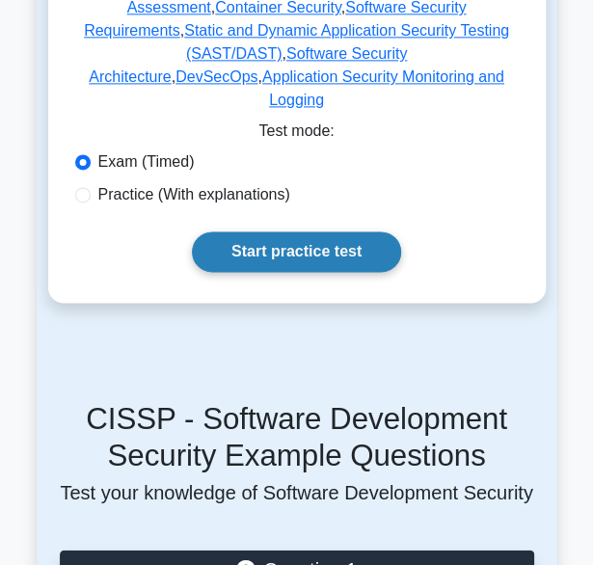
click at [334, 237] on link "Start practice test" at bounding box center [296, 252] width 209 height 41
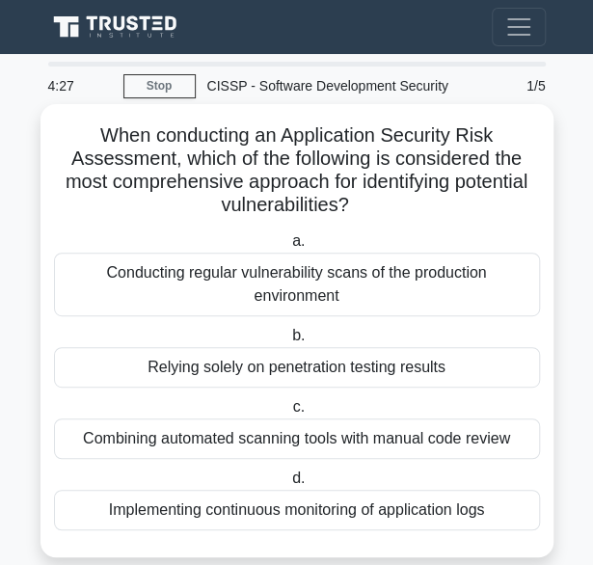
click at [417, 441] on div "Combining automated scanning tools with manual code review" at bounding box center [297, 439] width 486 height 41
click at [288, 414] on input "c. Combining automated scanning tools with manual code review" at bounding box center [288, 407] width 0 height 13
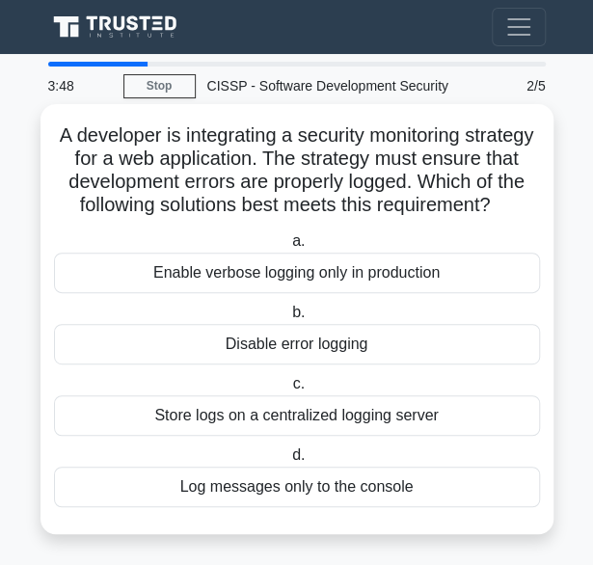
click at [350, 436] on div "Store logs on a centralized logging server" at bounding box center [297, 416] width 486 height 41
click at [288, 391] on input "c. Store logs on a centralized logging server" at bounding box center [288, 384] width 0 height 13
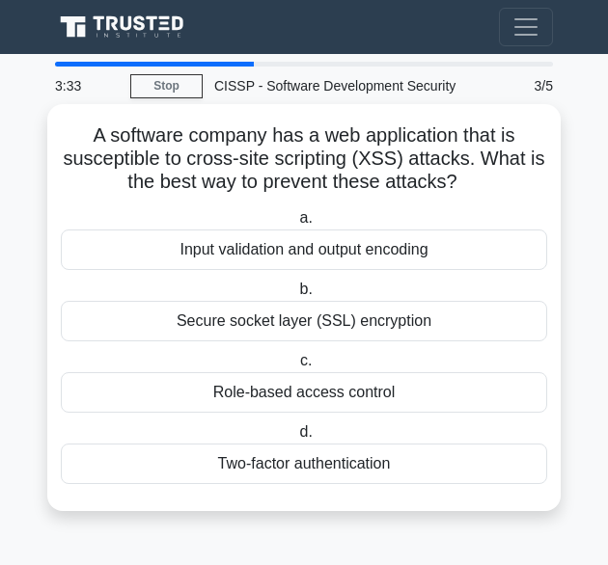
click at [348, 256] on div "Input validation and output encoding" at bounding box center [304, 250] width 486 height 41
click at [295, 225] on input "a. Input validation and output encoding" at bounding box center [295, 218] width 0 height 13
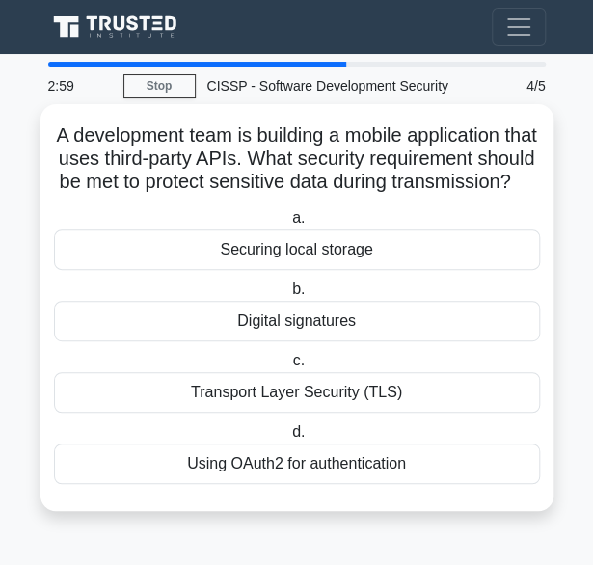
click at [357, 413] on div "Transport Layer Security (TLS)" at bounding box center [297, 392] width 486 height 41
click at [288, 368] on input "c. Transport Layer Security (TLS)" at bounding box center [288, 361] width 0 height 13
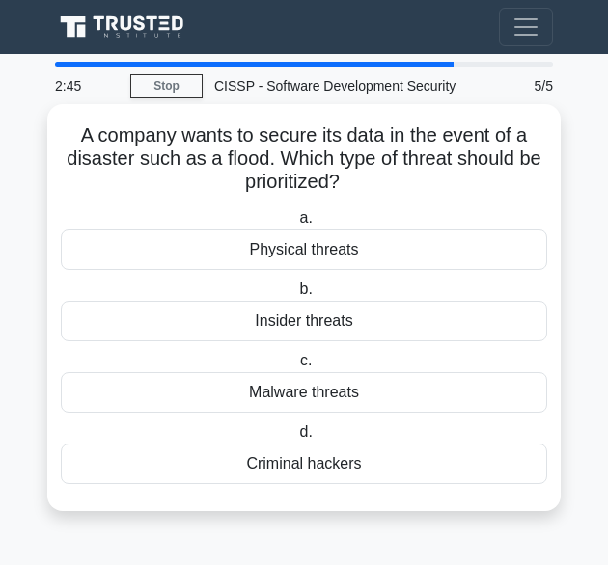
click at [344, 252] on div "Physical threats" at bounding box center [304, 250] width 486 height 41
click at [295, 225] on input "a. Physical threats" at bounding box center [295, 218] width 0 height 13
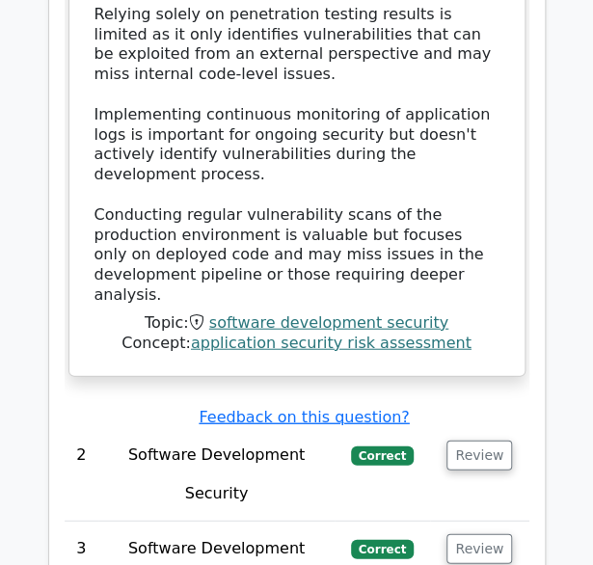
scroll to position [2723, 0]
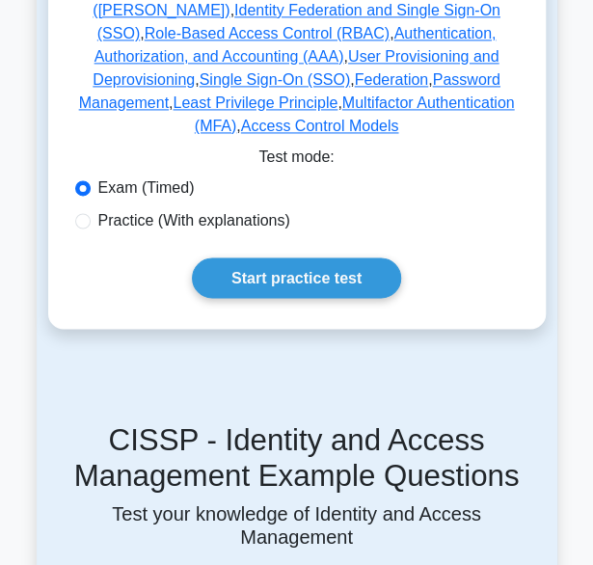
scroll to position [634, 0]
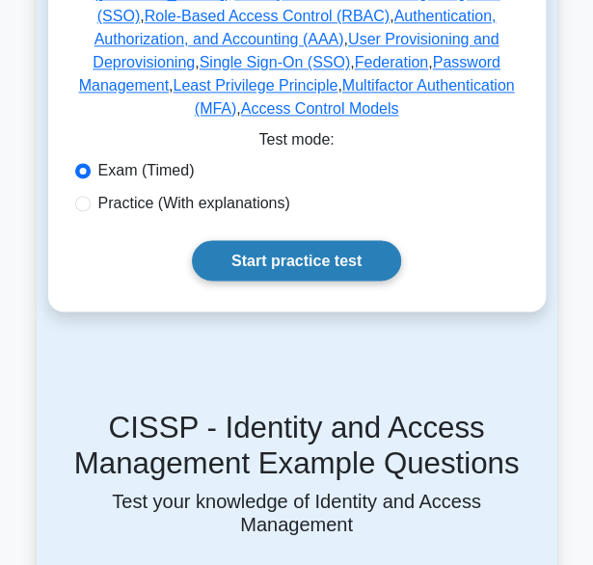
click at [305, 240] on link "Start practice test" at bounding box center [296, 260] width 209 height 41
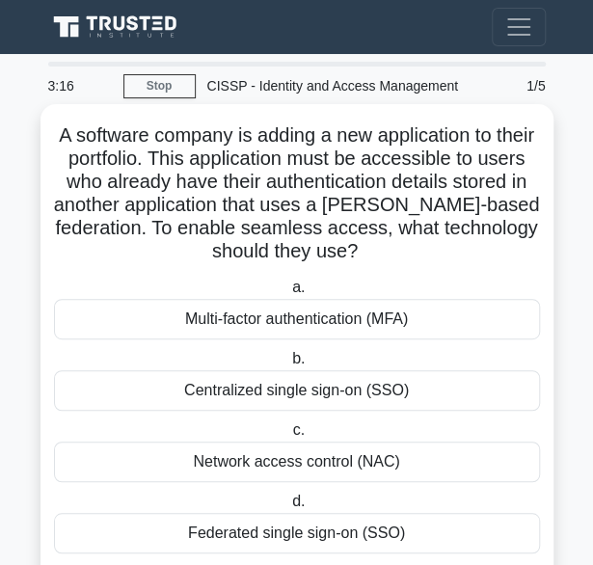
click at [257, 533] on div "Federated single sign-on (SSO)" at bounding box center [297, 533] width 486 height 41
click at [288, 508] on input "d. Federated single sign-on (SSO)" at bounding box center [288, 502] width 0 height 13
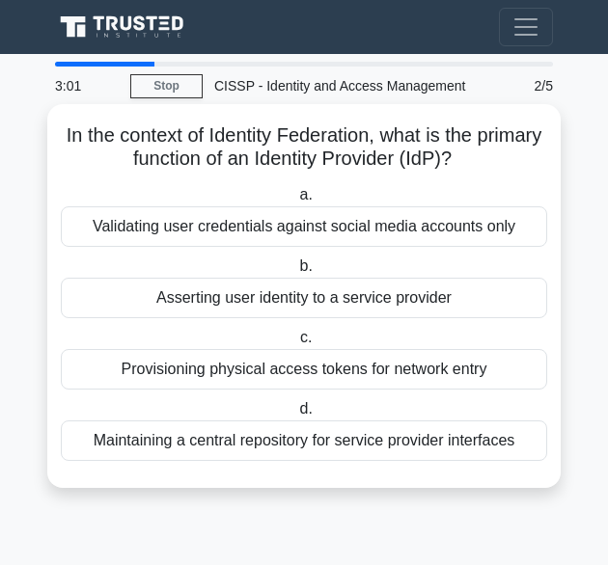
click at [343, 303] on div "Asserting user identity to a service provider" at bounding box center [304, 298] width 486 height 41
click at [295, 273] on input "b. Asserting user identity to a service provider" at bounding box center [295, 266] width 0 height 13
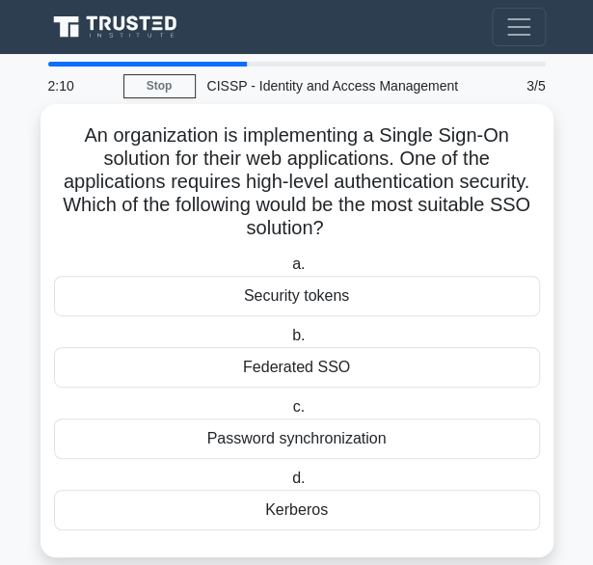
click at [291, 296] on div "Security tokens" at bounding box center [297, 296] width 486 height 41
click at [288, 271] on input "a. Security tokens" at bounding box center [288, 265] width 0 height 13
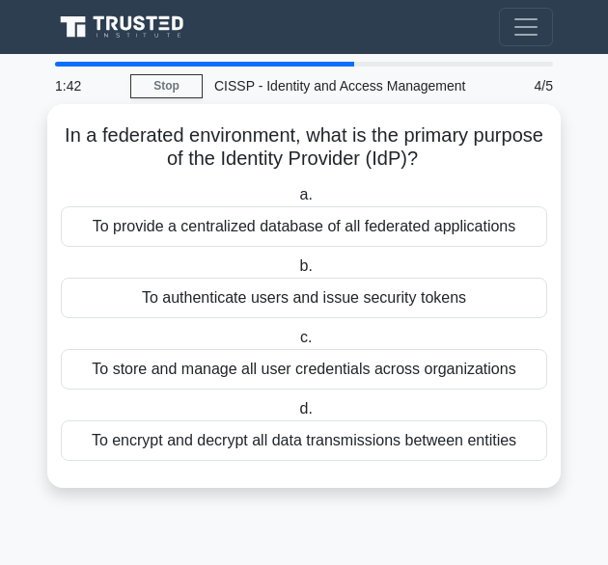
click at [291, 230] on div "To provide a centralized database of all federated applications" at bounding box center [304, 226] width 486 height 41
click at [295, 202] on input "a. To provide a centralized database of all federated applications" at bounding box center [295, 195] width 0 height 13
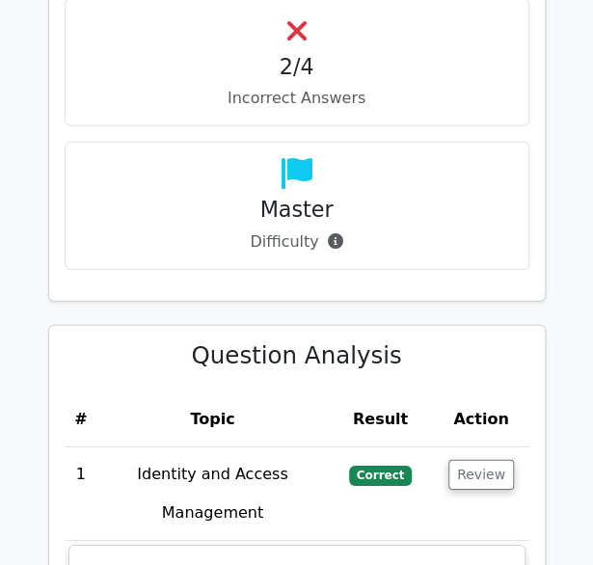
scroll to position [1121, 0]
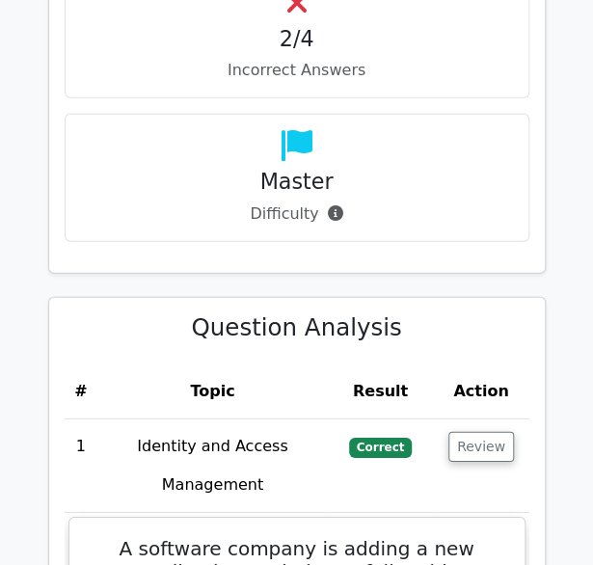
click at [582, 262] on main "Your Test Results CISSP - Identity and Access Management 50% Your Score Keep pr…" at bounding box center [296, 339] width 593 height 2810
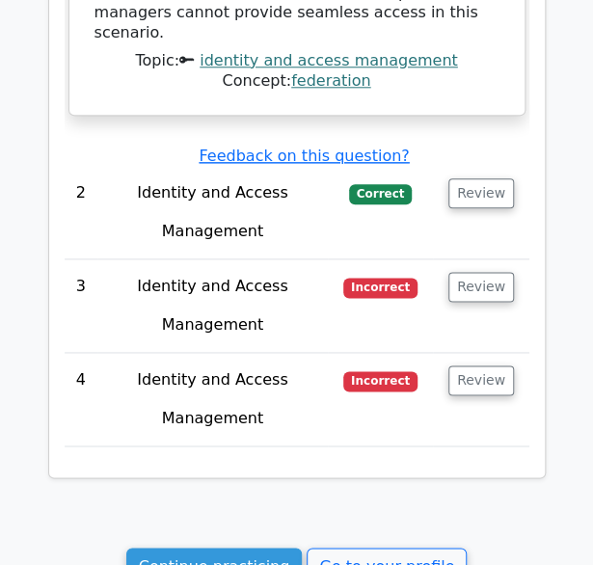
scroll to position [2237, 0]
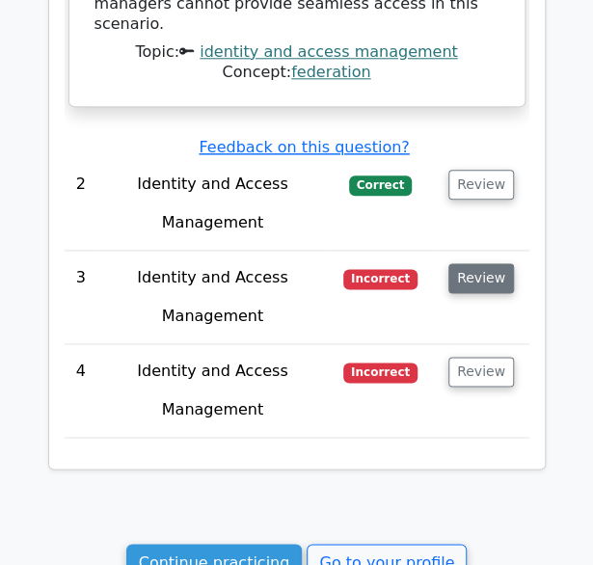
click at [482, 263] on button "Review" at bounding box center [482, 278] width 66 height 30
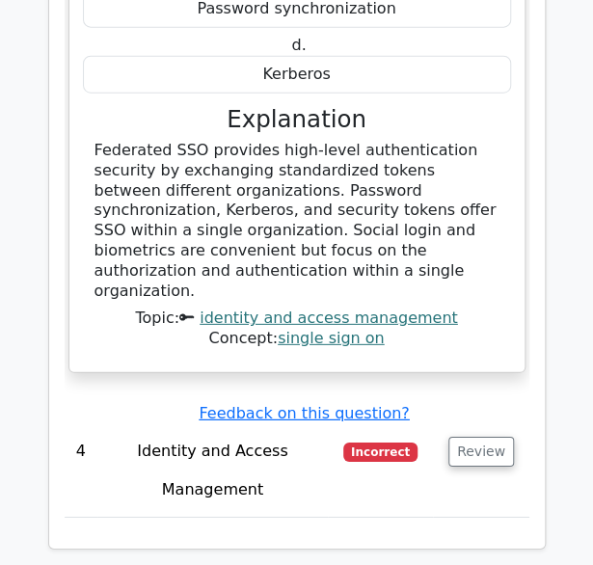
scroll to position [2926, 0]
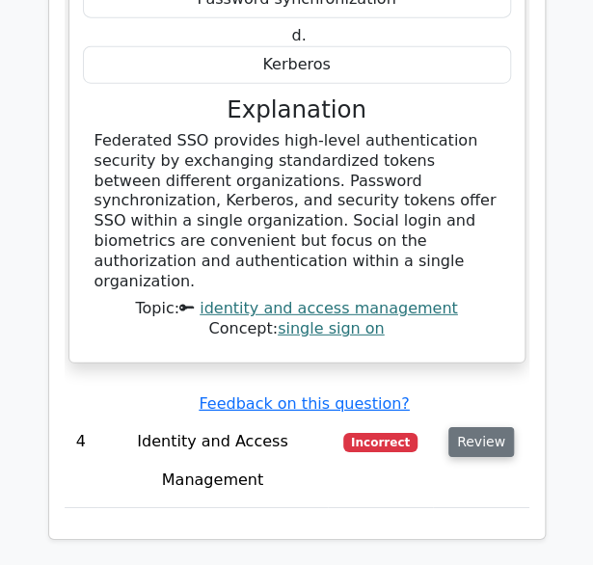
click at [489, 427] on button "Review" at bounding box center [482, 442] width 66 height 30
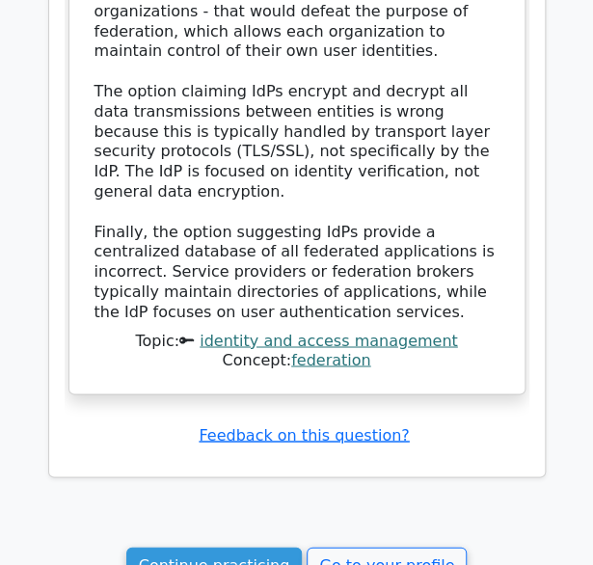
scroll to position [4087, 0]
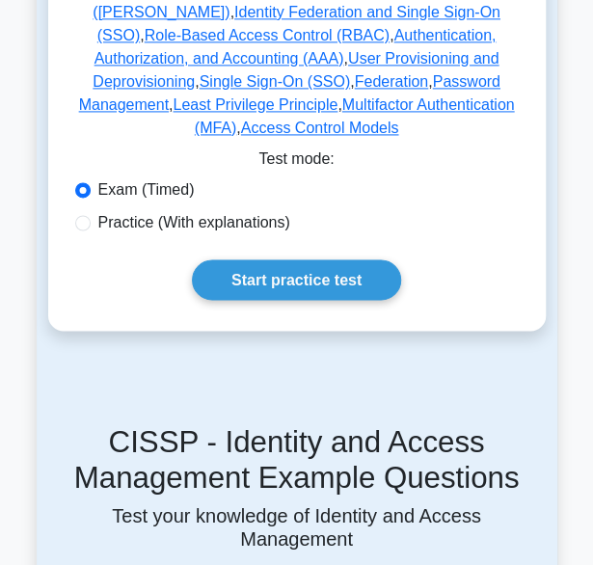
scroll to position [634, 0]
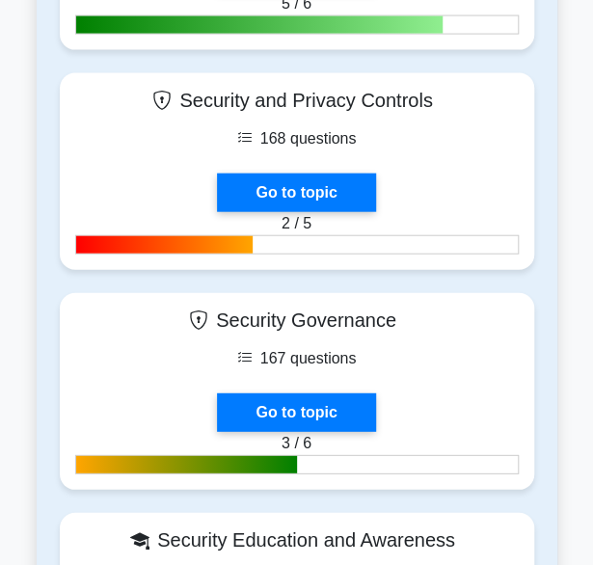
scroll to position [2811, 0]
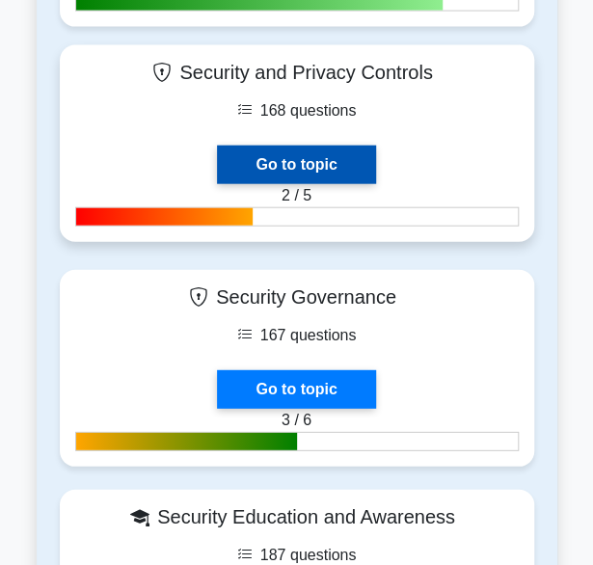
click at [286, 159] on link "Go to topic" at bounding box center [296, 165] width 158 height 39
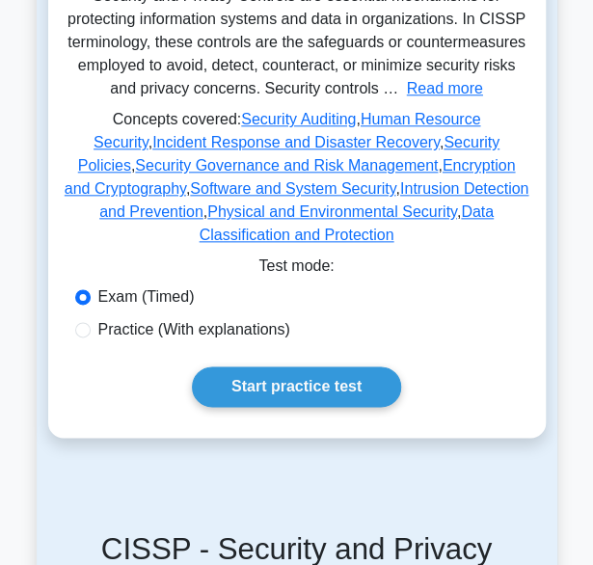
scroll to position [414, 0]
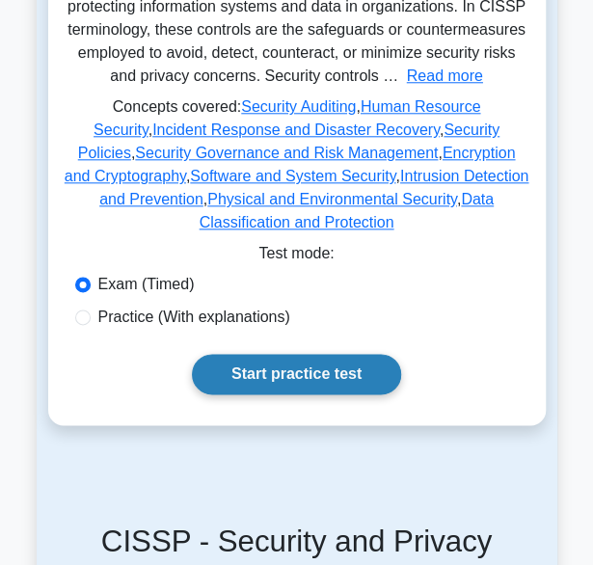
click at [299, 354] on link "Start practice test" at bounding box center [296, 374] width 209 height 41
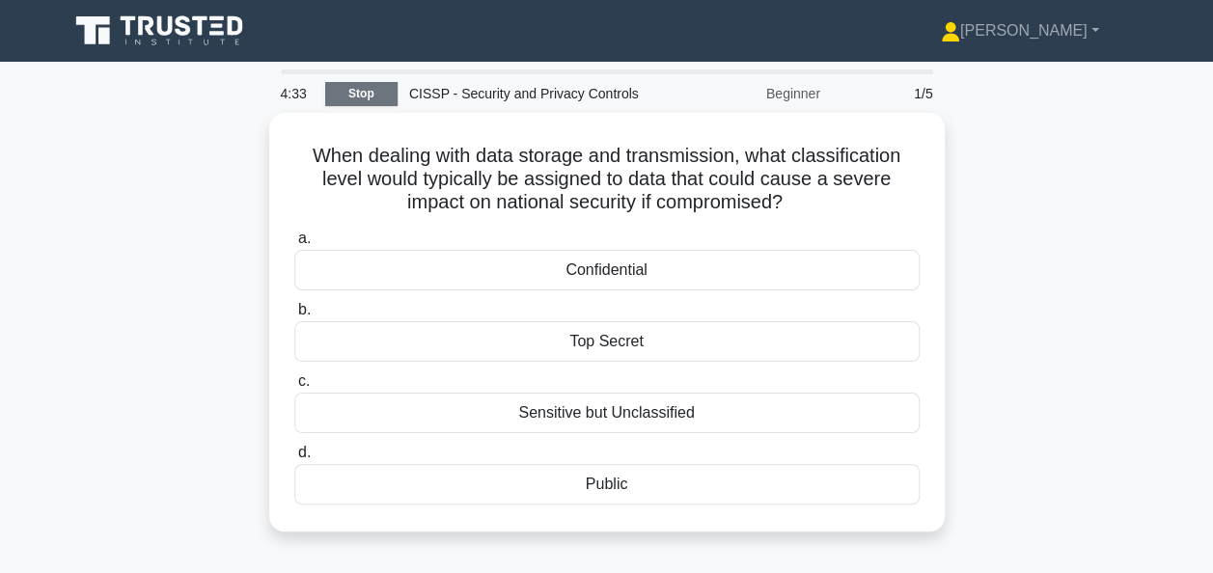
click at [343, 88] on link "Stop" at bounding box center [361, 94] width 72 height 24
